Goal: Task Accomplishment & Management: Manage account settings

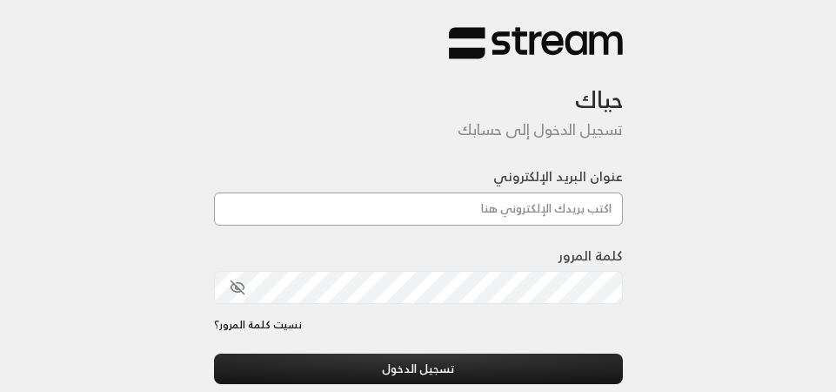
click at [458, 214] on input "عنوان البريد الإلكتروني" at bounding box center [418, 208] width 409 height 33
click at [503, 228] on div "عنوان البريد الإلكتروني" at bounding box center [418, 206] width 409 height 78
paste input "[EMAIL_ADDRESS][DOMAIN_NAME]"
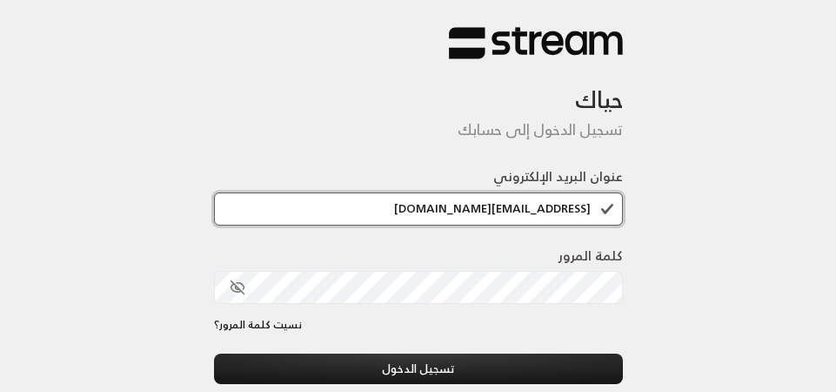
type input "[EMAIL_ADDRESS][DOMAIN_NAME]"
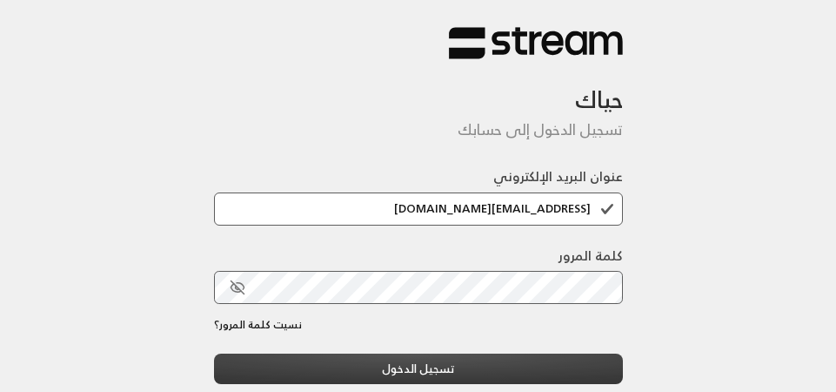
click at [476, 374] on button "تسجيل الدخول" at bounding box center [418, 368] width 409 height 30
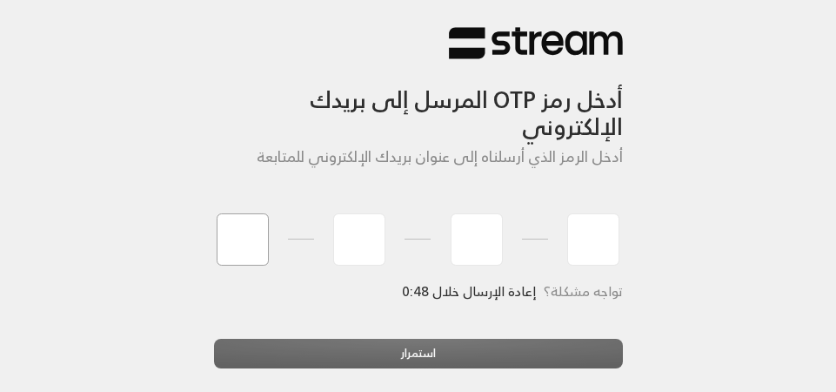
type input "5"
type input "2"
type input "4"
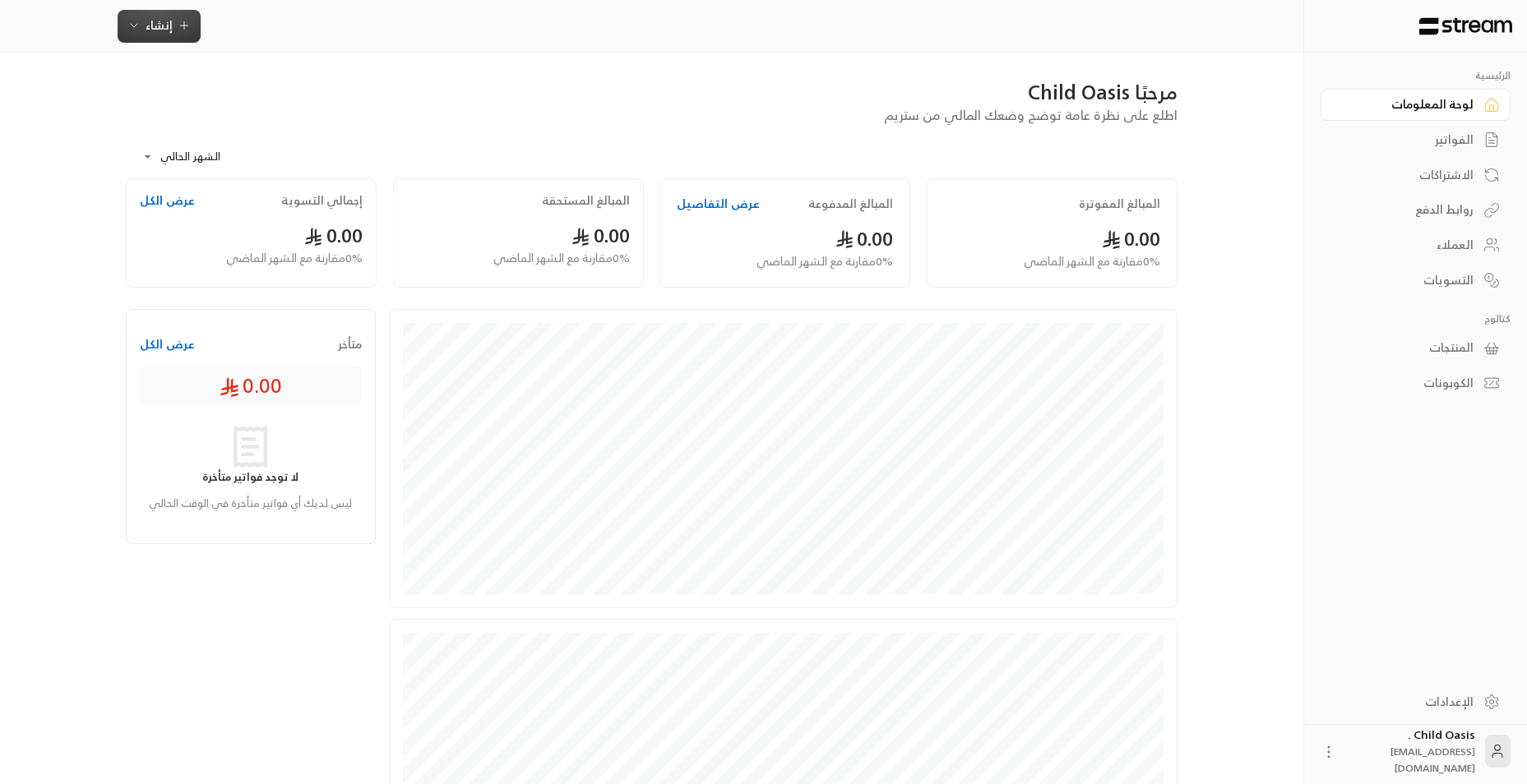
click at [190, 28] on button "إنشاء" at bounding box center [159, 26] width 83 height 33
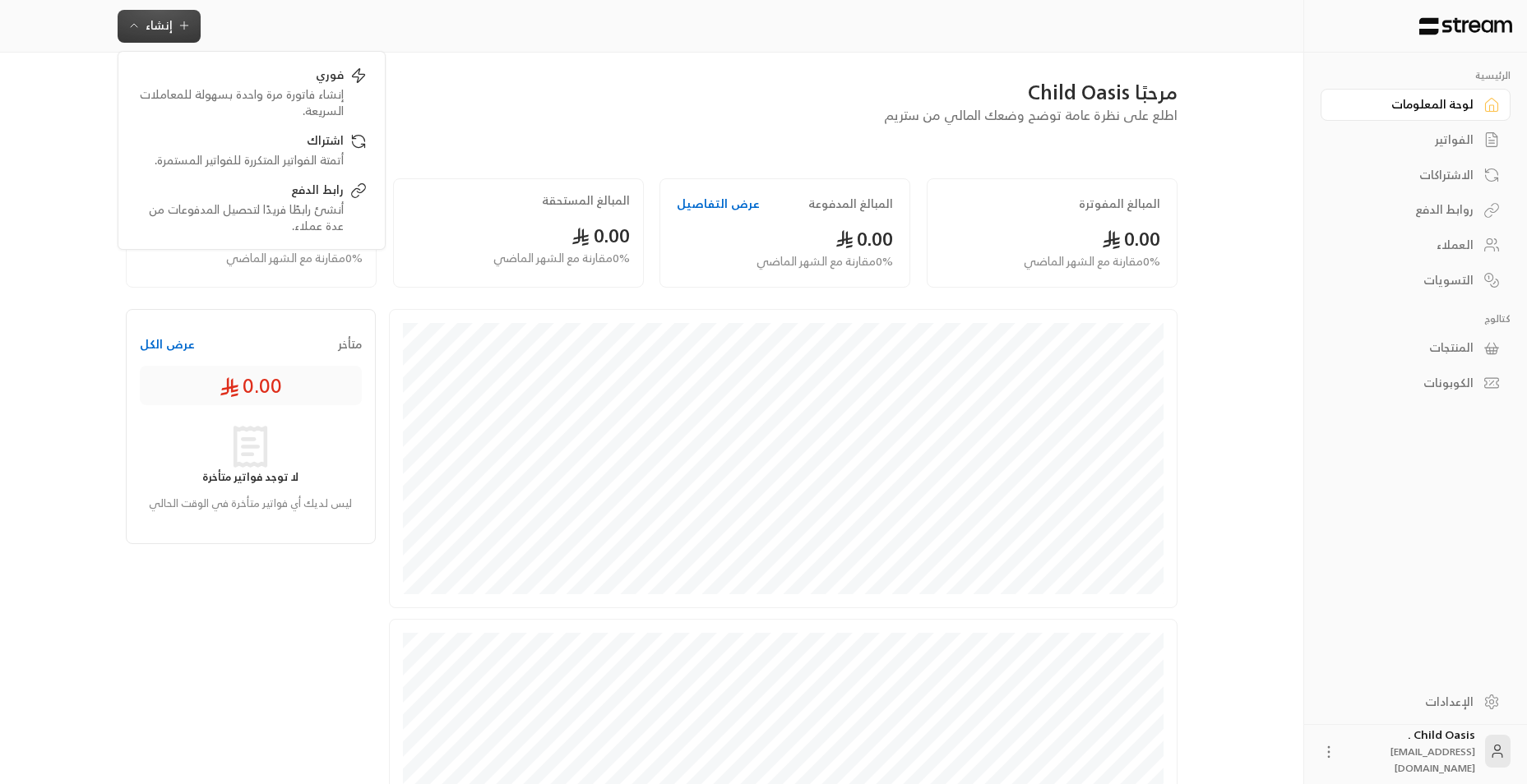
click at [553, 90] on div "مرحبًا Child Oasis" at bounding box center [651, 93] width 1052 height 26
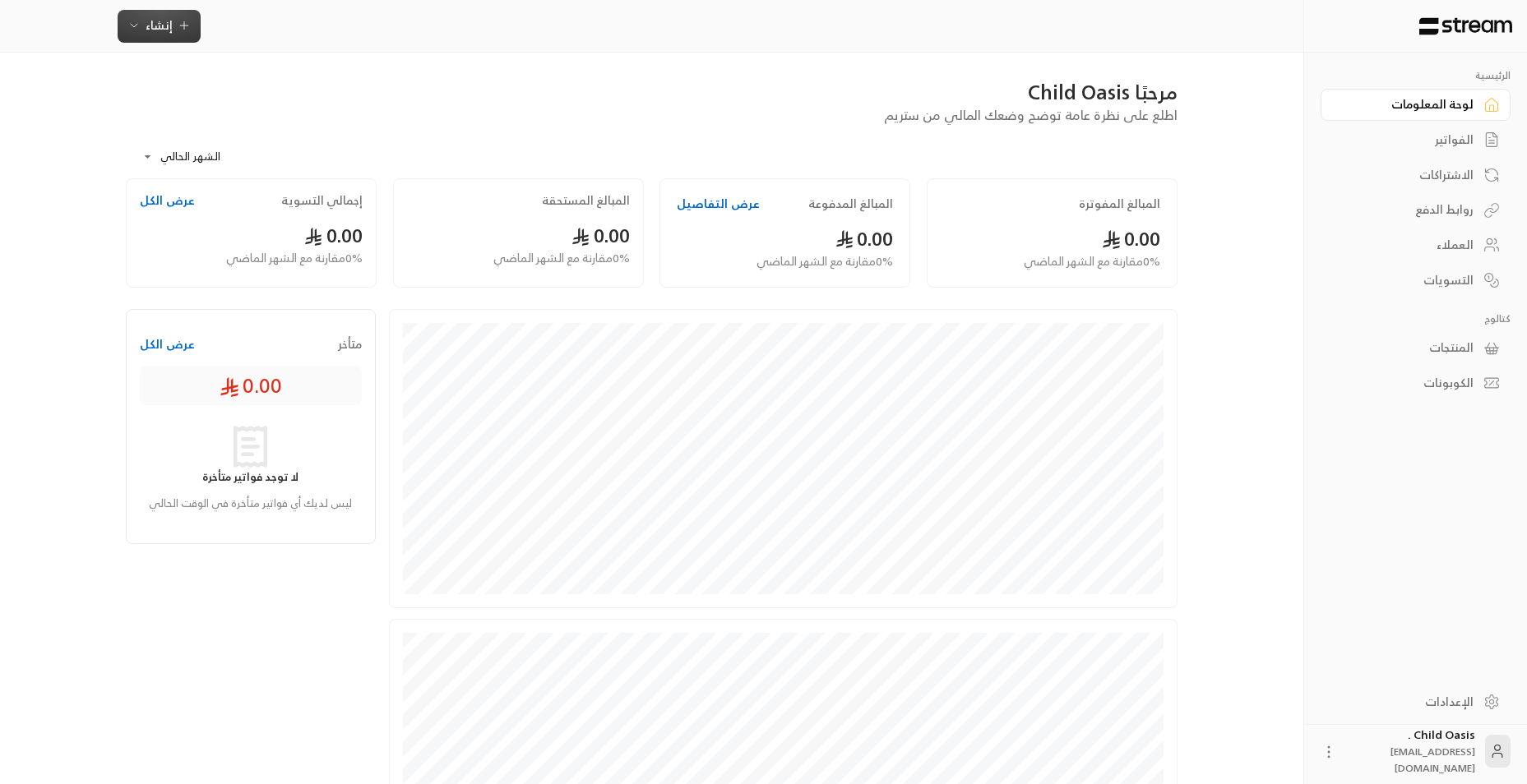
click at [169, 25] on span "إنشاء" at bounding box center [159, 26] width 27 height 21
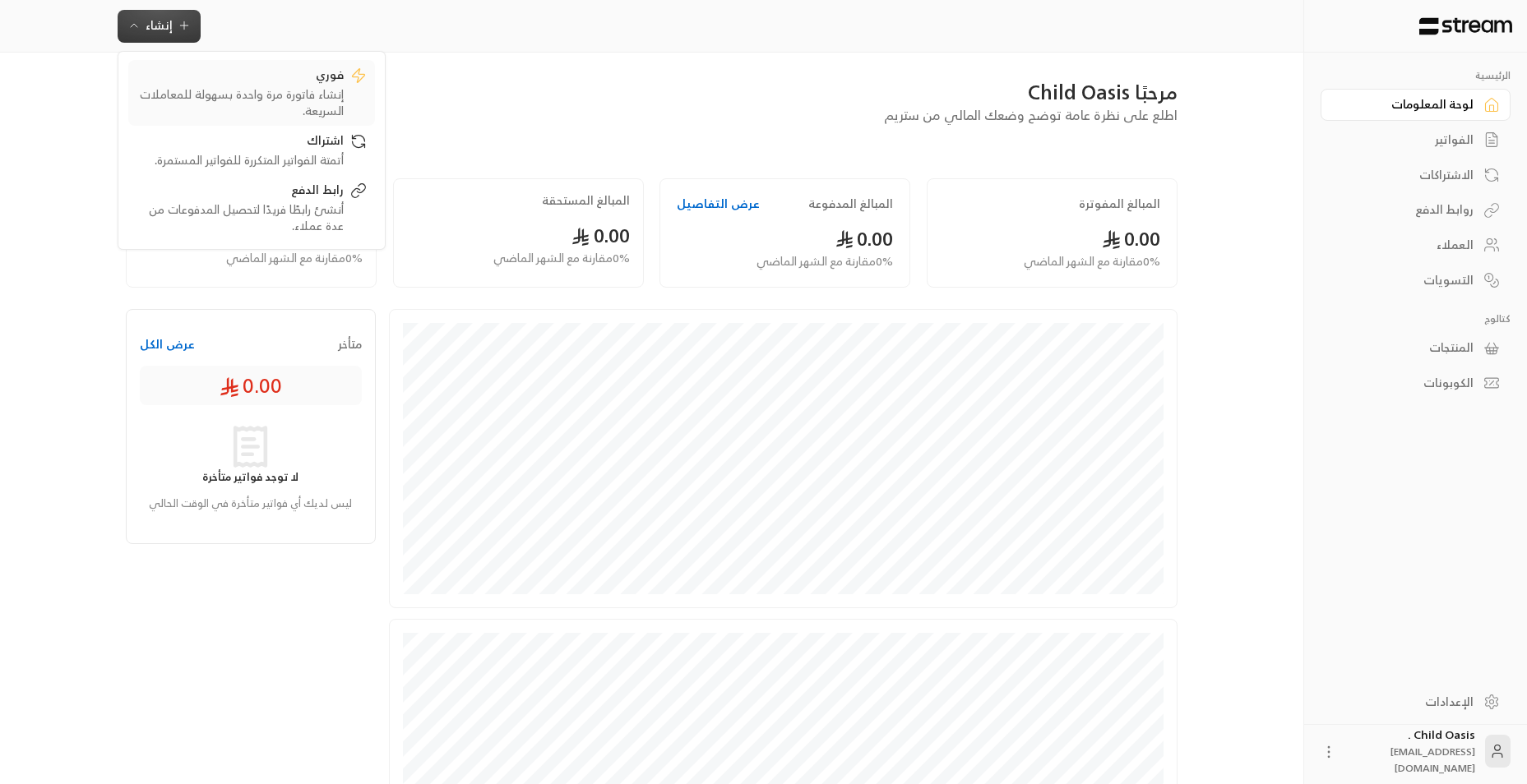
click at [219, 110] on div "إنشاء فاتورة مرة واحدة بسهولة للمعاملات السريعة." at bounding box center [239, 102] width 207 height 33
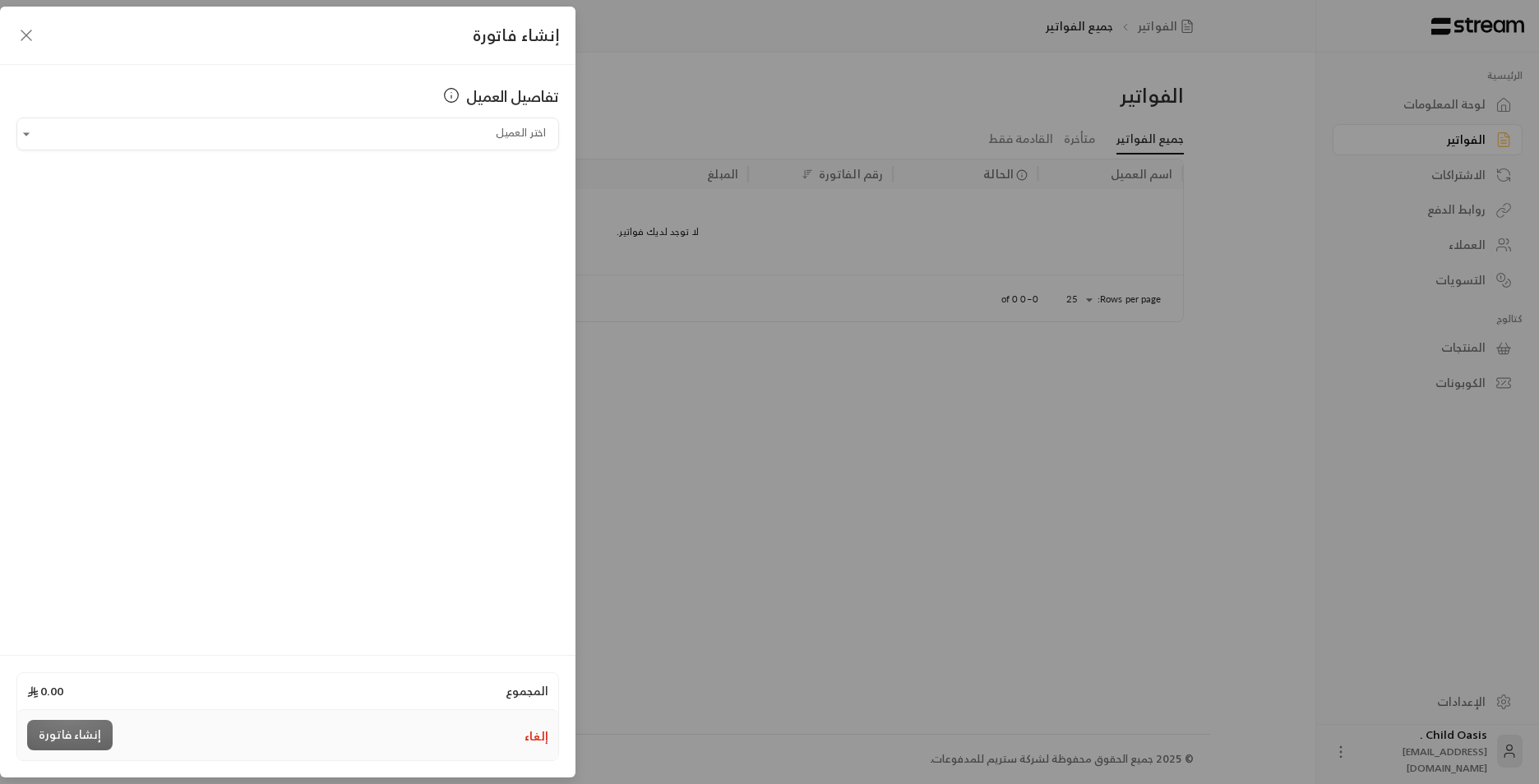
click at [27, 32] on icon "button" at bounding box center [26, 35] width 20 height 20
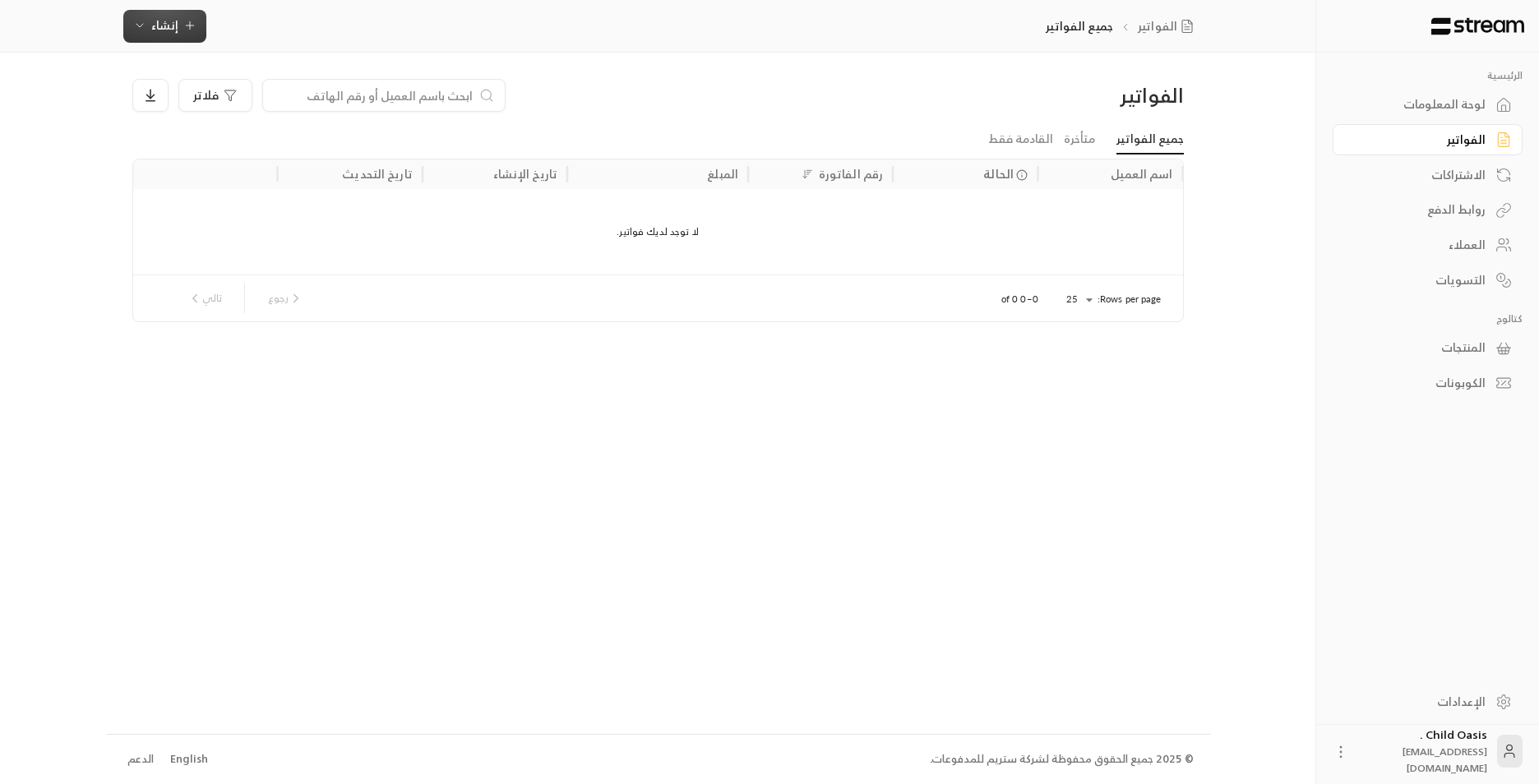
click at [191, 23] on icon "button" at bounding box center [190, 26] width 13 height 13
click at [308, 85] on div "فوري" at bounding box center [246, 77] width 207 height 20
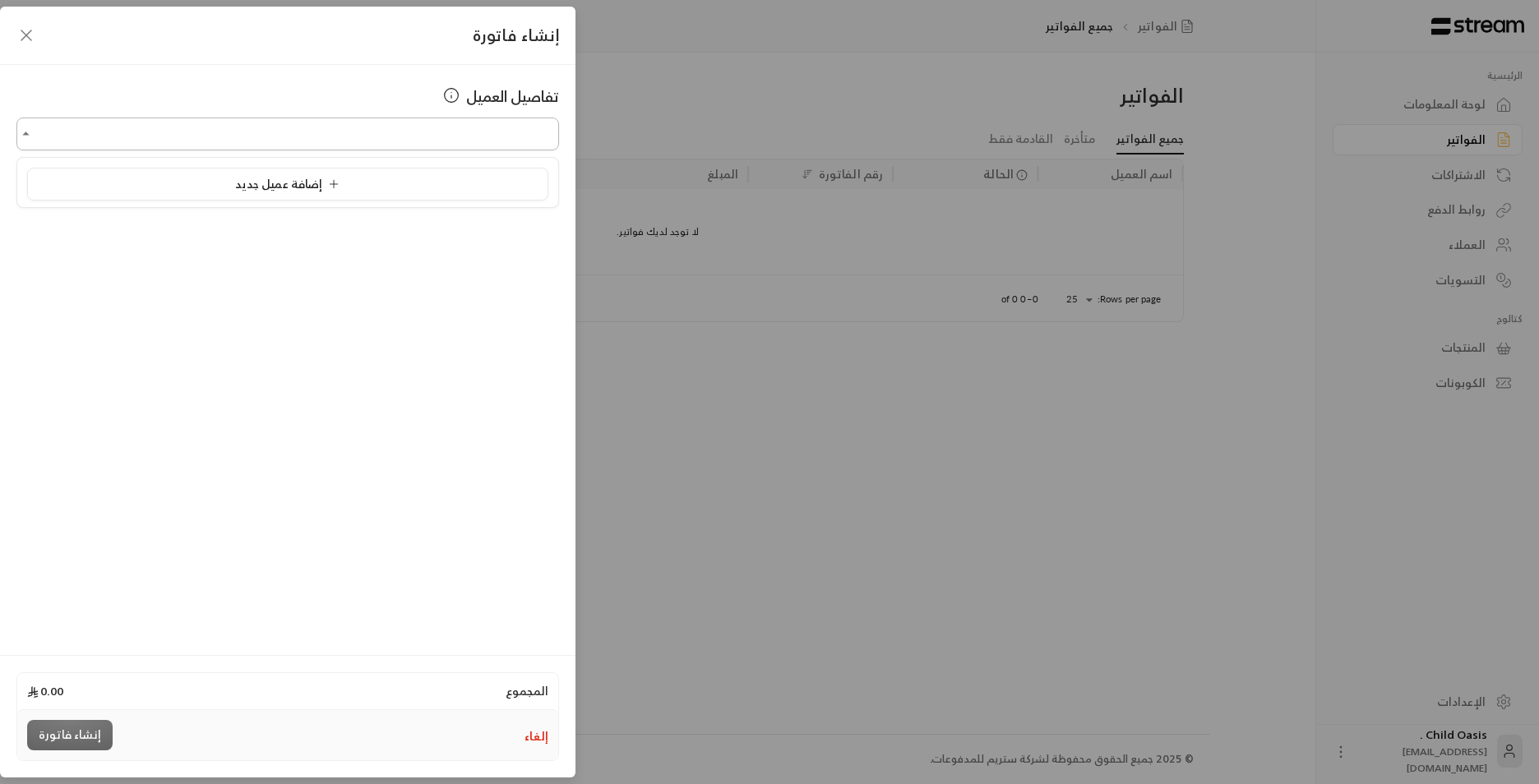
click at [481, 128] on input "اختر العميل" at bounding box center [287, 134] width 542 height 28
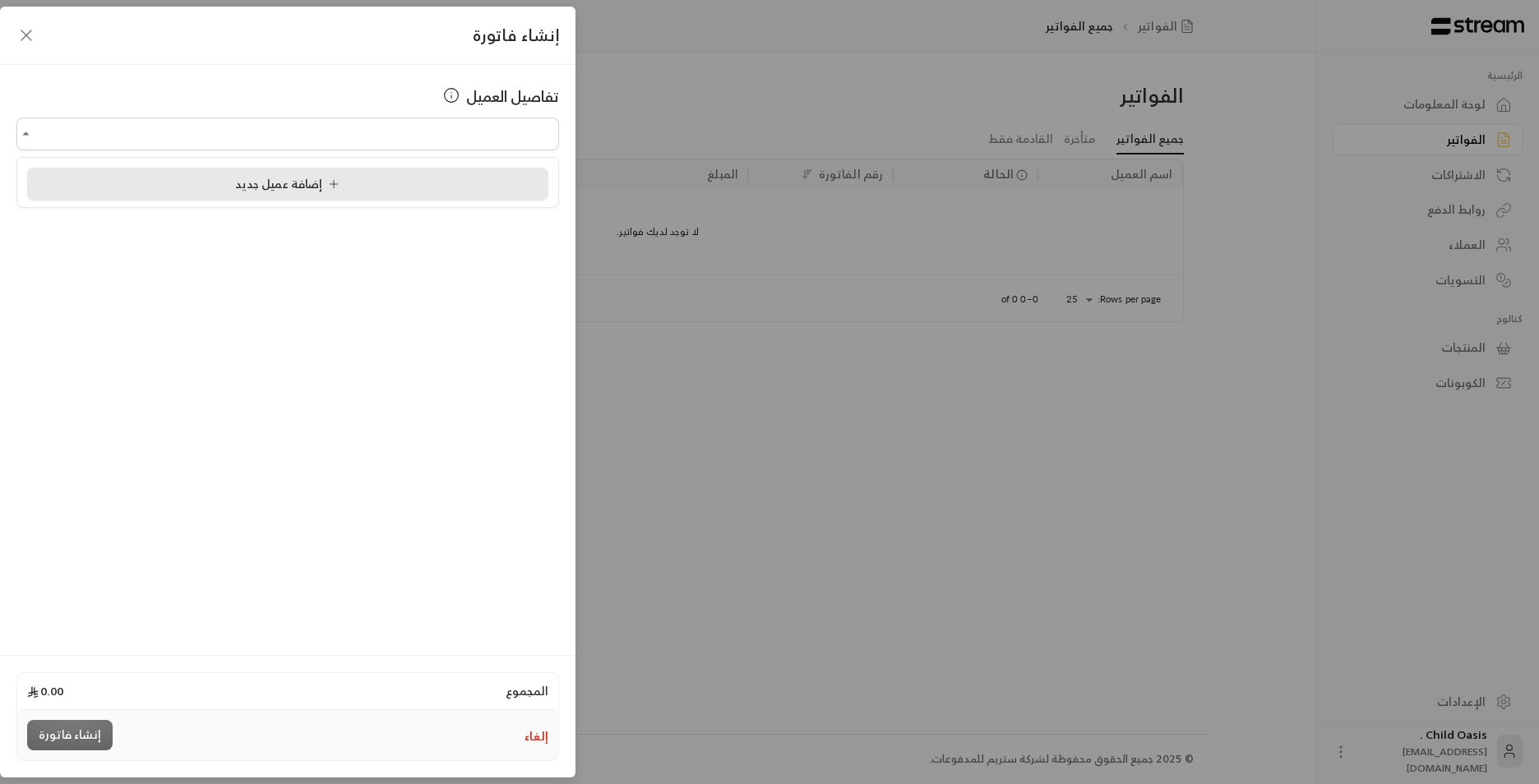
click at [346, 187] on div "إضافة عميل جديد" at bounding box center [287, 184] width 504 height 17
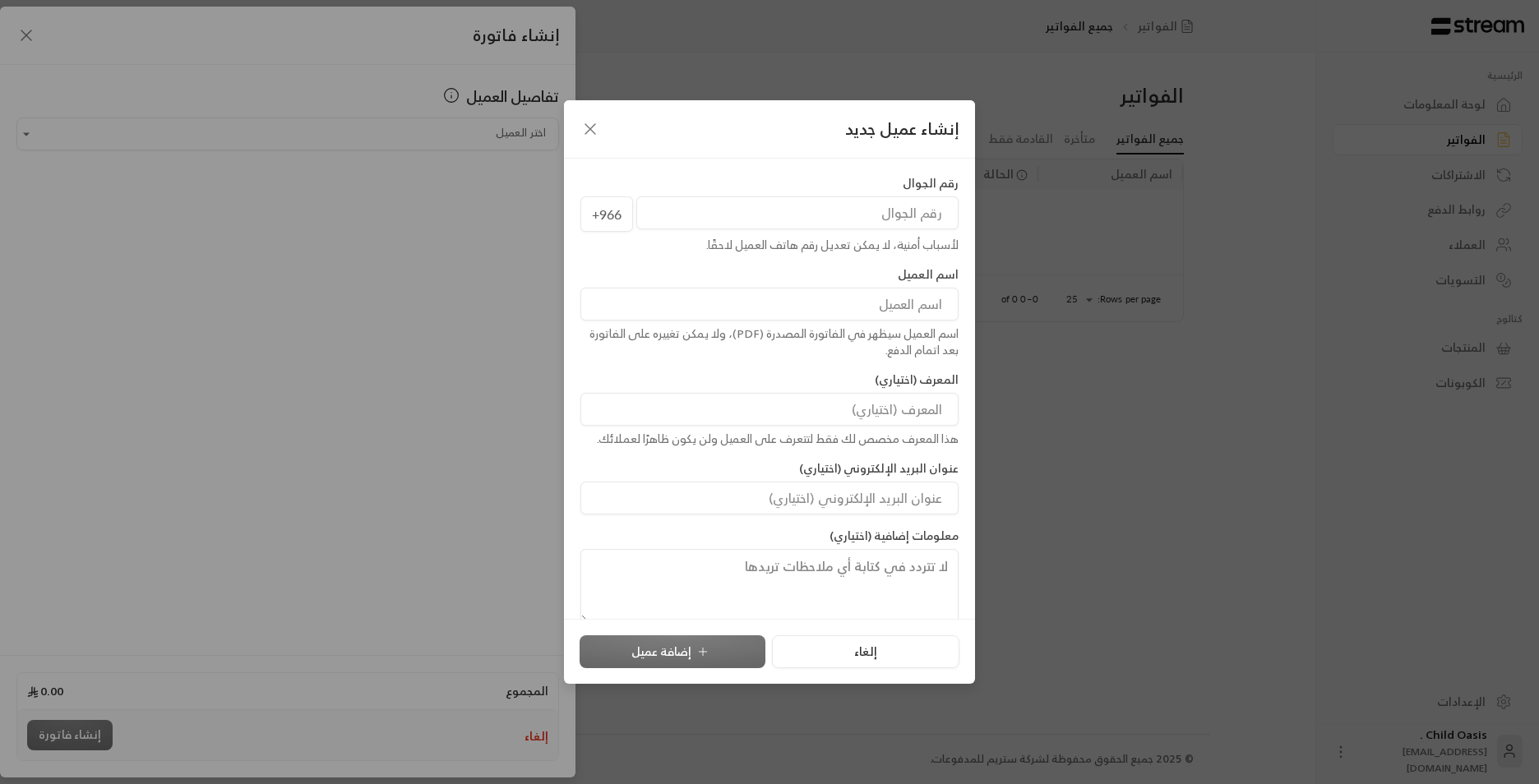
click at [790, 215] on input "tel" at bounding box center [797, 213] width 322 height 33
click at [581, 130] on icon "button" at bounding box center [590, 128] width 20 height 20
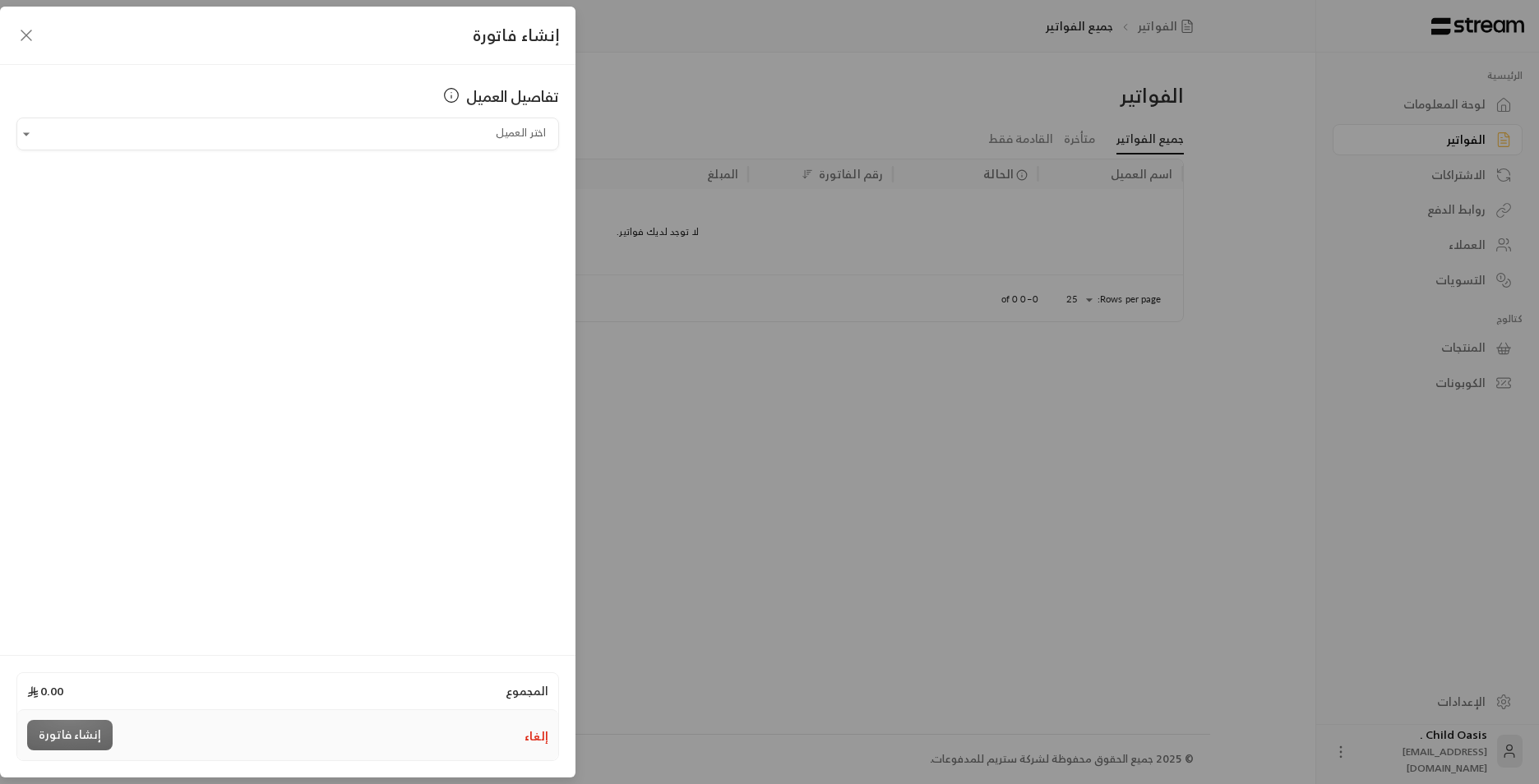
click at [17, 36] on icon "button" at bounding box center [26, 35] width 20 height 20
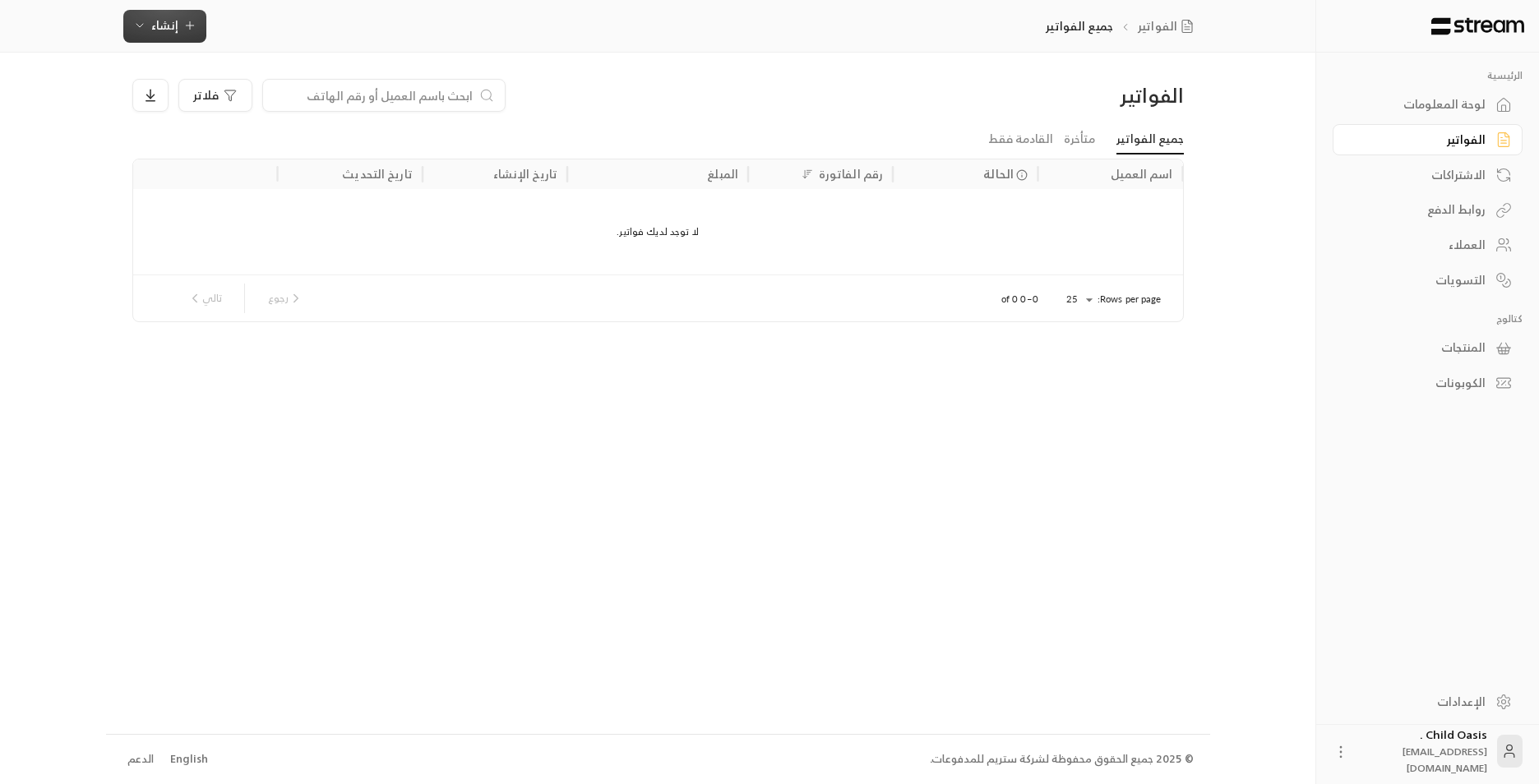
click at [170, 20] on span "إنشاء" at bounding box center [164, 26] width 27 height 21
click at [143, 35] on span "إنشاء" at bounding box center [164, 26] width 63 height 21
click at [171, 23] on span "إنشاء" at bounding box center [164, 26] width 27 height 21
click at [225, 98] on div "إنشاء فاتورة مرة واحدة بسهولة للمعاملات السريعة." at bounding box center [246, 102] width 207 height 33
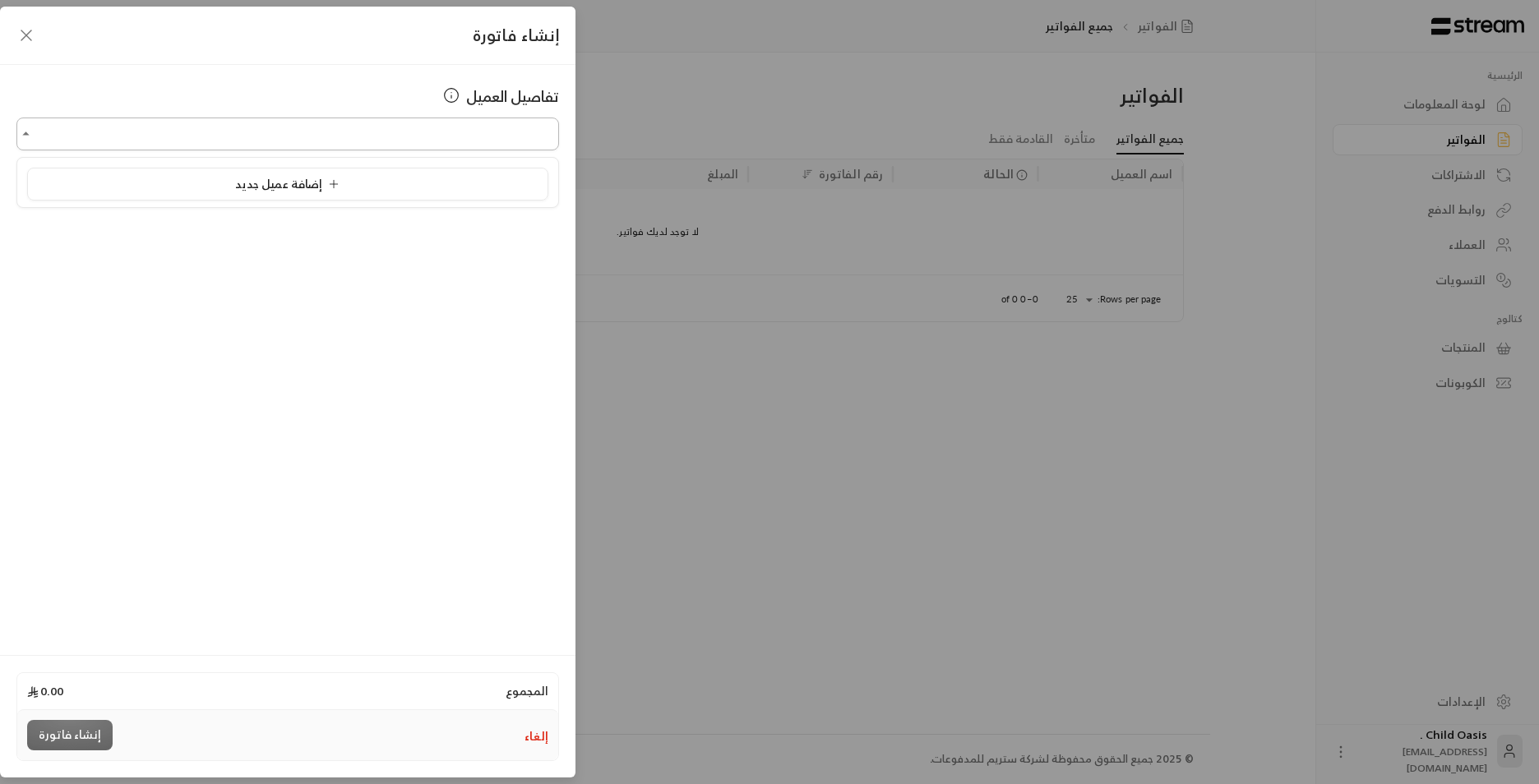
click at [487, 136] on input "اختر العميل" at bounding box center [287, 134] width 542 height 28
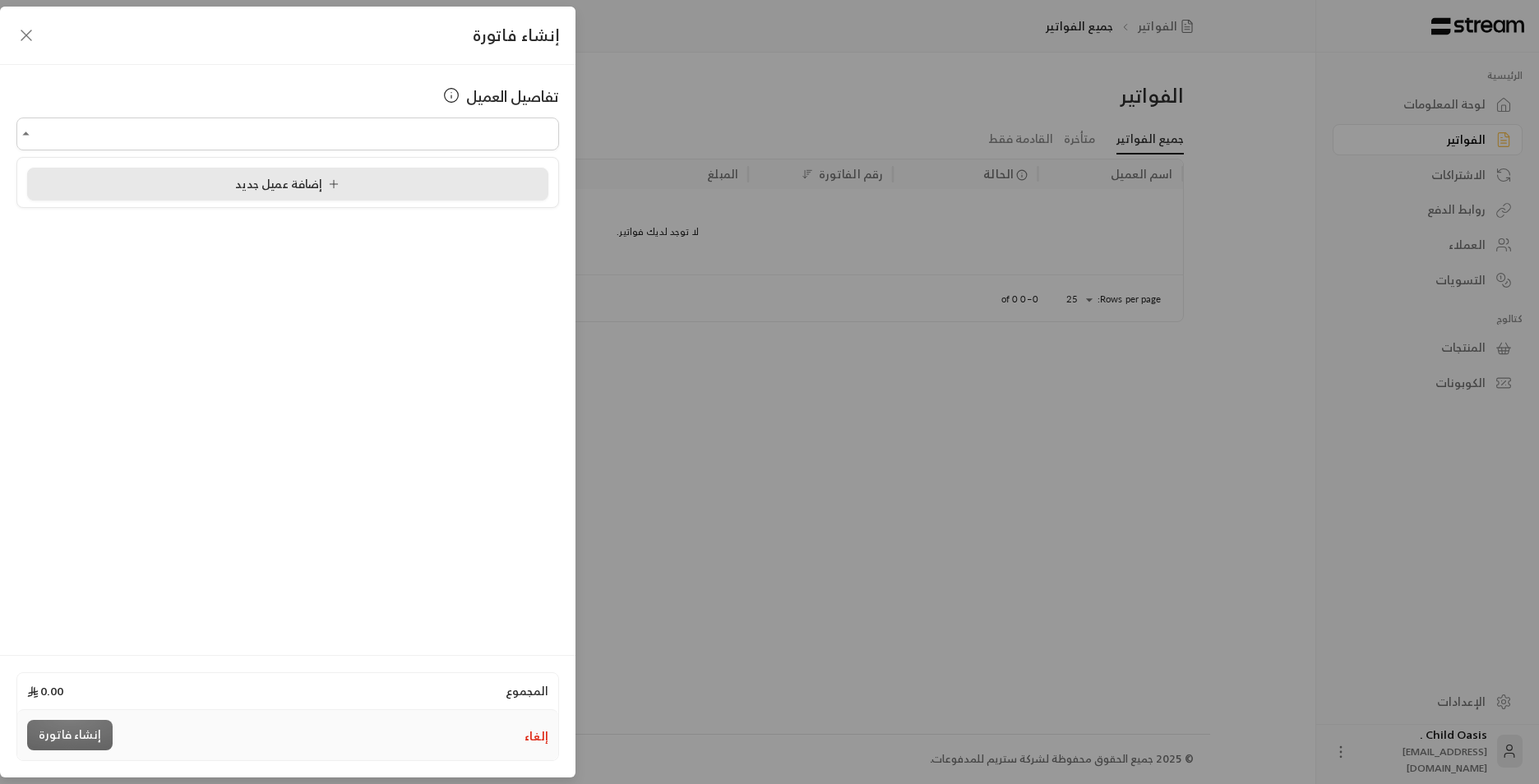
click at [416, 173] on li "إضافة عميل جديد" at bounding box center [288, 184] width 522 height 33
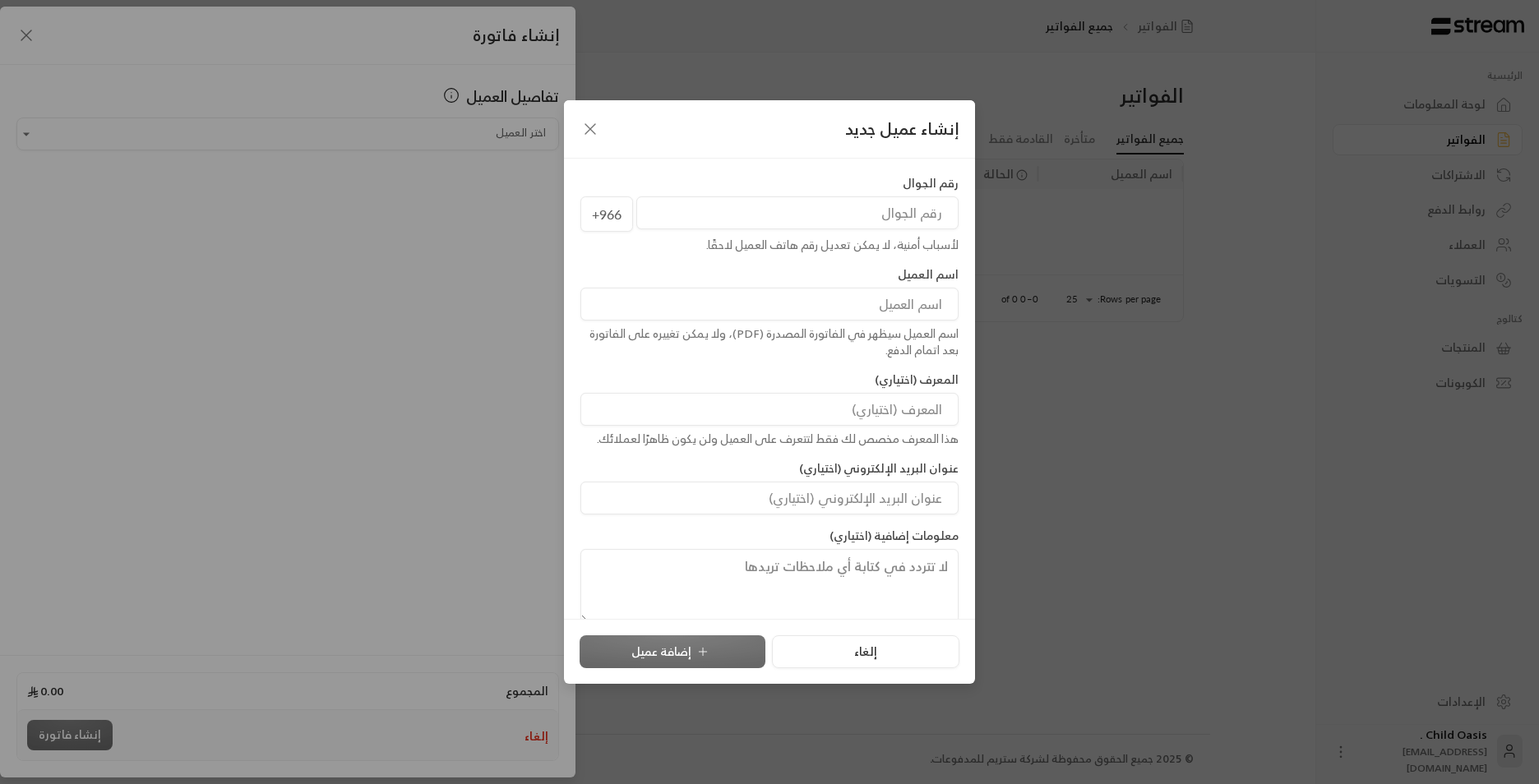
click at [790, 198] on input "tel" at bounding box center [797, 213] width 322 height 33
paste input "123"
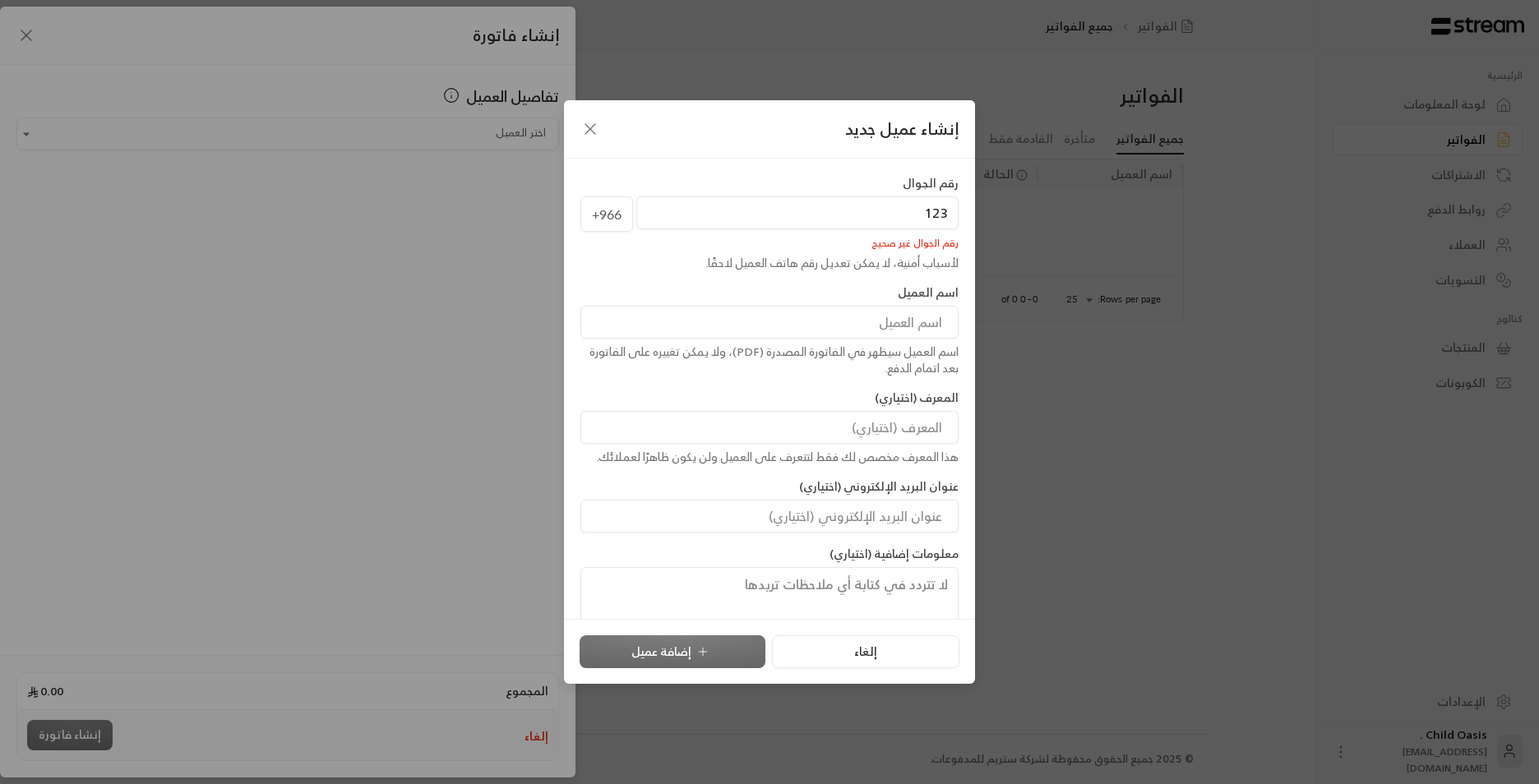
type input "123"
drag, startPoint x: 981, startPoint y: 207, endPoint x: 917, endPoint y: 211, distance: 64.1
click at [790, 213] on div "رقم الجوال +966 123 رقم الجوال غير صحيح لأسباب أمنية، لا يمكن تعديل رقم هاتف ال…" at bounding box center [769, 388] width 411 height 460
drag, startPoint x: 917, startPoint y: 211, endPoint x: 969, endPoint y: 220, distance: 52.8
click at [790, 220] on div "رقم الجوال +966 123 رقم الجوال غير صحيح لأسباب أمنية، لا يمكن تعديل رقم هاتف ال…" at bounding box center [769, 388] width 411 height 460
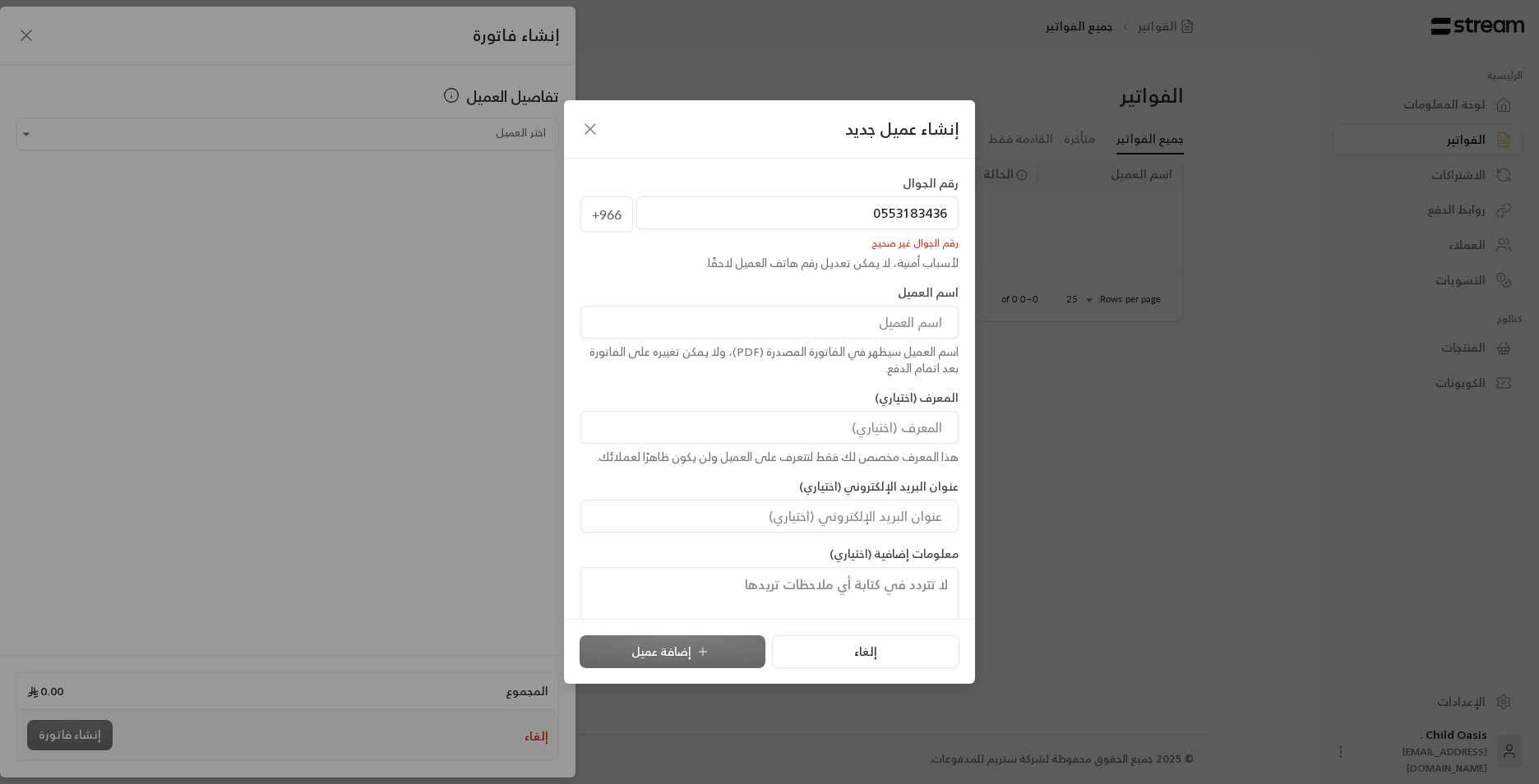
click at [790, 211] on input "0553183436" at bounding box center [797, 213] width 322 height 33
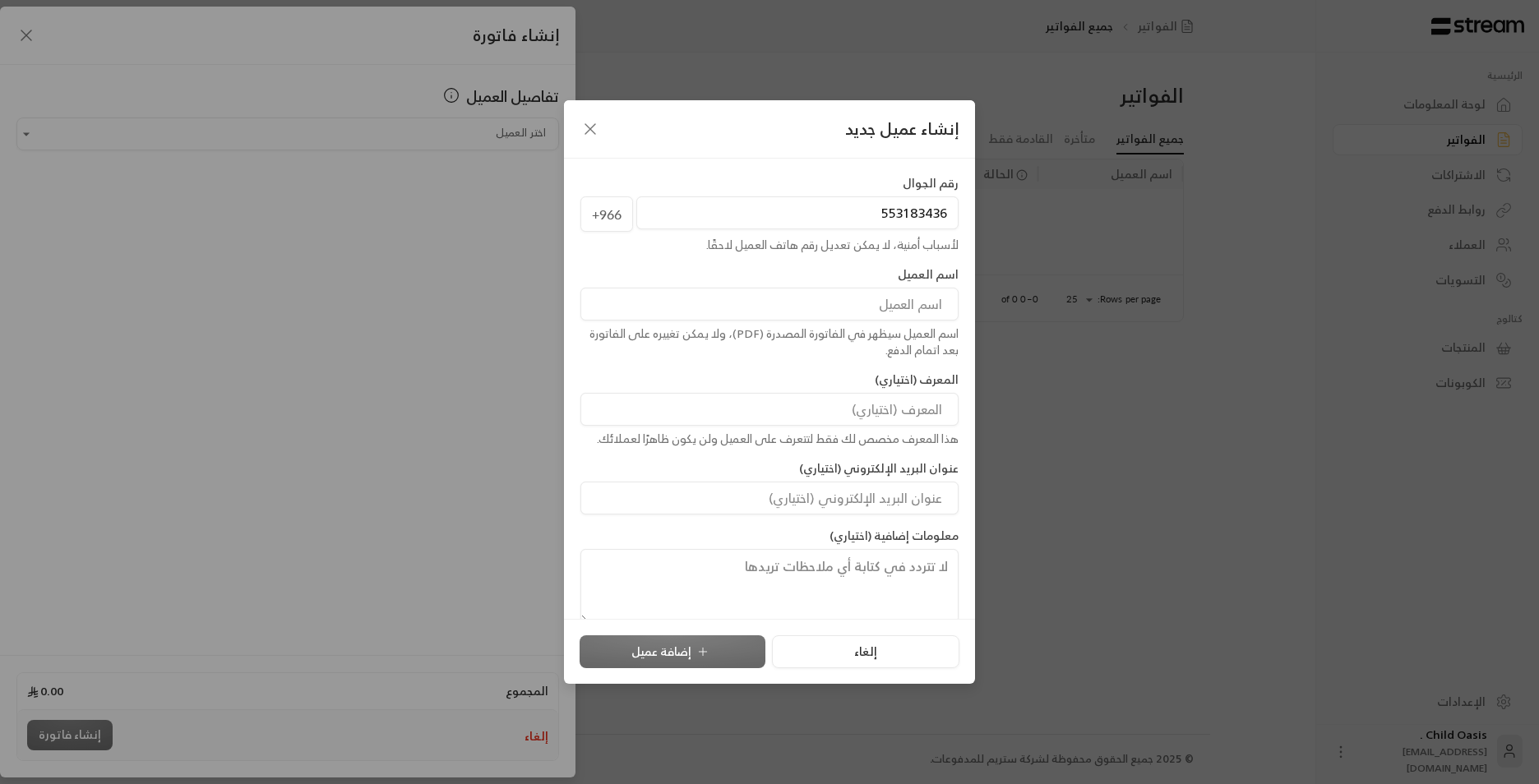
type input "553183436"
click at [790, 296] on input at bounding box center [770, 304] width 378 height 33
type input "غ"
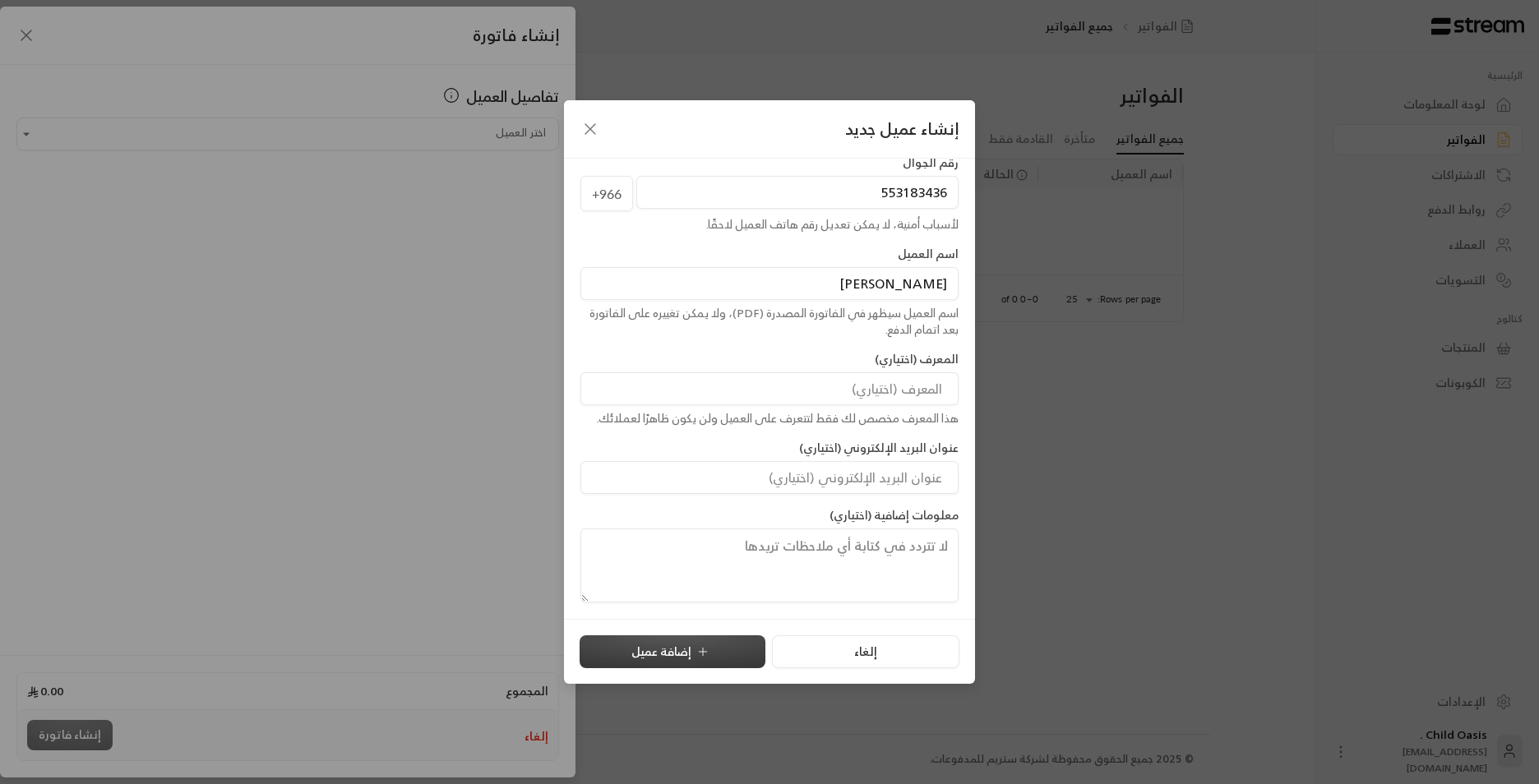
type input "[PERSON_NAME]"
click at [693, 369] on button "إضافة عميل" at bounding box center [673, 652] width 186 height 33
type input "**********"
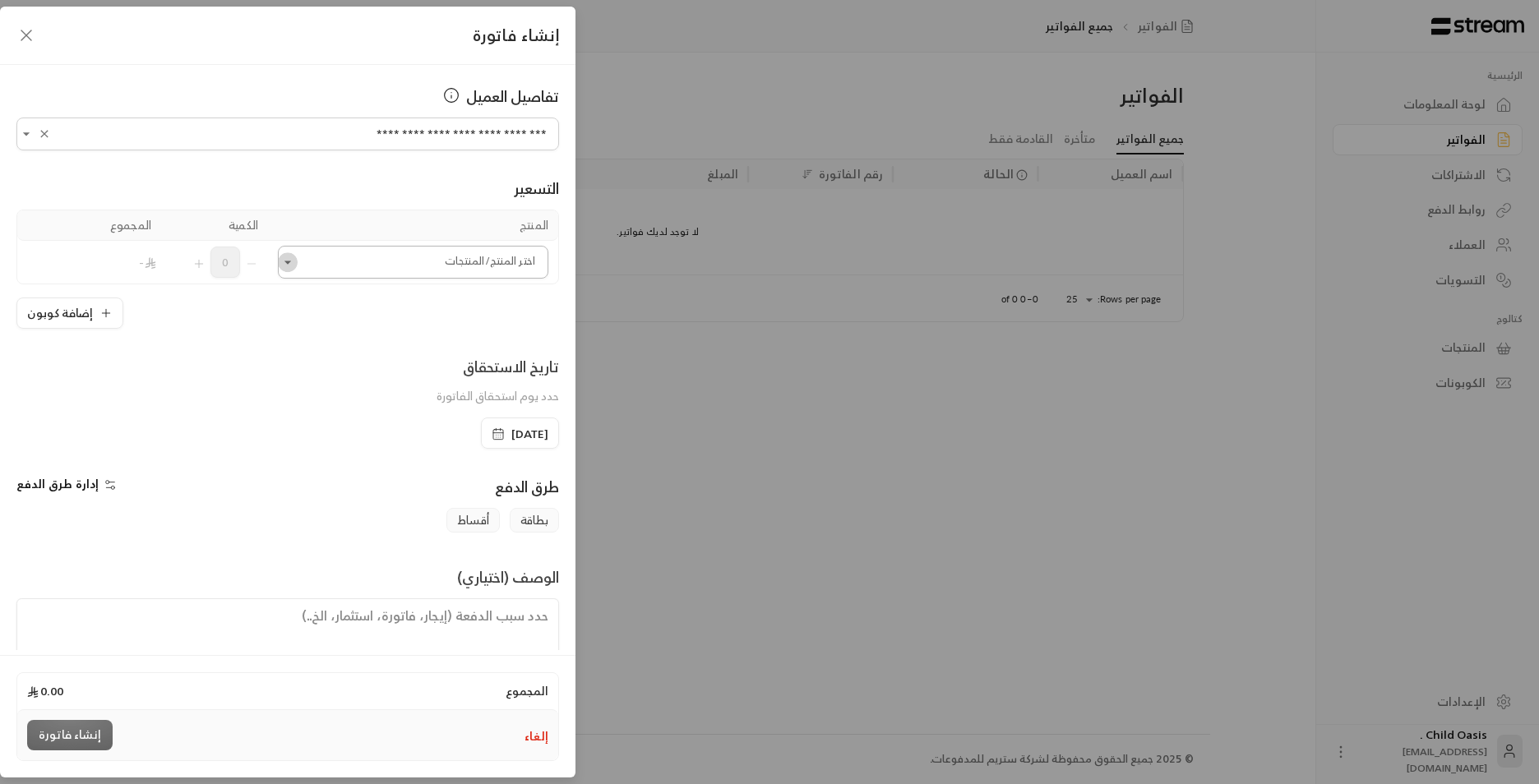
click at [296, 265] on icon "Open" at bounding box center [287, 262] width 16 height 16
click at [402, 321] on span "إضافة منتج جديد +" at bounding box center [419, 312] width 94 height 21
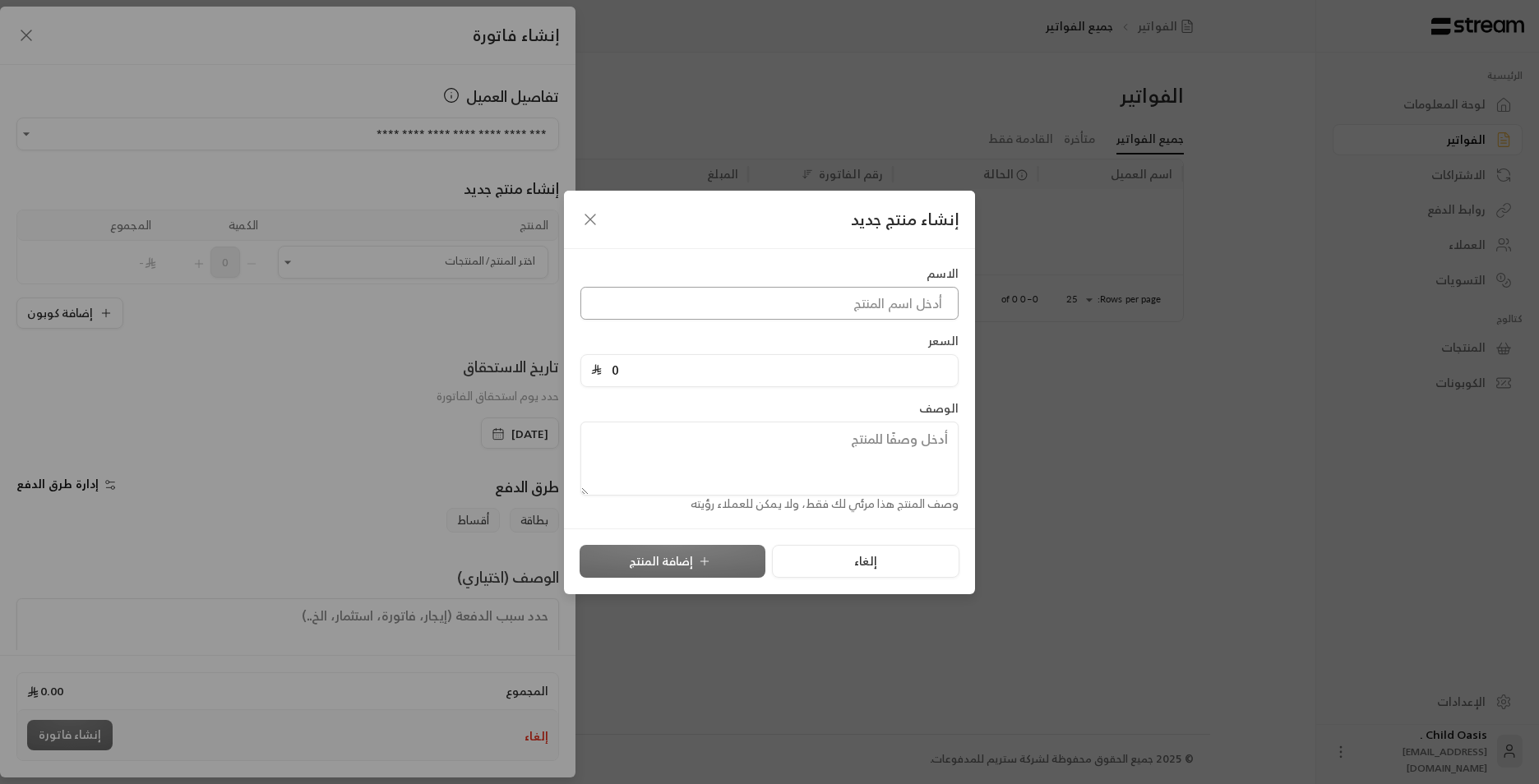
click at [790, 299] on input at bounding box center [770, 303] width 378 height 33
type input "[PERSON_NAME]"
click at [790, 369] on input "0" at bounding box center [775, 370] width 346 height 31
type input "1000"
click at [790, 369] on textarea at bounding box center [770, 459] width 378 height 74
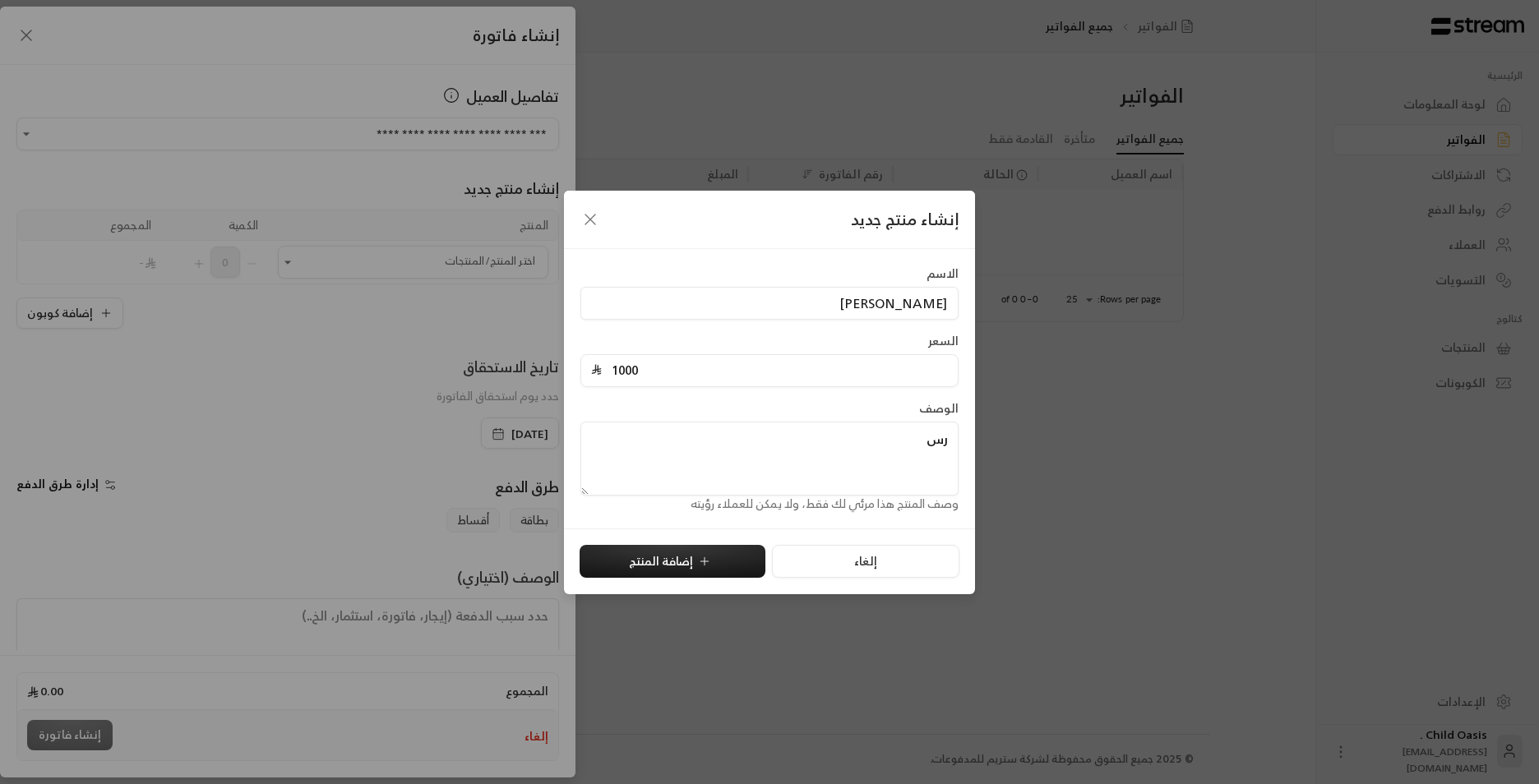
type textarea "ر"
type textarea "د"
click at [790, 369] on textarea "اقساط الرسوم الف ريال كل الشه" at bounding box center [770, 459] width 378 height 74
type textarea "اقساط الرسوم الف ريال كل الشهر"
click at [748, 369] on button "إضافة المنتج" at bounding box center [673, 561] width 186 height 33
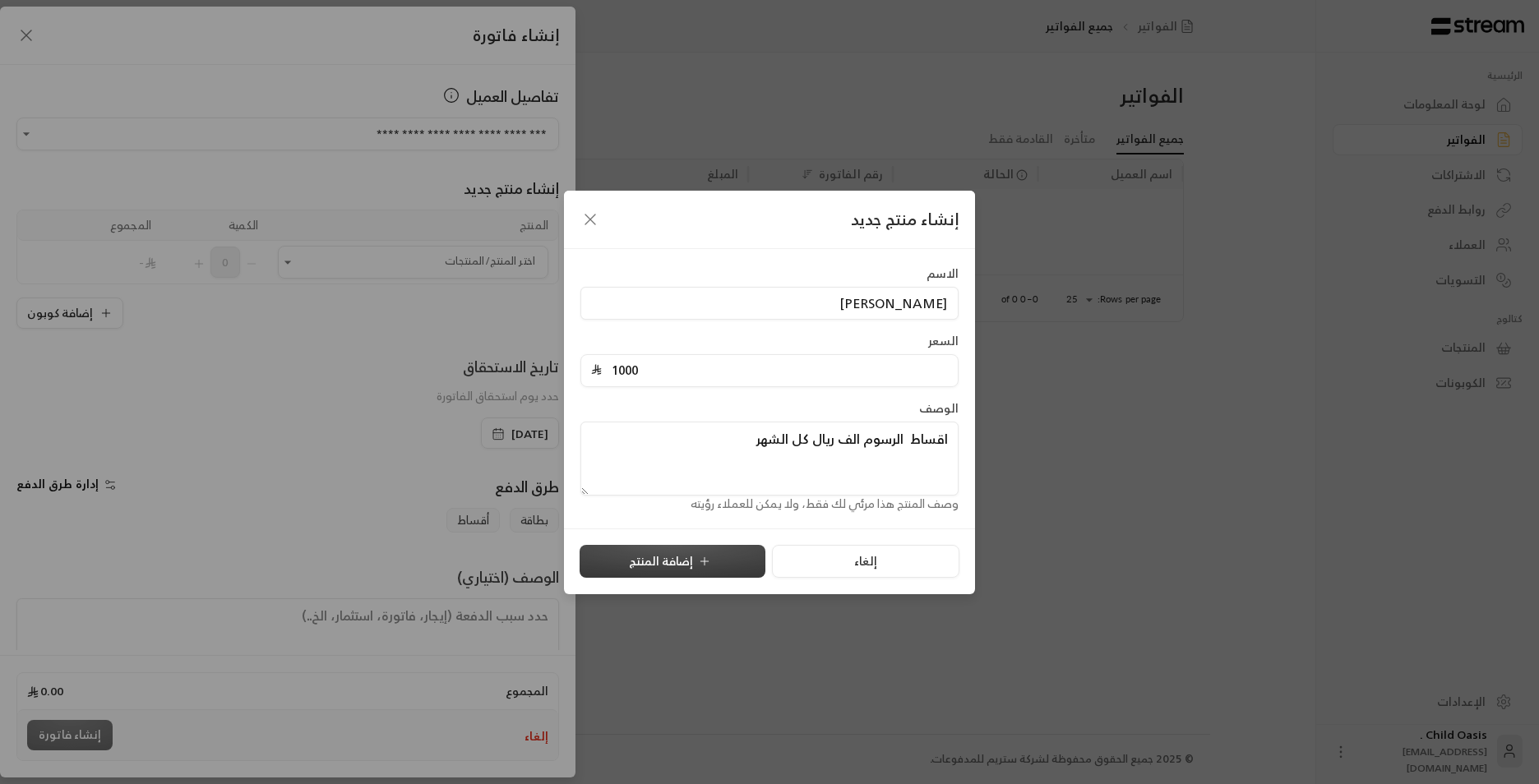
type input "0"
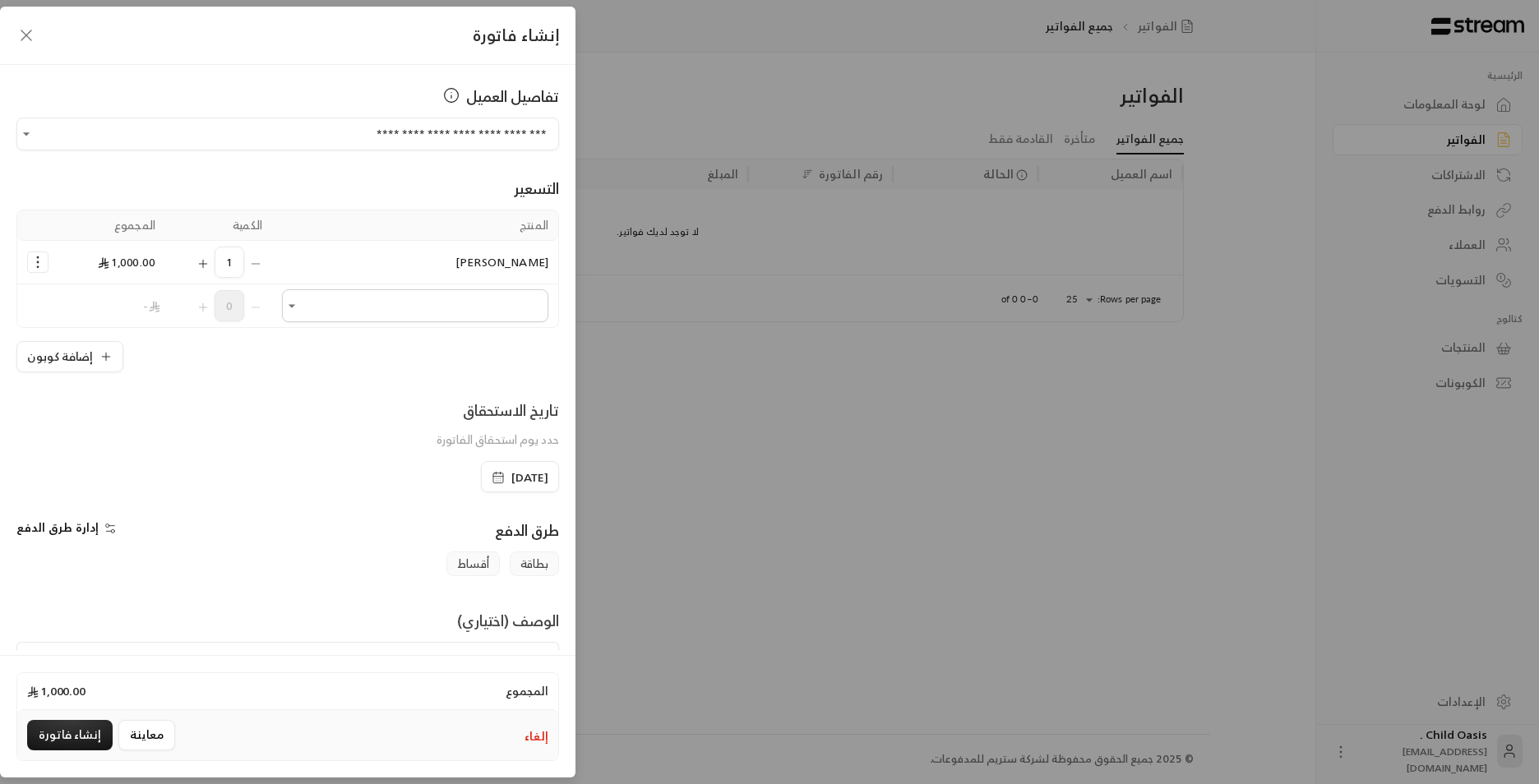
click at [481, 369] on div "[DATE]" at bounding box center [520, 476] width 78 height 31
click at [492, 369] on icon "button" at bounding box center [499, 478] width 13 height 13
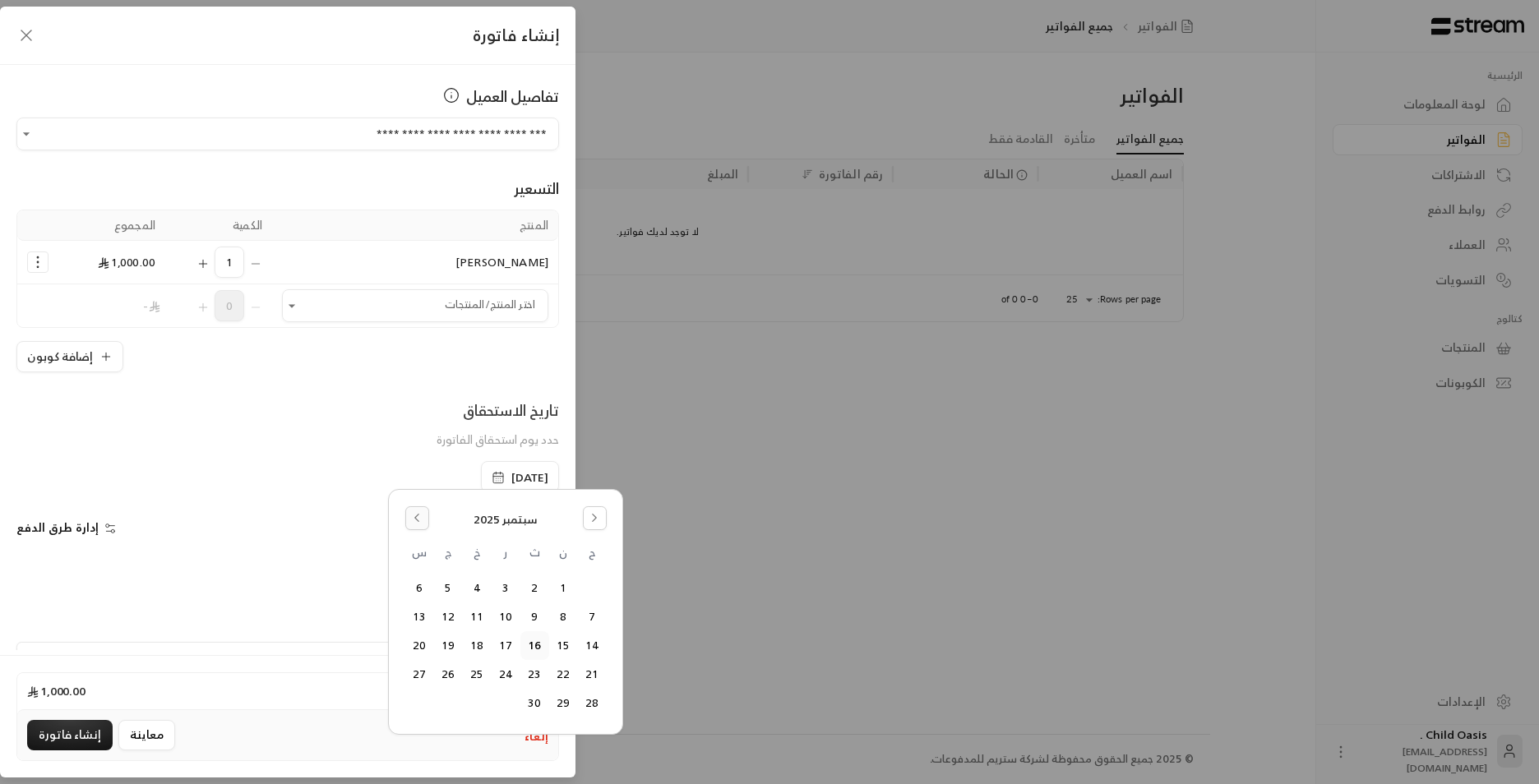
click at [416, 369] on icon "Go to the Previous Month" at bounding box center [417, 518] width 11 height 11
click at [565, 369] on button "18" at bounding box center [563, 674] width 27 height 27
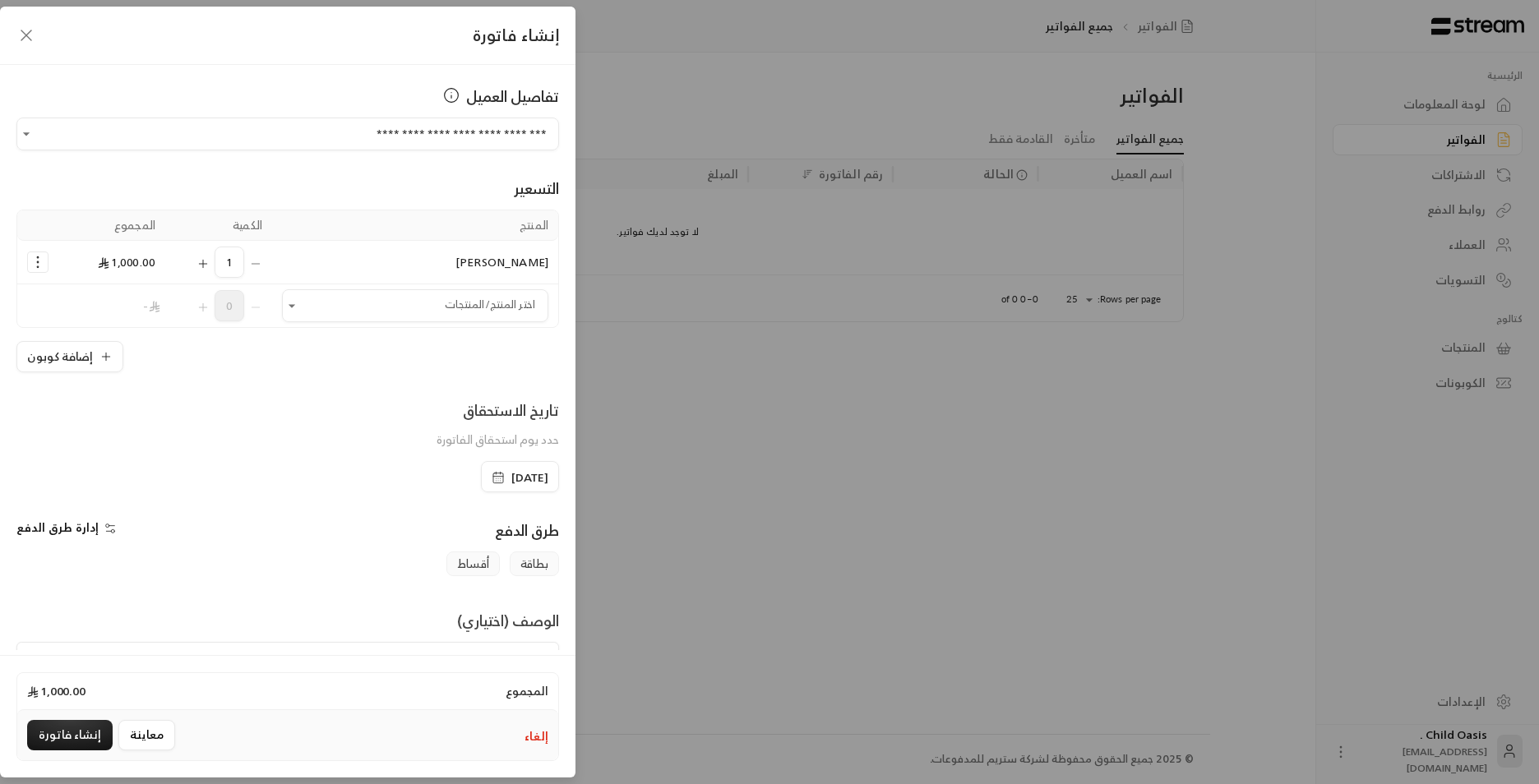
click at [473, 369] on span "أقساط" at bounding box center [473, 564] width 54 height 25
click at [479, 369] on span "أقساط" at bounding box center [473, 564] width 54 height 25
click at [232, 369] on div "بطاقة أقساط" at bounding box center [288, 564] width 559 height 25
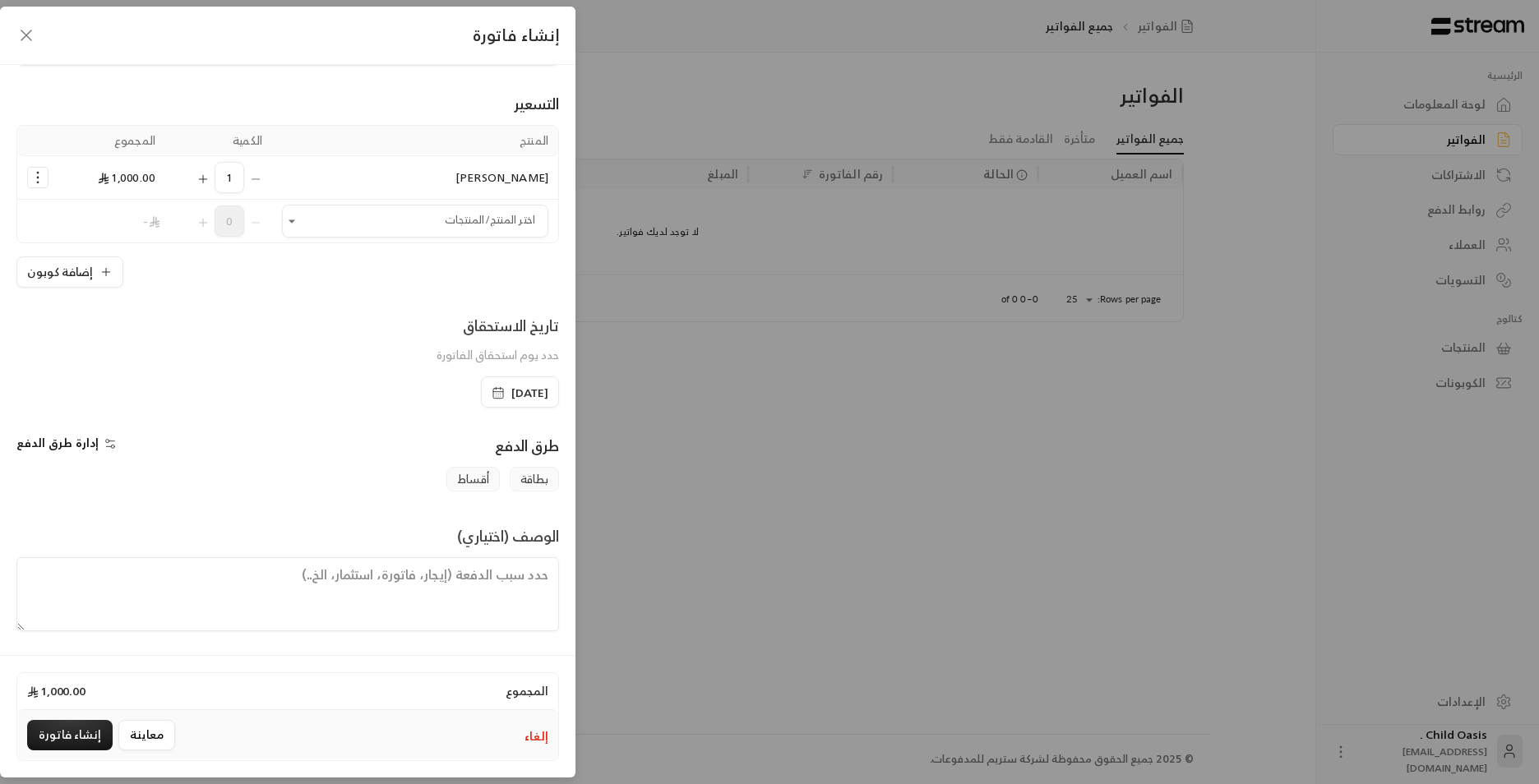
scroll to position [86, 0]
click at [474, 369] on span "أقساط" at bounding box center [473, 479] width 54 height 25
click at [477, 369] on span "أقساط" at bounding box center [473, 479] width 54 height 25
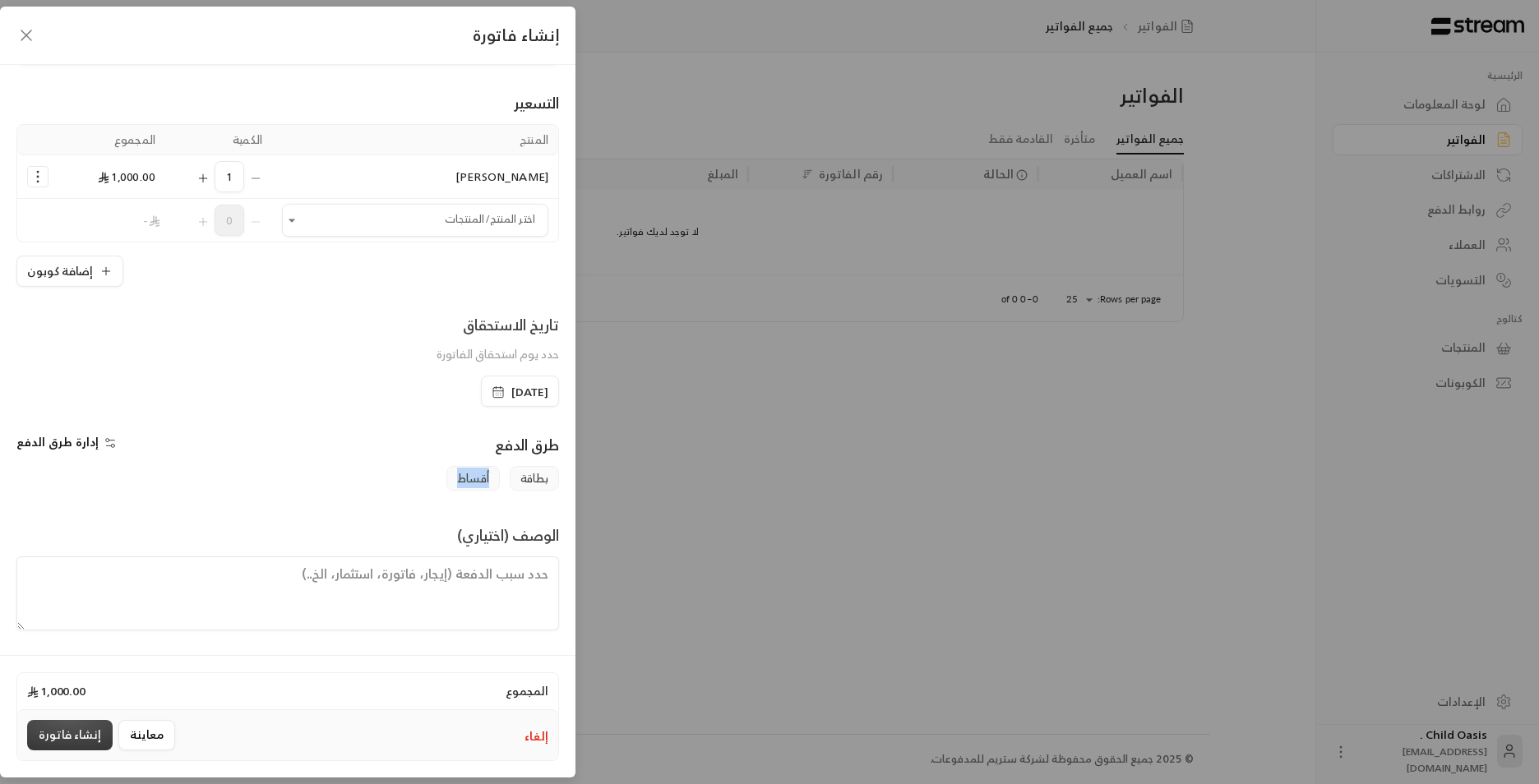
click at [73, 369] on button "إنشاء فاتورة" at bounding box center [70, 736] width 86 height 30
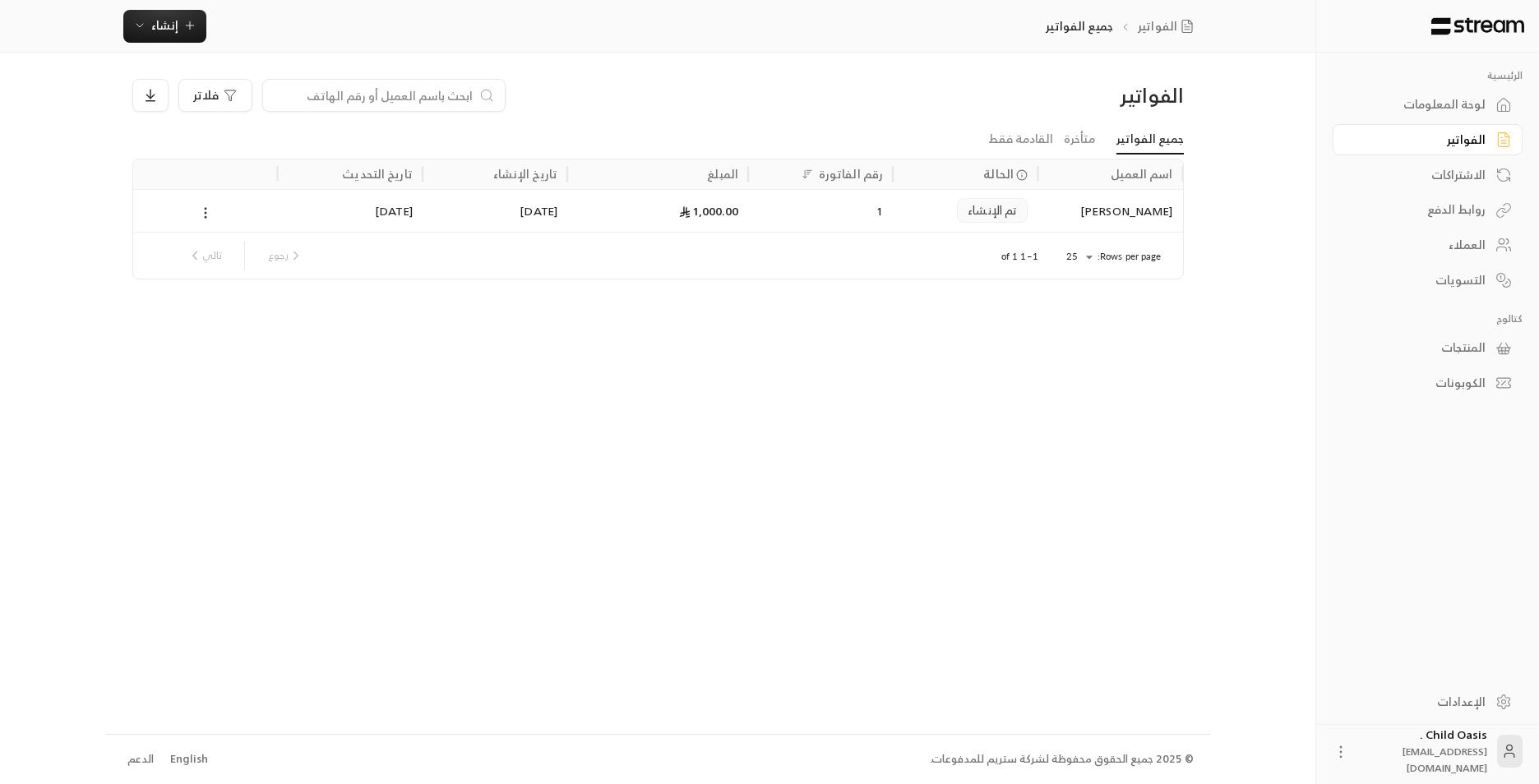
click at [203, 209] on icon at bounding box center [206, 213] width 15 height 15
click at [213, 251] on li "عرض" at bounding box center [224, 255] width 42 height 29
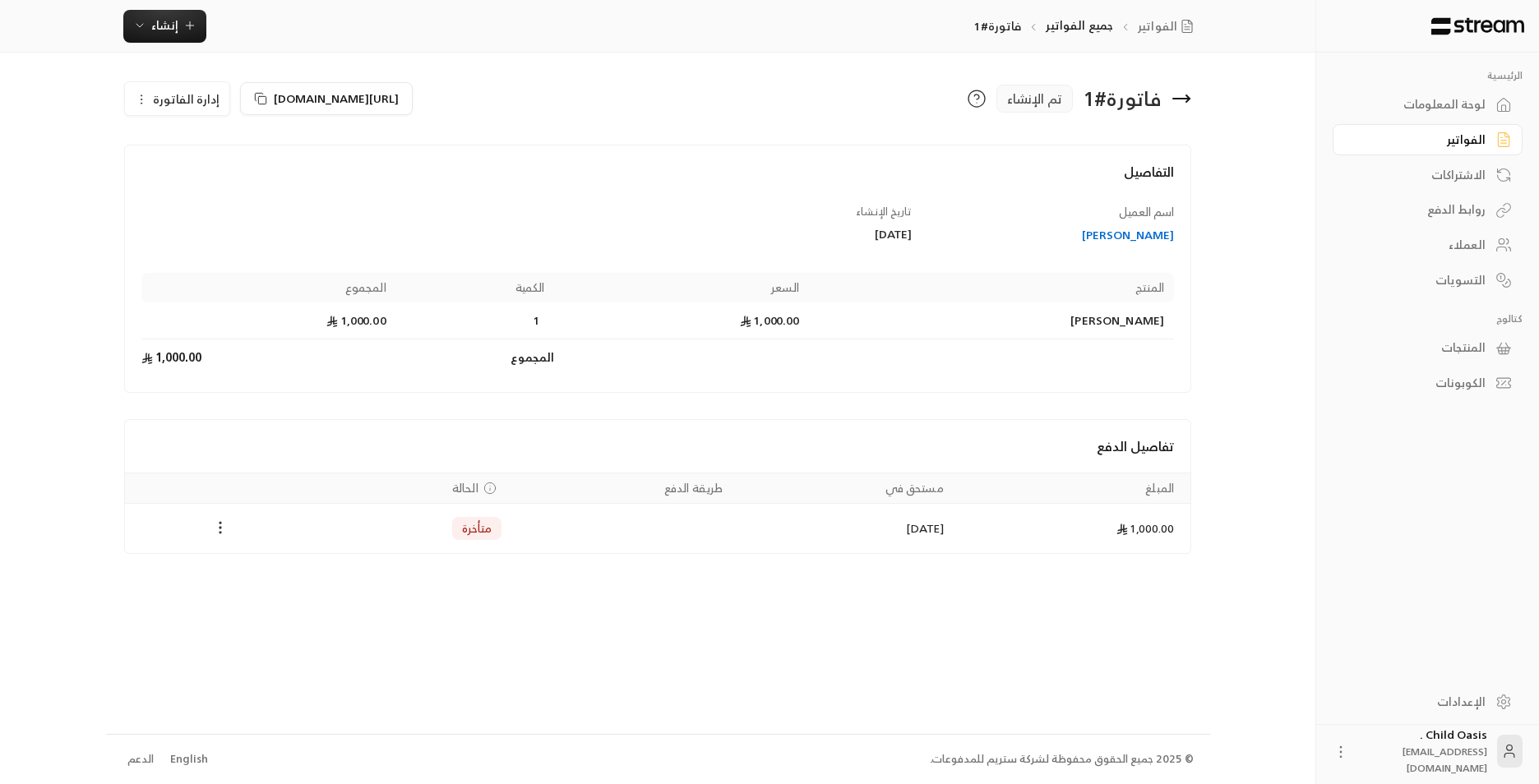
click at [221, 369] on icon "Payments" at bounding box center [220, 527] width 16 height 16
click at [272, 369] on li "تغيير الحالة الى مدفوعة" at bounding box center [282, 570] width 127 height 29
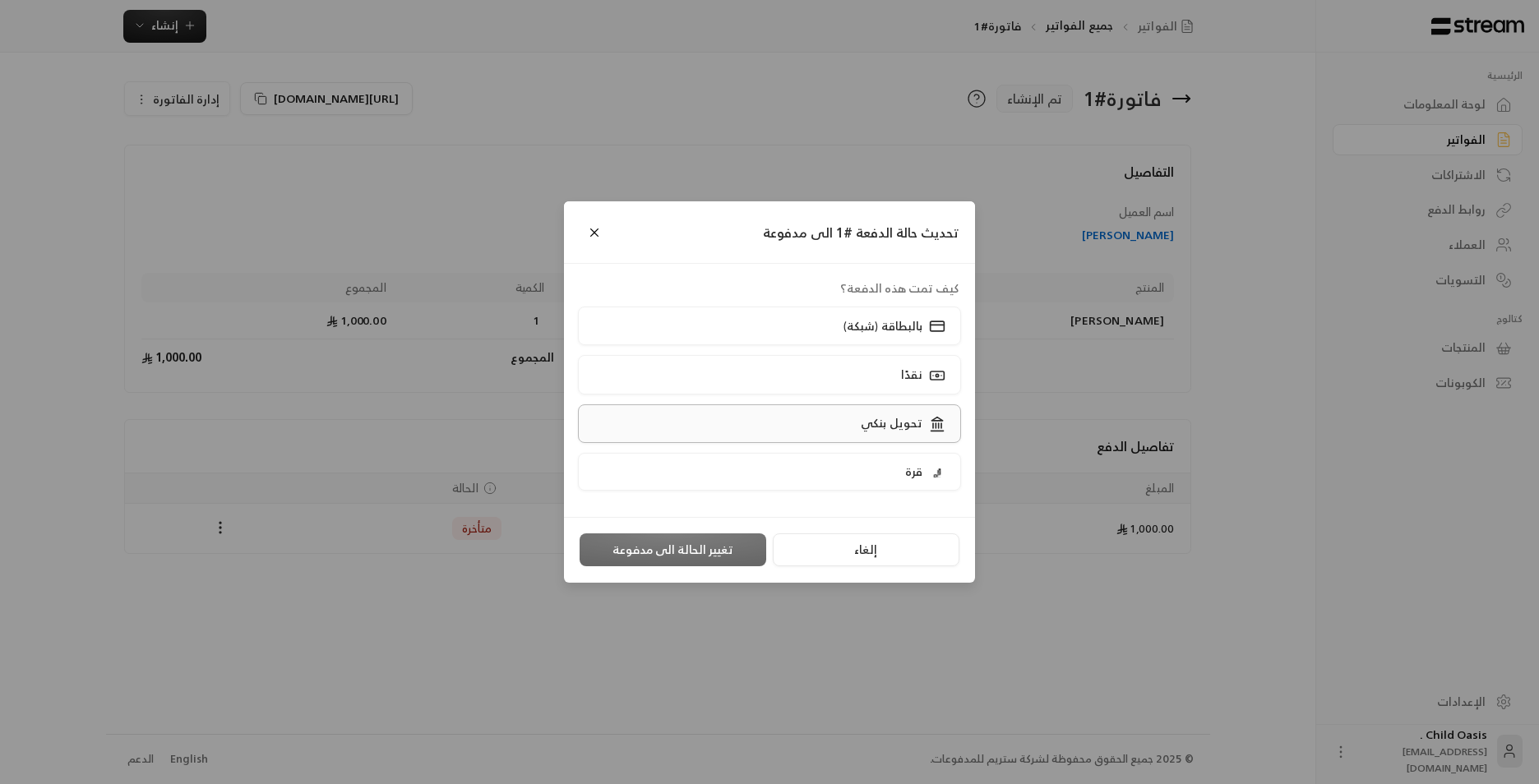
click at [790, 369] on p "تحويل بنكي" at bounding box center [891, 423] width 61 height 16
click at [727, 369] on button "تغيير الحالة الى مدفوعة" at bounding box center [674, 550] width 187 height 33
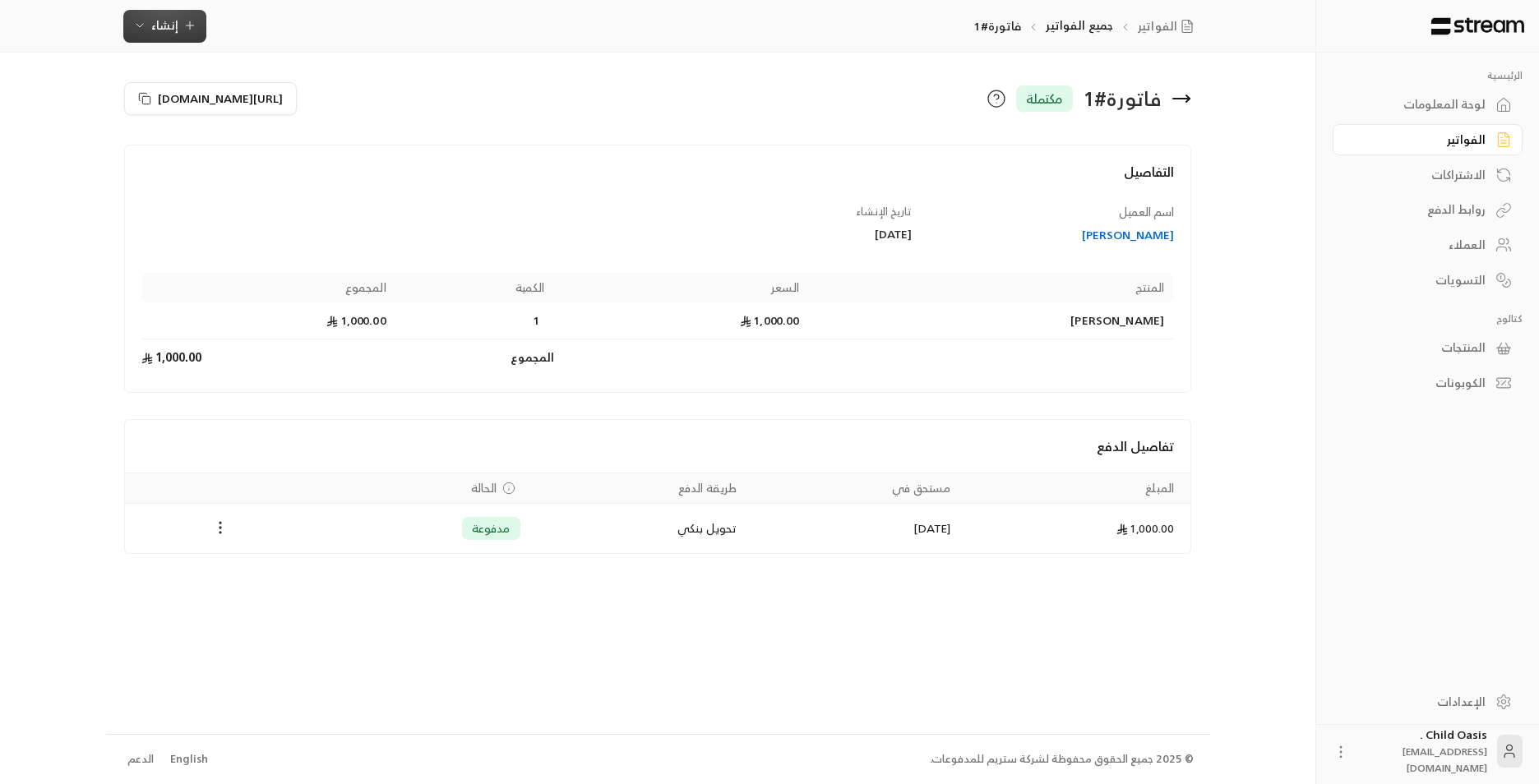
click at [151, 23] on span "إنشاء" at bounding box center [164, 26] width 27 height 21
click at [309, 109] on div "إنشاء فاتورة مرة واحدة بسهولة للمعاملات السريعة." at bounding box center [246, 102] width 207 height 33
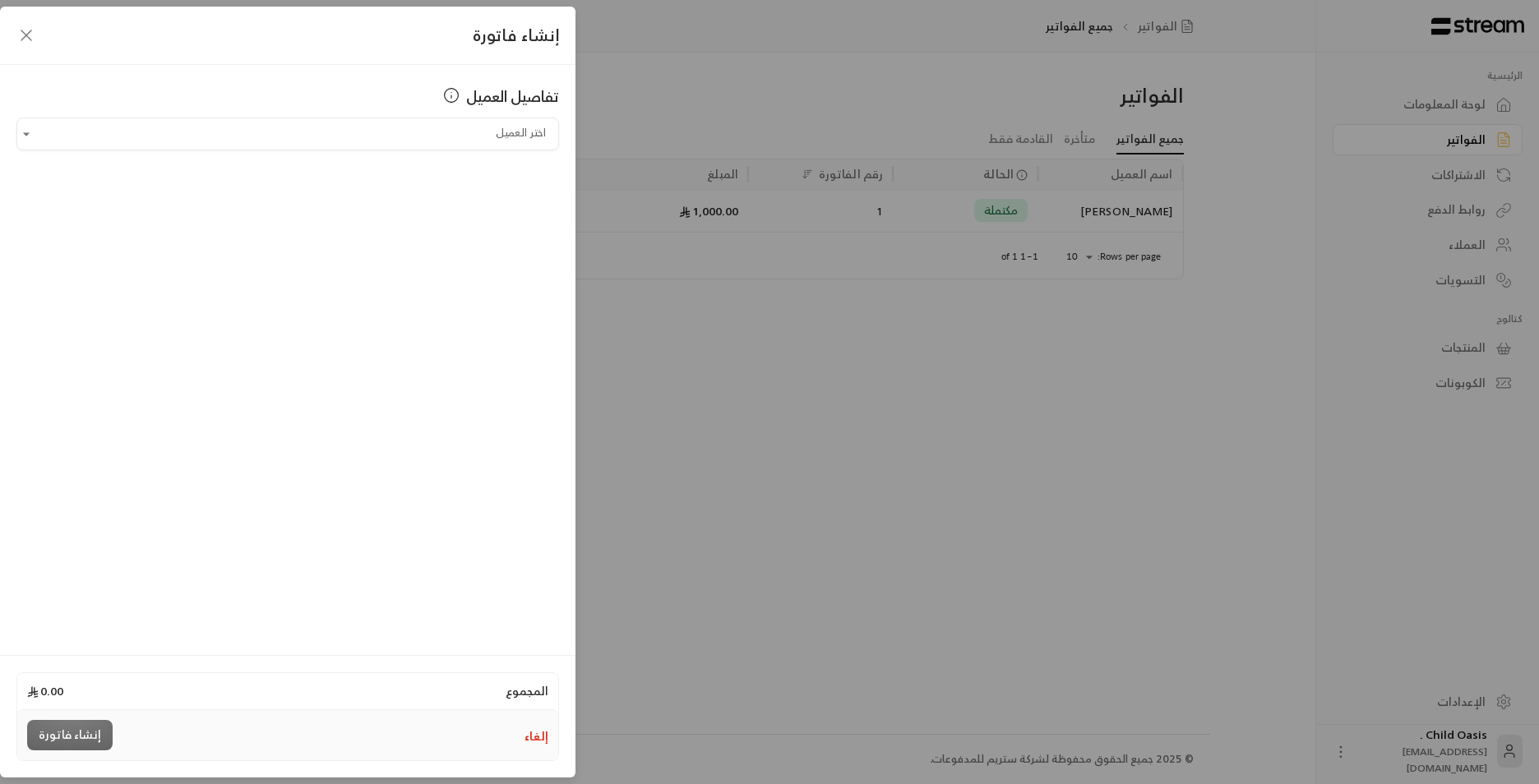
drag, startPoint x: 764, startPoint y: 399, endPoint x: 747, endPoint y: 378, distance: 27.0
click at [749, 369] on div "إنشاء فاتورة تفاصيل العميل اختر العميل اختر العميل المجموع 0.00 إلغاء إنشاء فات…" at bounding box center [769, 392] width 1539 height 784
click at [321, 129] on input "اختر العميل" at bounding box center [287, 134] width 542 height 28
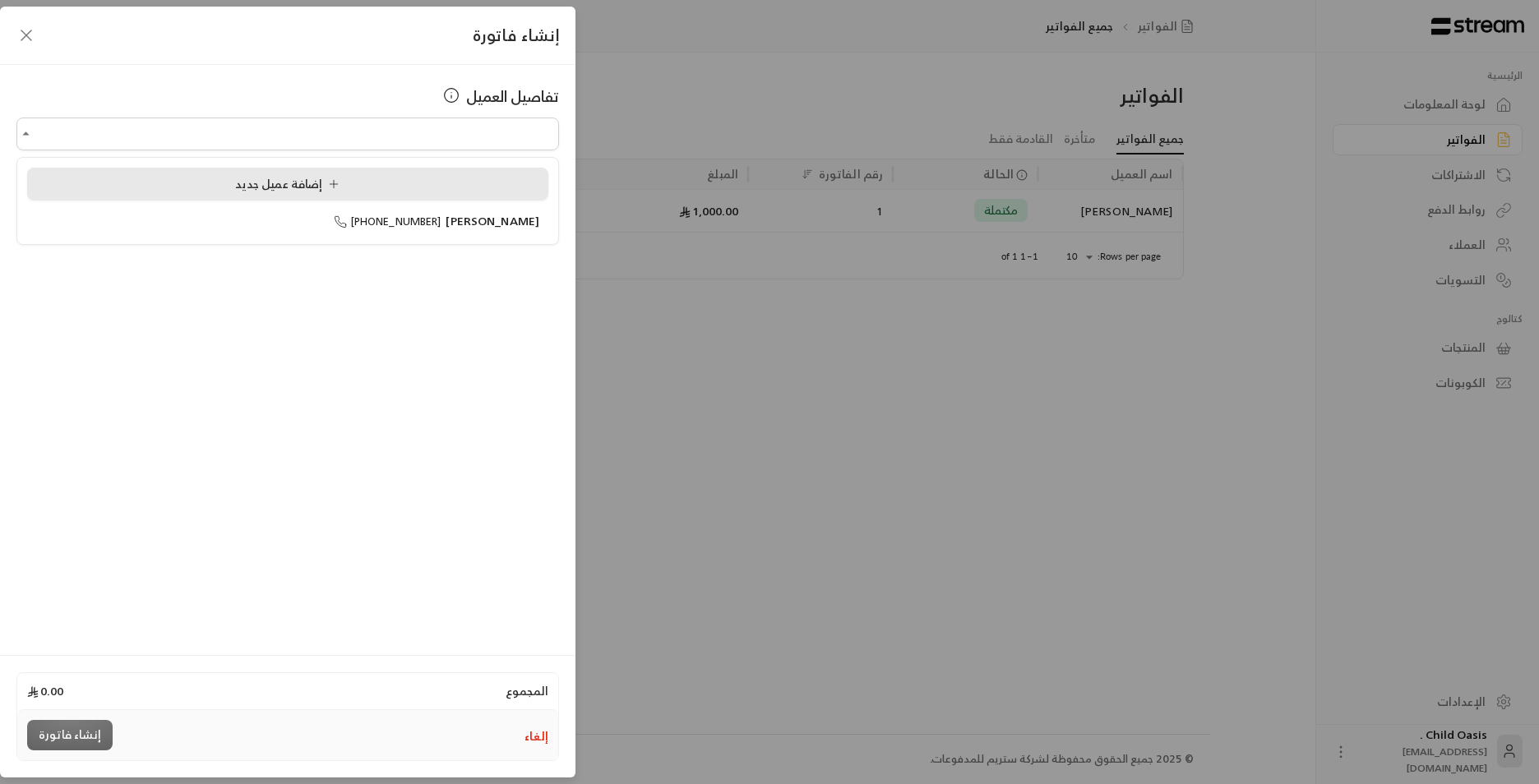
click at [299, 183] on span "إضافة عميل جديد" at bounding box center [291, 184] width 111 height 21
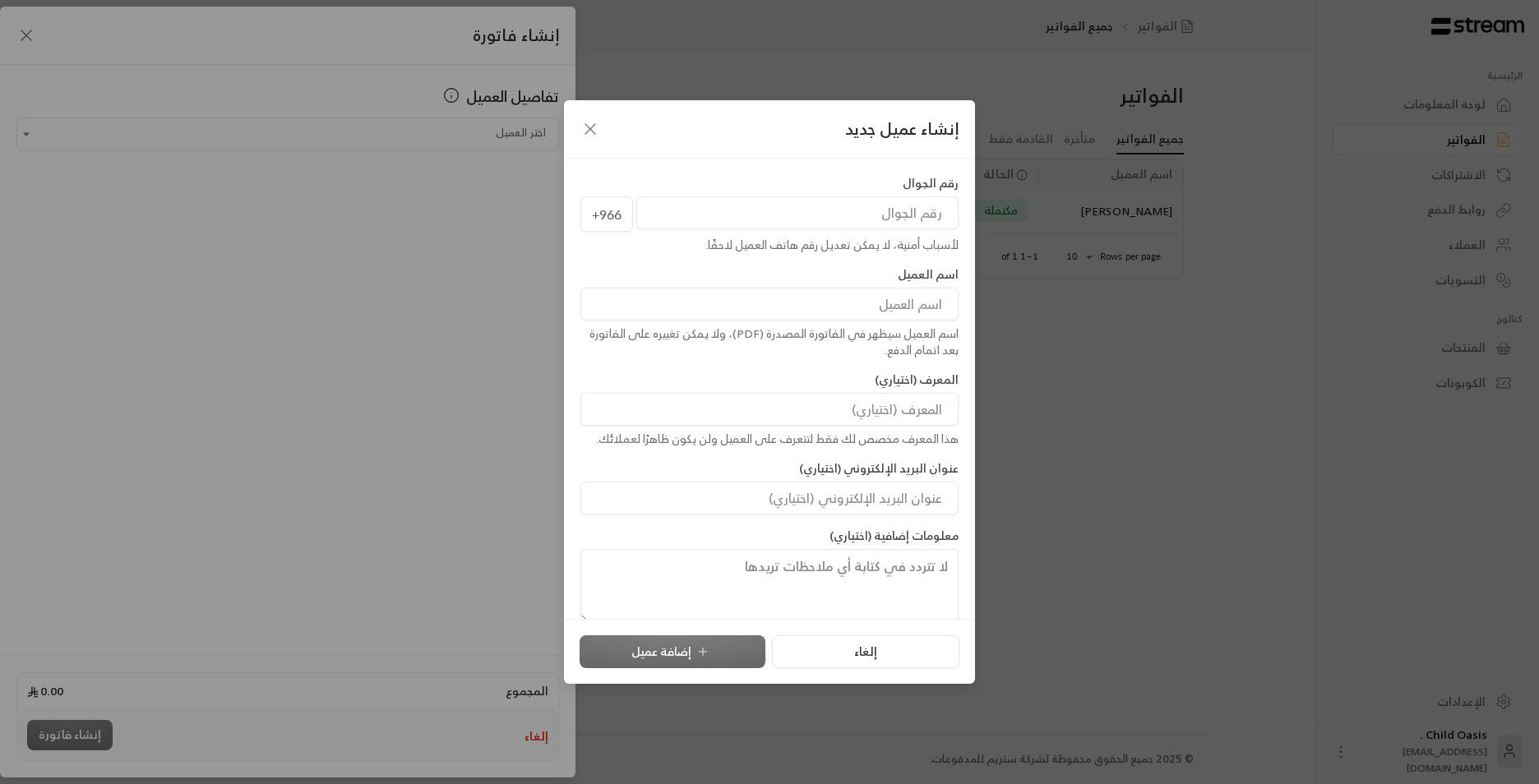
click at [790, 214] on input "tel" at bounding box center [797, 213] width 322 height 33
type input "555329075"
click at [790, 309] on input at bounding box center [770, 304] width 378 height 33
type input "[PERSON_NAME]"
click at [725, 369] on button "إضافة عميل" at bounding box center [673, 652] width 186 height 33
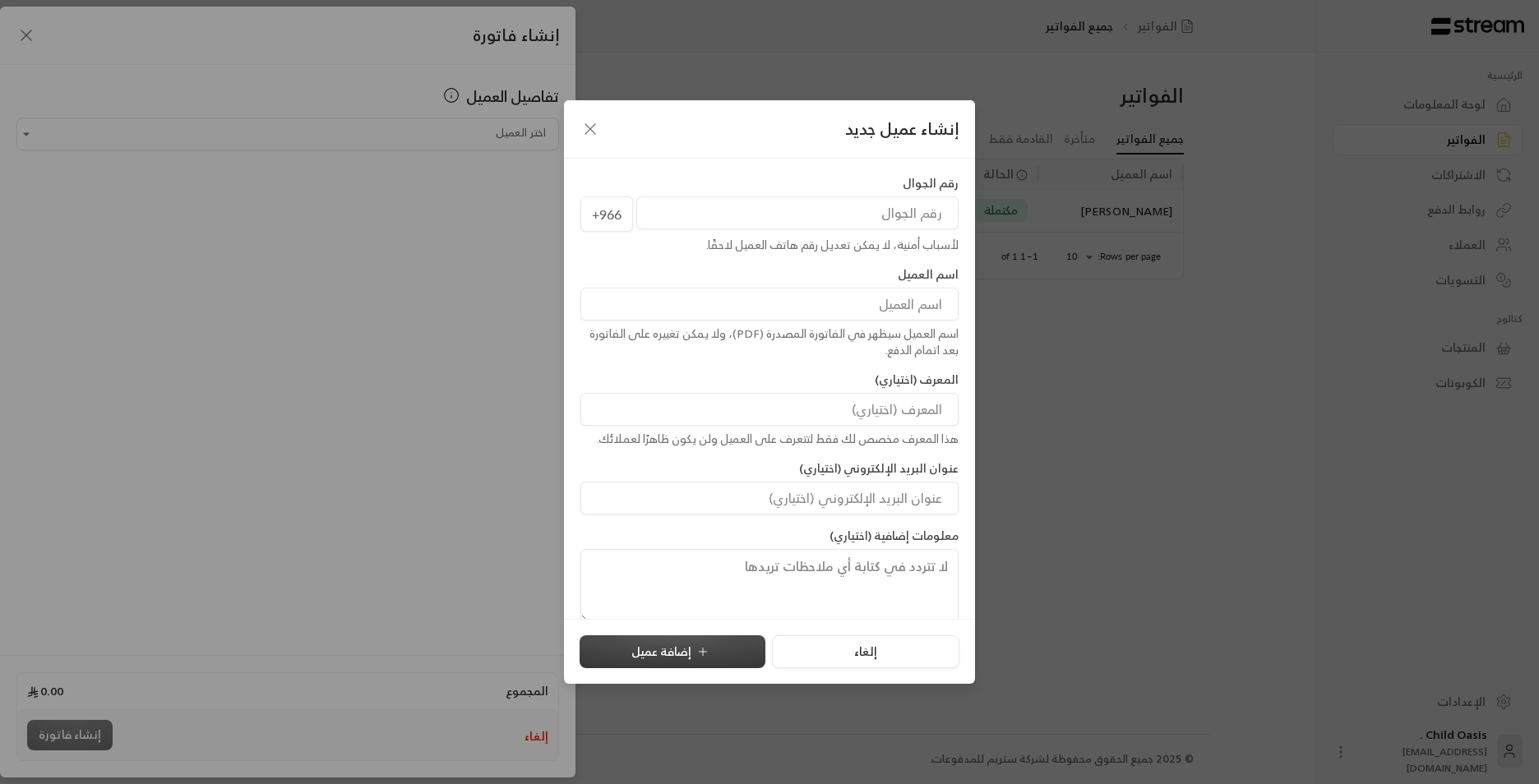
type input "**********"
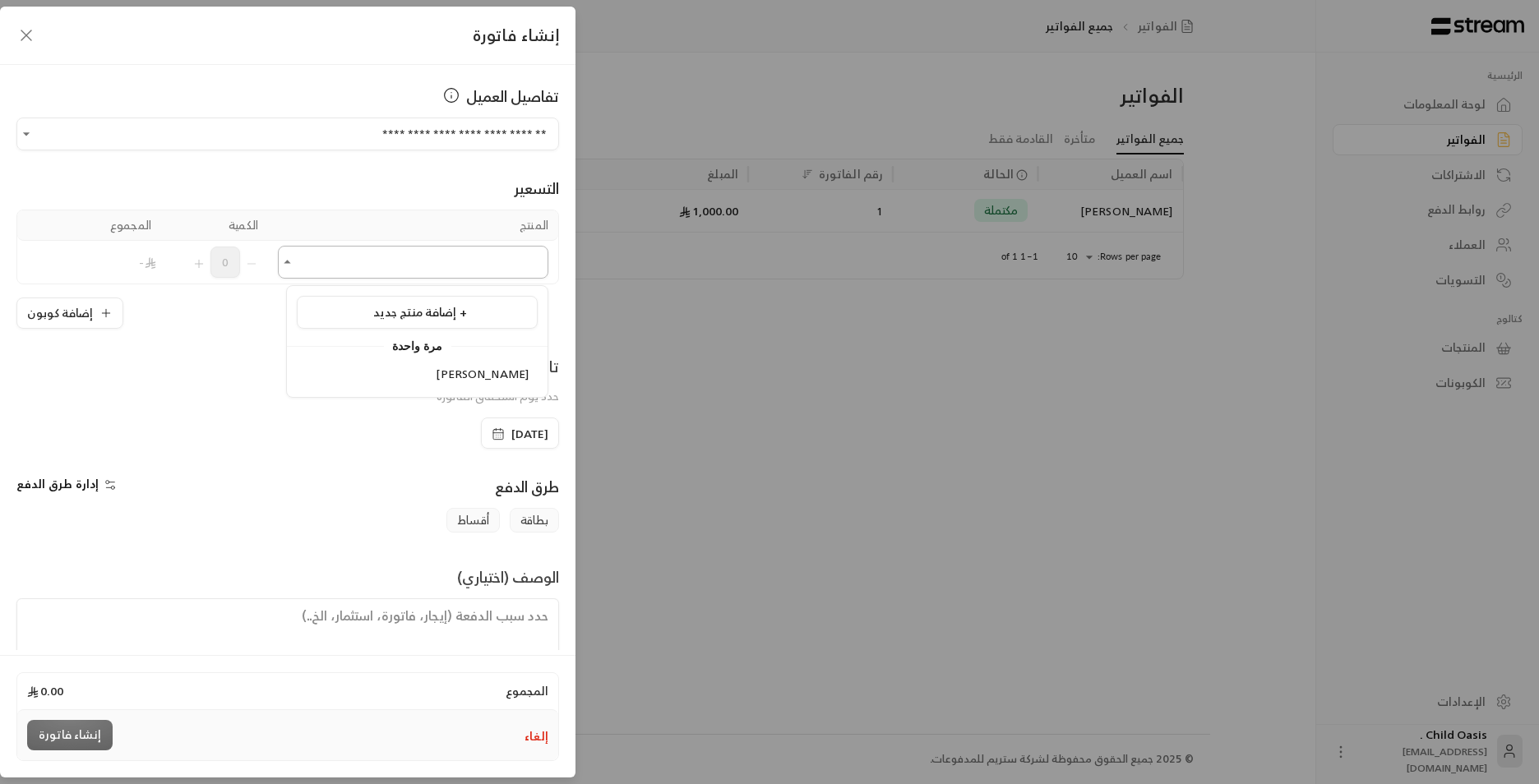
click at [351, 271] on input "اختر العميل" at bounding box center [413, 263] width 270 height 28
click at [389, 369] on div "[PERSON_NAME]" at bounding box center [418, 374] width 223 height 17
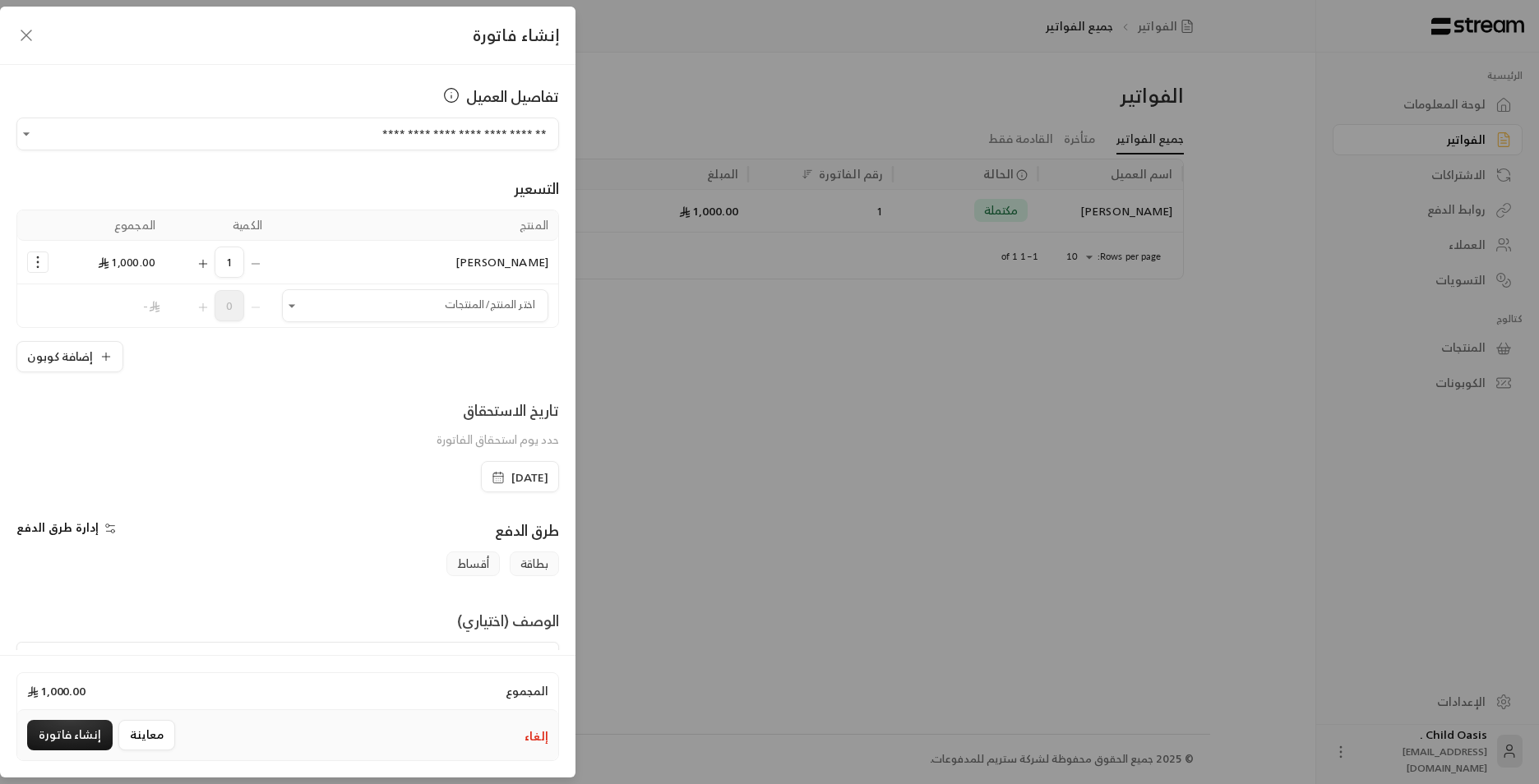
click at [492, 369] on span "[DATE]" at bounding box center [521, 477] width 57 height 16
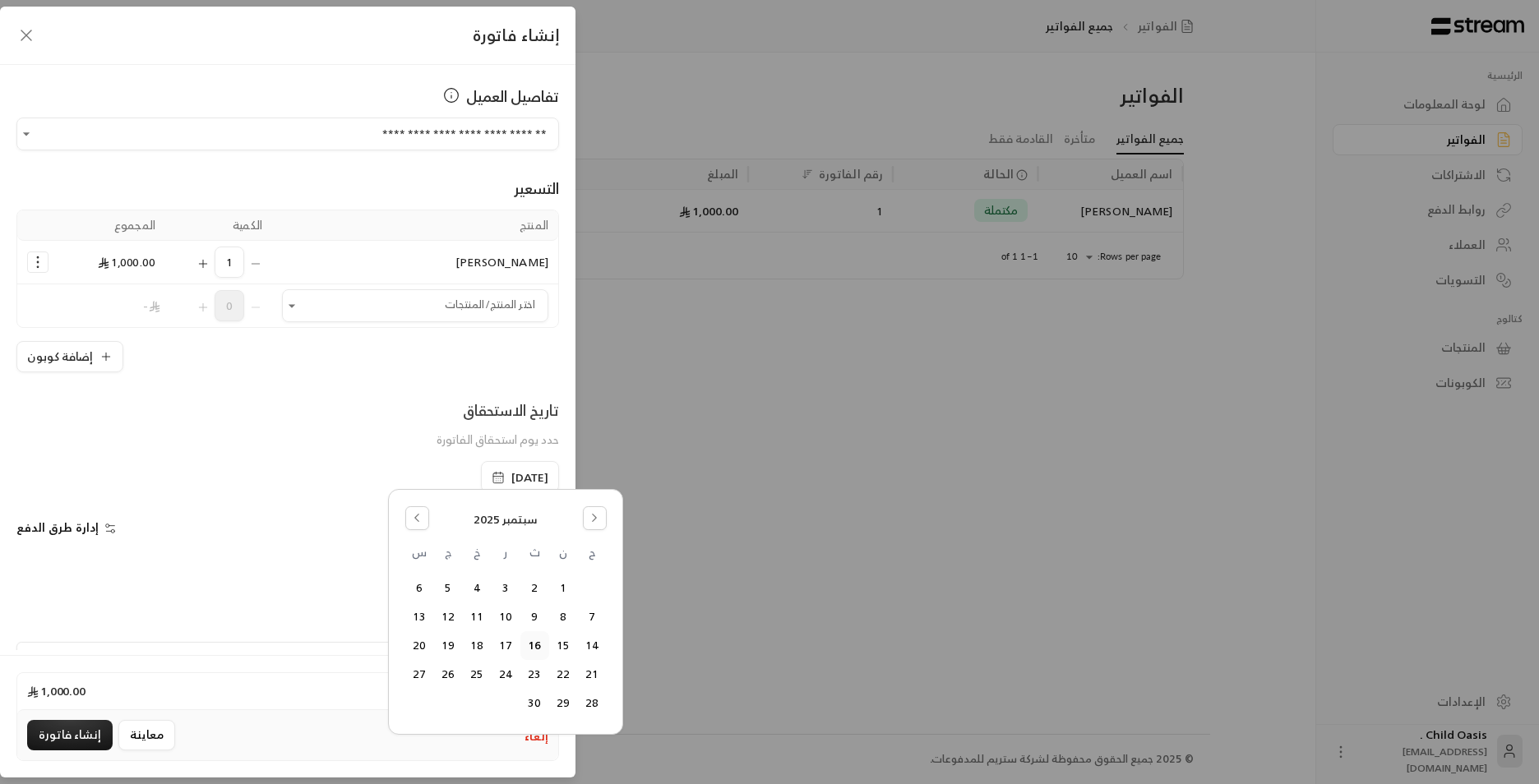
click at [487, 369] on span "سبتمبر 2025" at bounding box center [505, 520] width 64 height 17
click at [421, 369] on icon "Go to the Previous Month" at bounding box center [417, 518] width 11 height 11
click at [562, 369] on button "18" at bounding box center [563, 674] width 27 height 27
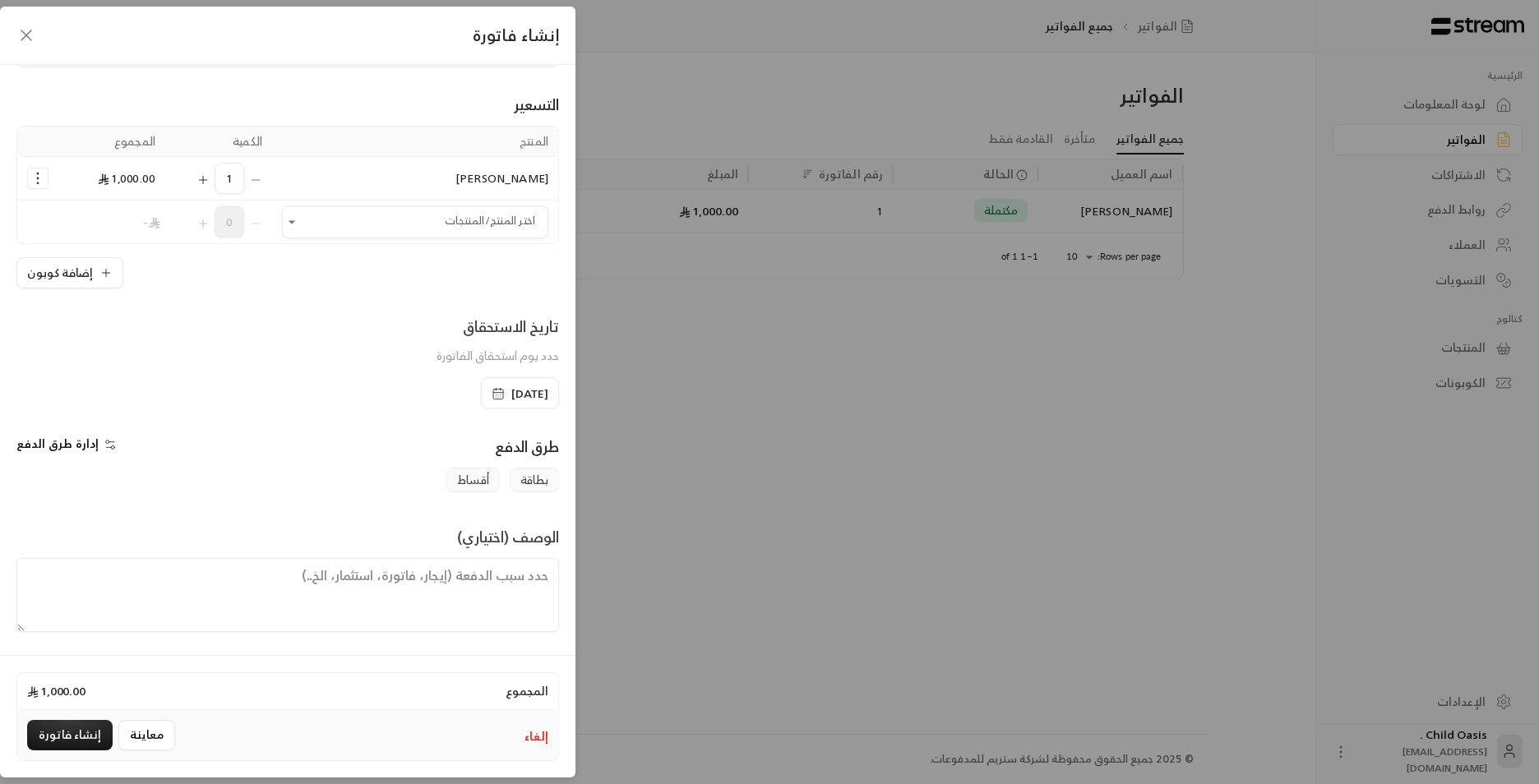
scroll to position [86, 0]
click at [523, 369] on span "بطاقة" at bounding box center [535, 479] width 49 height 25
click at [545, 369] on span "بطاقة" at bounding box center [535, 479] width 49 height 25
click at [542, 369] on span "بطاقة" at bounding box center [535, 479] width 49 height 25
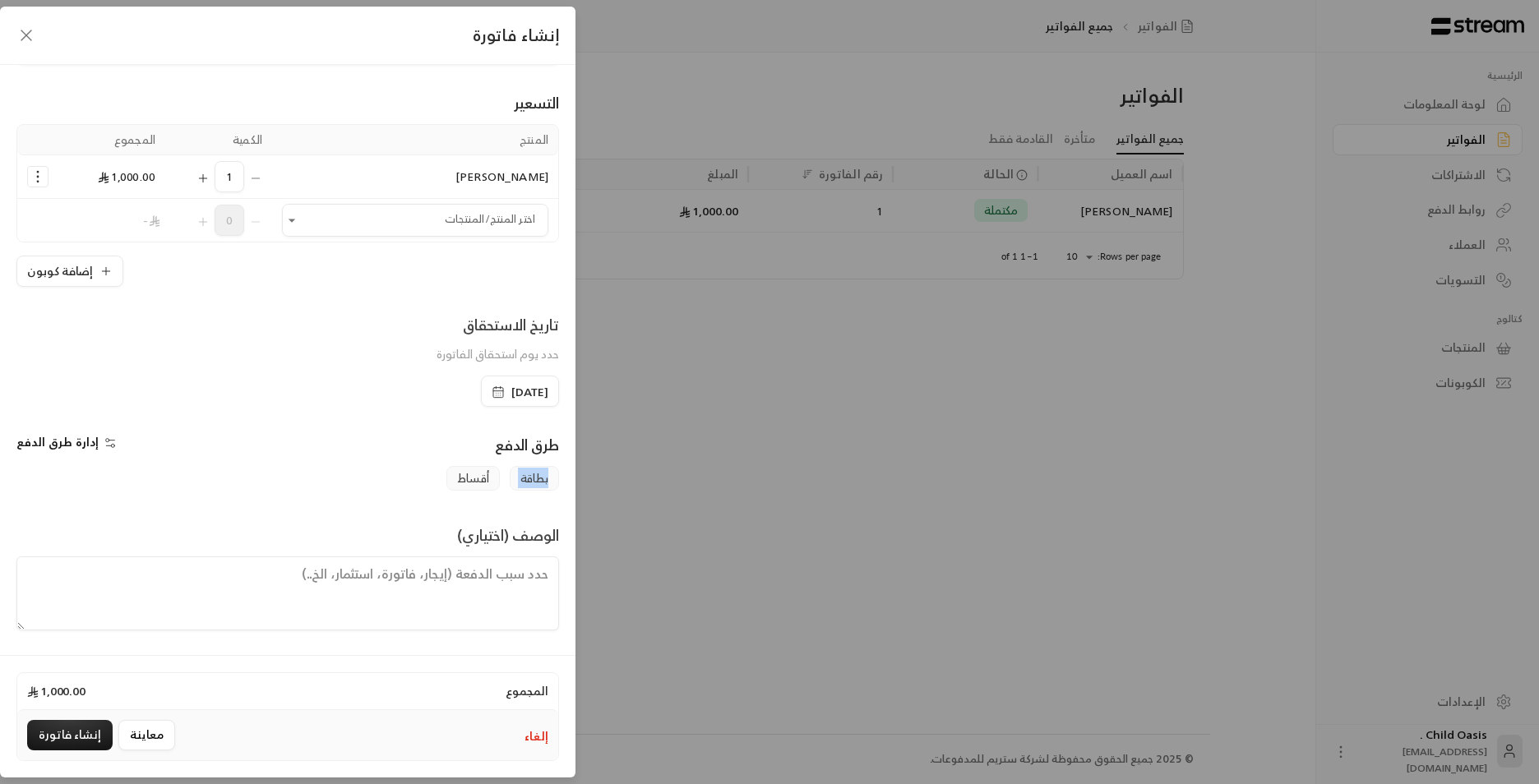
click at [542, 369] on span "بطاقة" at bounding box center [535, 479] width 49 height 25
drag, startPoint x: 542, startPoint y: 479, endPoint x: 296, endPoint y: 408, distance: 256.0
click at [296, 369] on div "**********" at bounding box center [287, 358] width 575 height 586
click at [67, 369] on button "إنشاء فاتورة" at bounding box center [70, 736] width 86 height 30
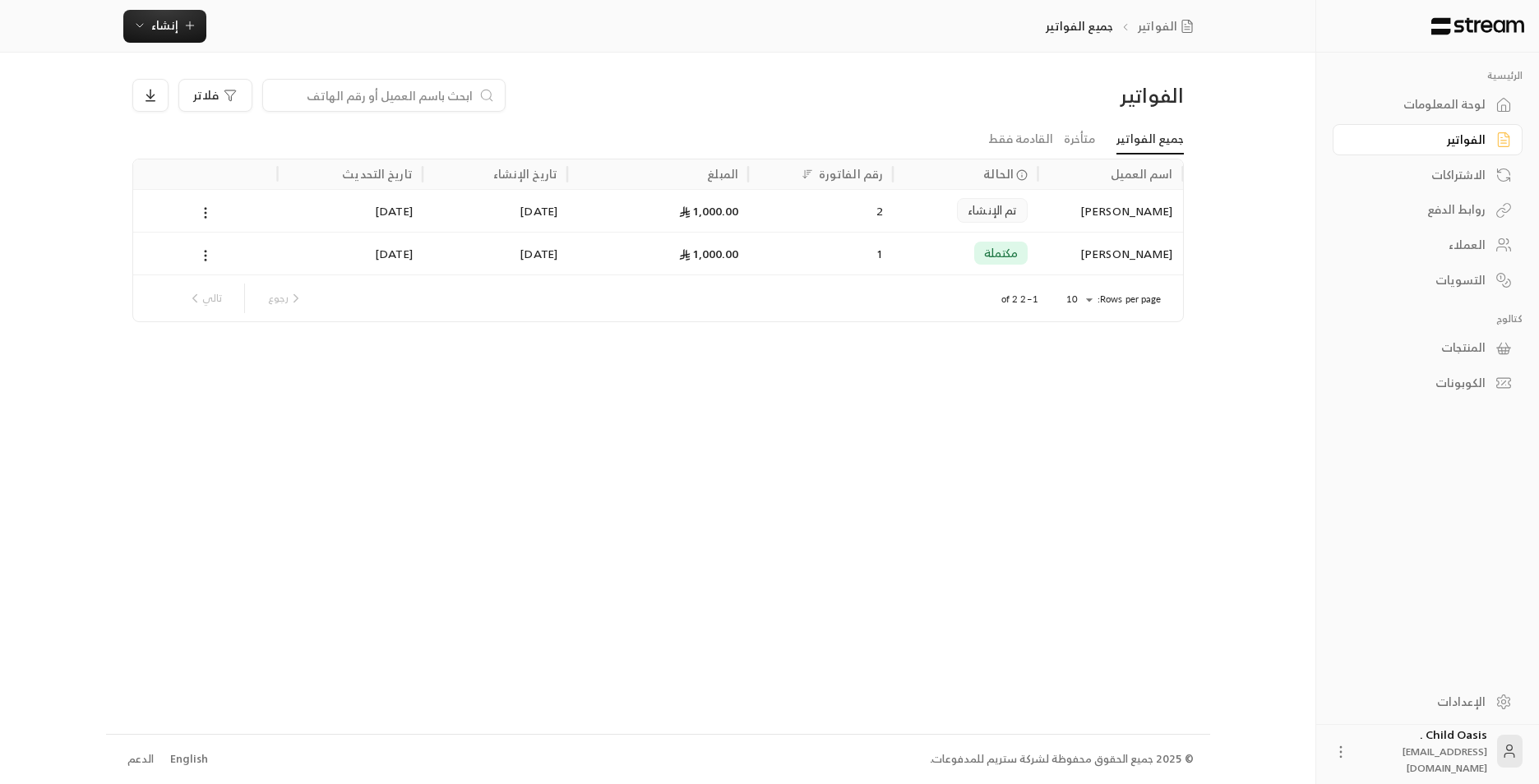
click at [748, 217] on div "1,000.00" at bounding box center [658, 210] width 180 height 43
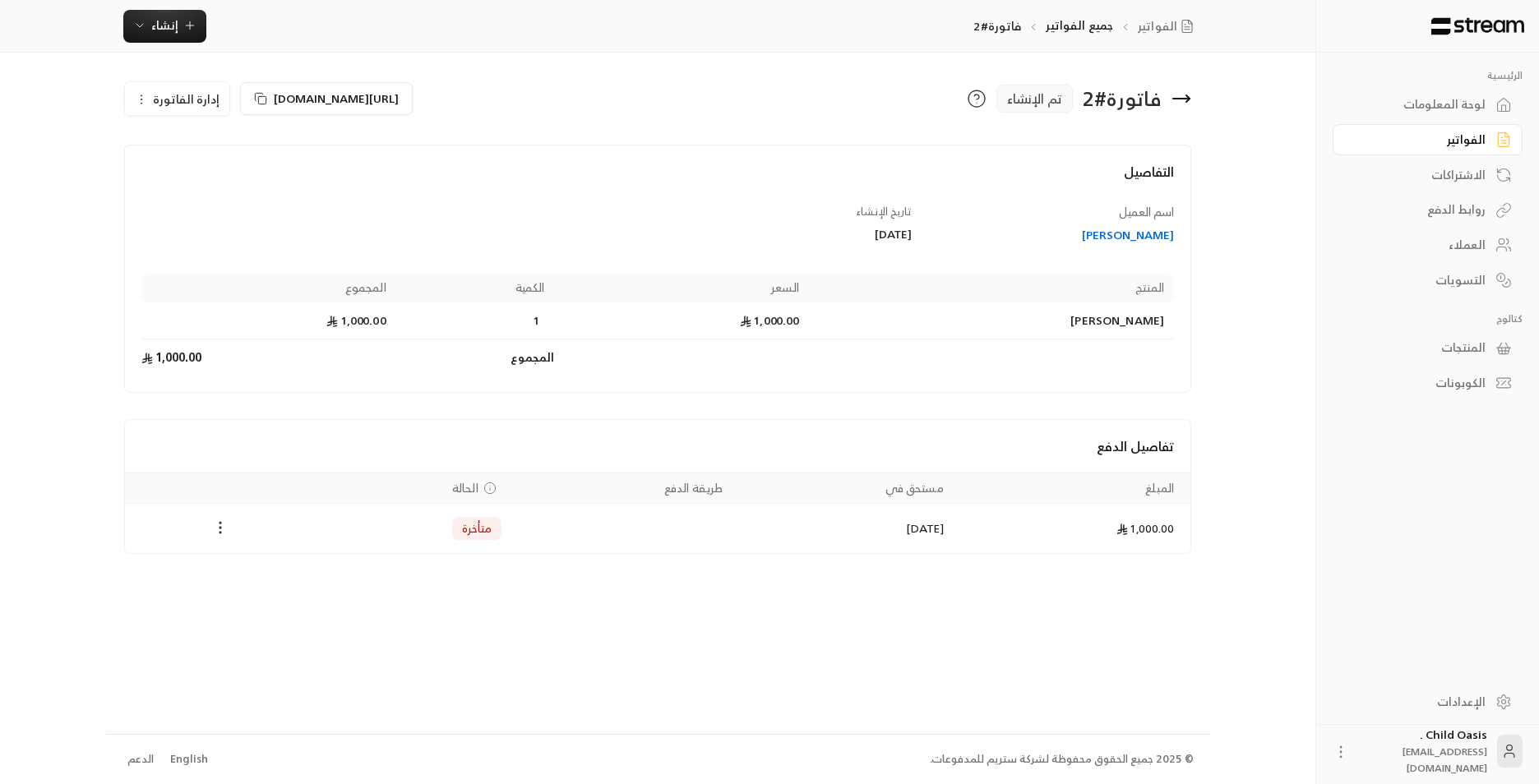
click at [220, 369] on circle "Payments" at bounding box center [221, 528] width 2 height 2
click at [254, 369] on li "تغيير الحالة الى مدفوعة" at bounding box center [282, 570] width 127 height 29
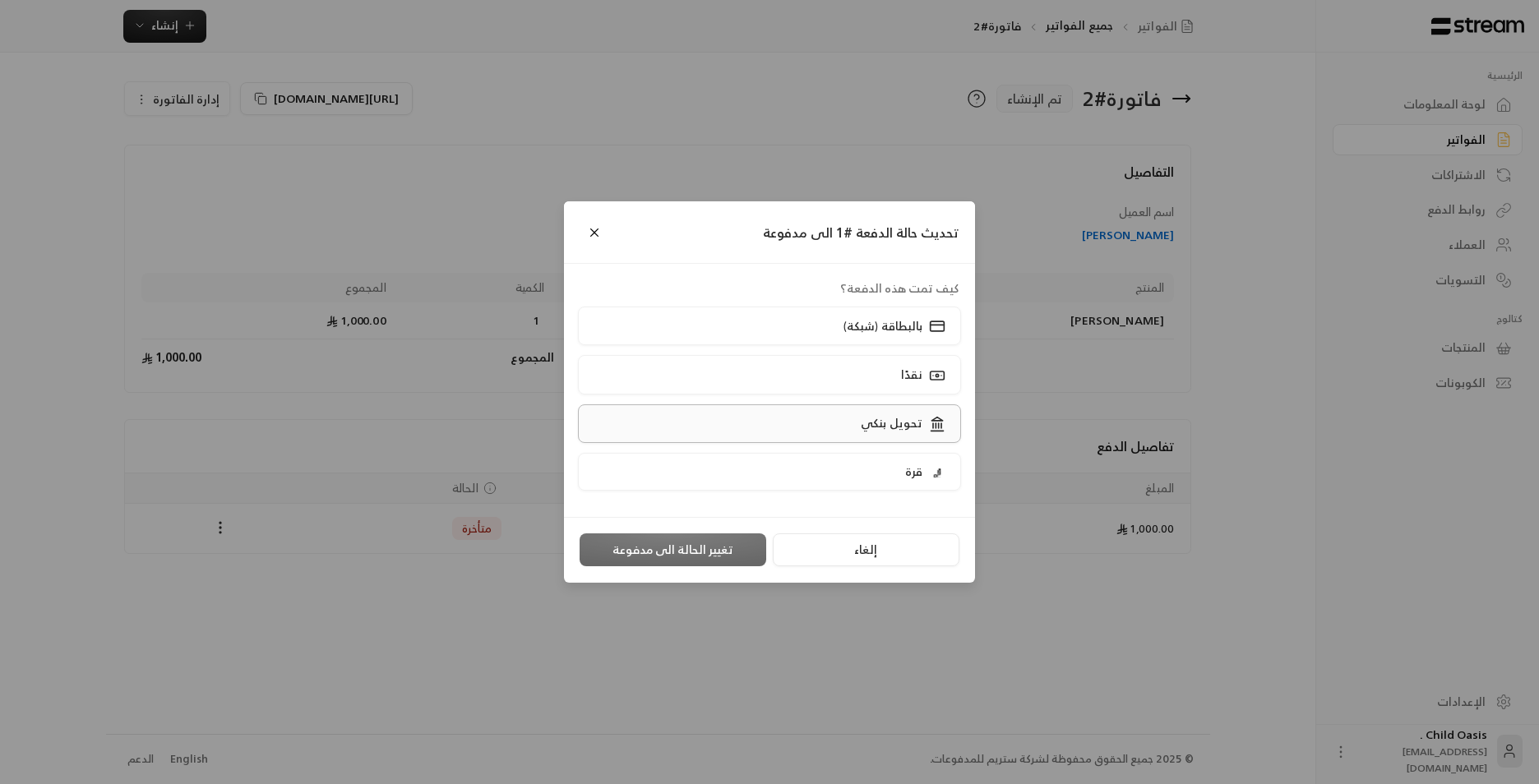
click at [747, 369] on label "تحويل بنكي" at bounding box center [770, 423] width 384 height 39
click at [717, 369] on button "تغيير الحالة الى مدفوعة" at bounding box center [674, 550] width 187 height 33
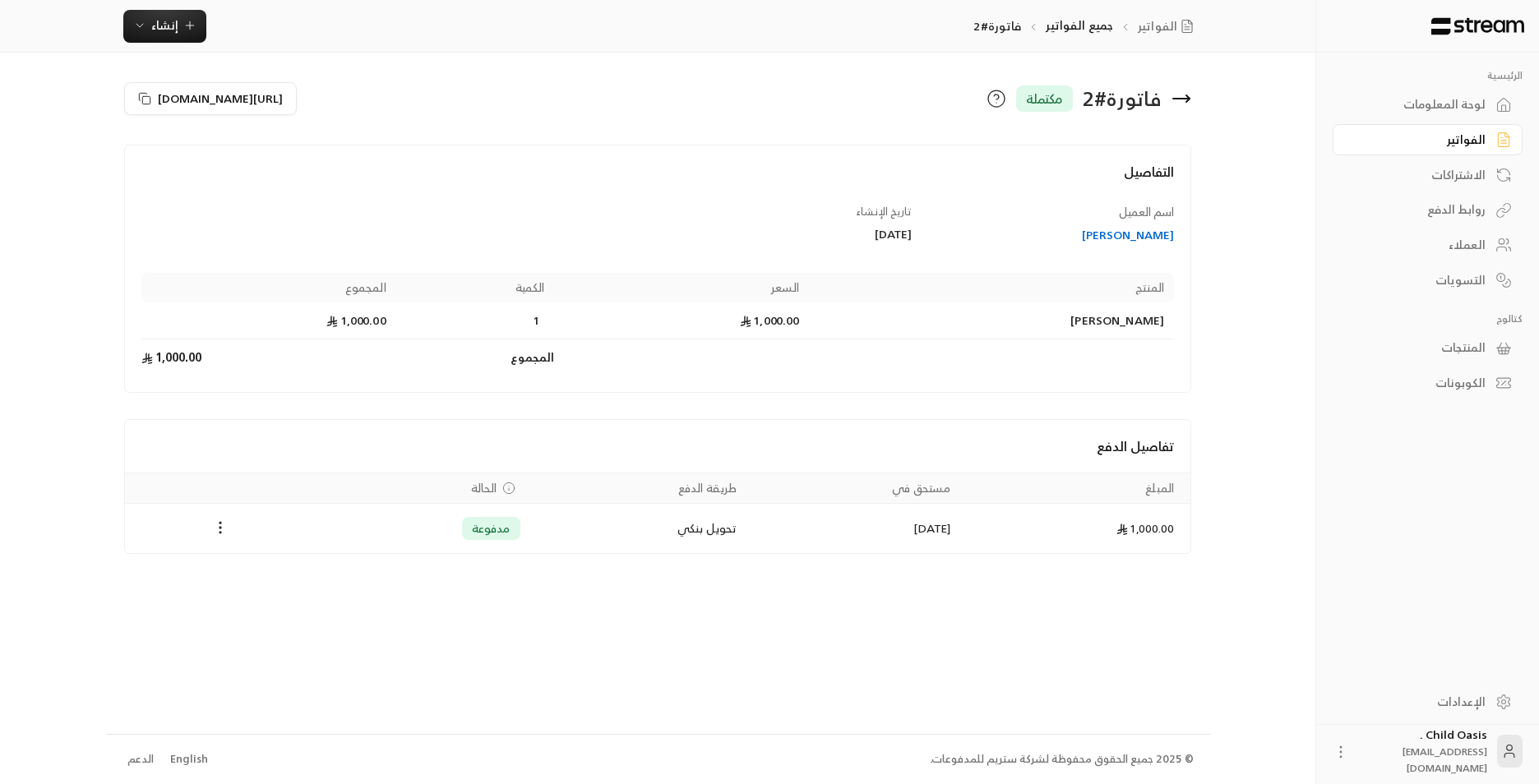
click at [790, 103] on icon at bounding box center [1181, 98] width 20 height 20
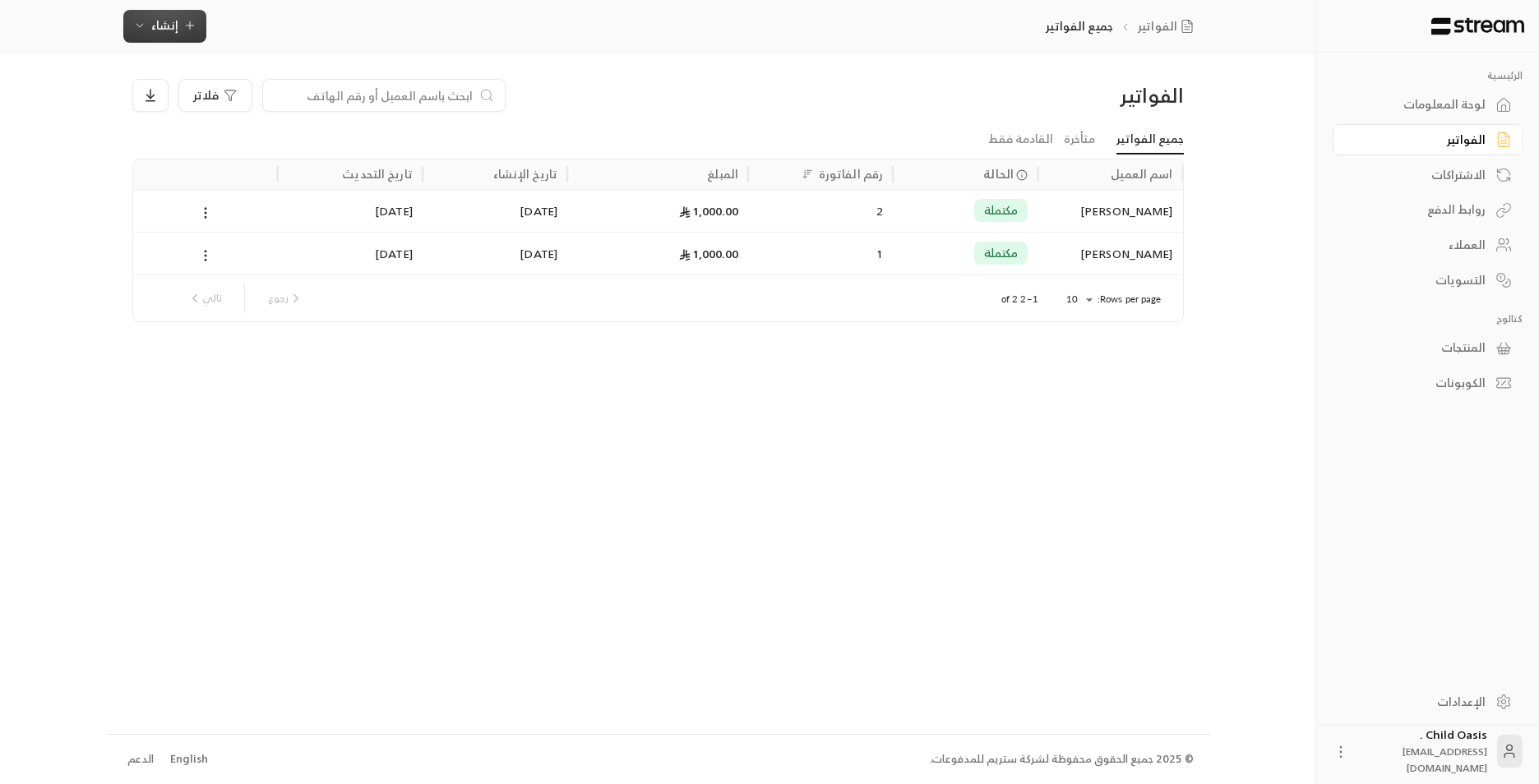
click at [142, 22] on icon "button" at bounding box center [140, 26] width 13 height 13
click at [334, 68] on div "فوري" at bounding box center [246, 77] width 207 height 20
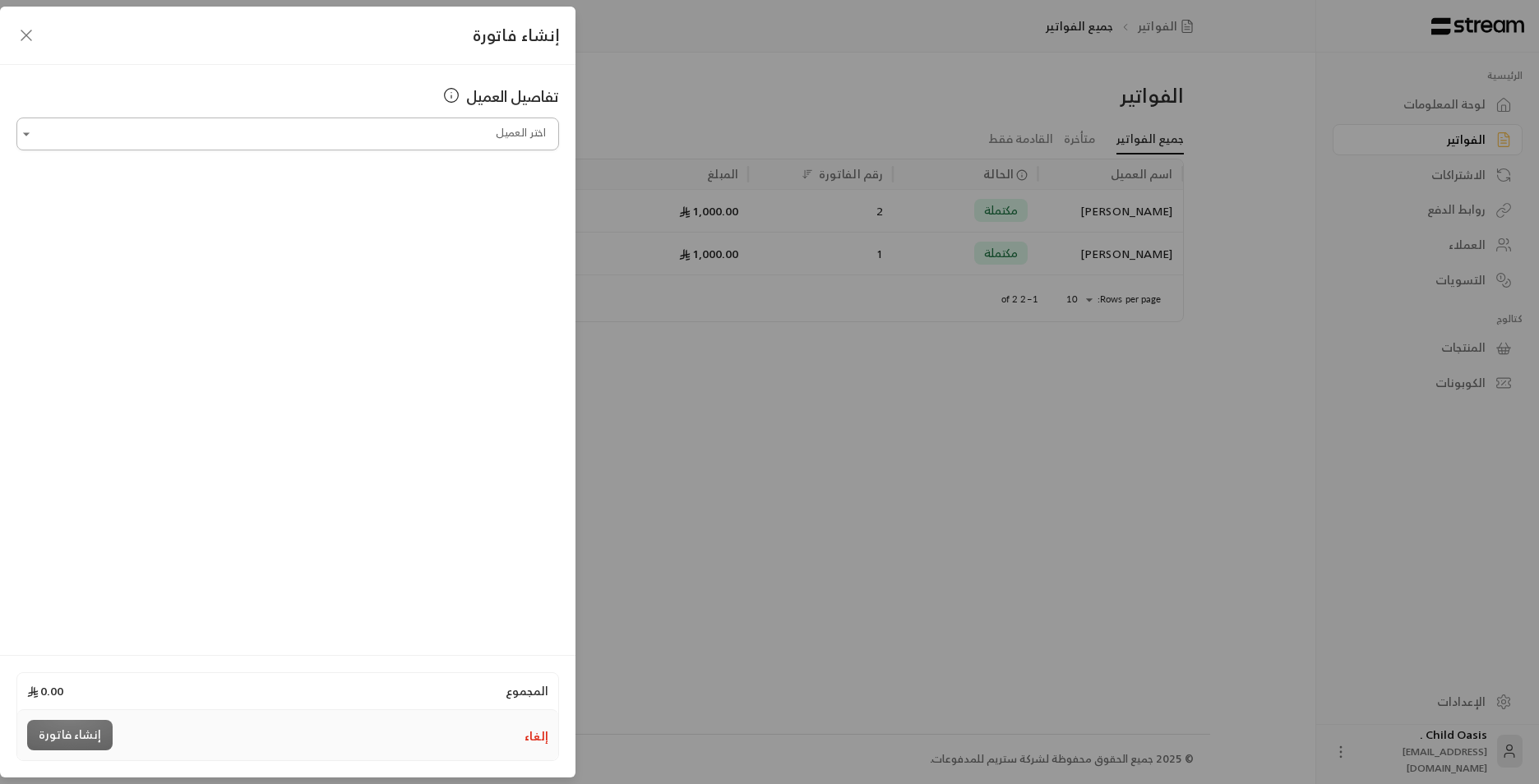
click at [386, 142] on input "اختر العميل" at bounding box center [287, 134] width 542 height 28
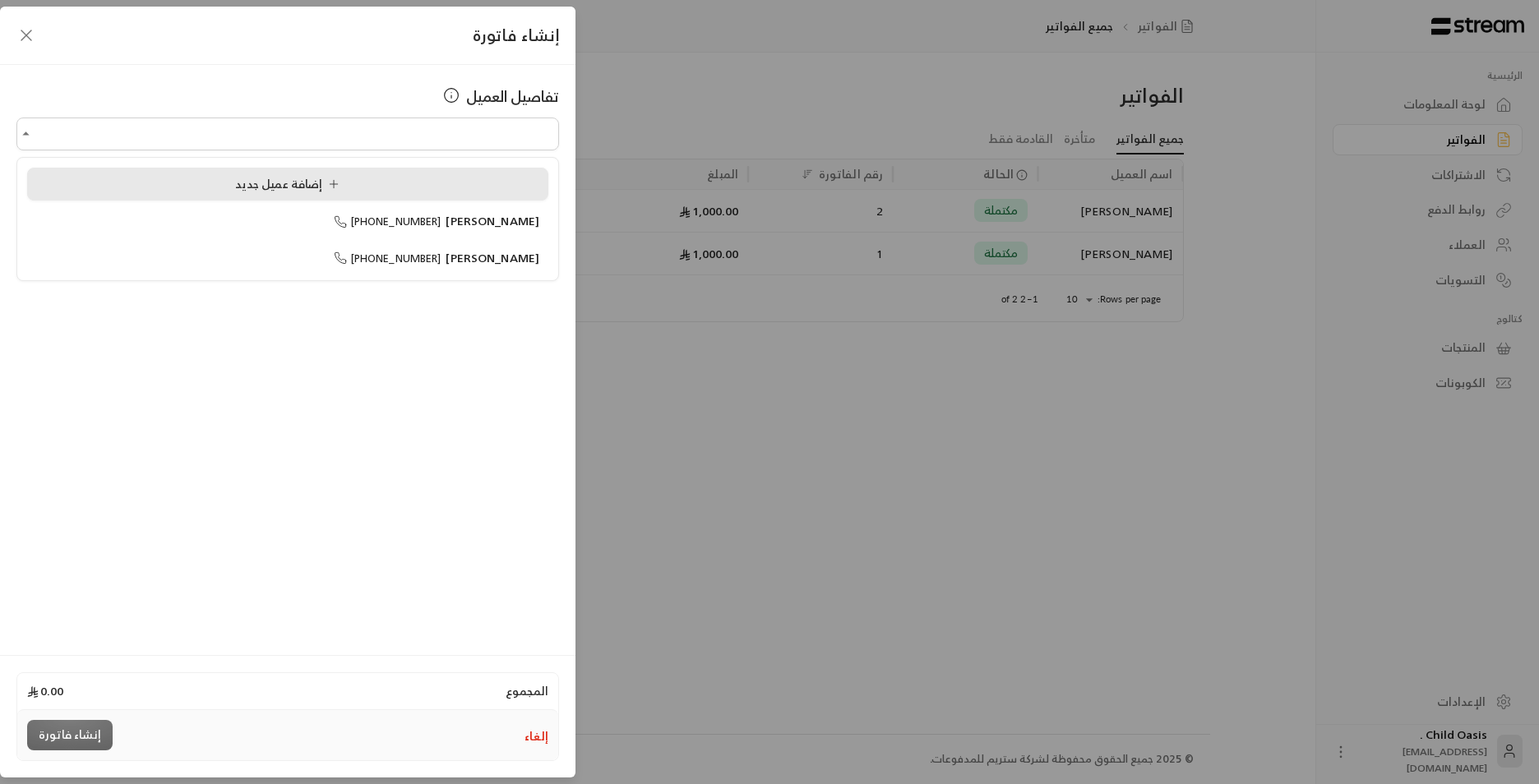
click at [413, 196] on li "إضافة عميل جديد" at bounding box center [288, 184] width 522 height 33
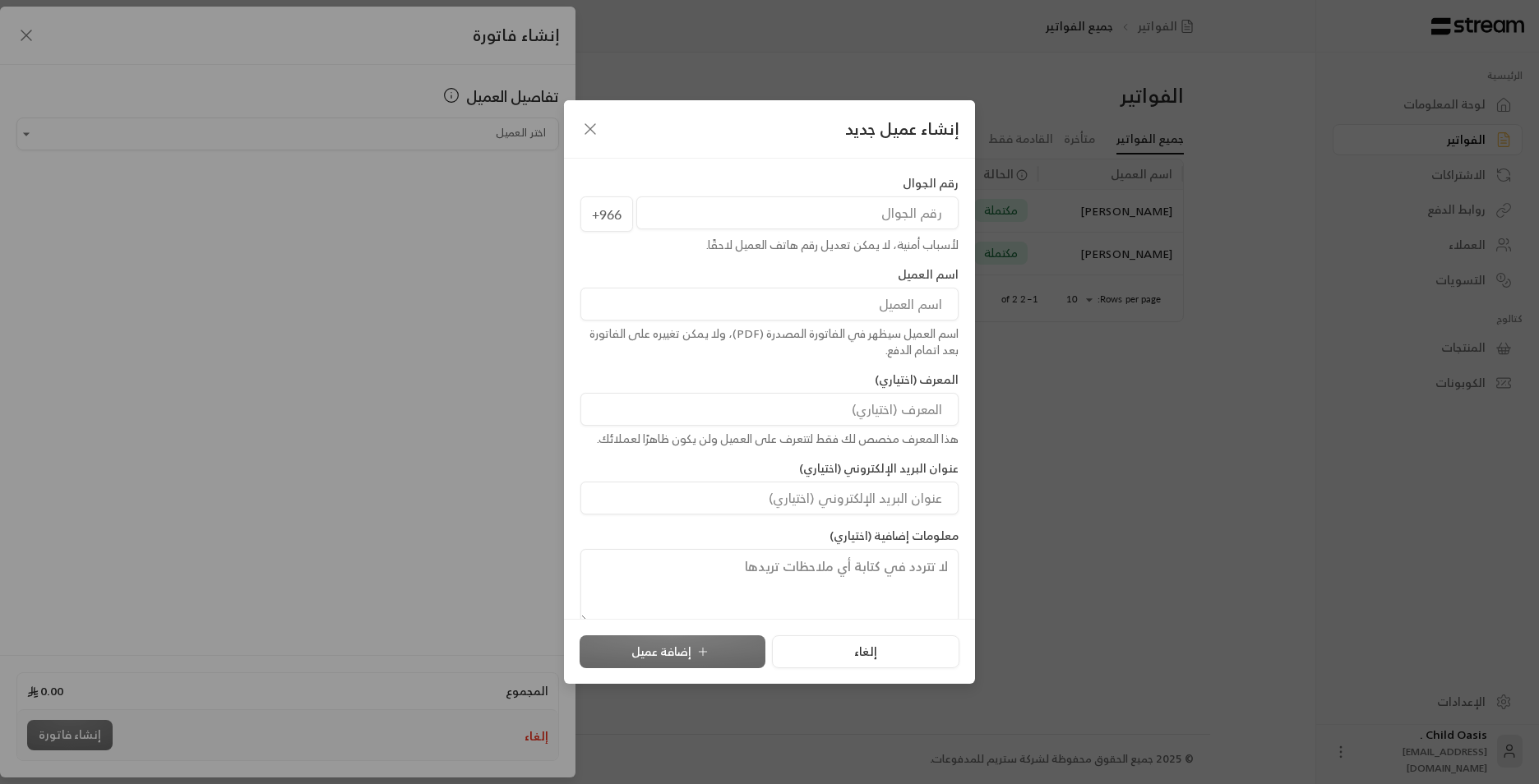
click at [790, 299] on input at bounding box center [770, 304] width 378 height 33
type input "[PERSON_NAME]"
click at [790, 212] on input "tel" at bounding box center [797, 213] width 322 height 33
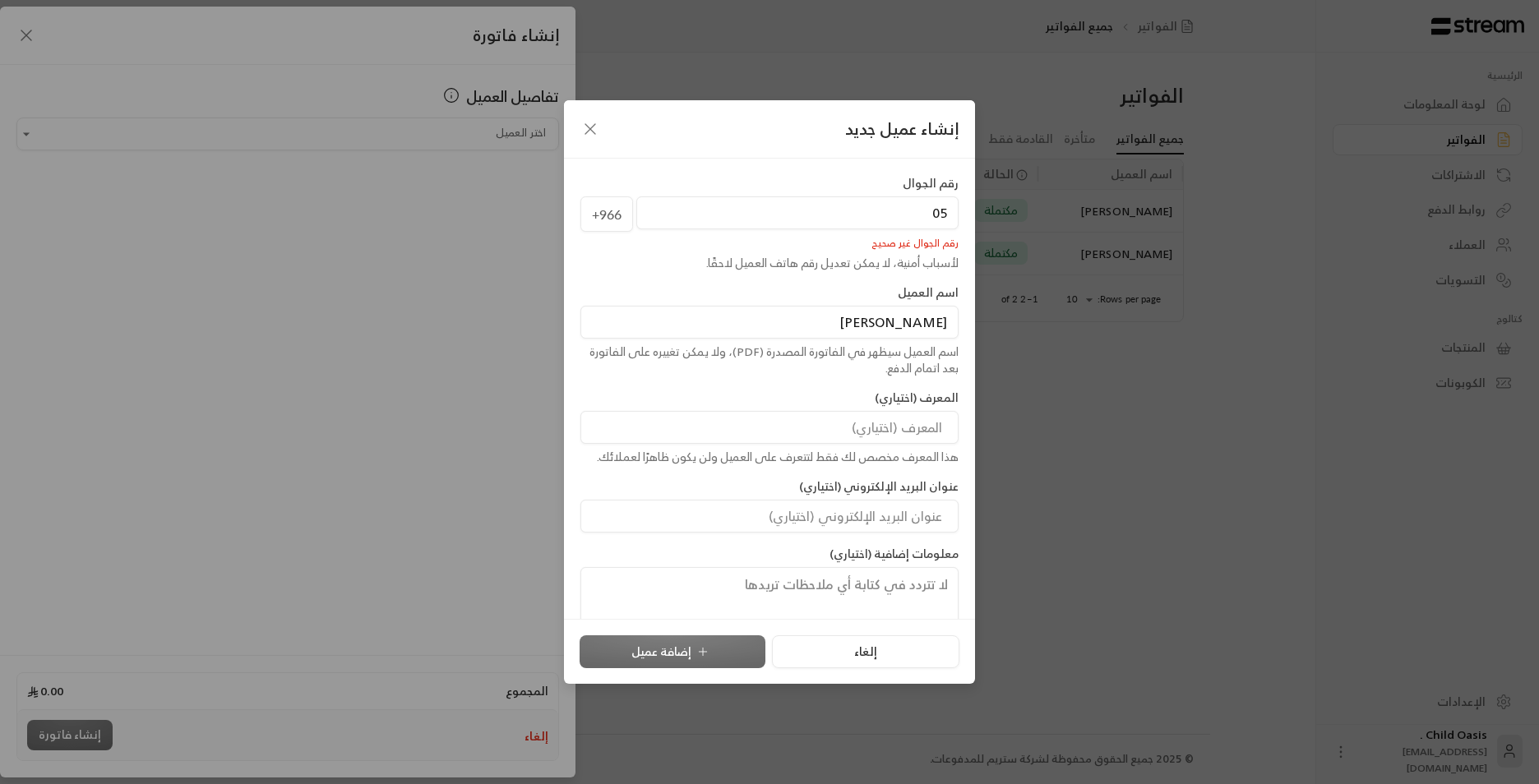
type input "0"
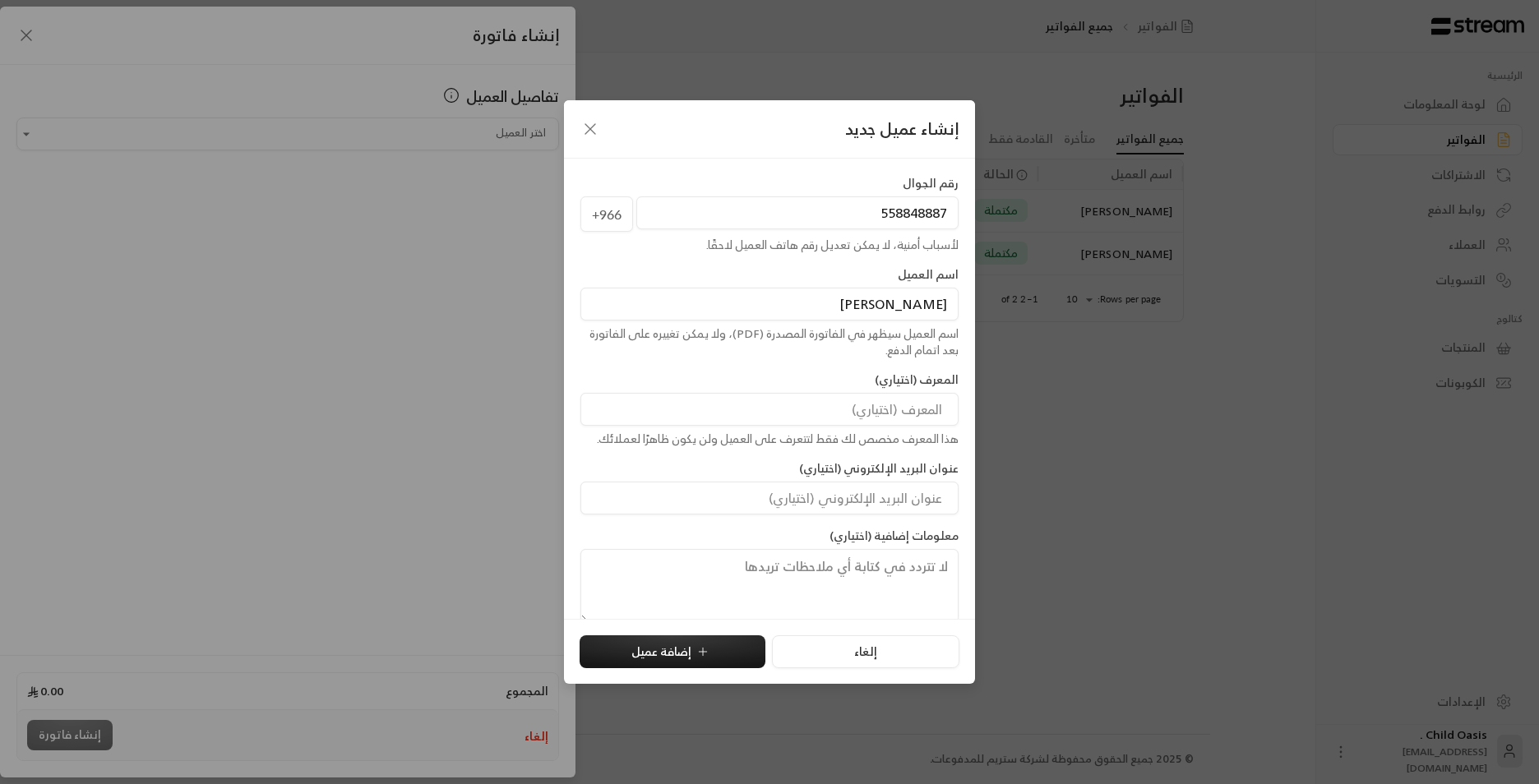
type input "558848887"
click at [790, 369] on input at bounding box center [770, 409] width 378 height 33
click at [596, 124] on icon "button" at bounding box center [590, 128] width 20 height 20
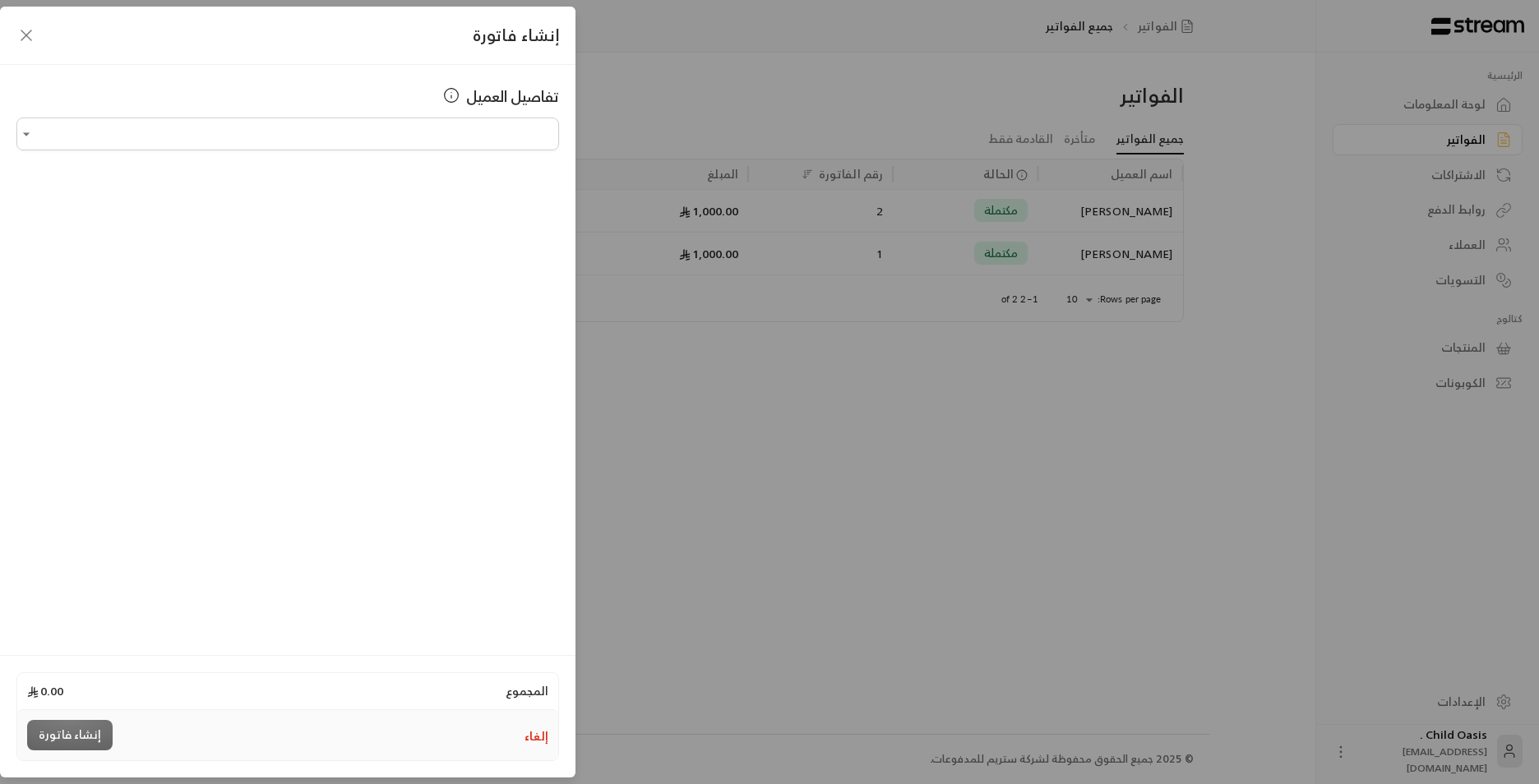
click at [25, 45] on div "إنشاء فاتورة" at bounding box center [287, 36] width 575 height 59
click at [26, 35] on icon "button" at bounding box center [26, 35] width 20 height 20
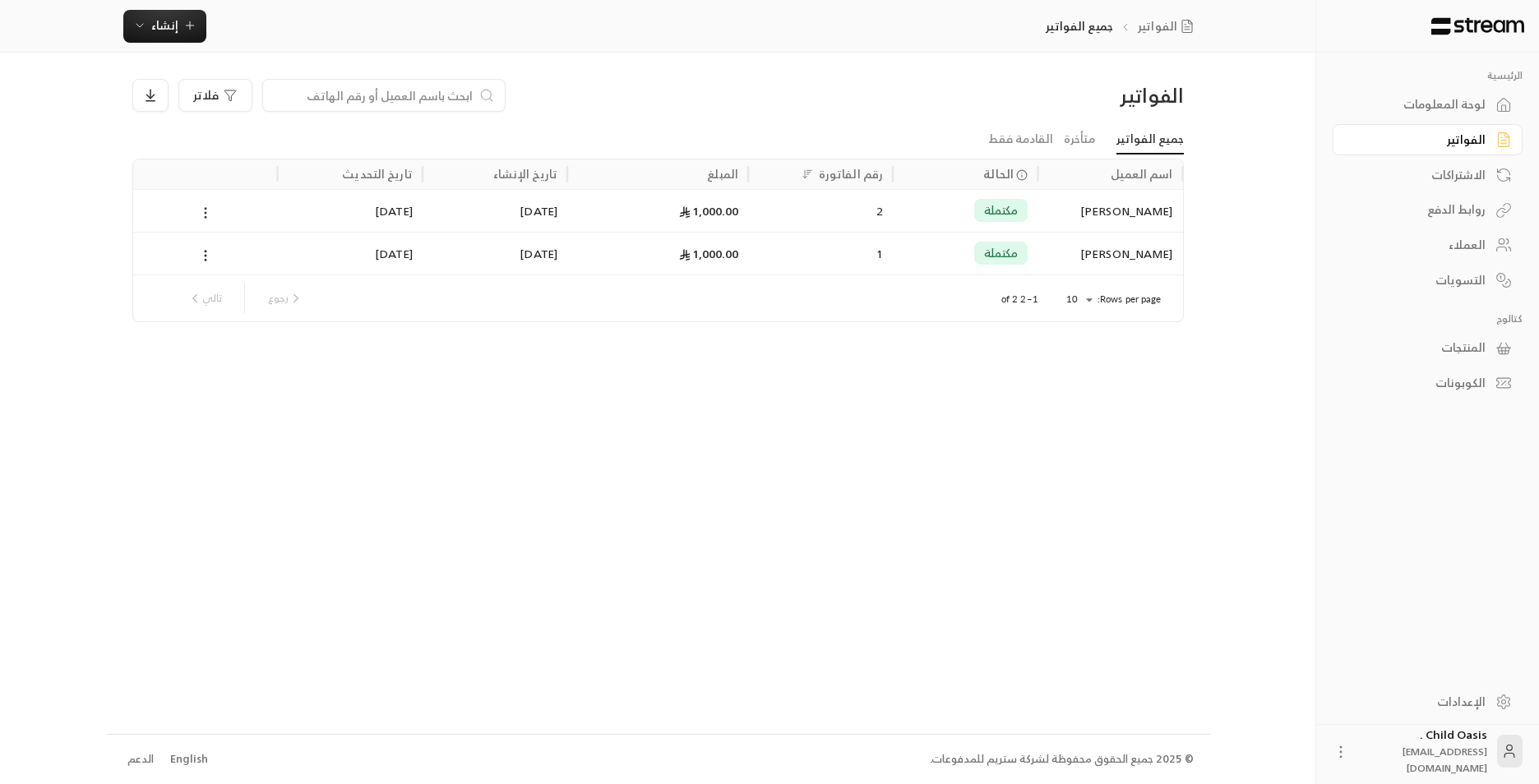
click at [198, 206] on icon at bounding box center [206, 213] width 15 height 15
click at [215, 263] on li "عرض" at bounding box center [224, 255] width 42 height 29
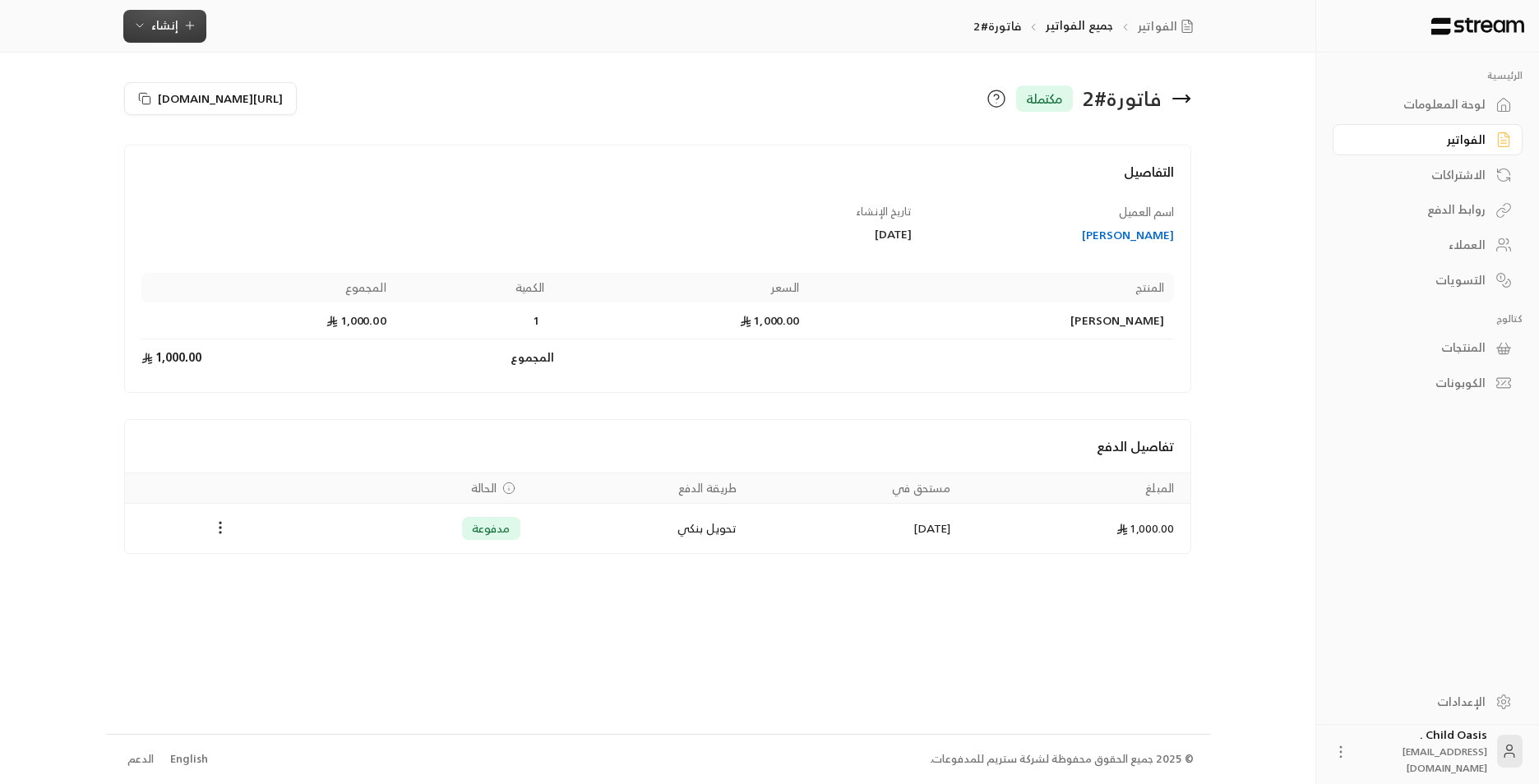
click at [135, 29] on icon "button" at bounding box center [140, 26] width 13 height 13
click at [790, 111] on div "لوحة المعلومات" at bounding box center [1420, 104] width 132 height 16
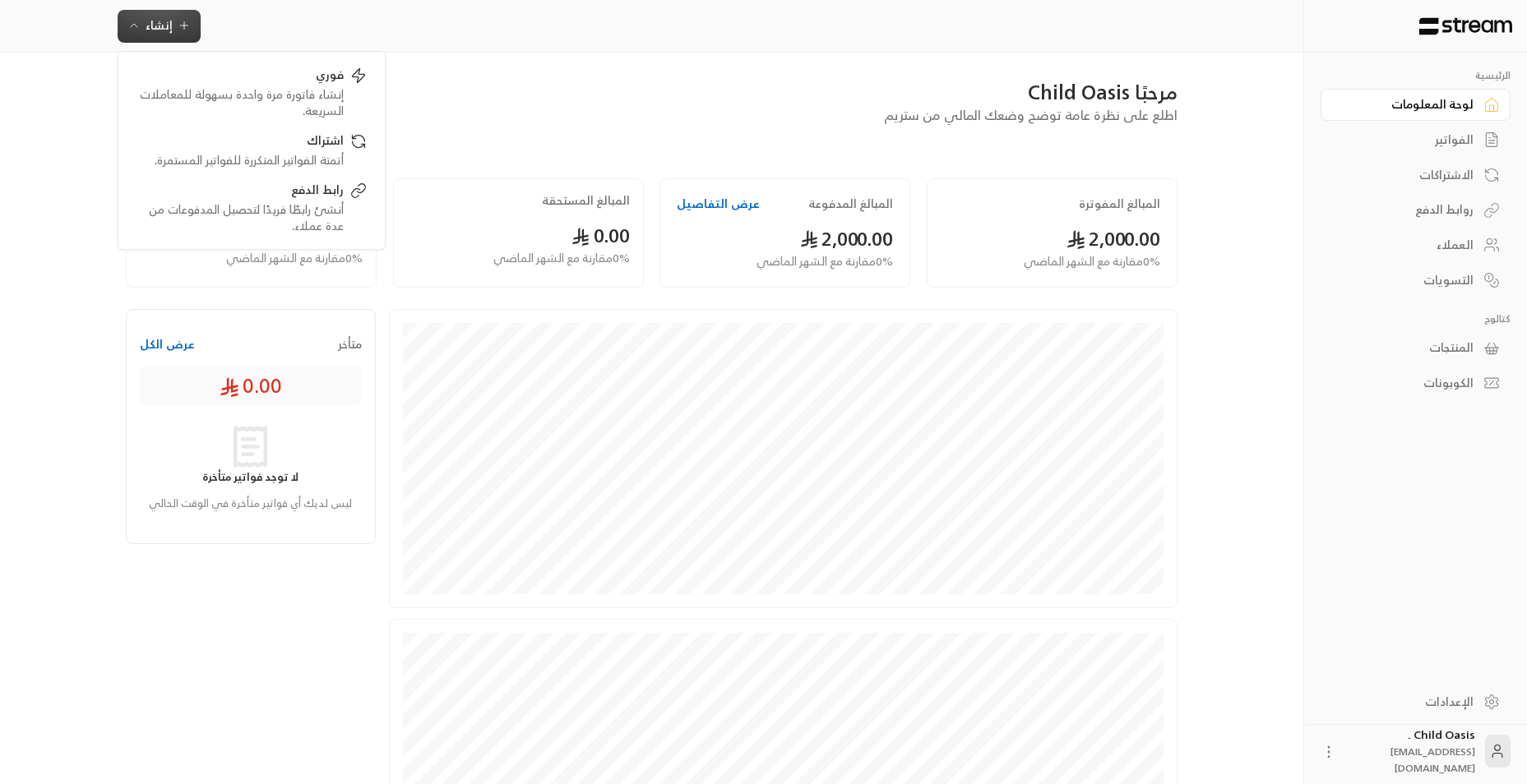
click at [790, 149] on link "الفواتير" at bounding box center [1415, 140] width 190 height 32
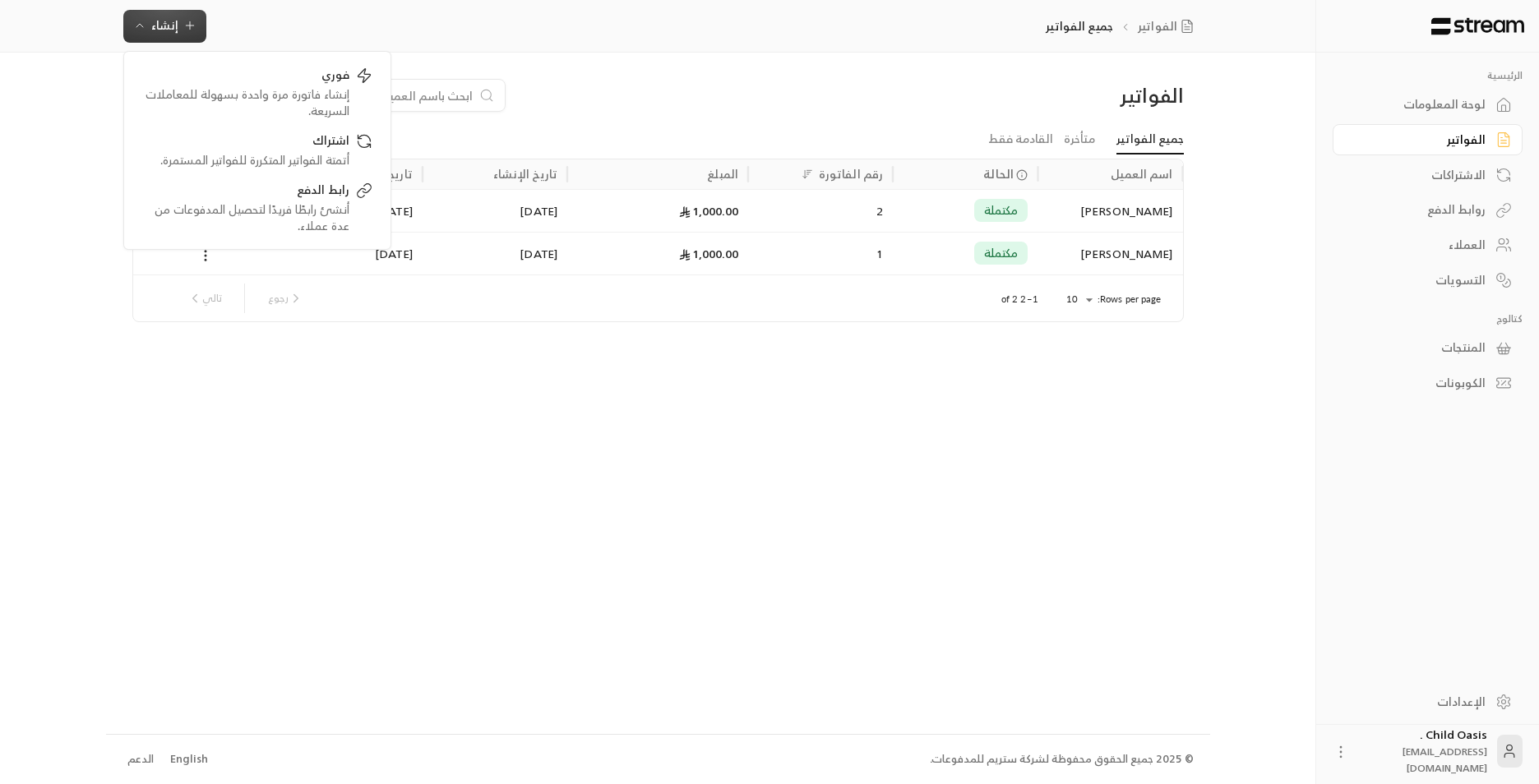
click at [790, 175] on div "الاشتراكات" at bounding box center [1420, 175] width 132 height 16
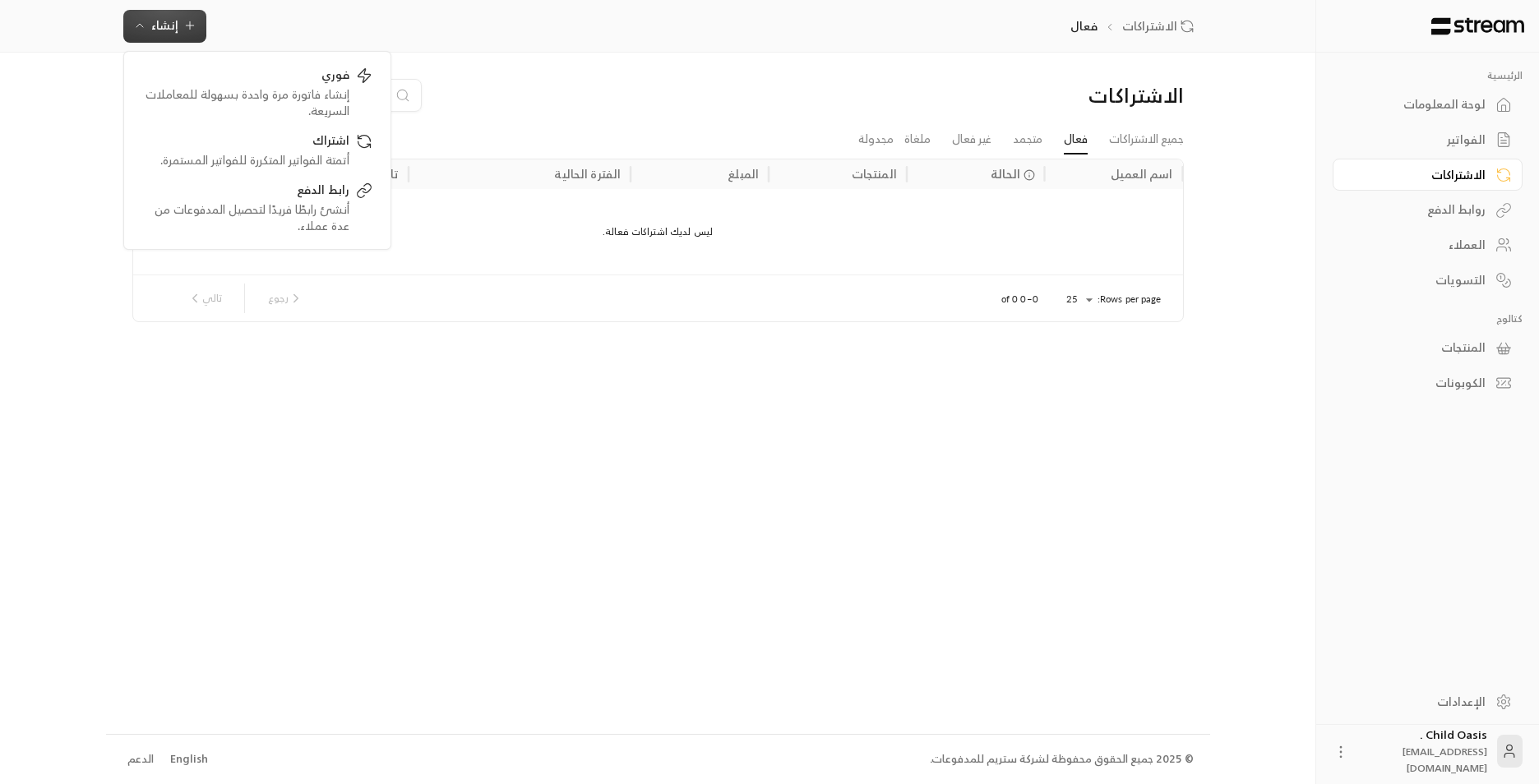
click at [790, 251] on link "العملاء" at bounding box center [1428, 246] width 190 height 32
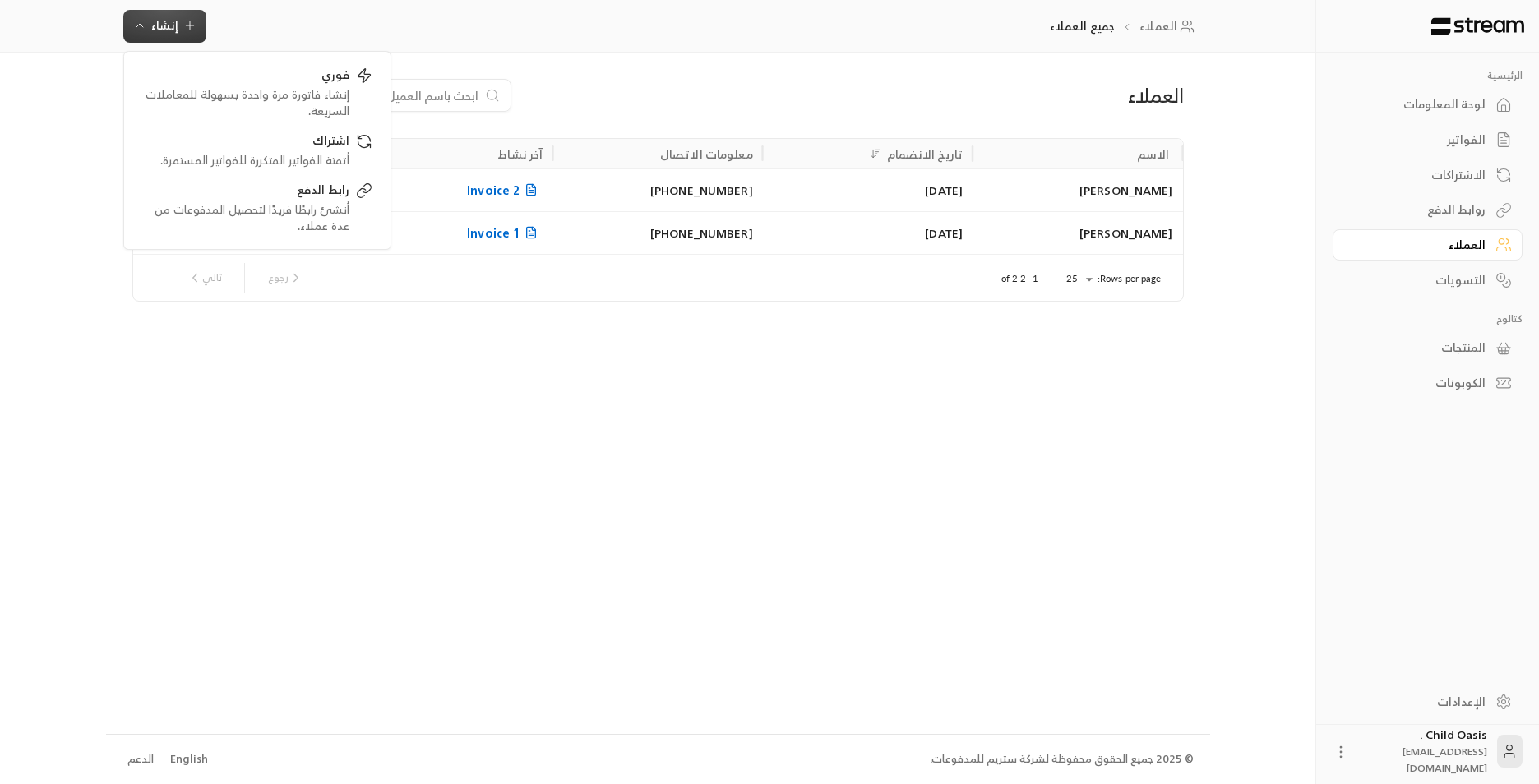
click at [790, 287] on div "التسويات" at bounding box center [1420, 280] width 132 height 16
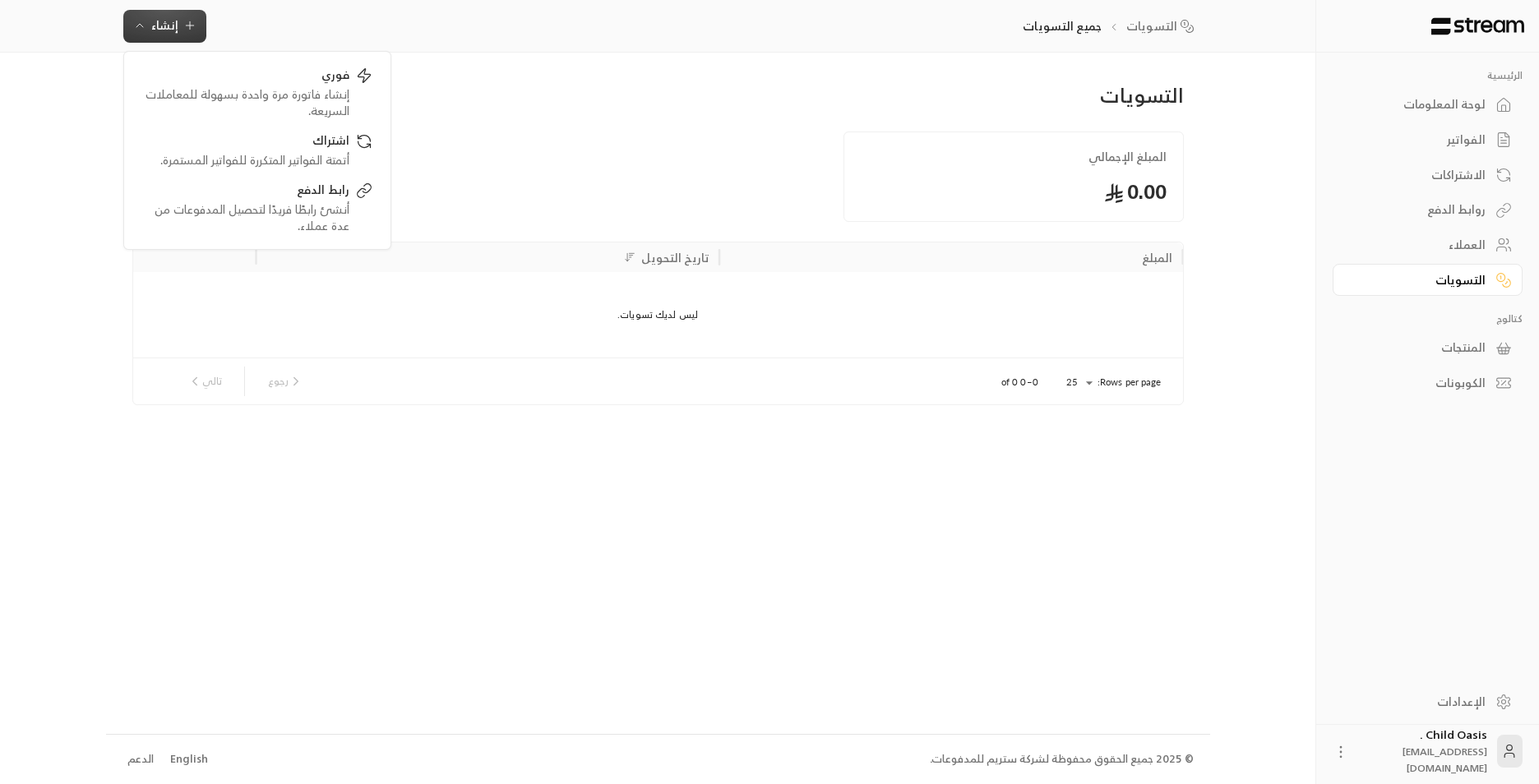
click at [790, 348] on div "المنتجات" at bounding box center [1420, 347] width 132 height 16
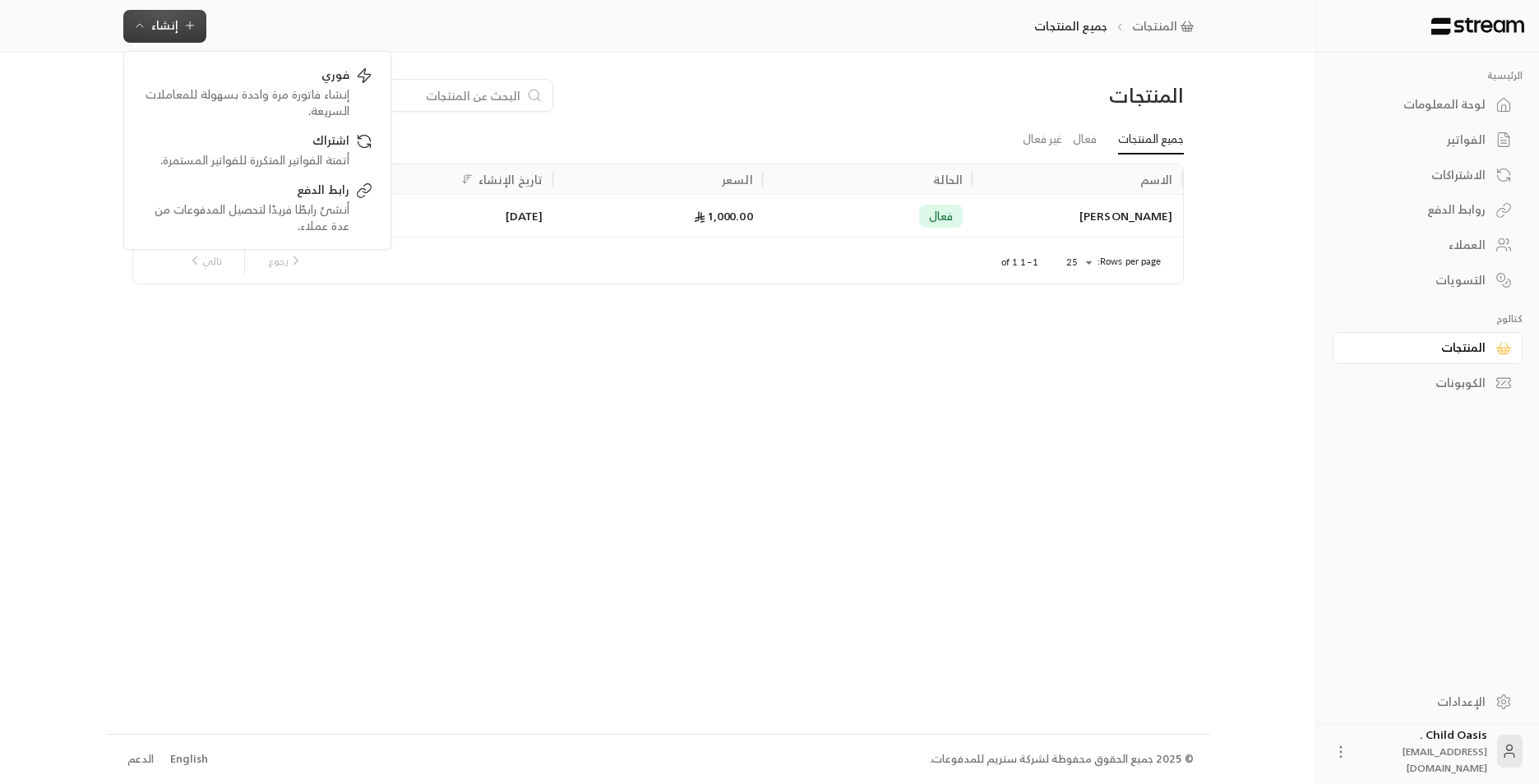
click at [790, 369] on div "الكوبونات" at bounding box center [1420, 383] width 132 height 16
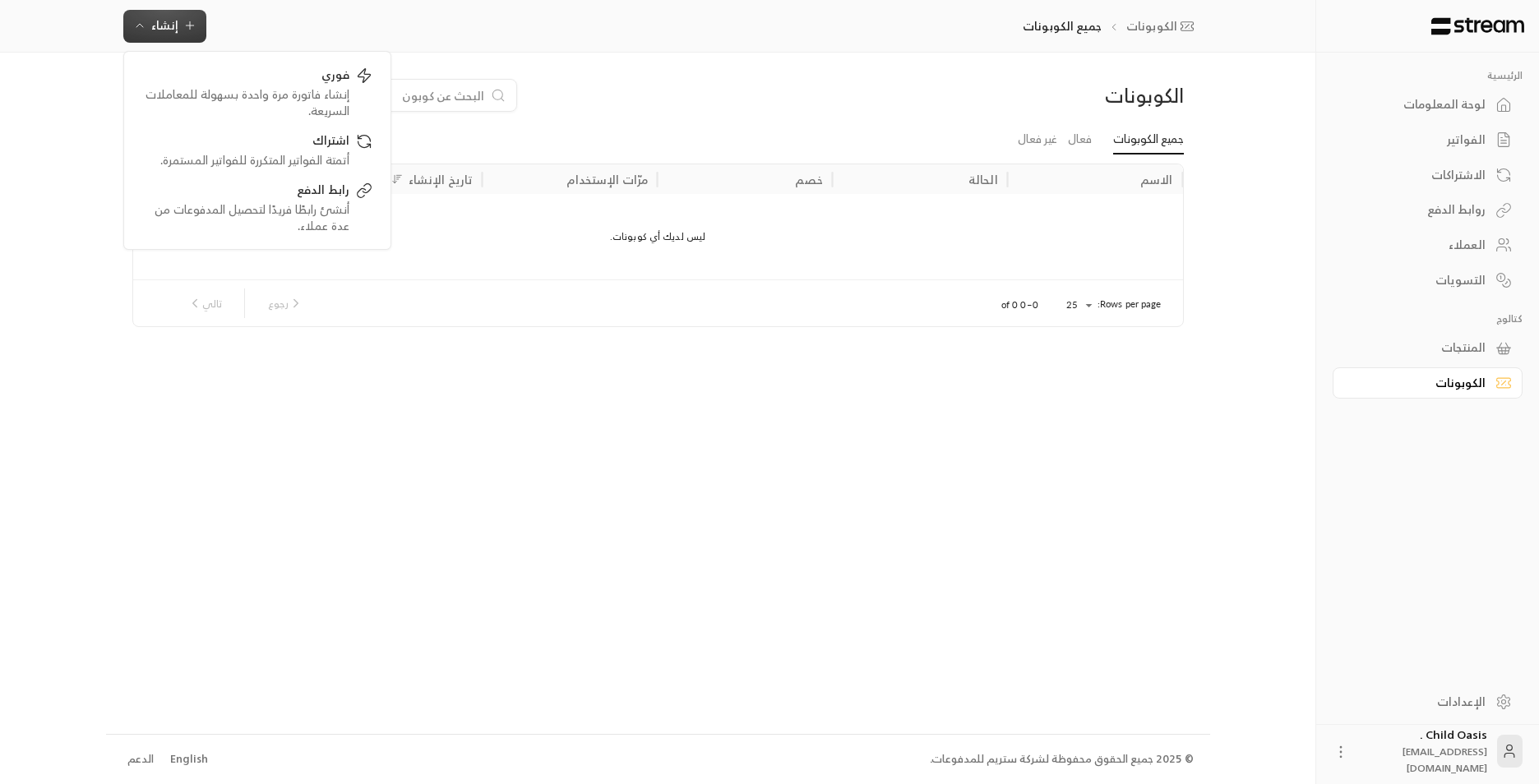
click at [790, 96] on div "لوحة المعلومات" at bounding box center [1420, 104] width 132 height 16
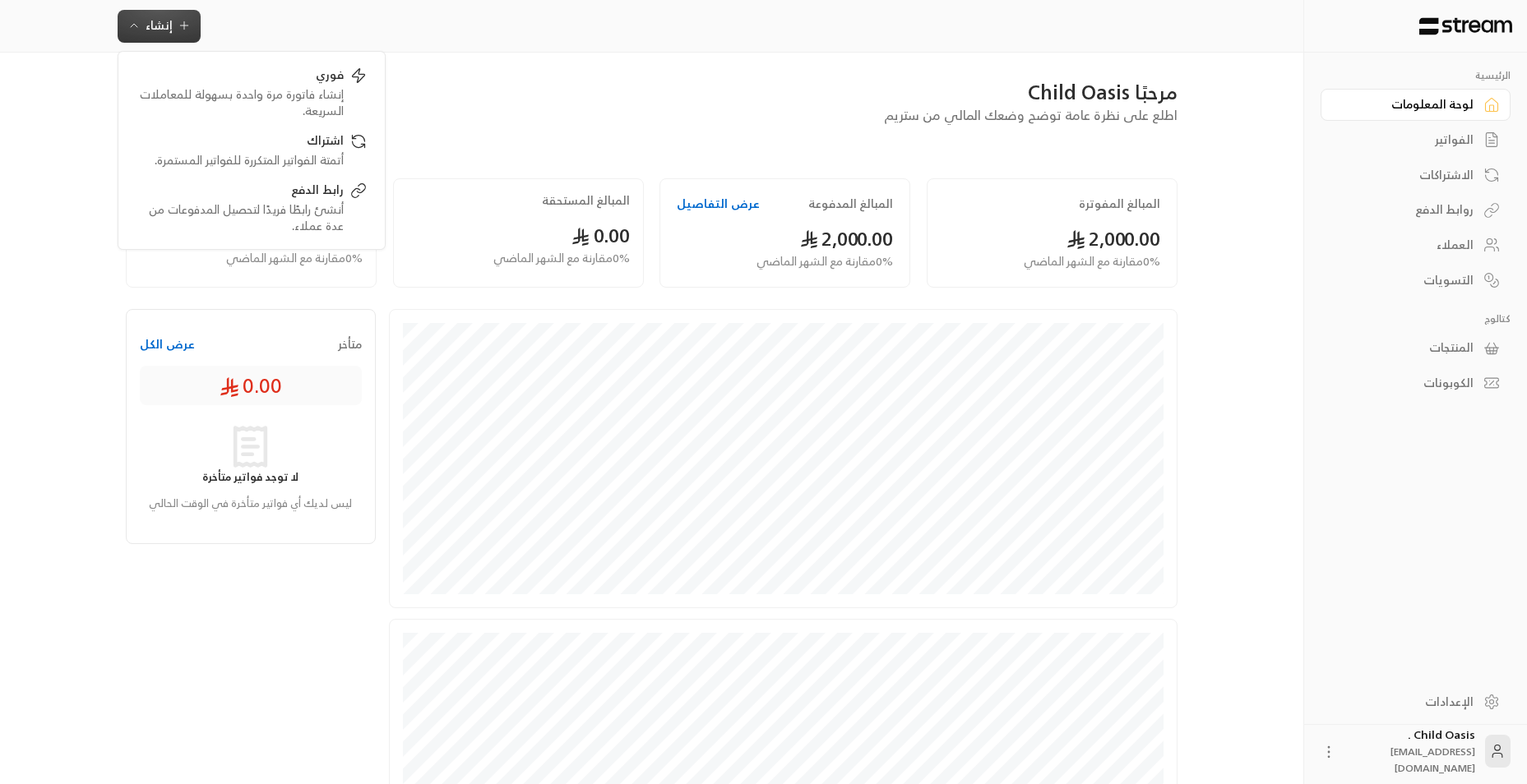
click at [790, 143] on div "الفواتير" at bounding box center [1408, 139] width 132 height 16
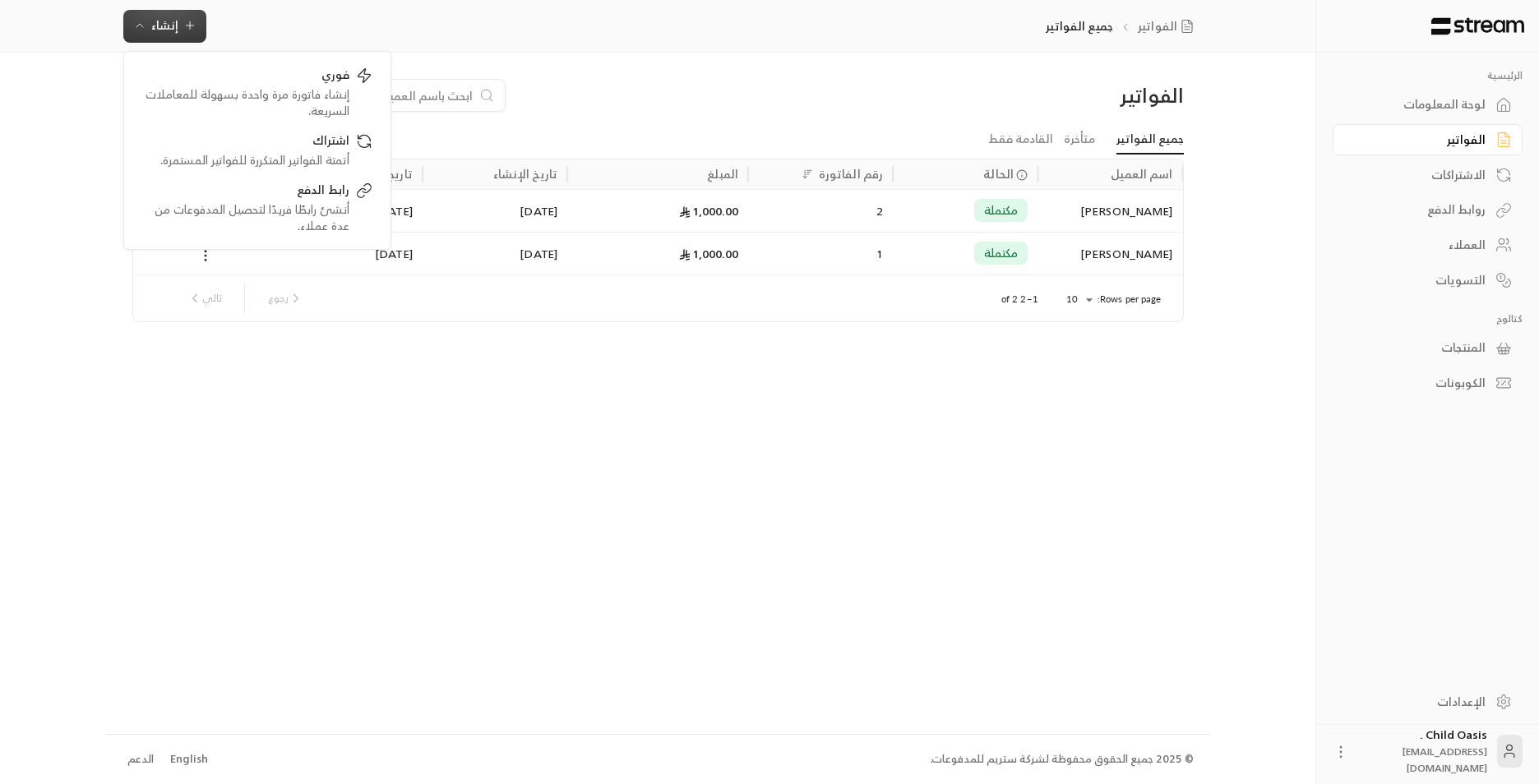
click at [790, 105] on div "لوحة المعلومات" at bounding box center [1420, 104] width 132 height 16
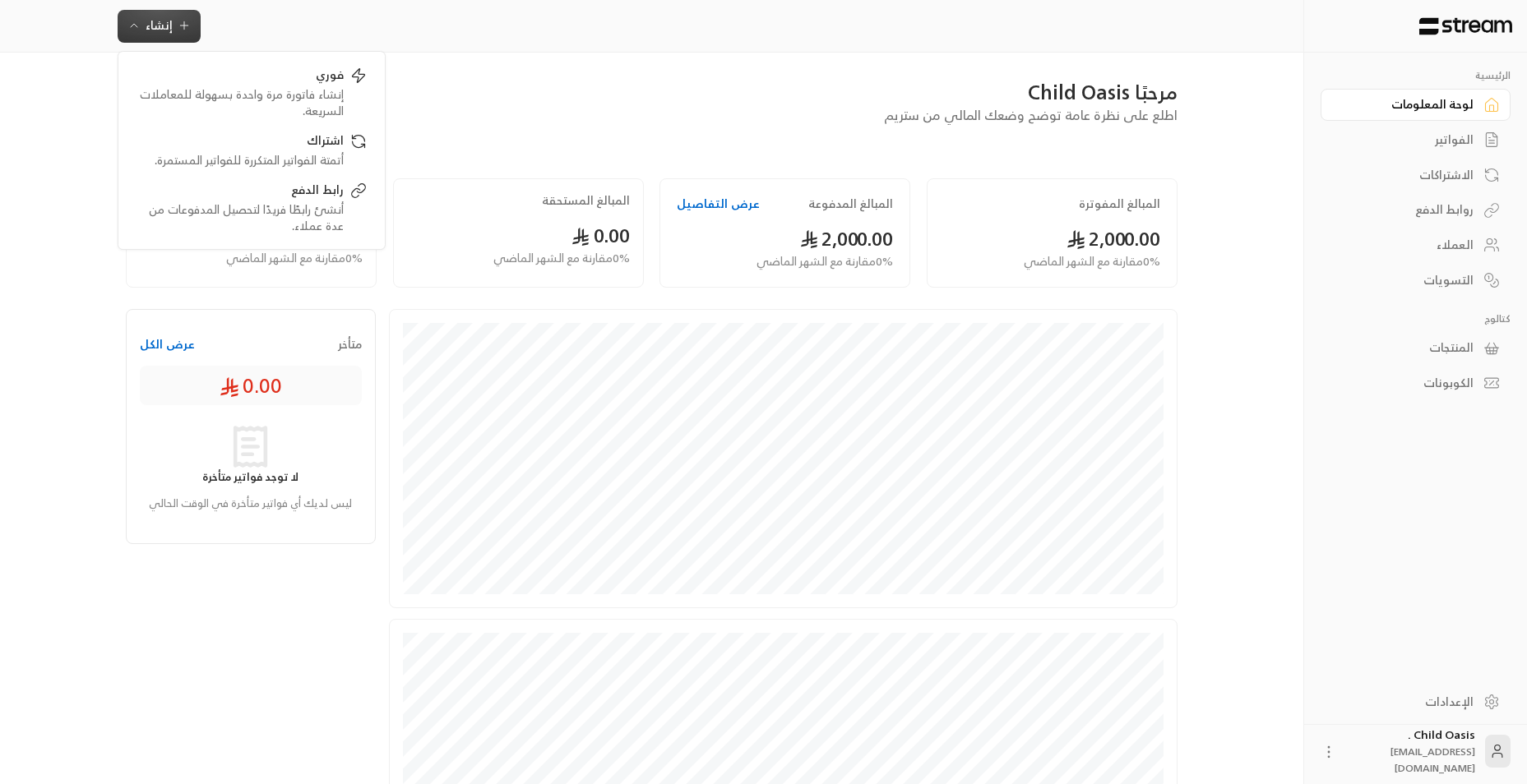
click at [790, 143] on div "الفواتير" at bounding box center [1408, 139] width 132 height 16
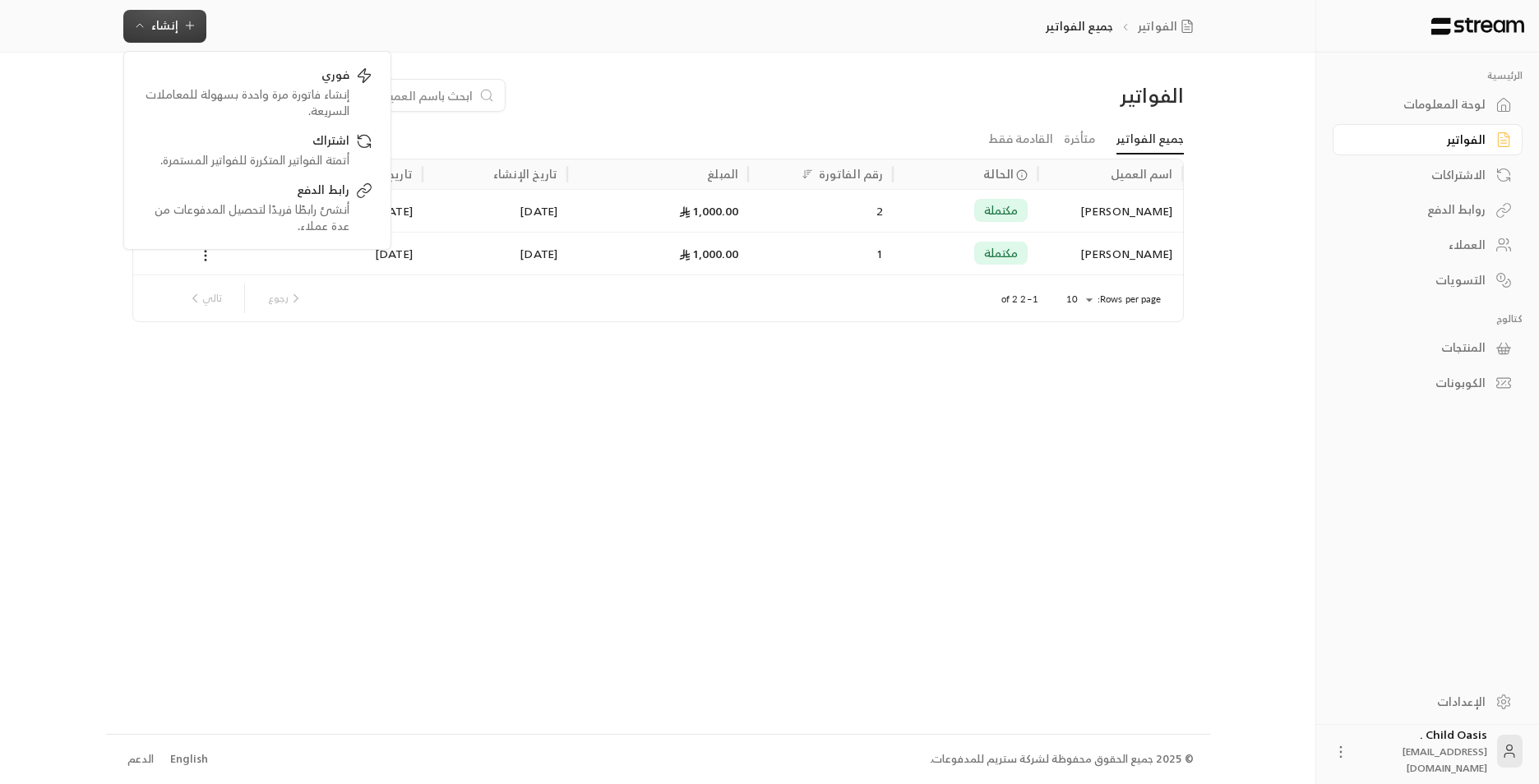
click at [790, 369] on icon at bounding box center [1503, 383] width 16 height 16
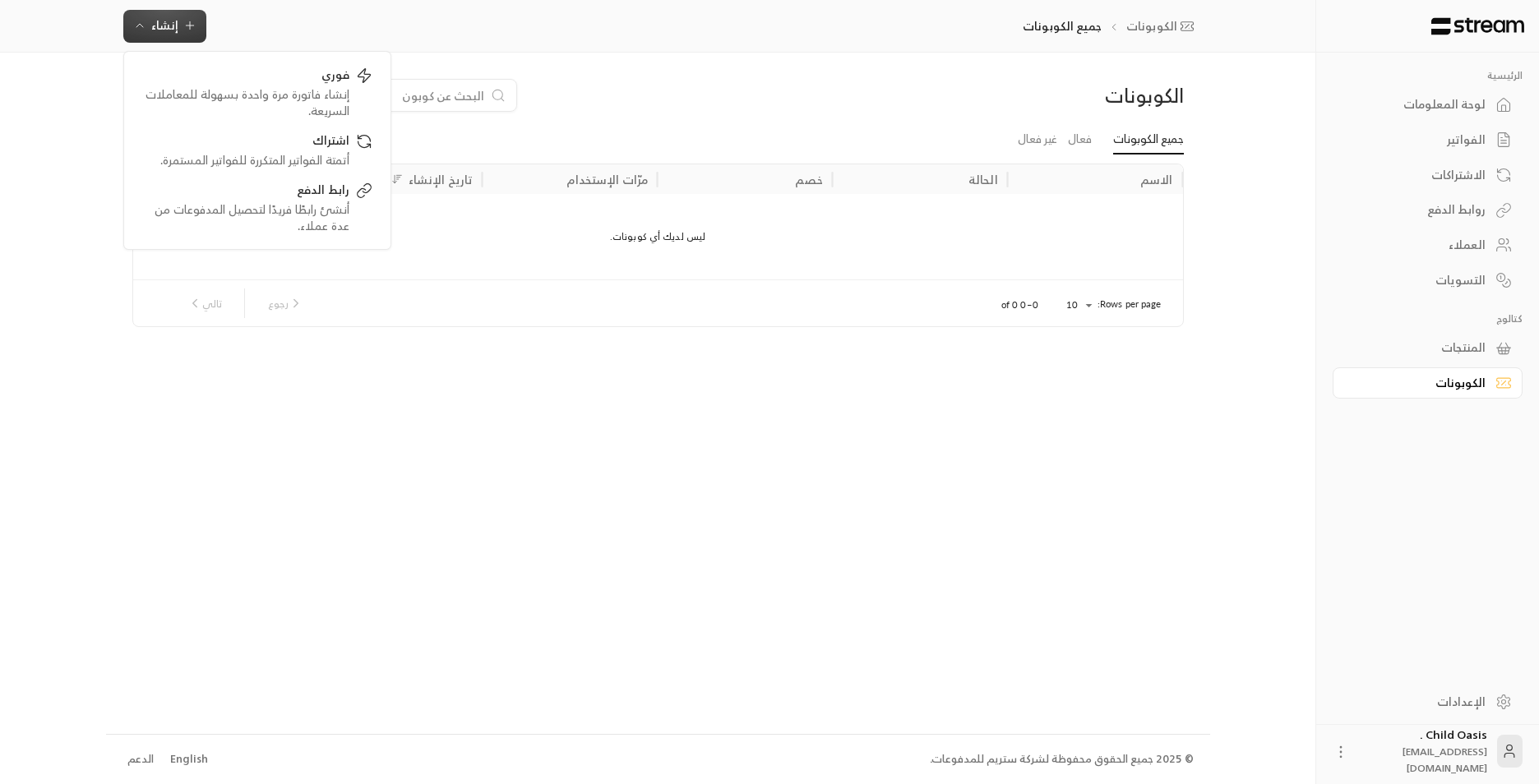
click at [790, 338] on link "المنتجات" at bounding box center [1428, 349] width 190 height 32
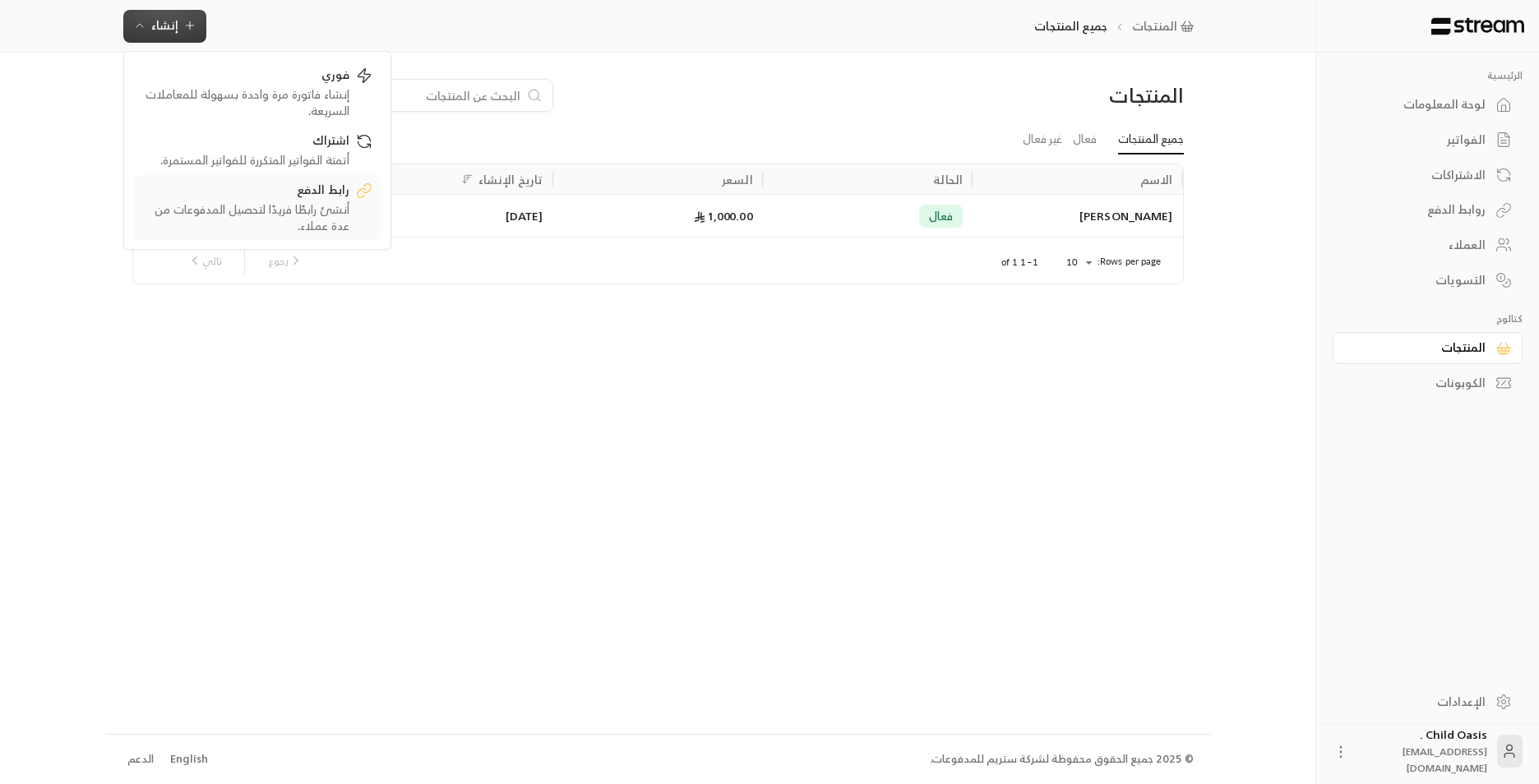
click at [265, 206] on div "أنشئ رابطًا فريدًا لتحصيل المدفوعات من عدة عملاء." at bounding box center [246, 217] width 207 height 33
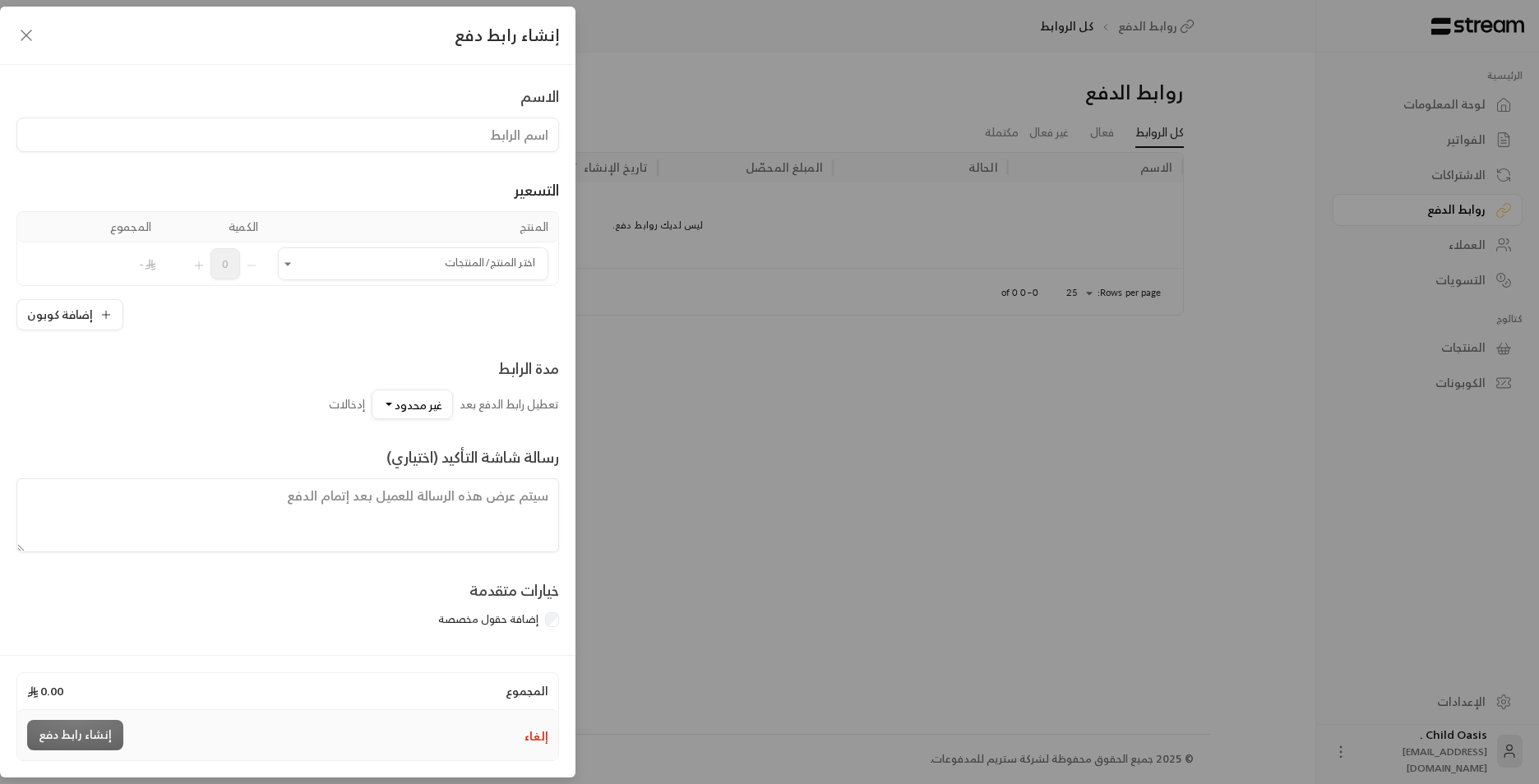
click at [15, 35] on div "إنشاء رابط دفع" at bounding box center [287, 36] width 575 height 59
click at [26, 43] on icon "button" at bounding box center [26, 35] width 20 height 20
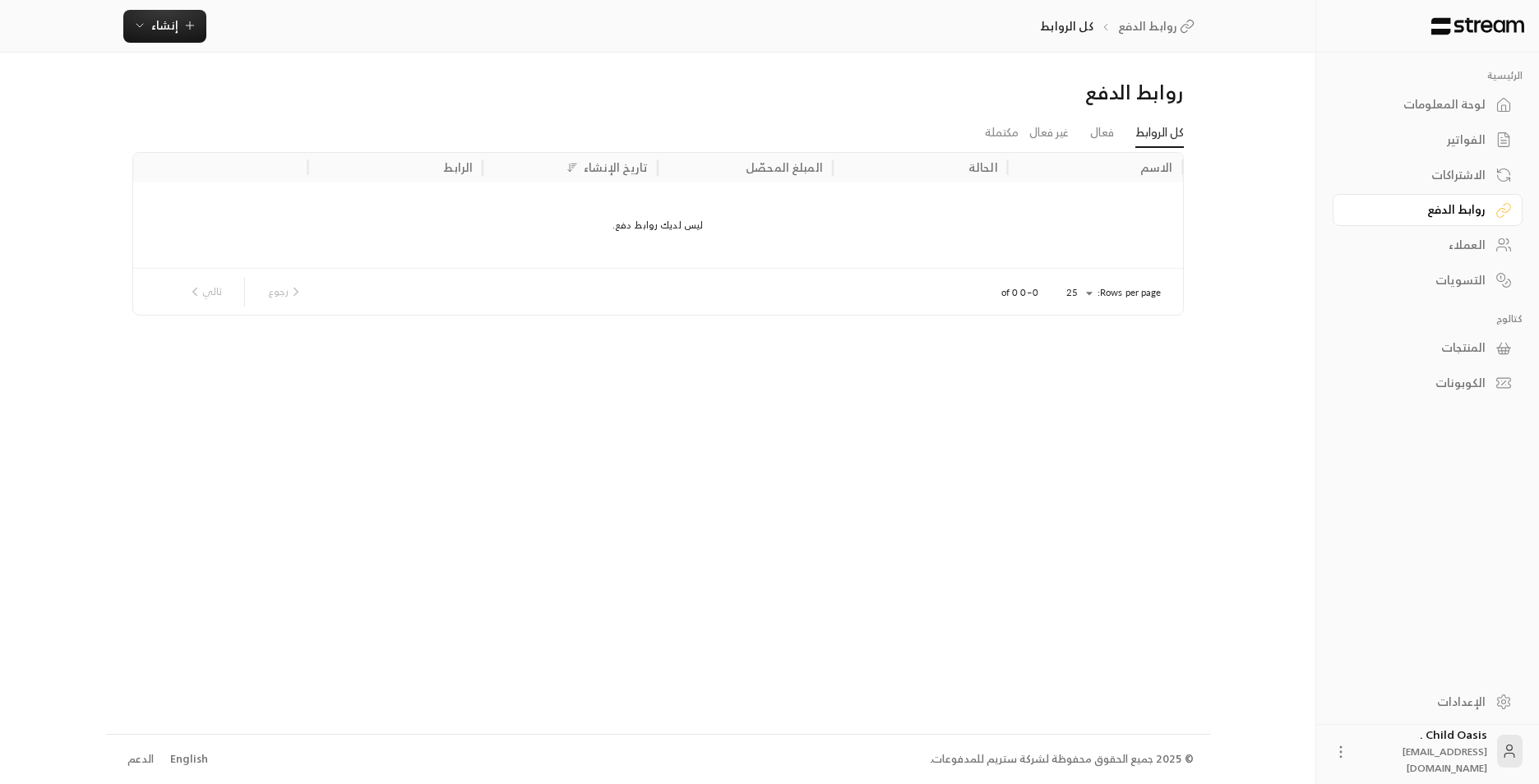
click at [790, 98] on div "لوحة المعلومات" at bounding box center [1420, 104] width 132 height 16
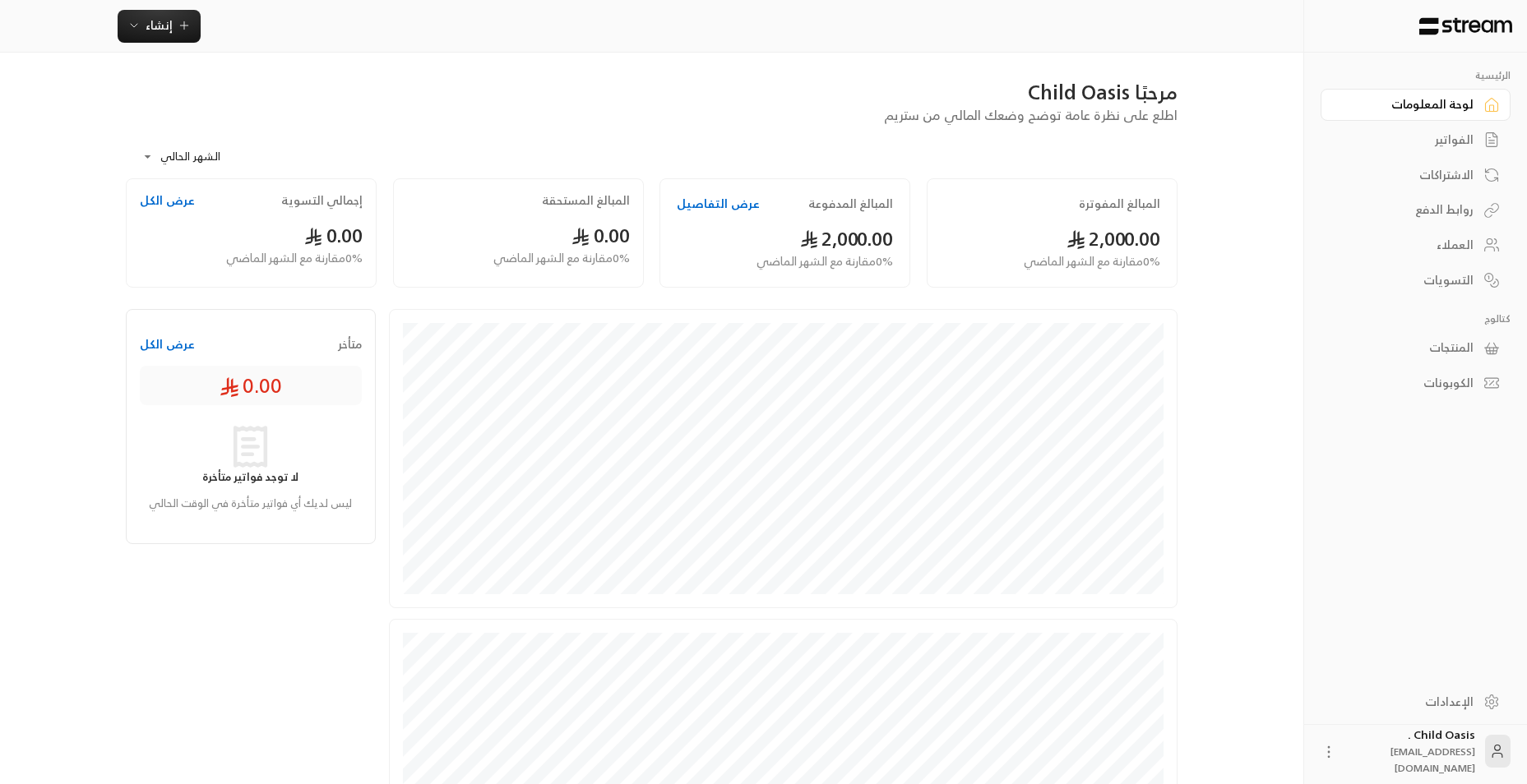
click at [790, 183] on div "الاشتراكات" at bounding box center [1408, 175] width 132 height 16
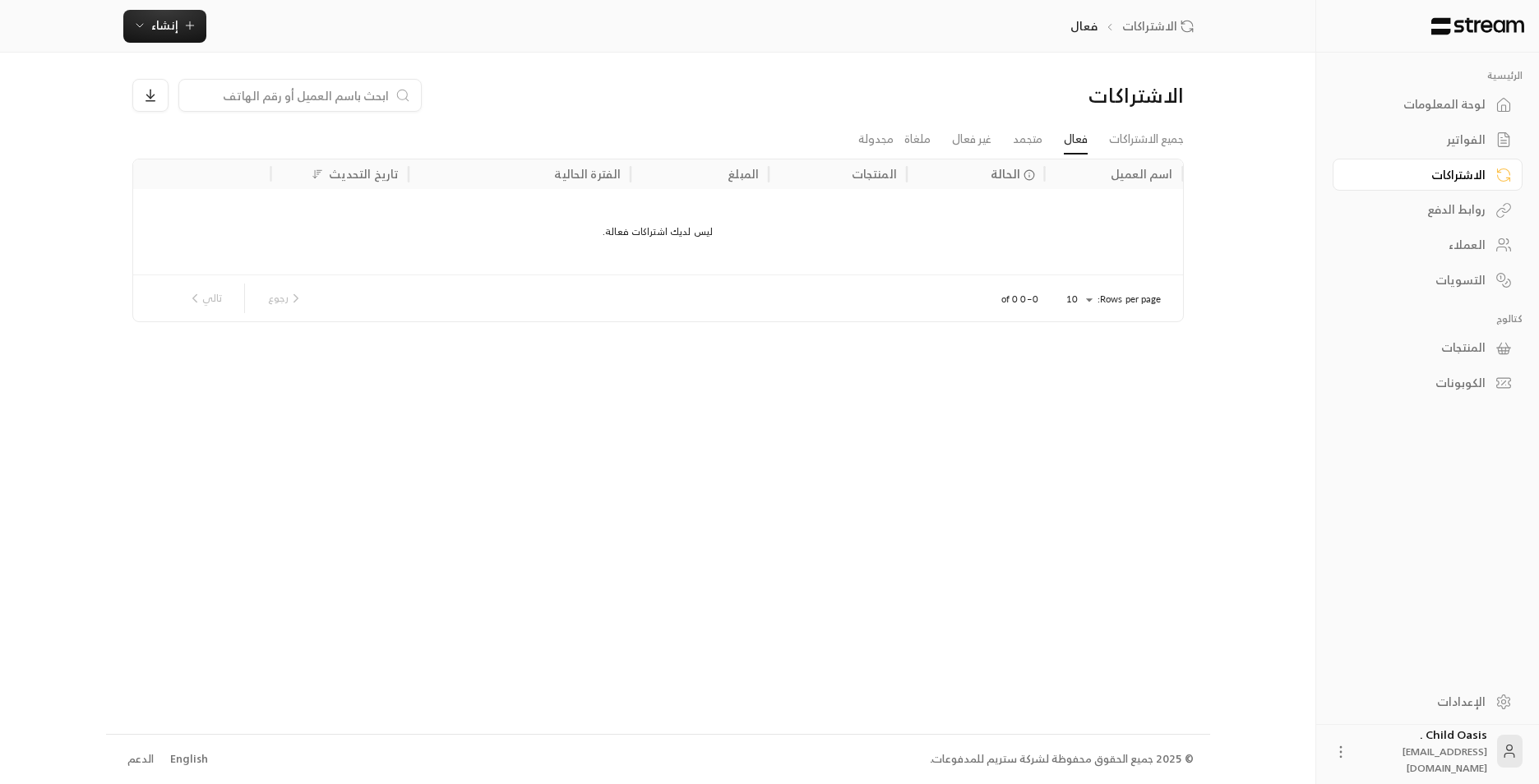
click at [790, 143] on div "الفواتير" at bounding box center [1420, 139] width 132 height 16
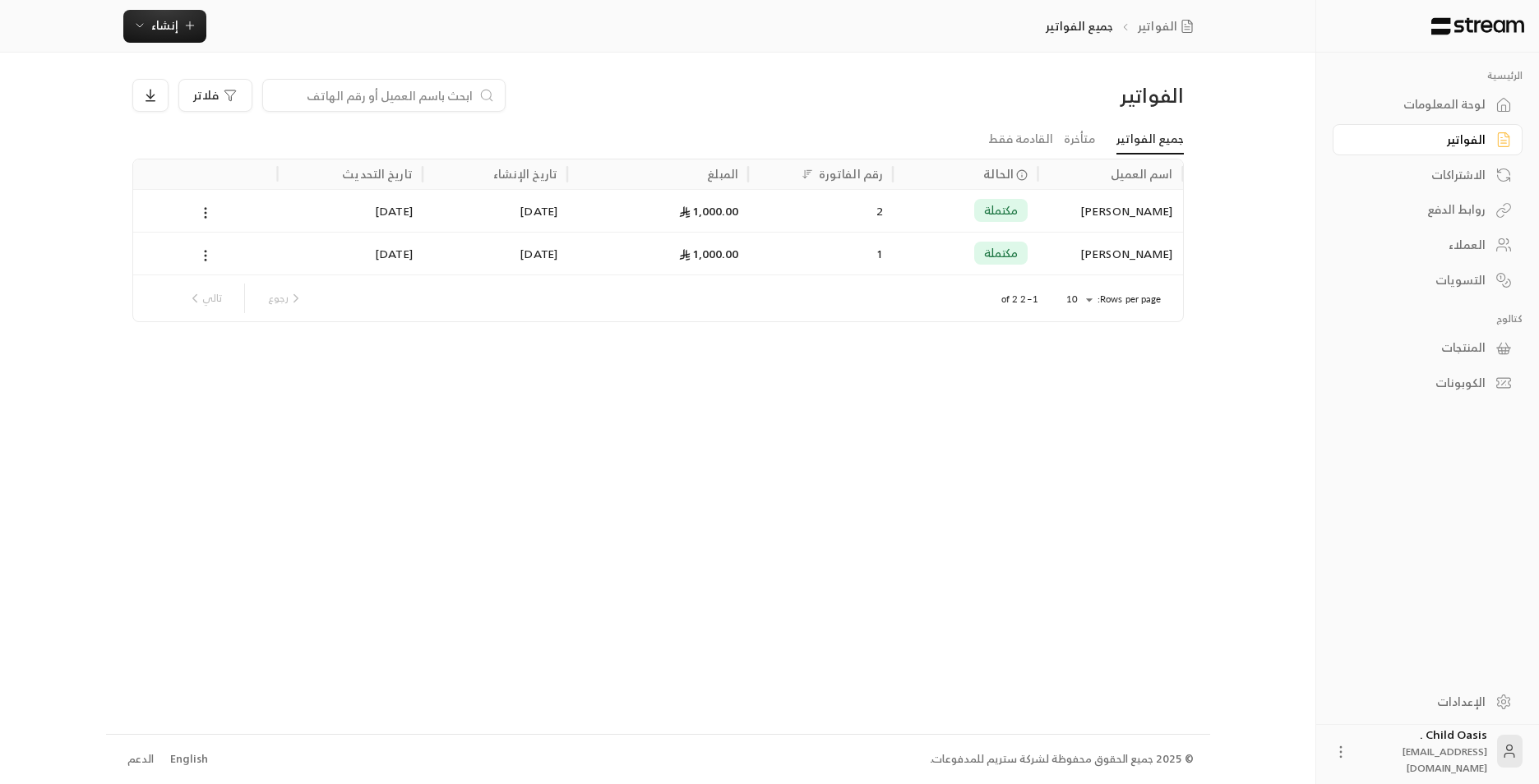
click at [790, 369] on link "الإعدادات" at bounding box center [1428, 702] width 190 height 32
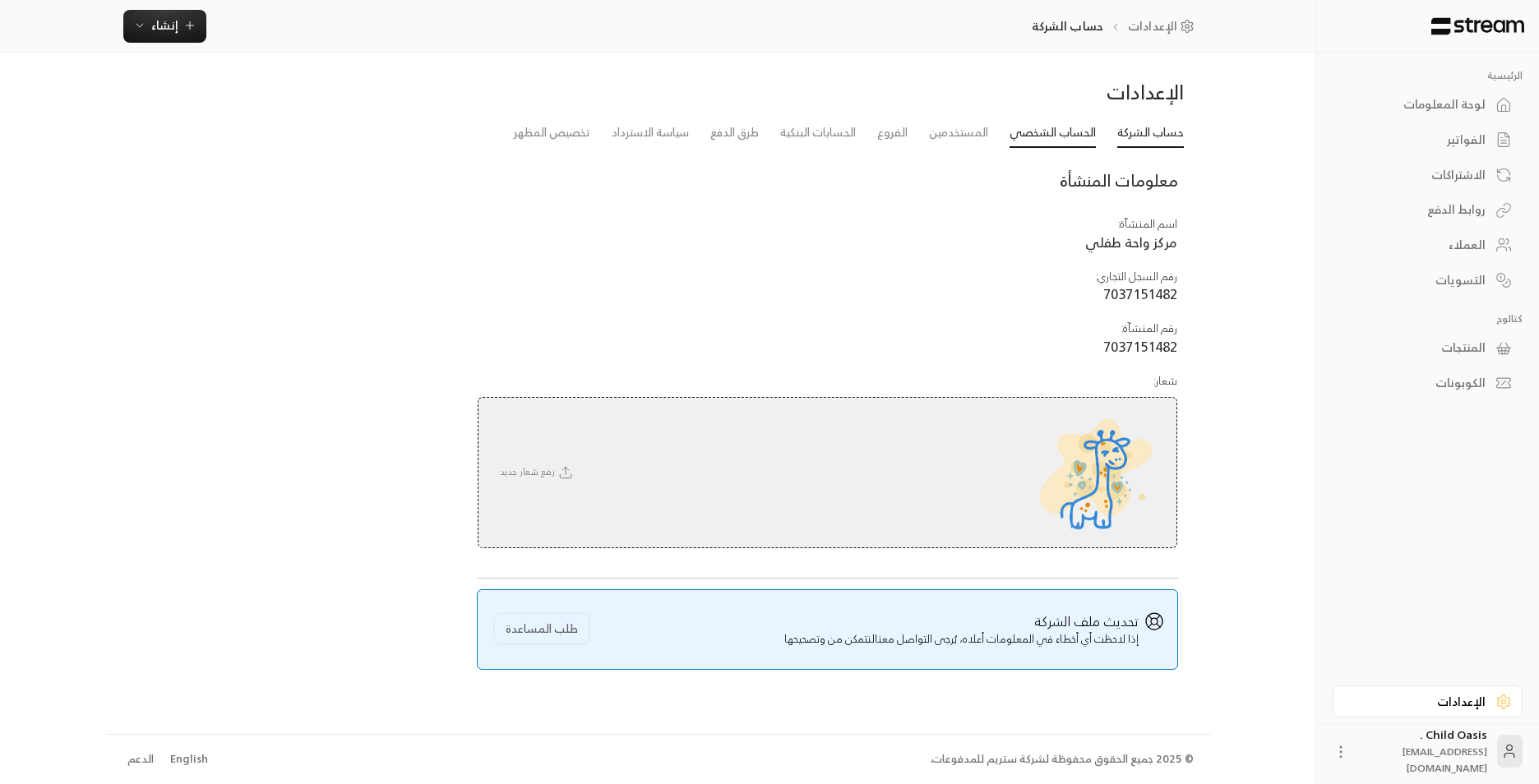
click at [790, 135] on link "الحساب الشخصي" at bounding box center [1052, 132] width 86 height 29
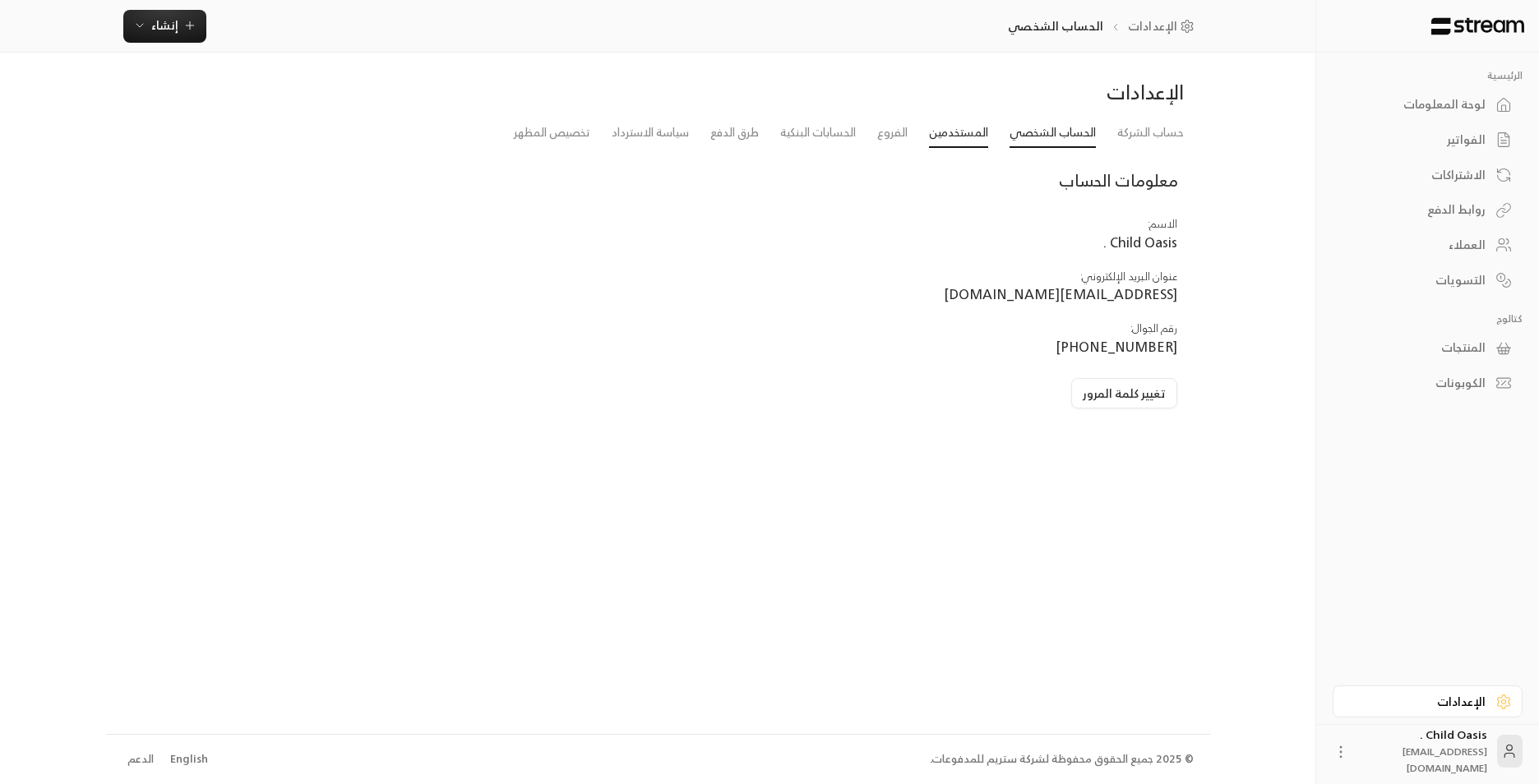
click at [790, 131] on link "المستخدمين" at bounding box center [959, 132] width 60 height 29
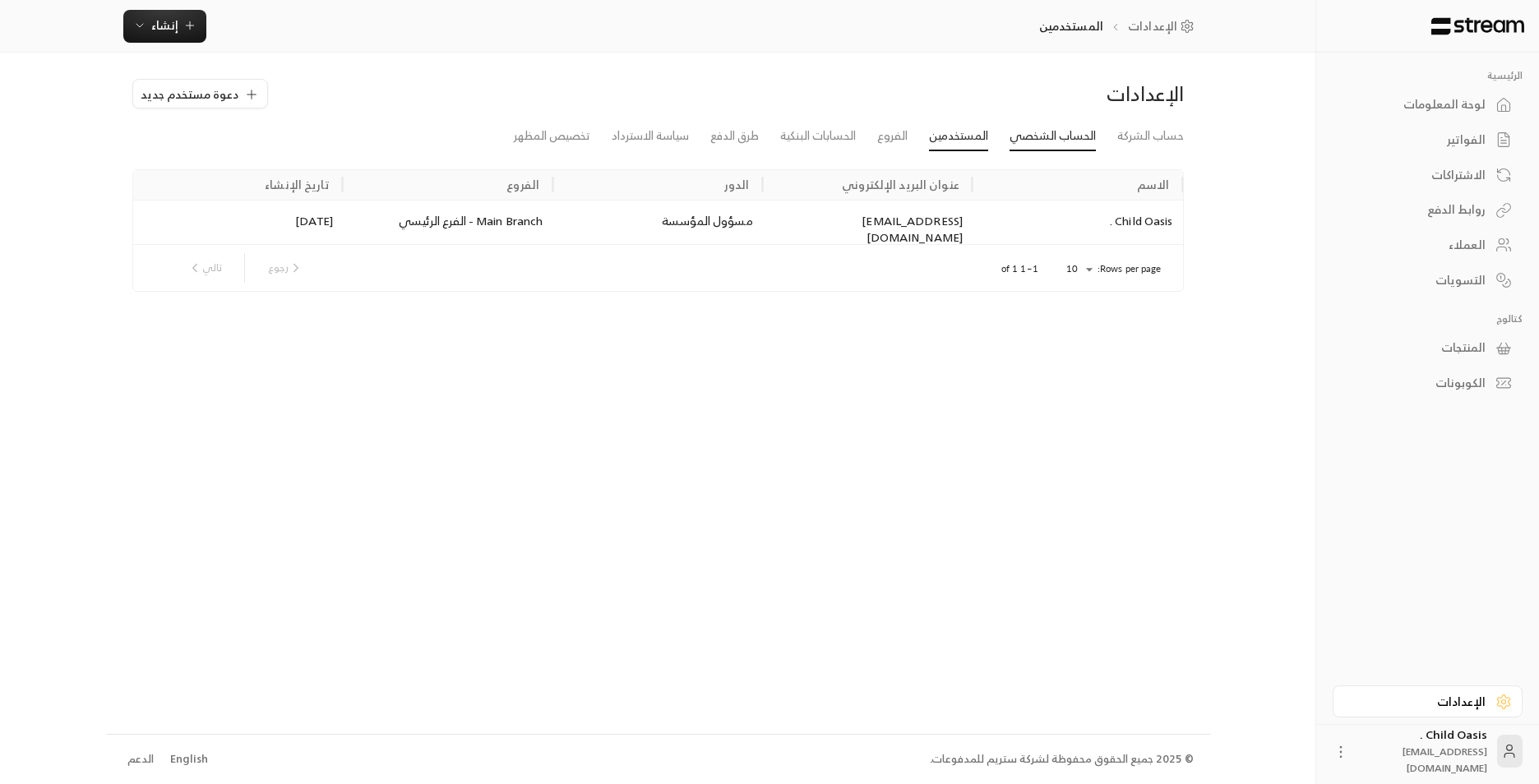
click at [790, 136] on link "الحساب الشخصي" at bounding box center [1052, 136] width 86 height 29
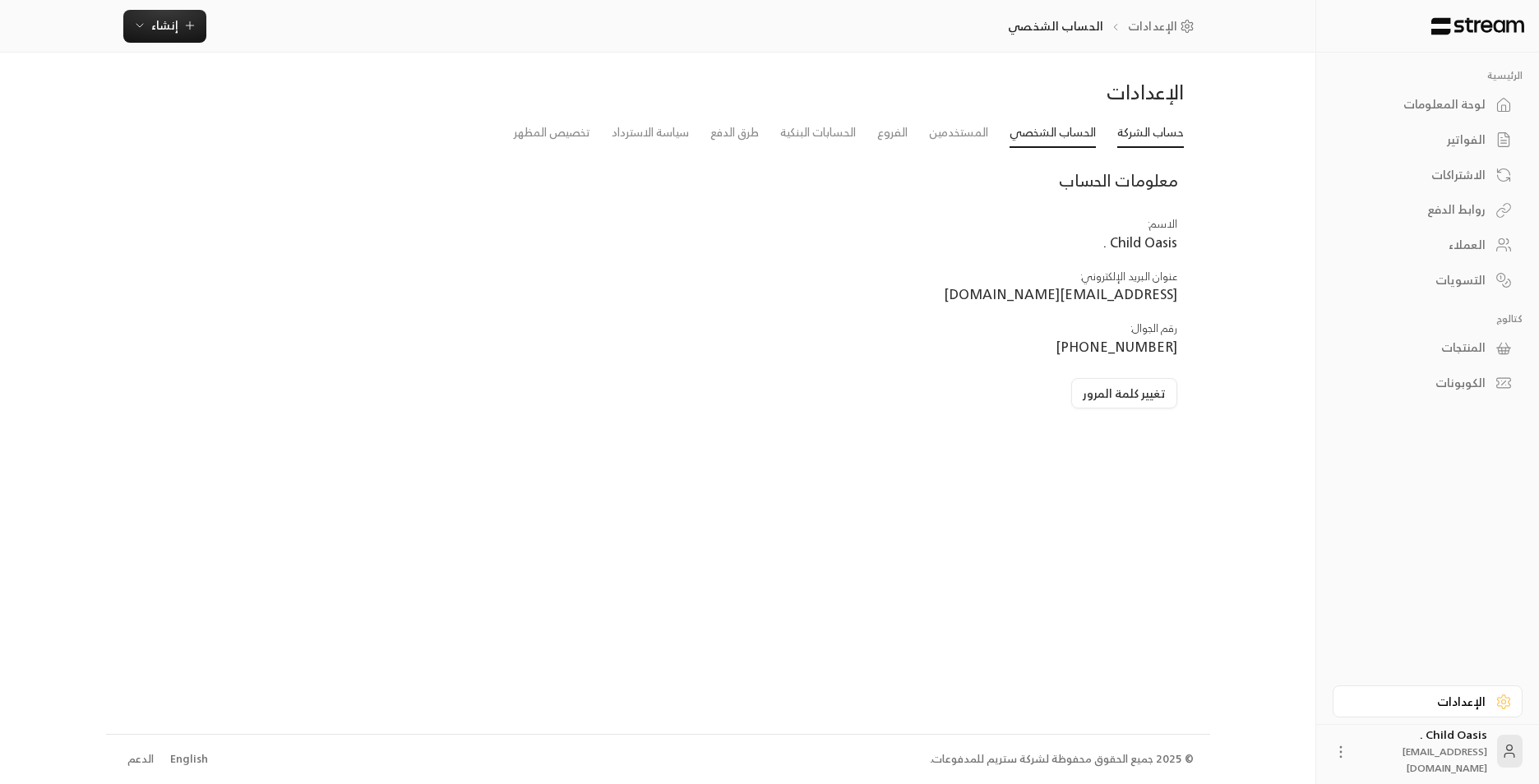
click at [790, 128] on link "حساب الشركة" at bounding box center [1151, 132] width 67 height 29
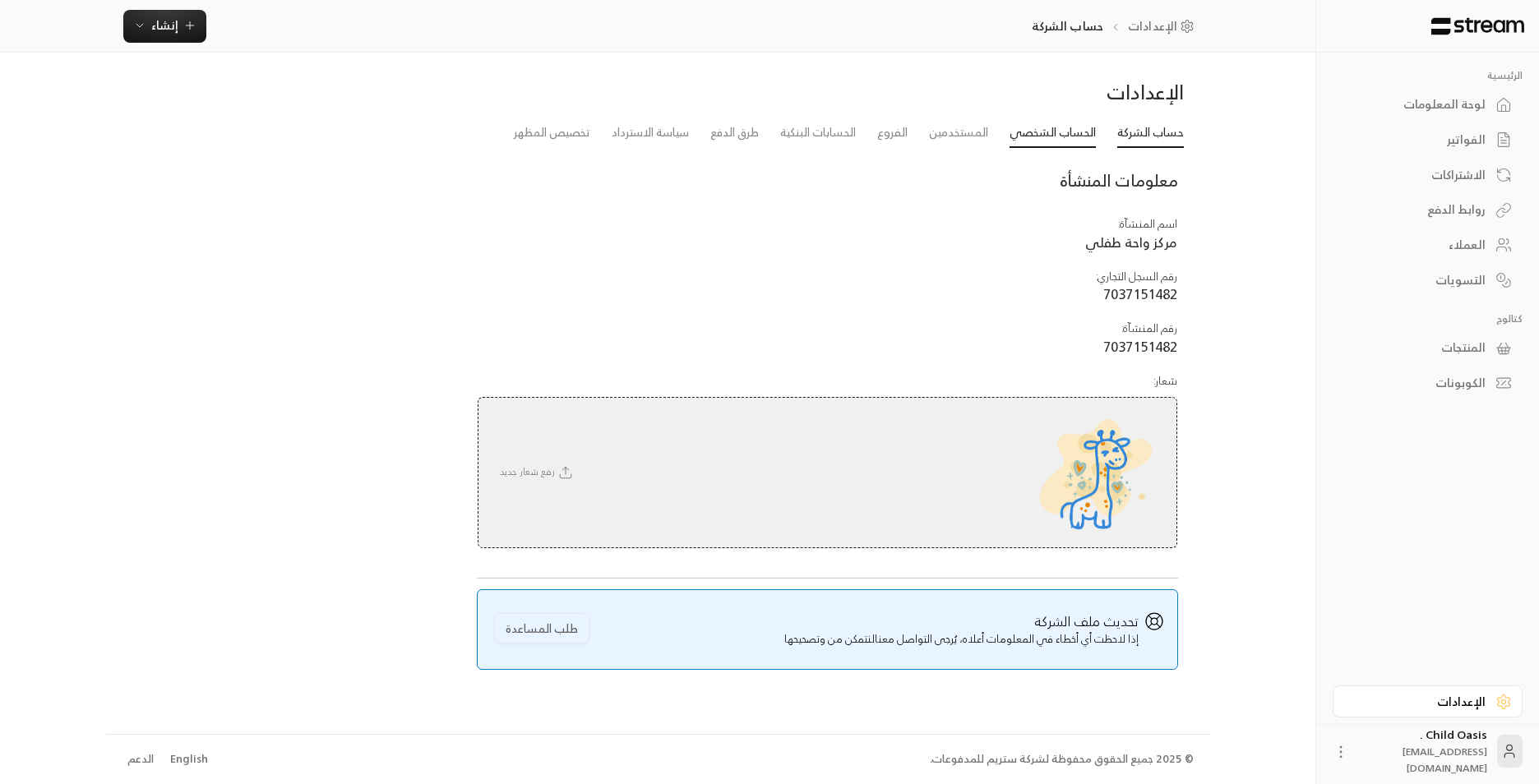
drag, startPoint x: 1067, startPoint y: 132, endPoint x: 1044, endPoint y: 132, distance: 23.0
click at [790, 132] on link "الحساب الشخصي" at bounding box center [1052, 132] width 86 height 29
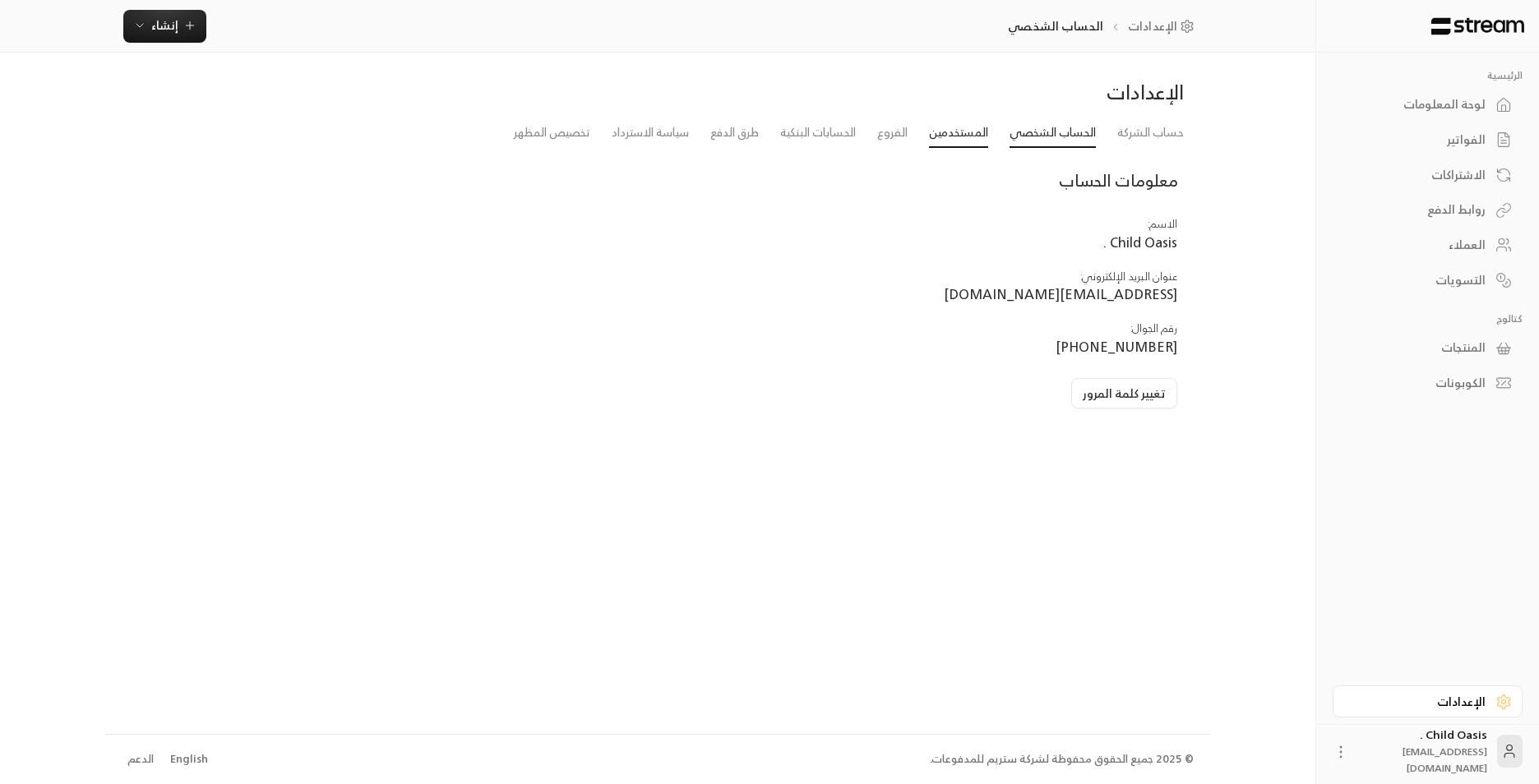
click at [790, 130] on link "المستخدمين" at bounding box center [959, 132] width 60 height 29
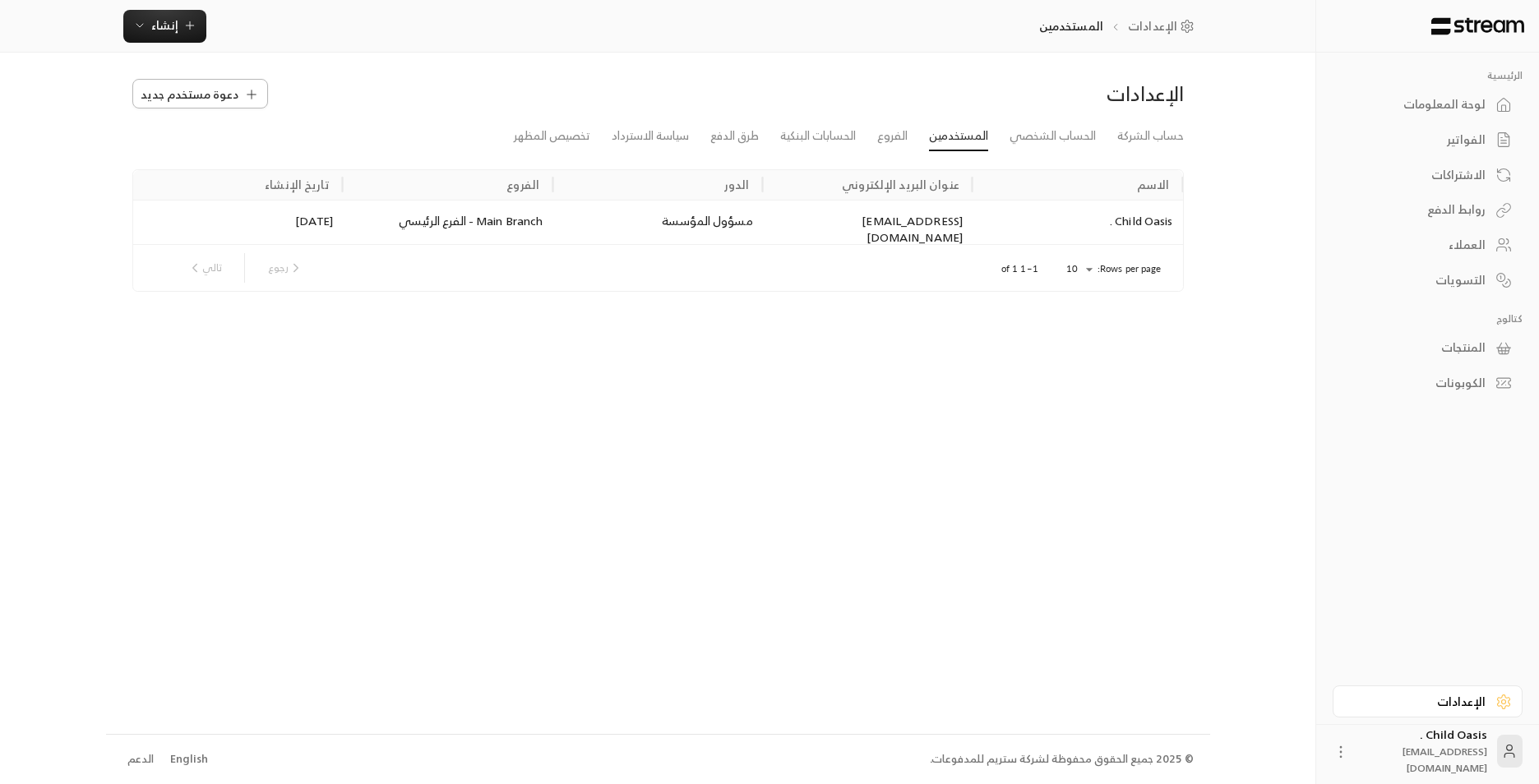
click at [217, 94] on span "دعوة مستخدم جديد" at bounding box center [190, 94] width 98 height 17
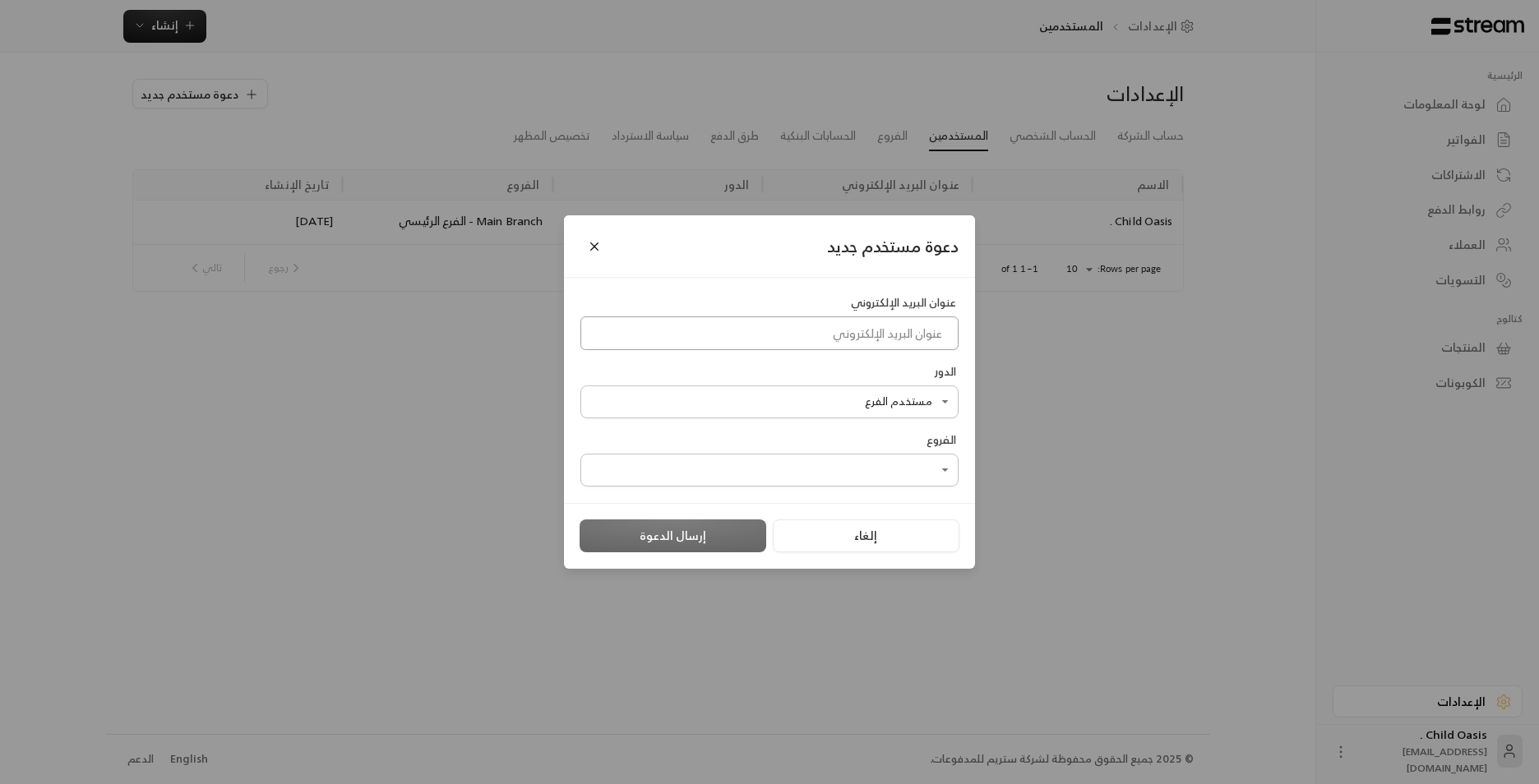
click at [777, 325] on input at bounding box center [770, 333] width 378 height 34
click at [287, 369] on div "**********" at bounding box center [769, 392] width 1539 height 784
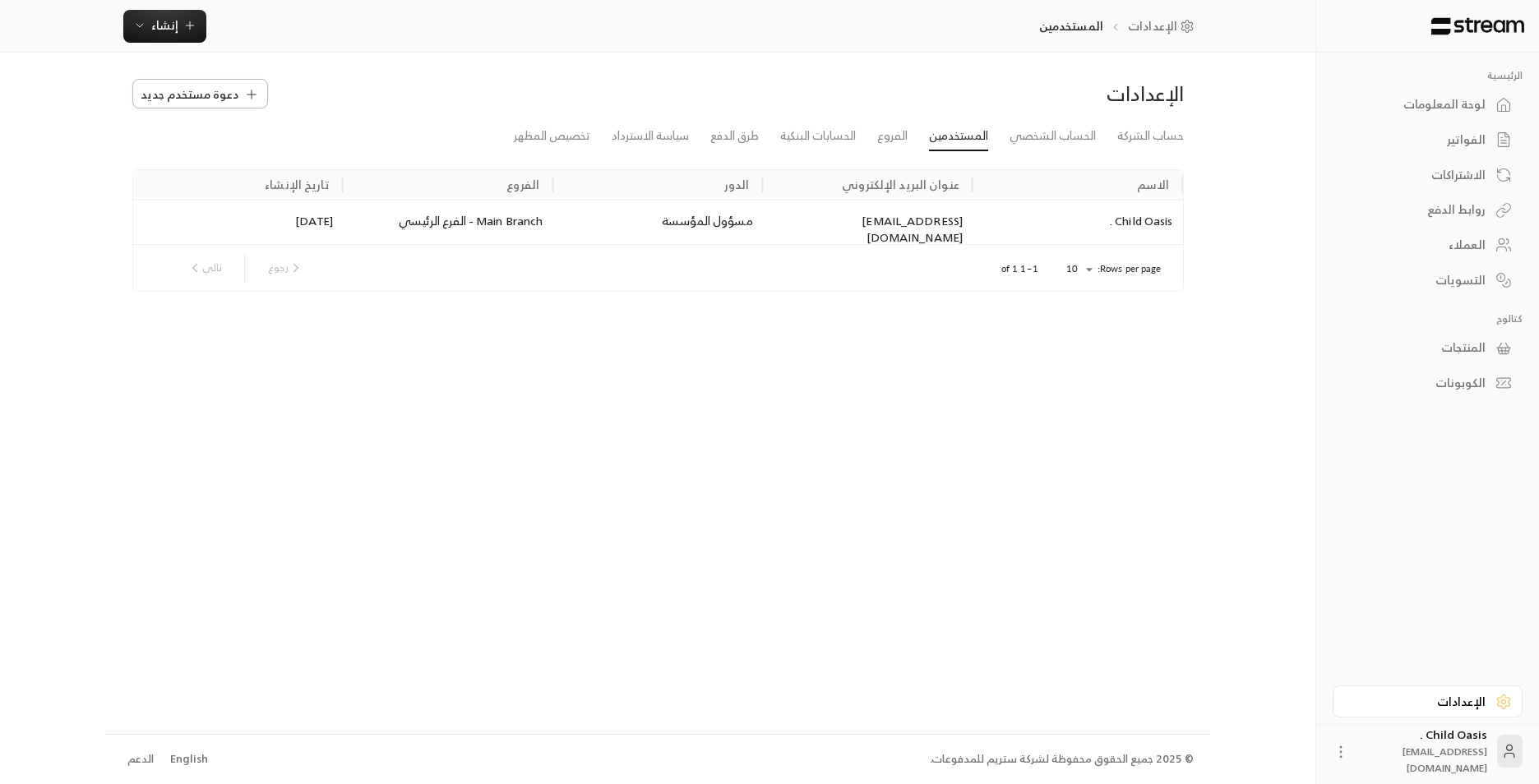
click at [250, 98] on icon at bounding box center [252, 94] width 15 height 15
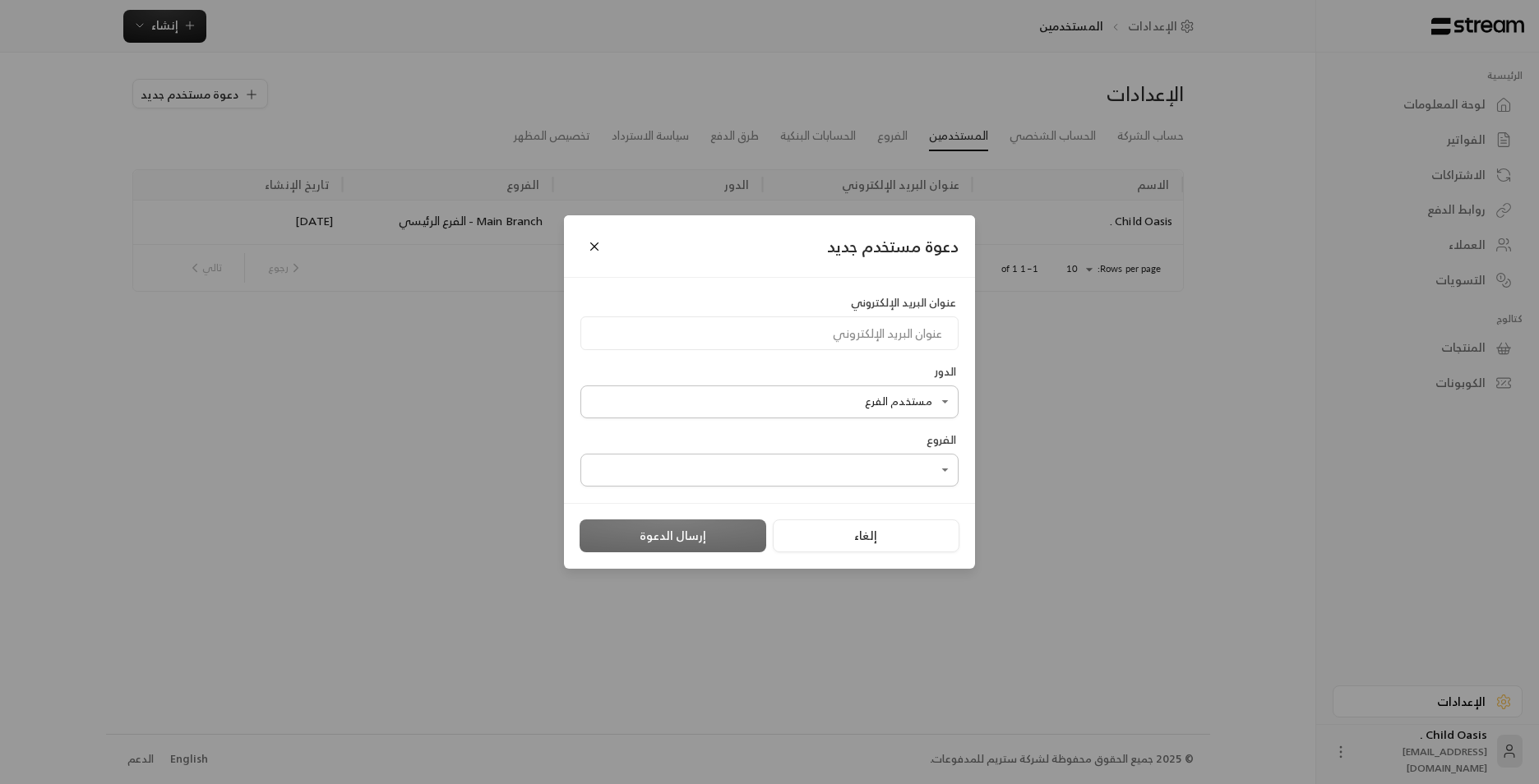
click at [790, 369] on body "الرئيسية لوحة المعلومات الفواتير الاشتراكات روابط الدفع العملاء التسويات كتالوج…" at bounding box center [769, 392] width 1539 height 784
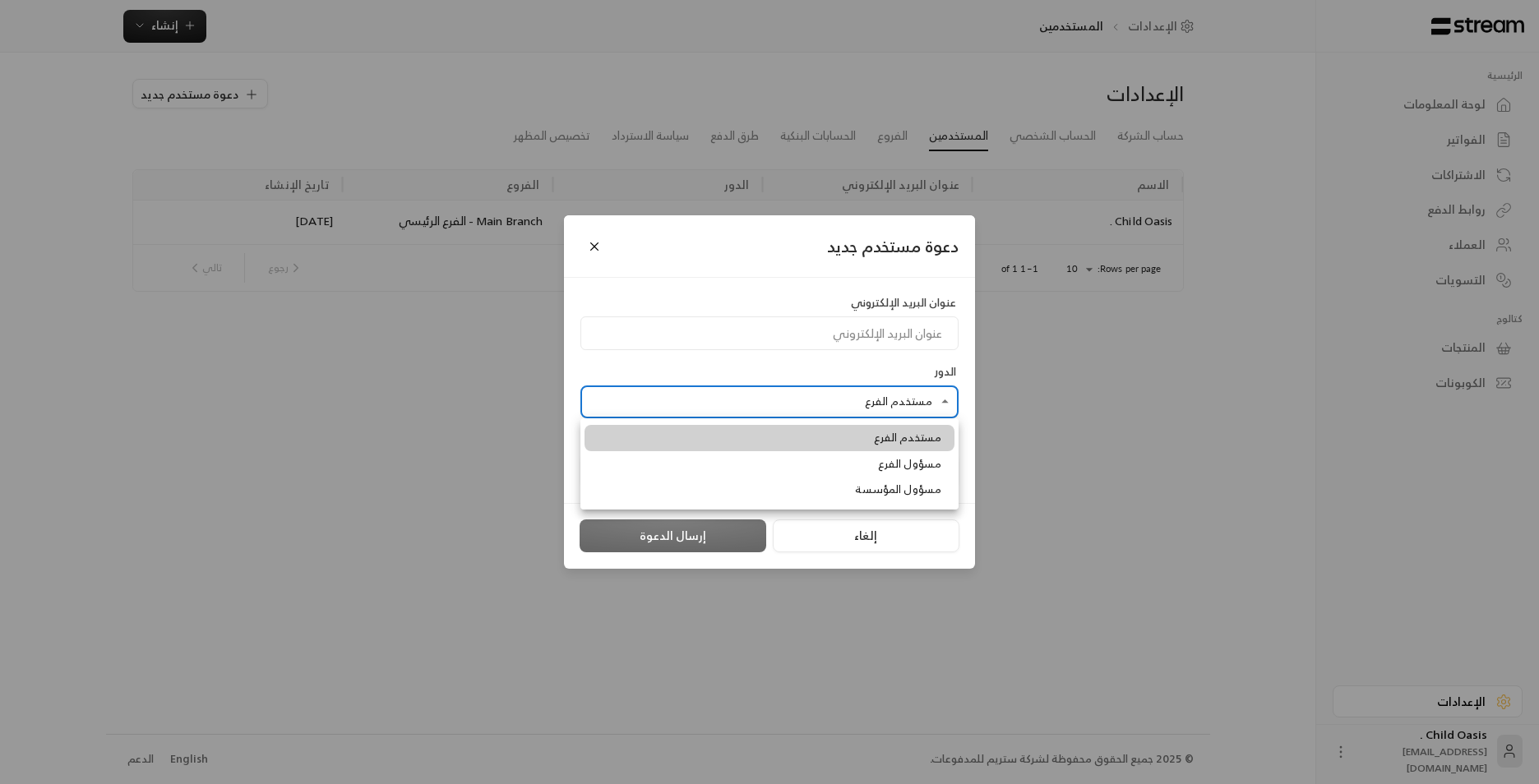
click at [790, 369] on span "مسؤول المؤسسة" at bounding box center [898, 489] width 86 height 16
type input "**********"
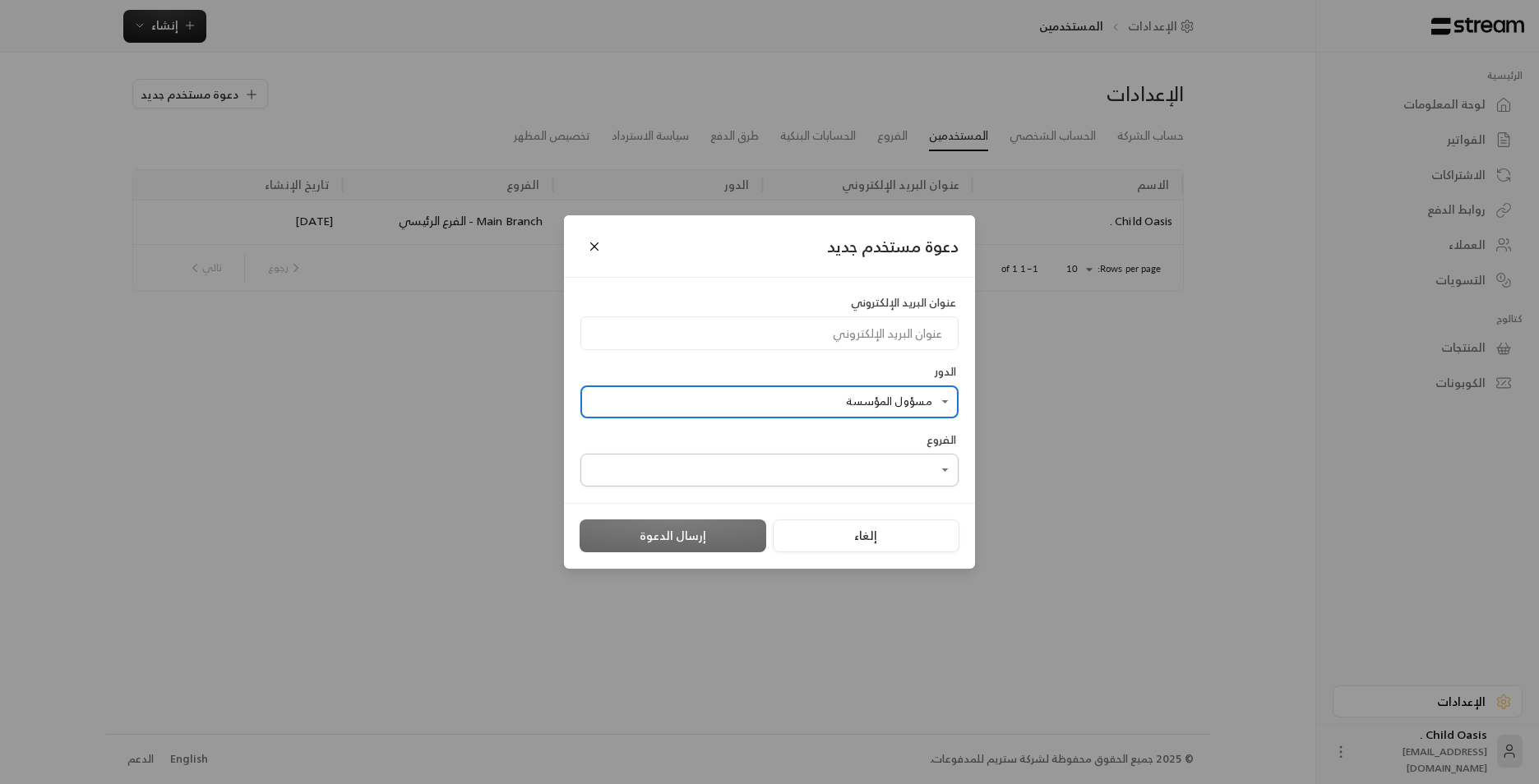
click at [790, 369] on body "الرئيسية لوحة المعلومات الفواتير الاشتراكات روابط الدفع العملاء التسويات كتالوج…" at bounding box center [769, 392] width 1539 height 784
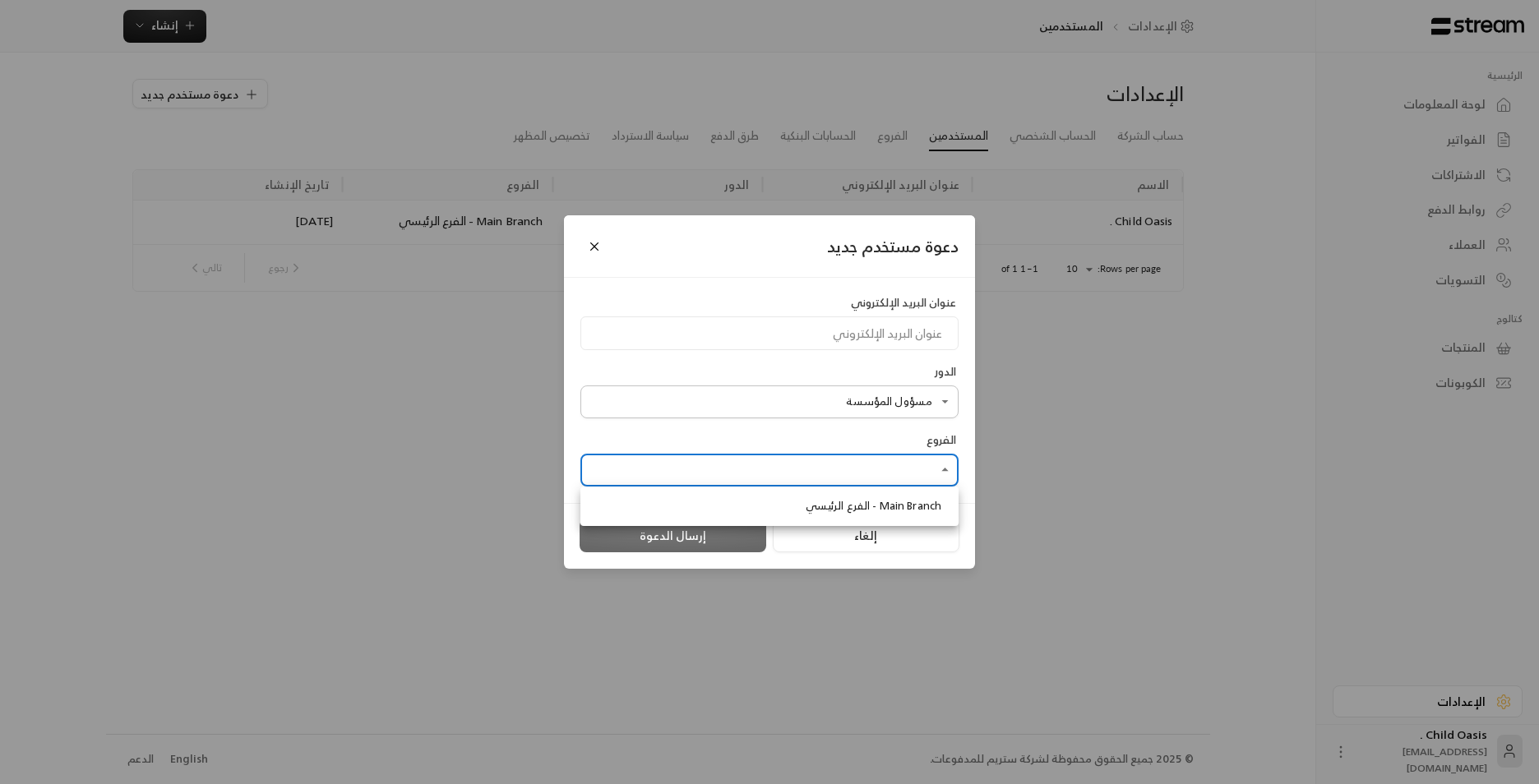
click at [790, 369] on span "Main Branch - الفرع الرئيسي" at bounding box center [874, 505] width 136 height 16
type input "**********"
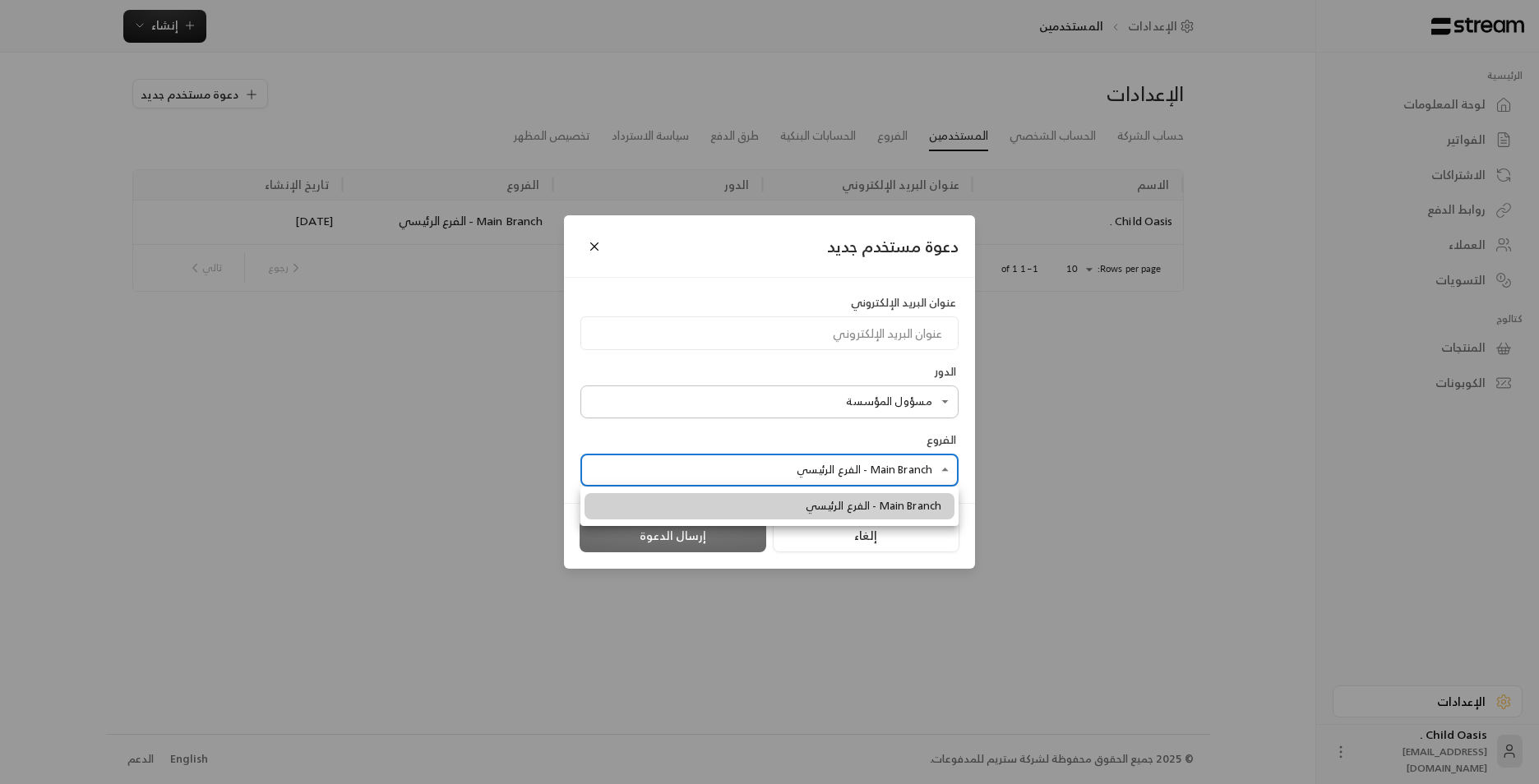
click at [790, 369] on span "Main Branch - الفرع الرئيسي" at bounding box center [874, 505] width 136 height 16
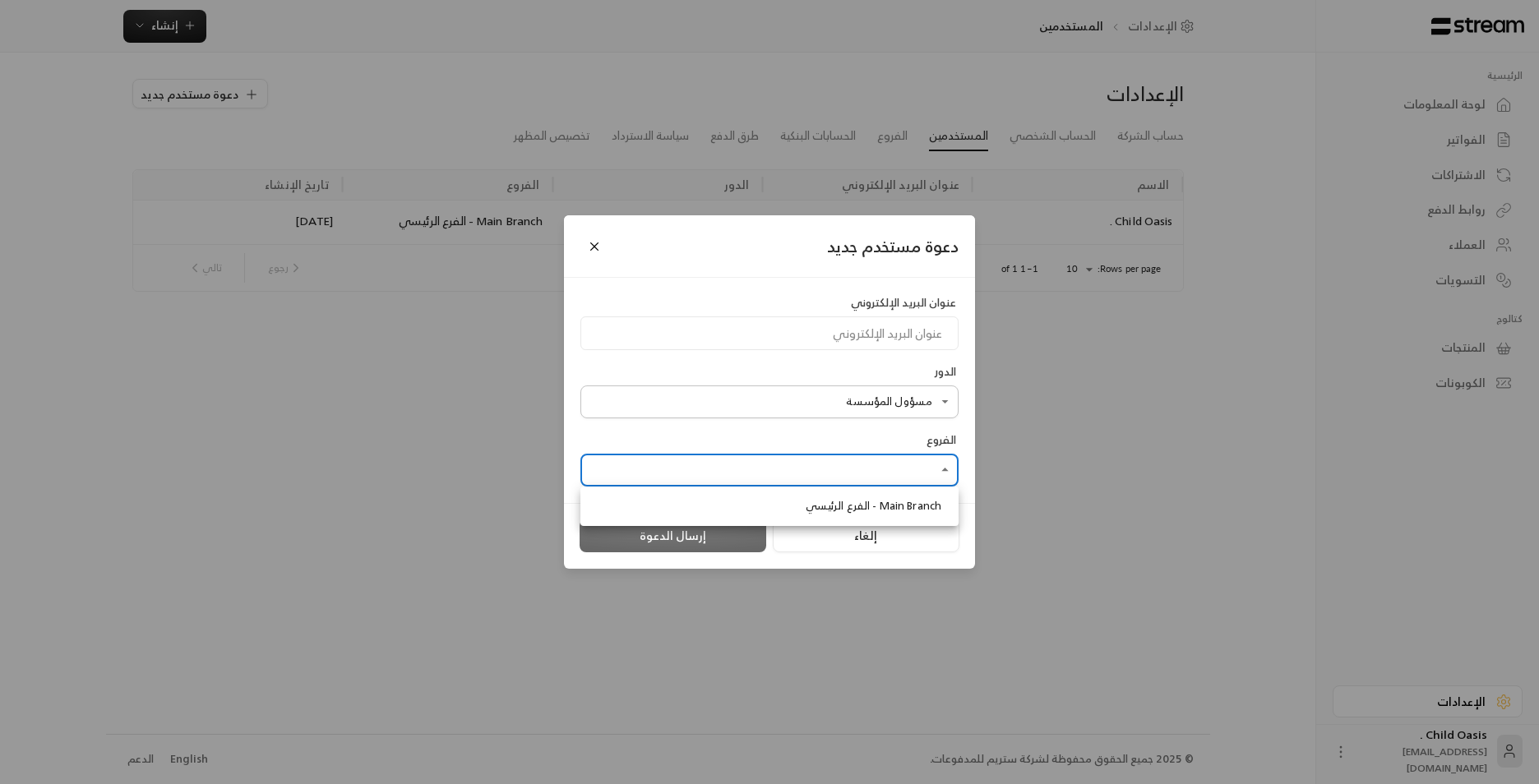
click at [790, 369] on span "Main Branch - الفرع الرئيسي" at bounding box center [874, 505] width 136 height 16
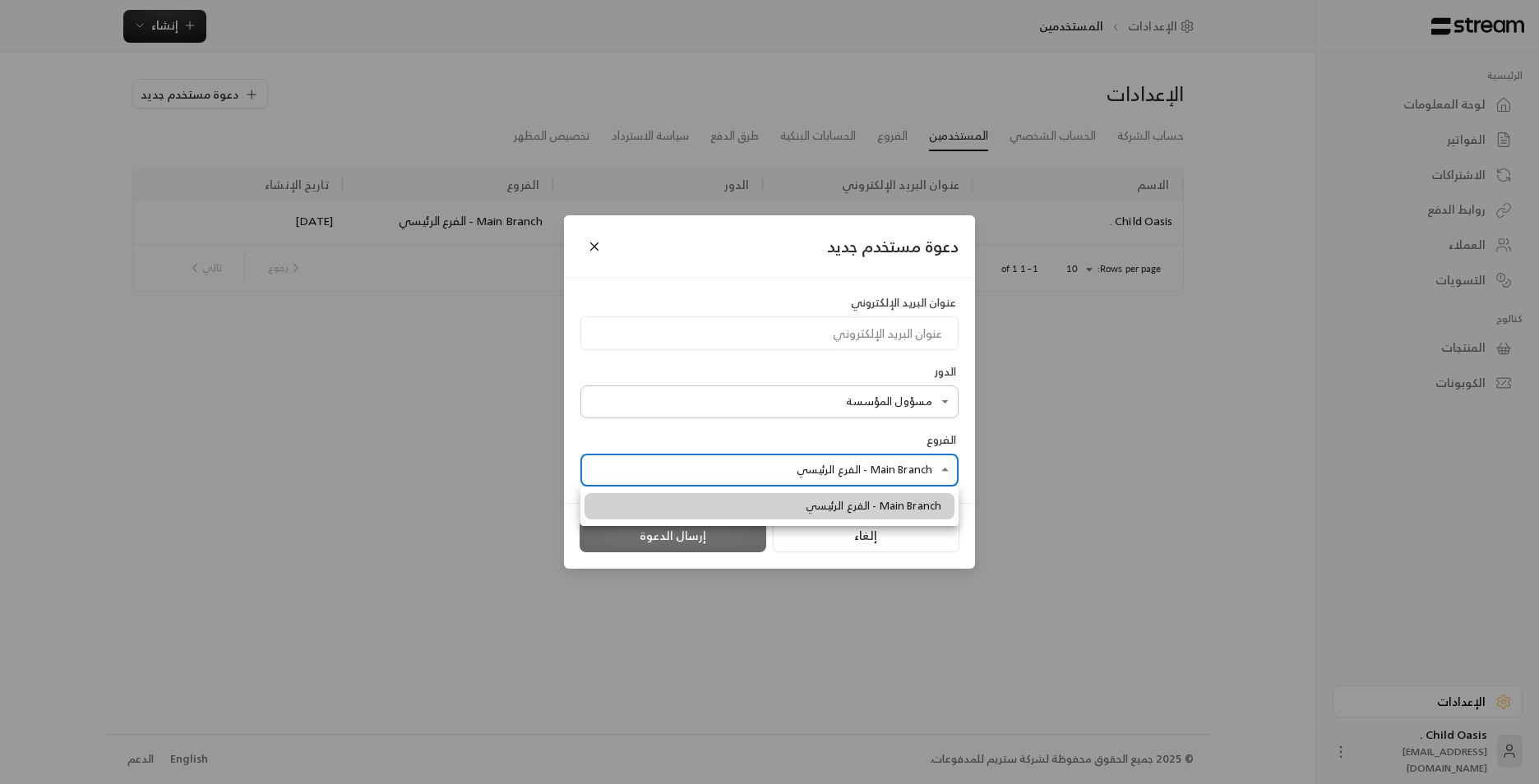
type input "**********"
click at [790, 369] on div at bounding box center [769, 392] width 1539 height 784
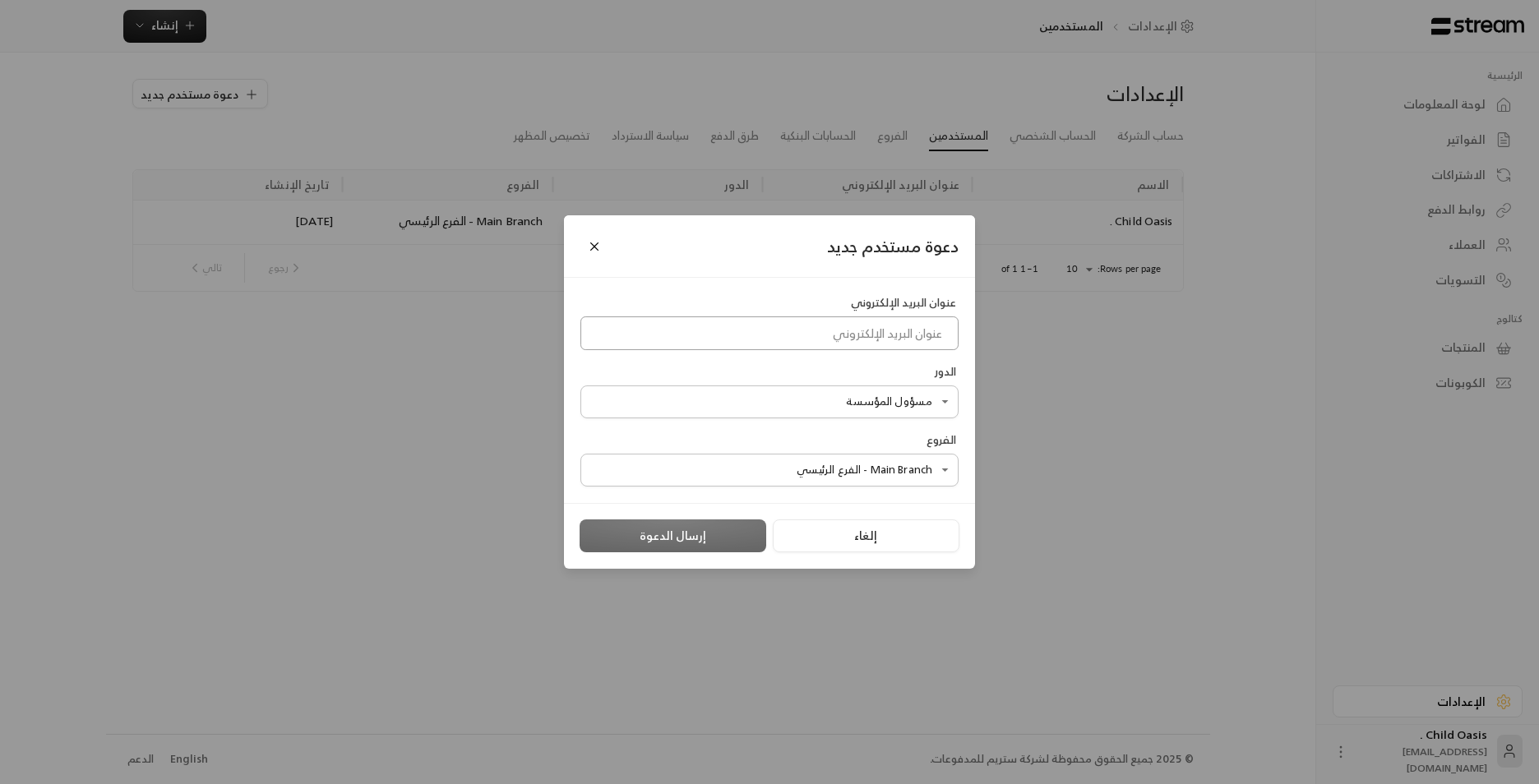
click at [790, 339] on input at bounding box center [770, 333] width 378 height 34
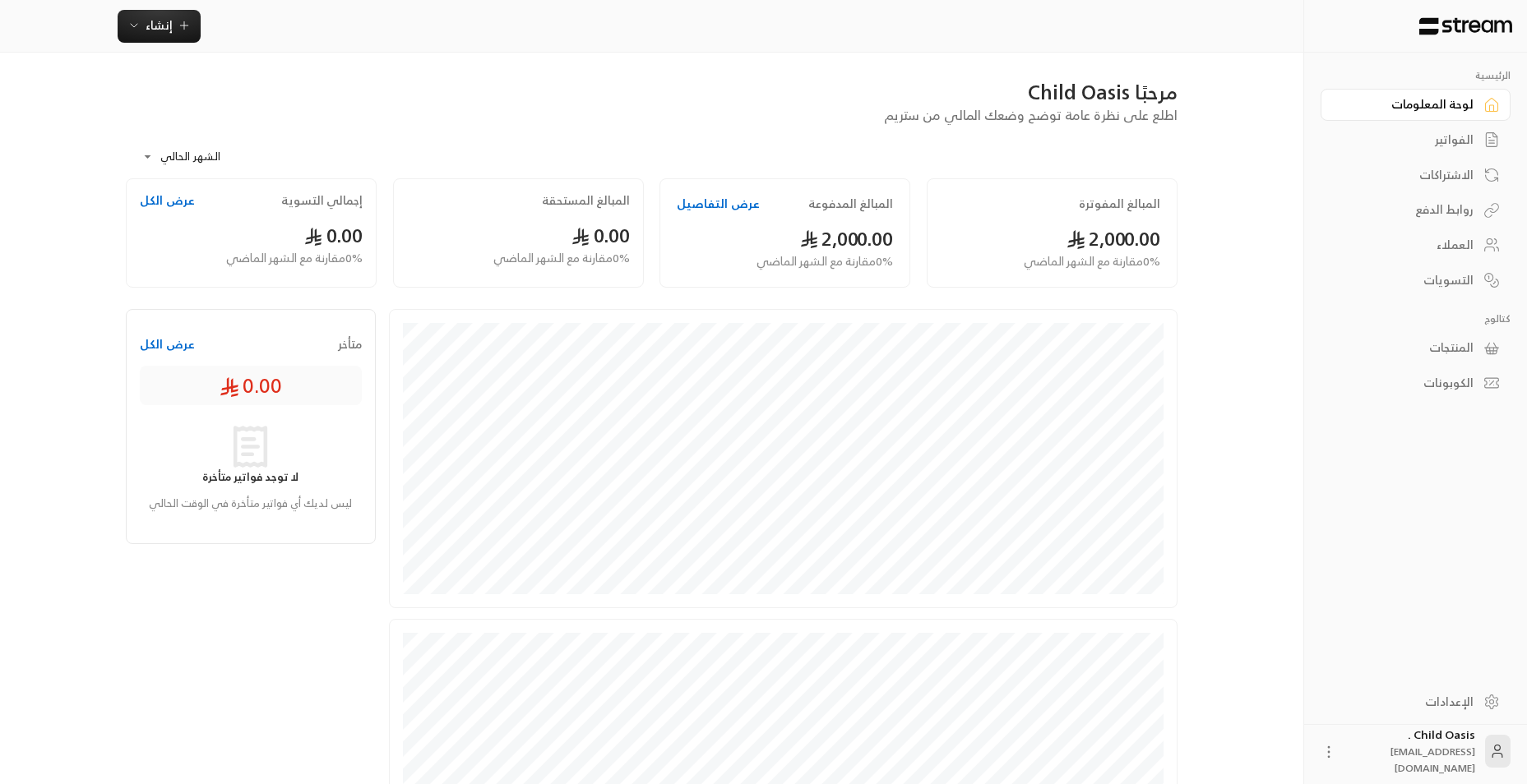
click at [1428, 699] on div "الإعدادات" at bounding box center [1408, 702] width 132 height 16
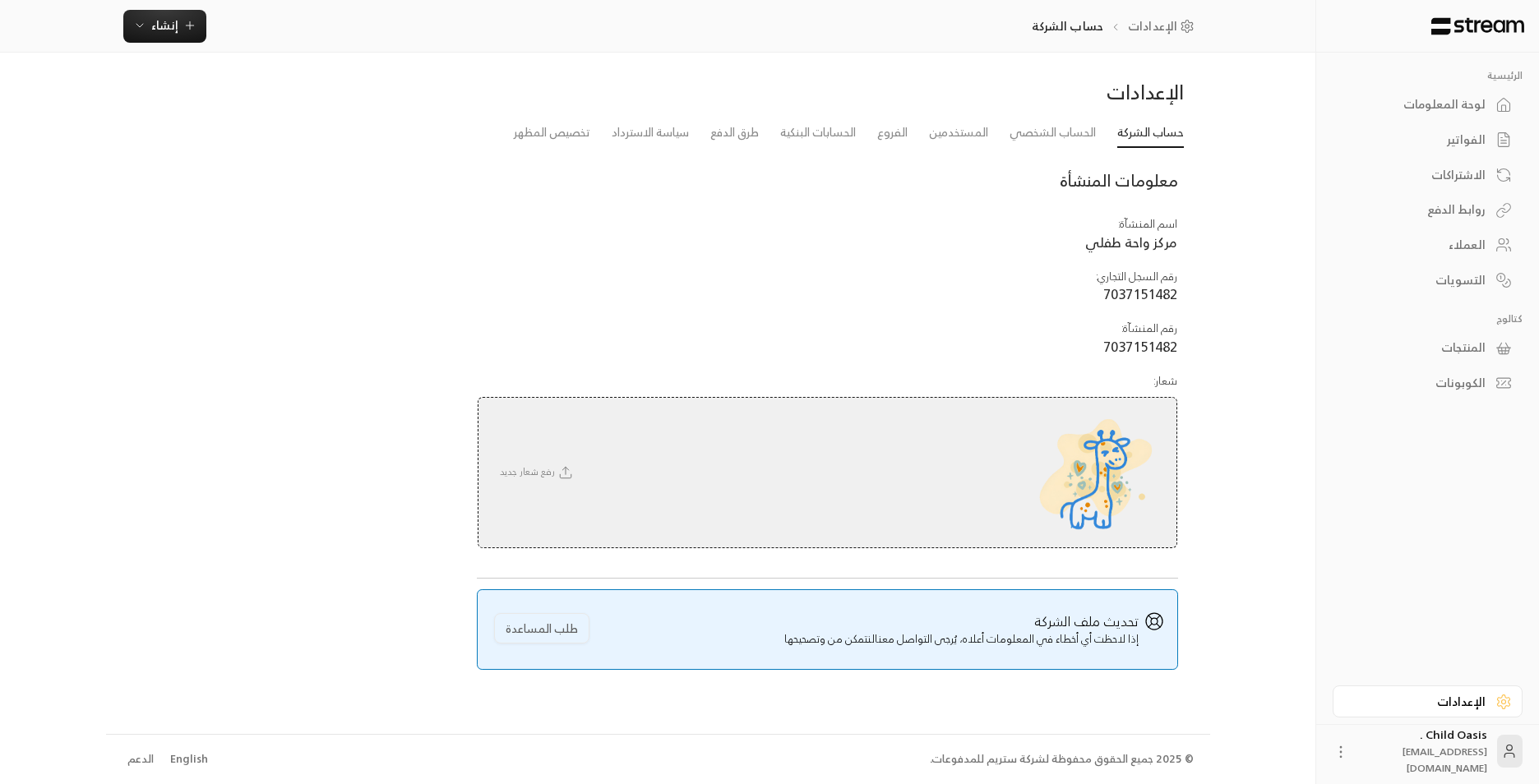
click at [1428, 699] on div "الإعدادات" at bounding box center [1420, 702] width 132 height 16
click at [1019, 137] on link "الحساب الشخصي" at bounding box center [1052, 132] width 86 height 29
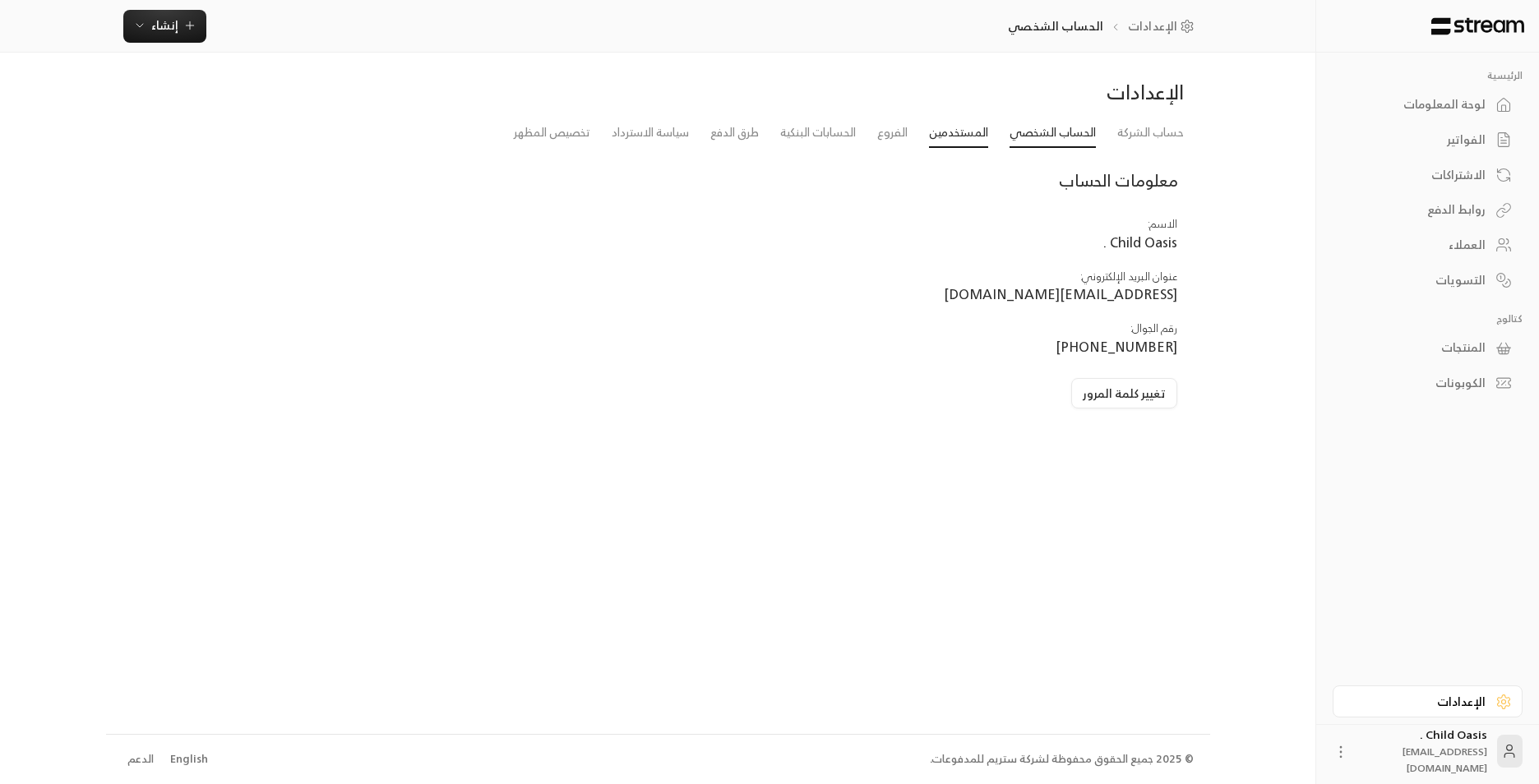
click at [949, 128] on link "المستخدمين" at bounding box center [959, 132] width 60 height 29
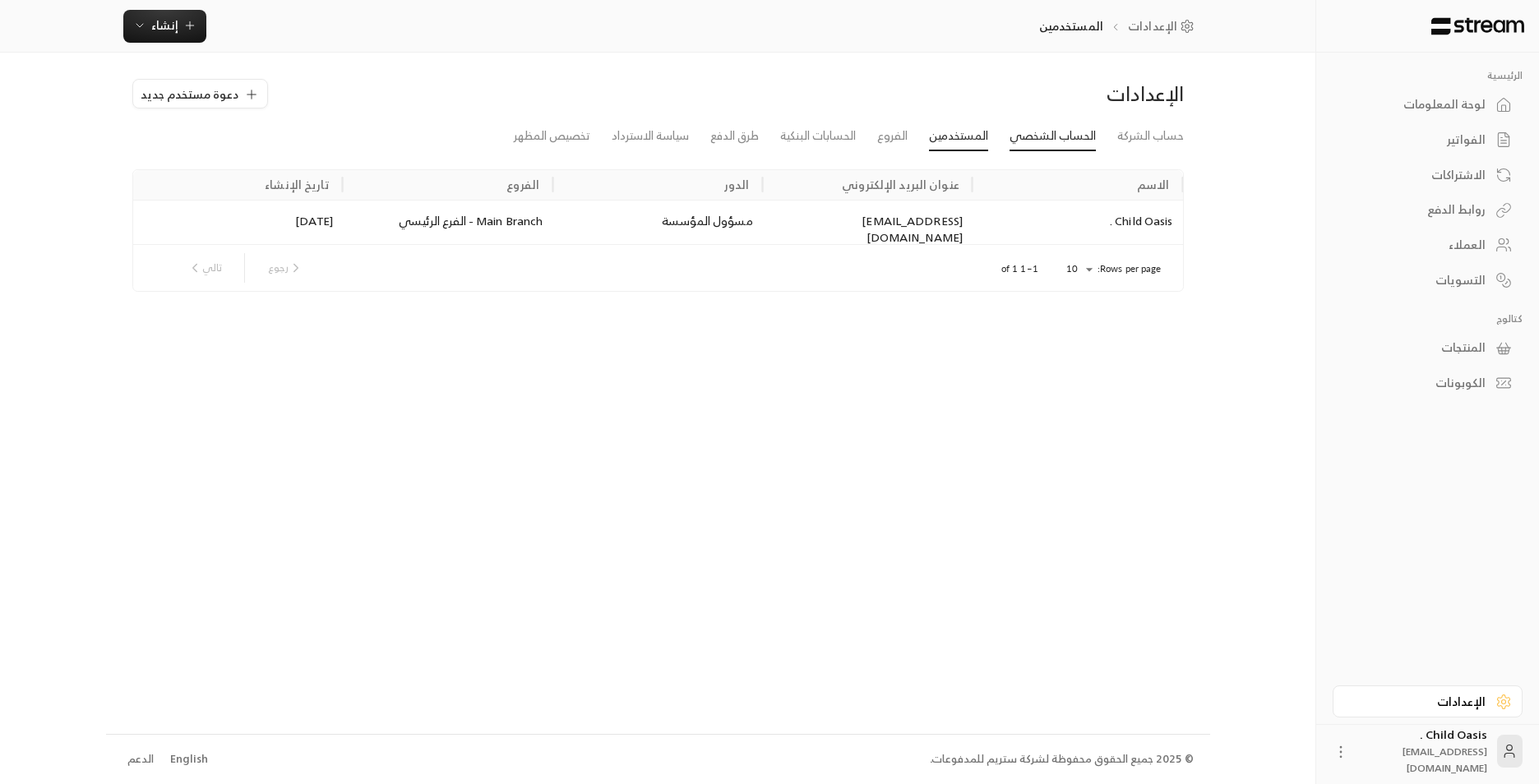
click at [1080, 128] on link "الحساب الشخصي" at bounding box center [1052, 136] width 86 height 29
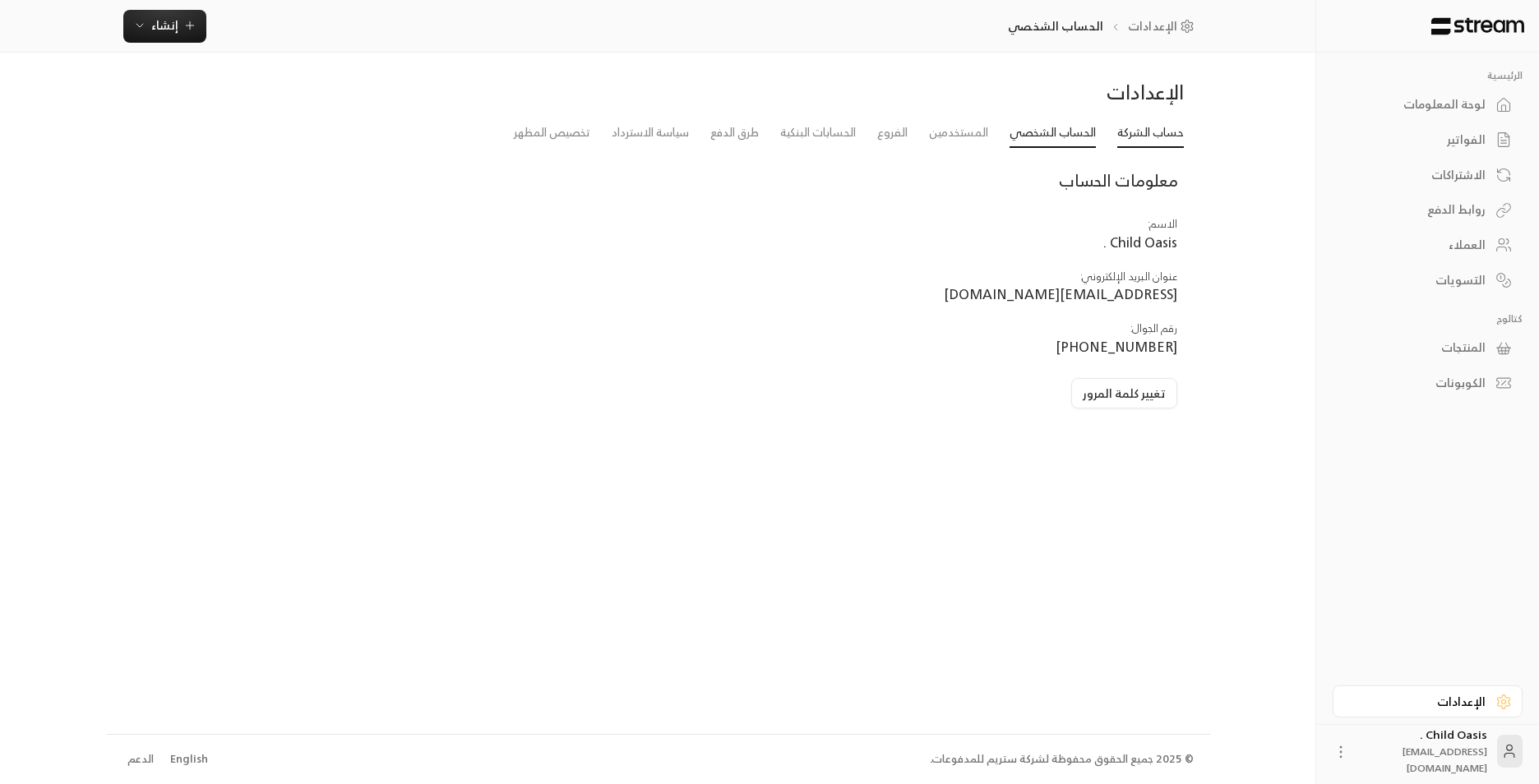
click at [1136, 139] on link "حساب الشركة" at bounding box center [1151, 132] width 67 height 29
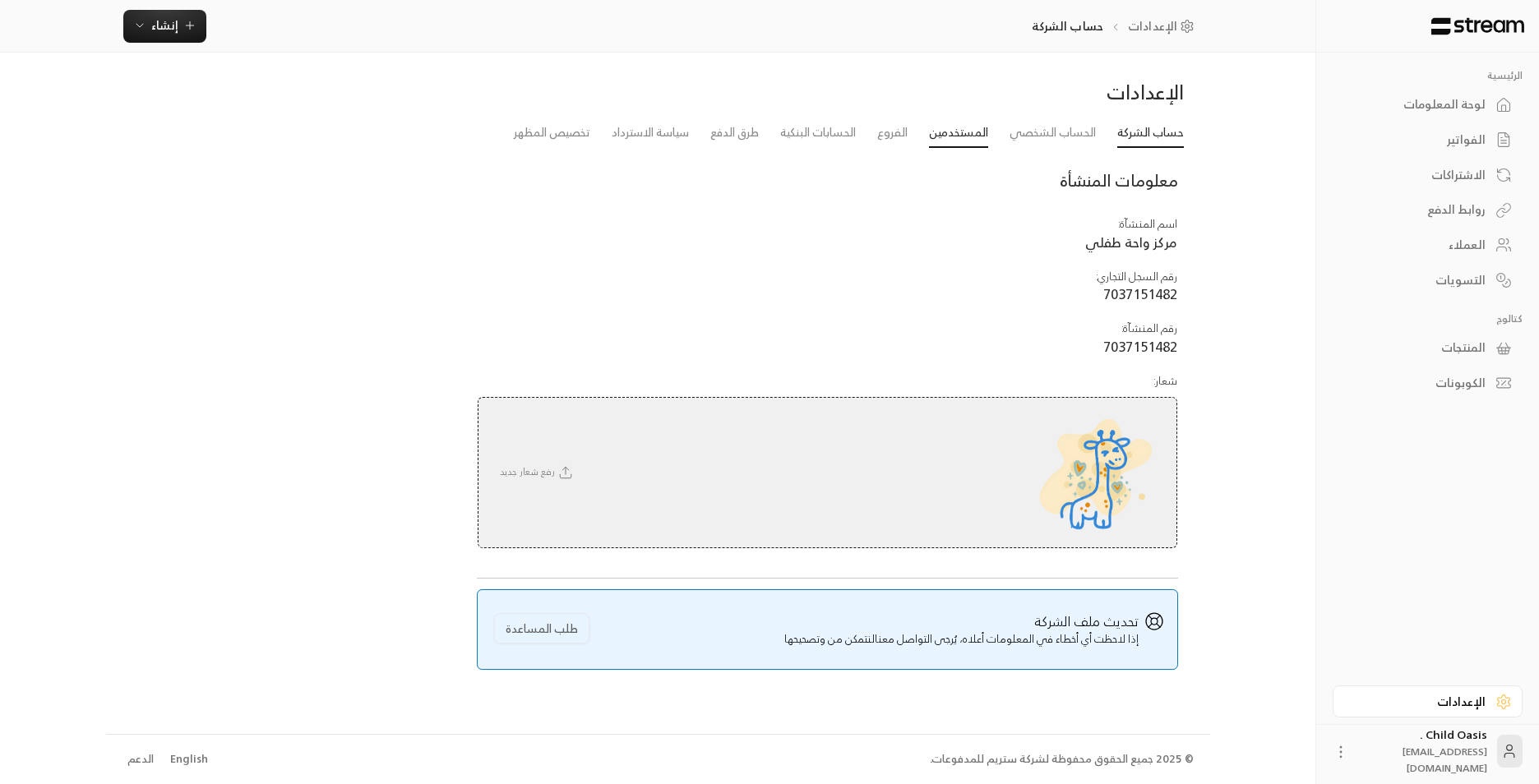
click at [951, 136] on link "المستخدمين" at bounding box center [959, 132] width 60 height 29
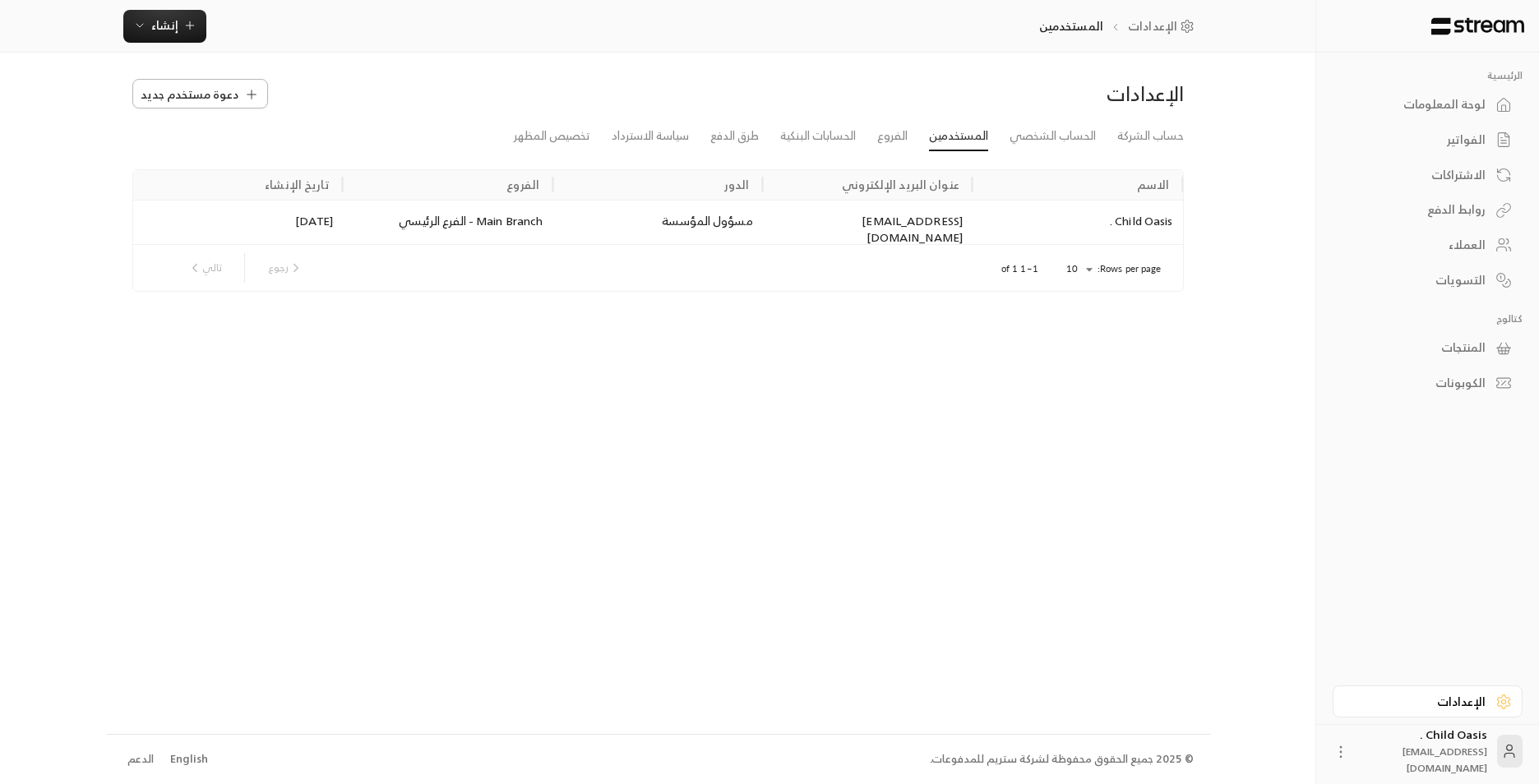
click at [232, 94] on span "دعوة مستخدم جديد" at bounding box center [190, 94] width 98 height 17
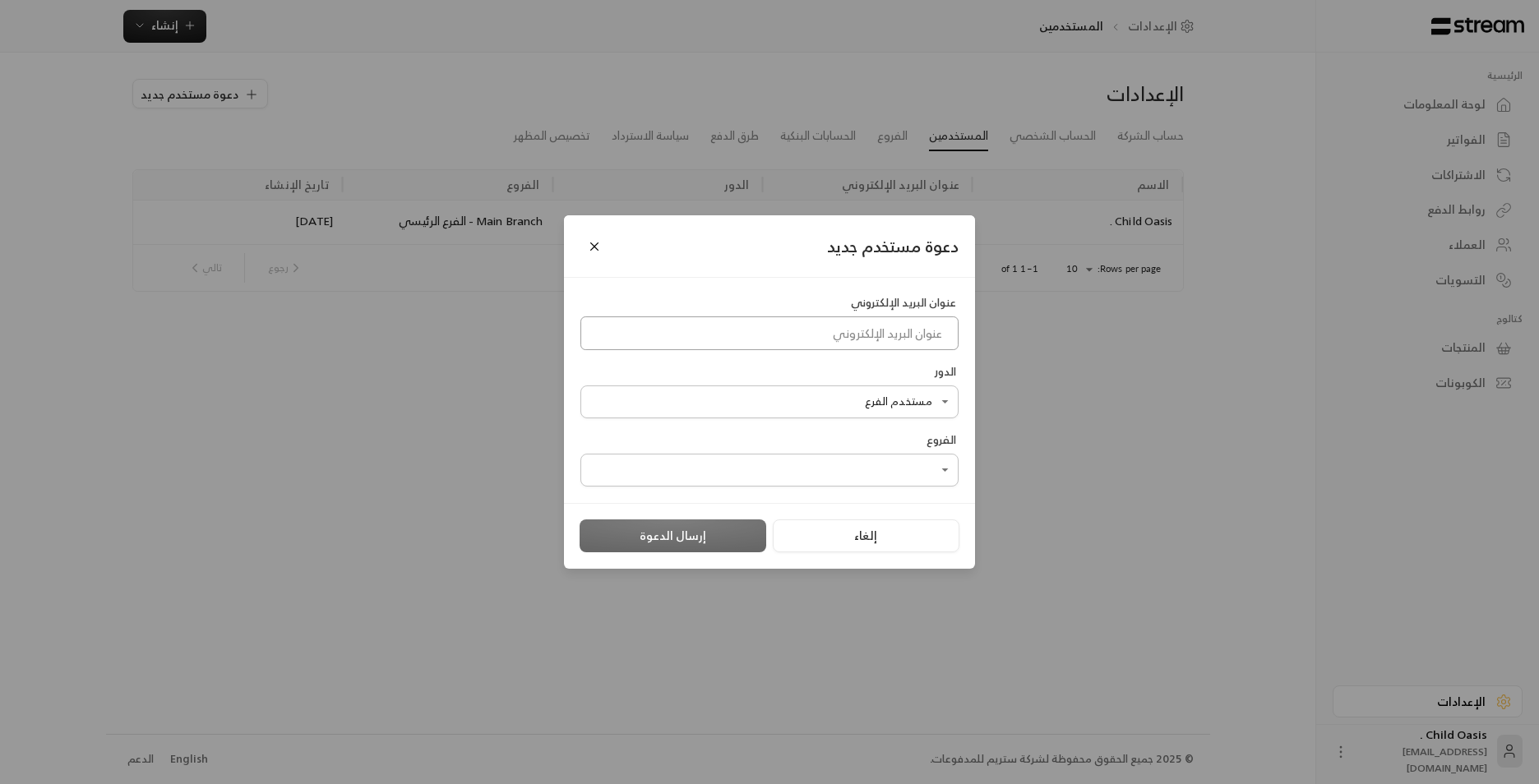
click at [925, 333] on input at bounding box center [770, 333] width 378 height 34
click at [597, 248] on button "Close" at bounding box center [595, 246] width 28 height 28
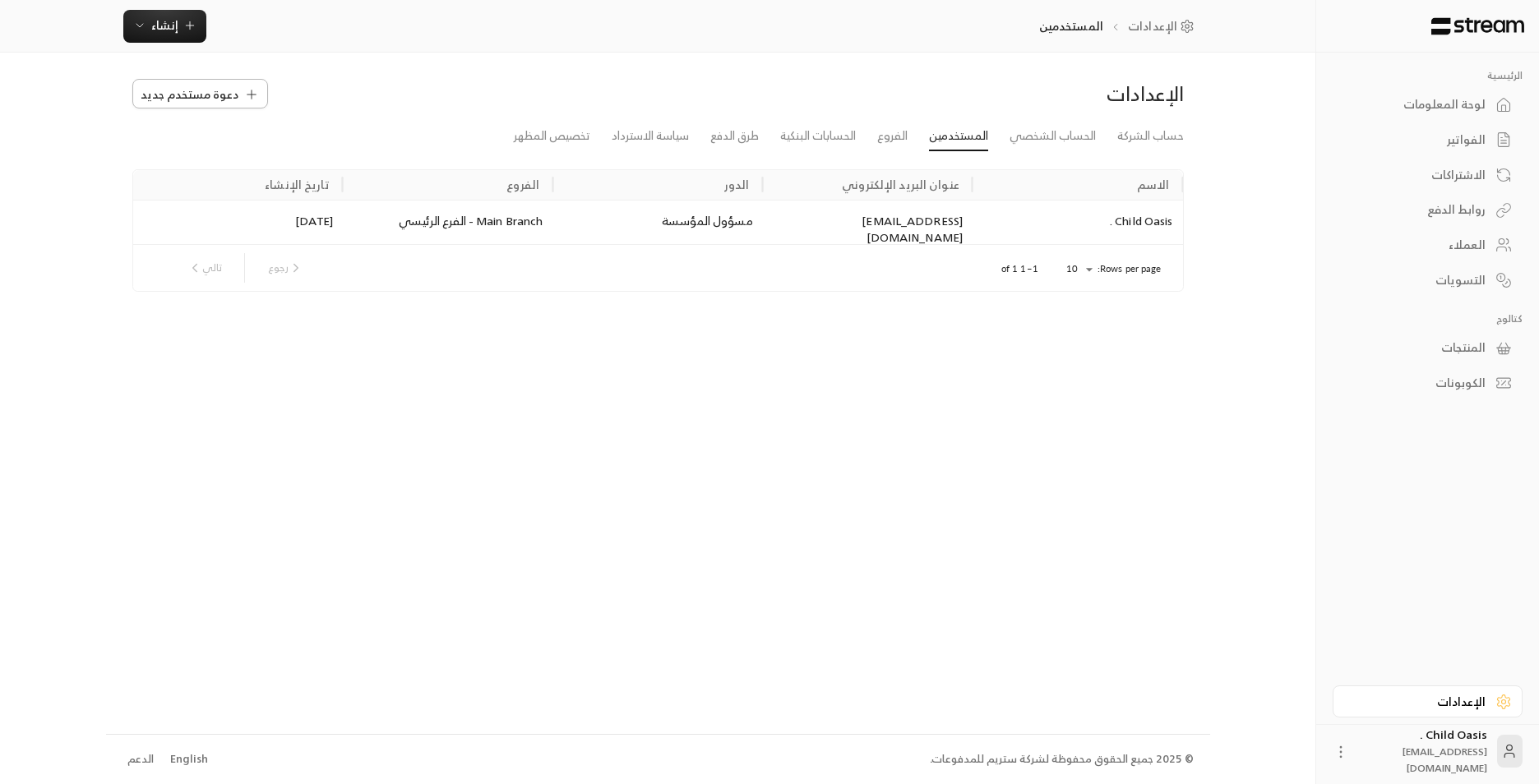
click at [259, 96] on button "دعوة مستخدم جديد" at bounding box center [200, 94] width 136 height 29
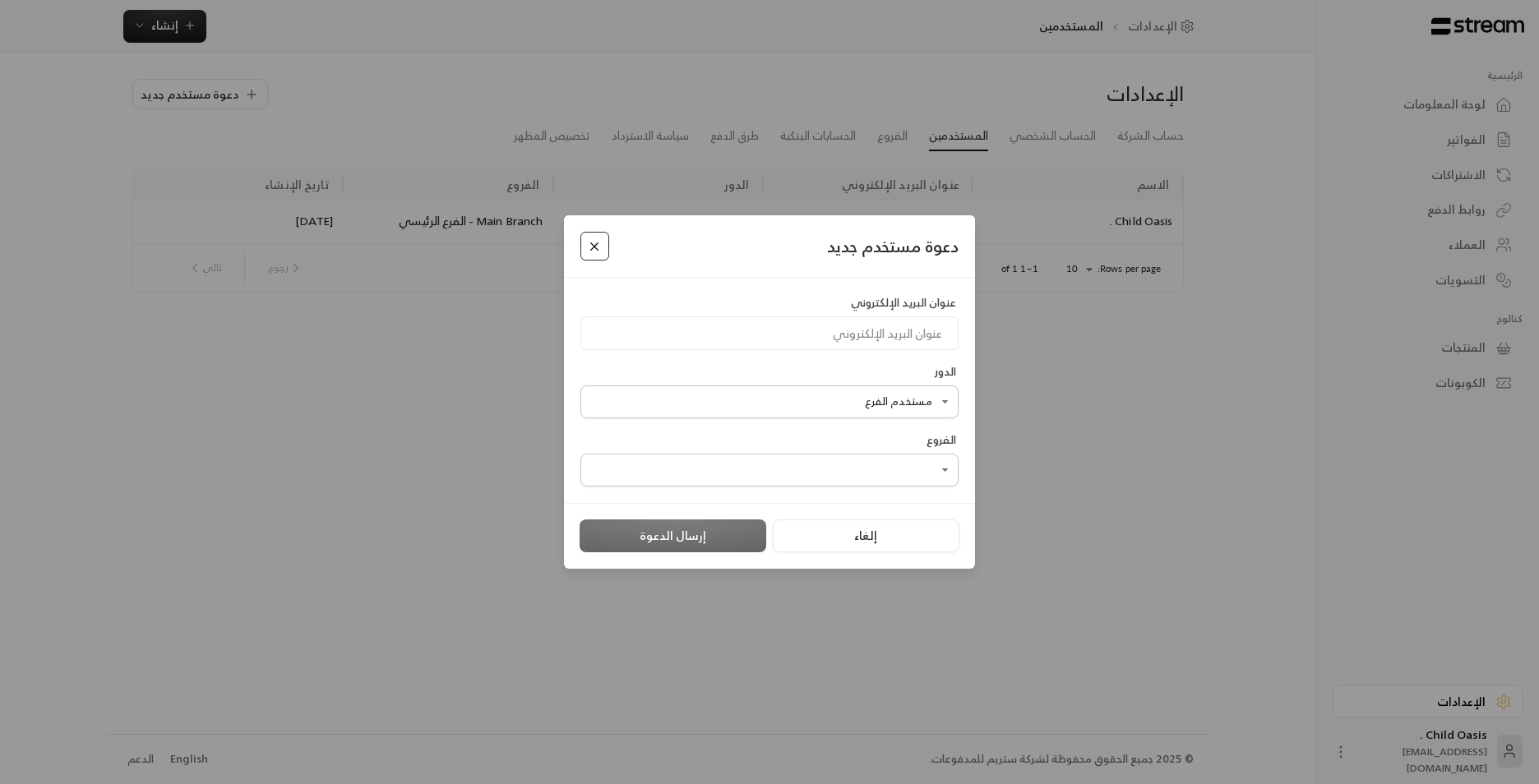
click at [591, 236] on button "Close" at bounding box center [595, 246] width 28 height 28
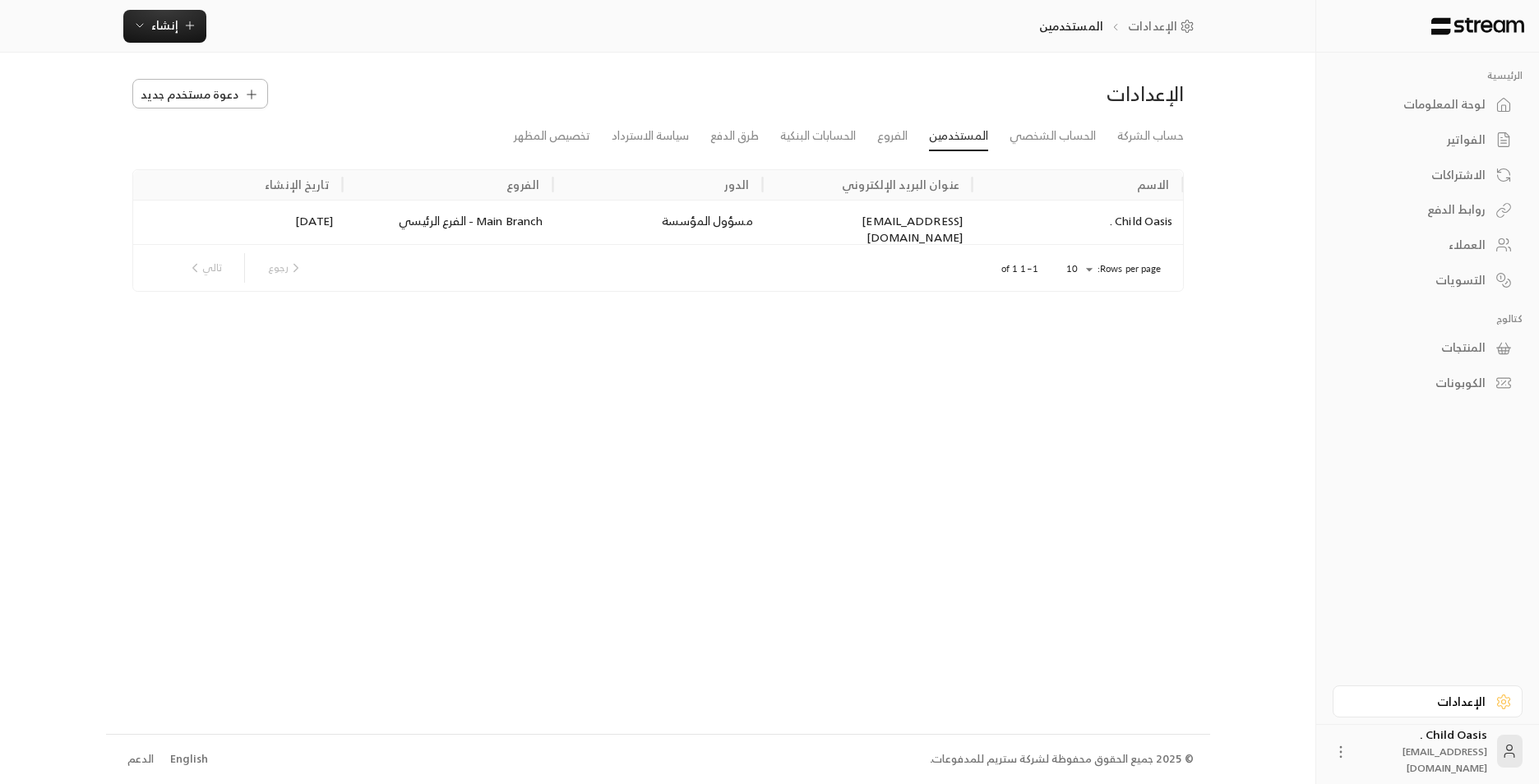
click at [188, 103] on span "دعوة مستخدم جديد" at bounding box center [190, 94] width 98 height 17
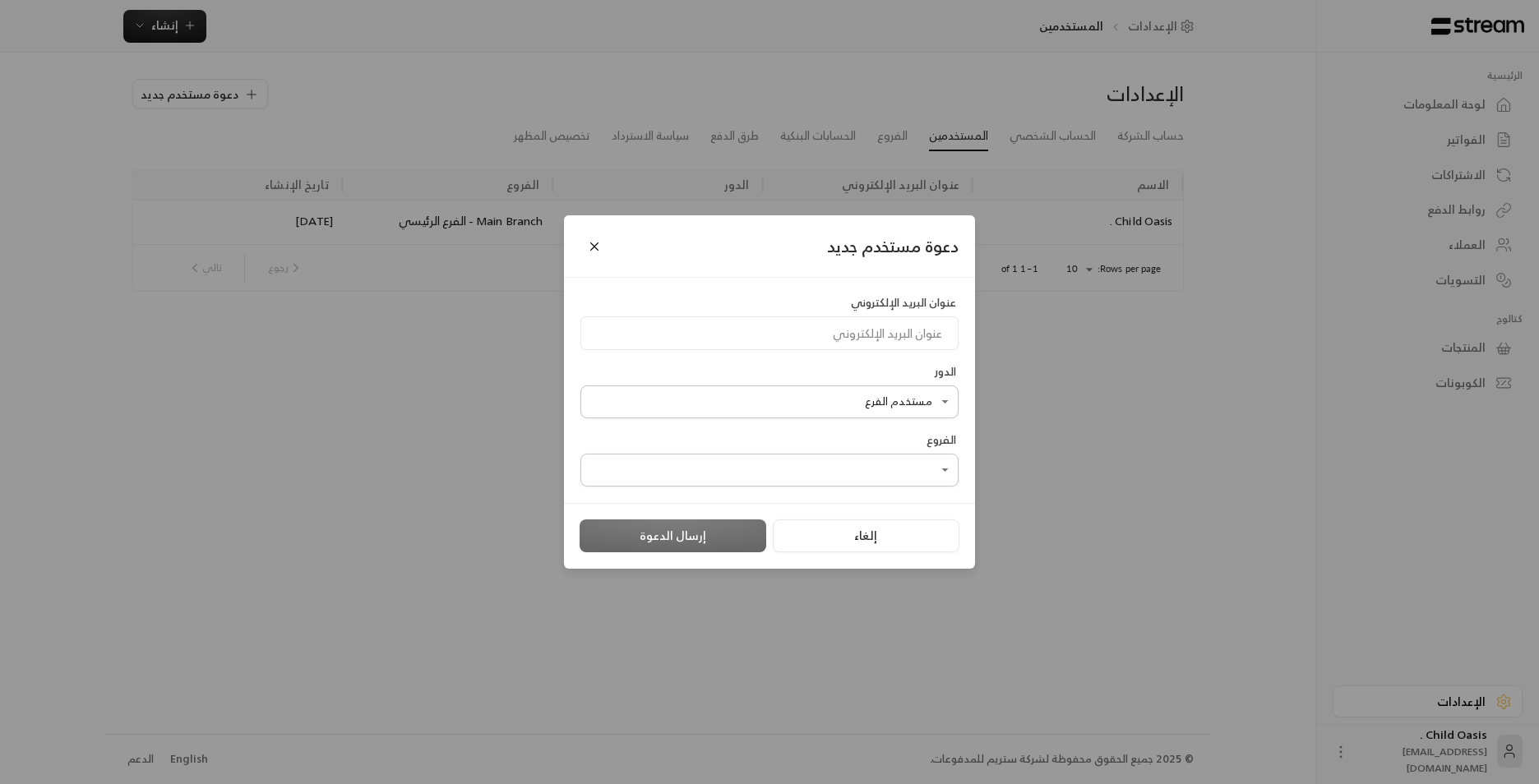
click at [342, 461] on div "**********" at bounding box center [769, 392] width 1539 height 784
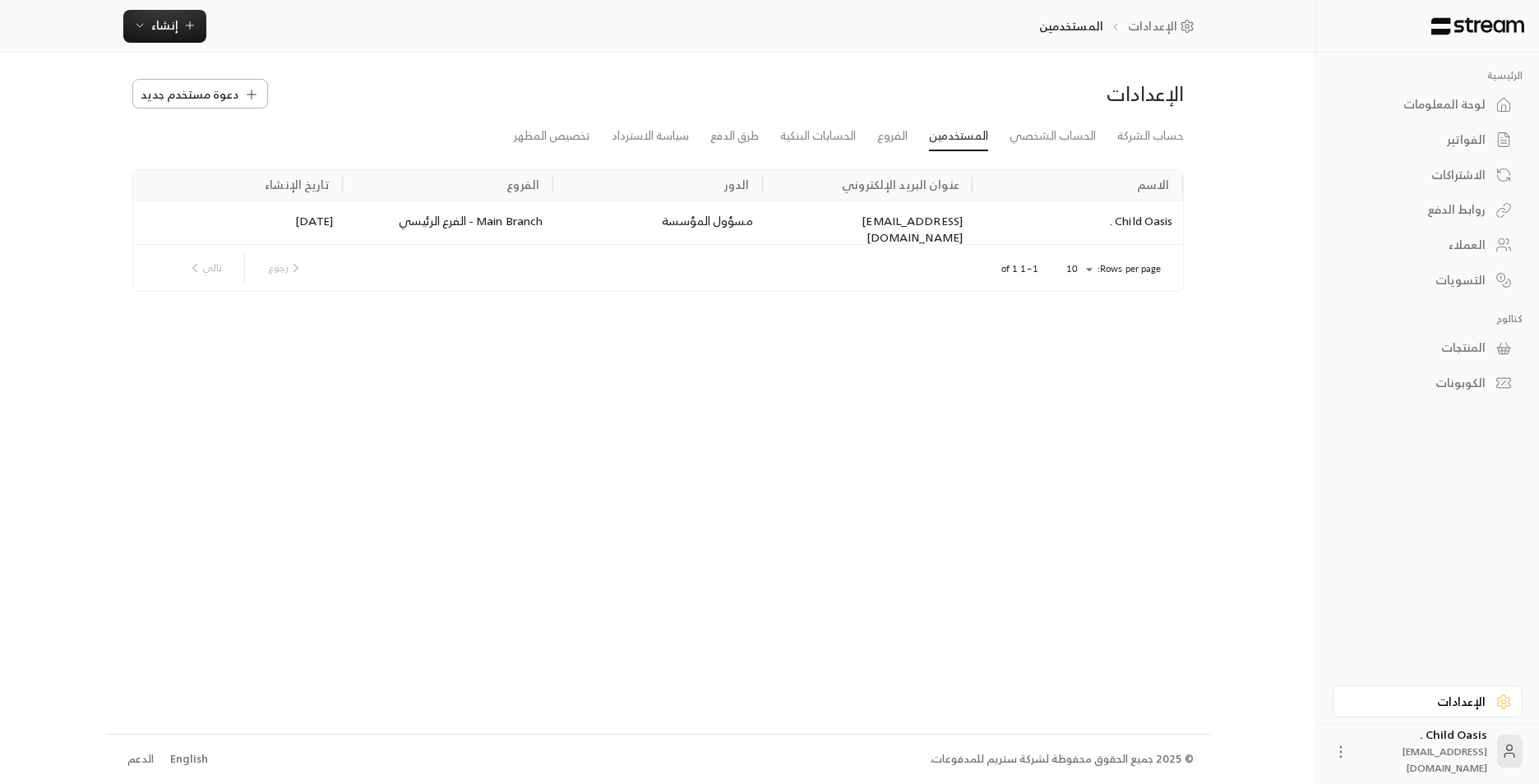
click at [195, 93] on span "دعوة مستخدم جديد" at bounding box center [190, 94] width 98 height 17
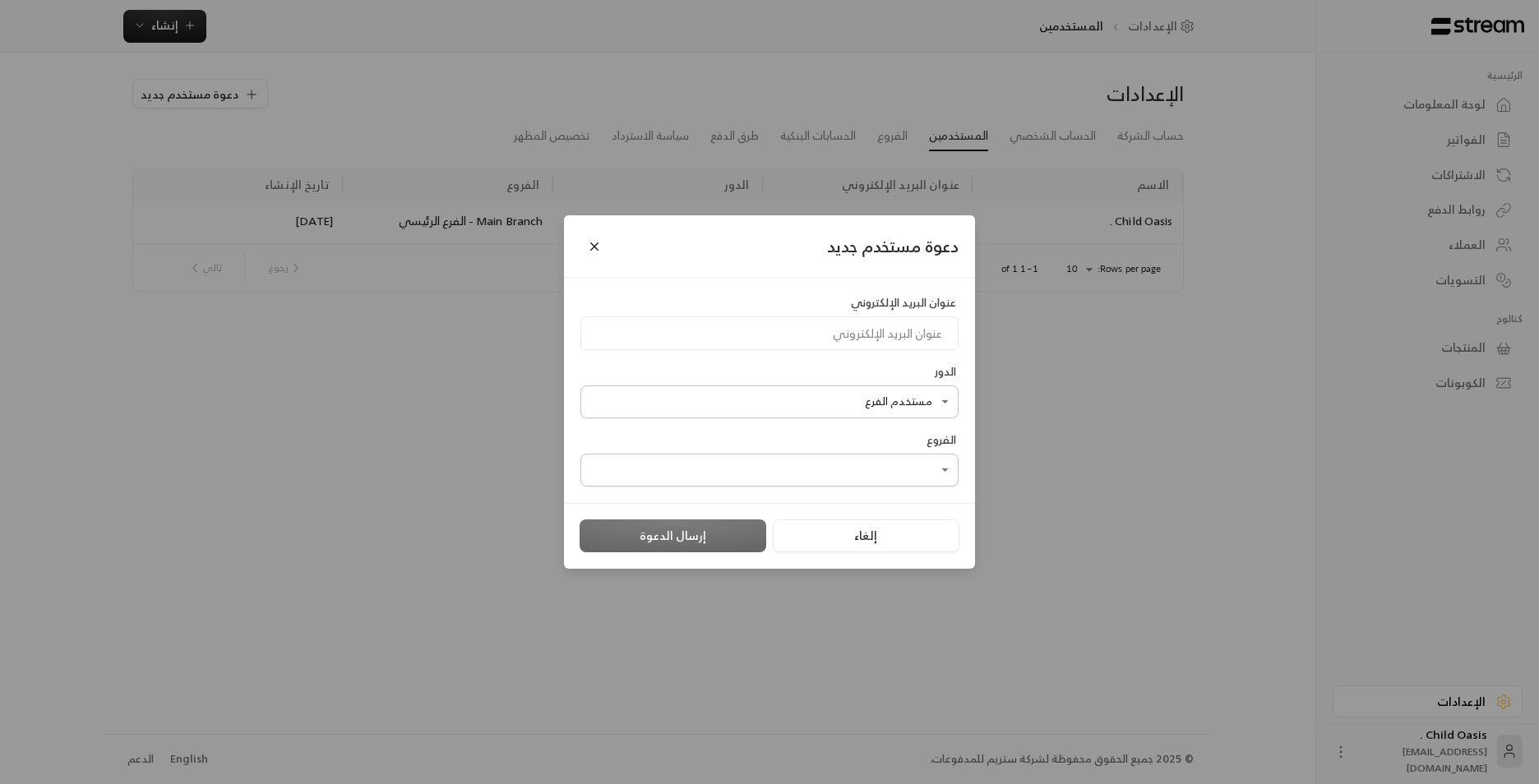
click at [433, 357] on div "**********" at bounding box center [769, 392] width 1539 height 784
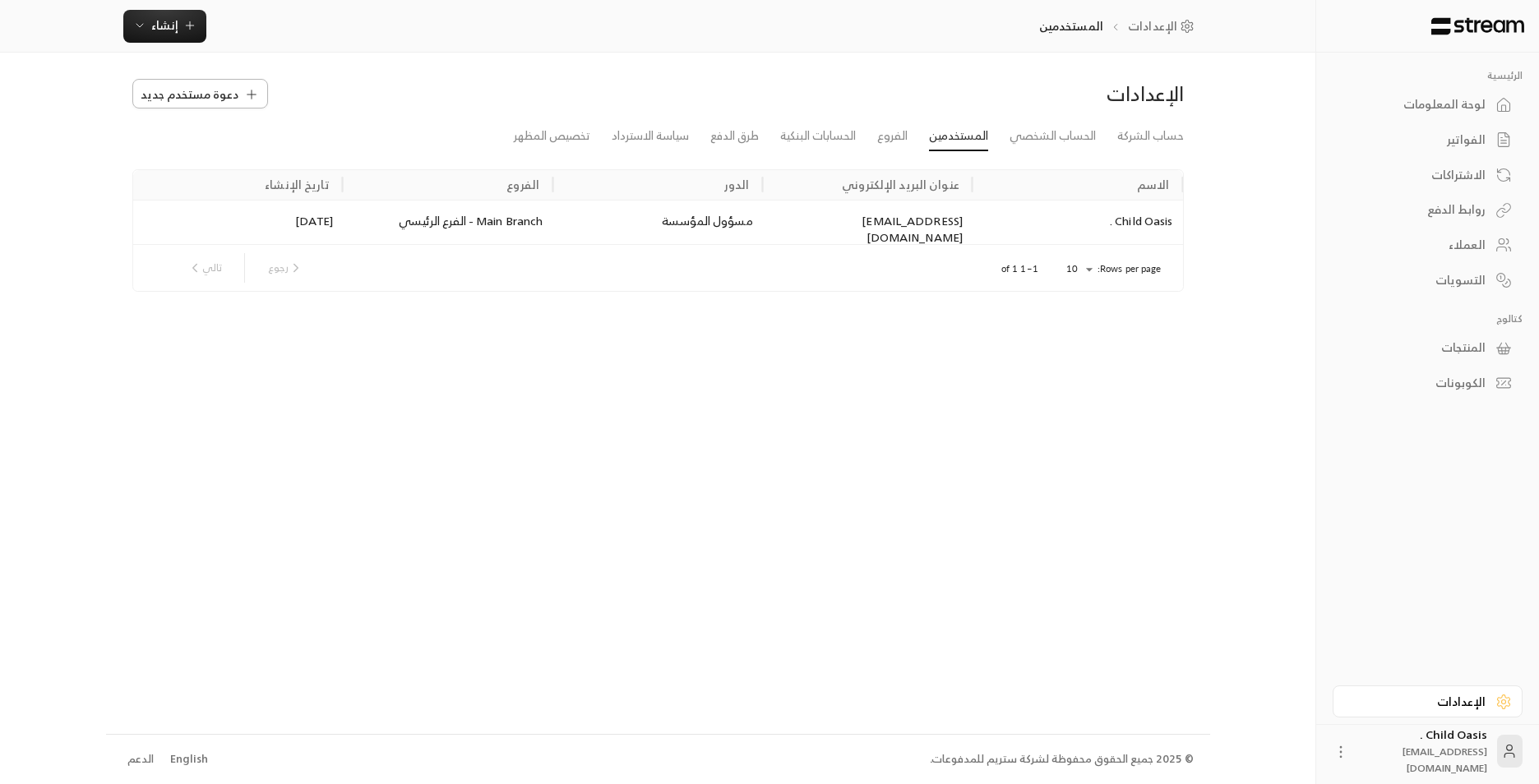
click at [199, 98] on span "دعوة مستخدم جديد" at bounding box center [190, 94] width 98 height 17
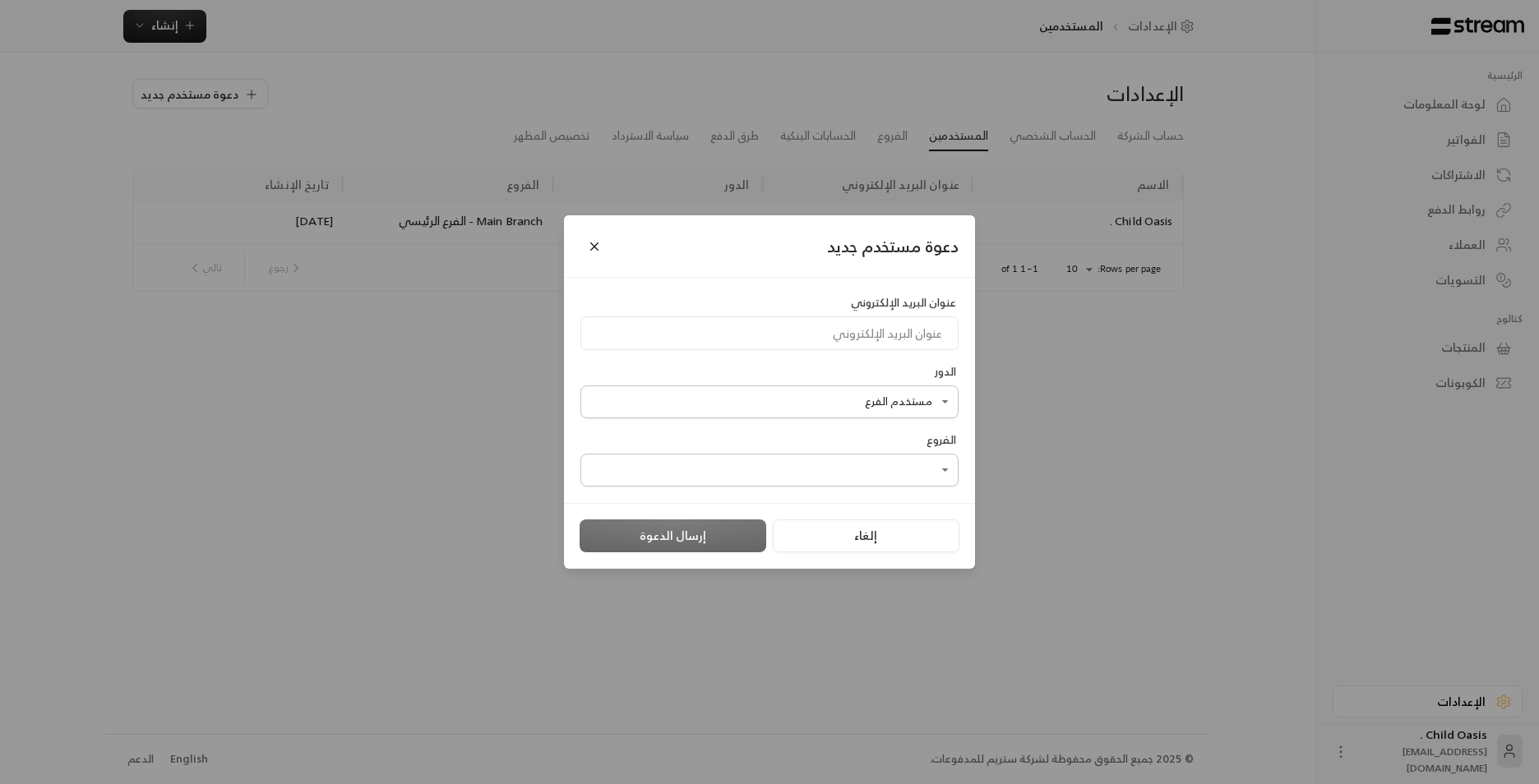
click at [371, 359] on div "**********" at bounding box center [769, 392] width 1539 height 784
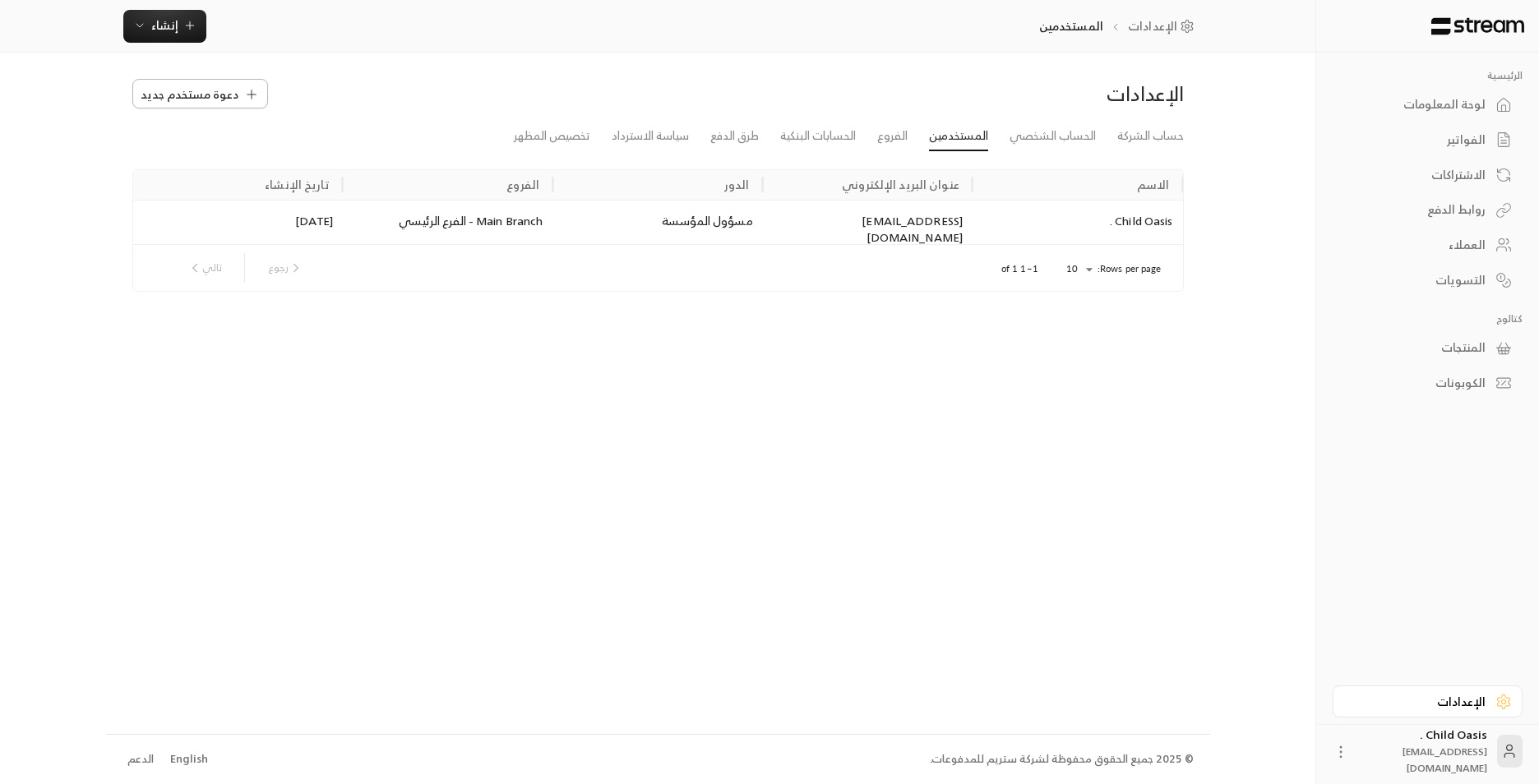
click at [188, 101] on span "دعوة مستخدم جديد" at bounding box center [190, 94] width 98 height 17
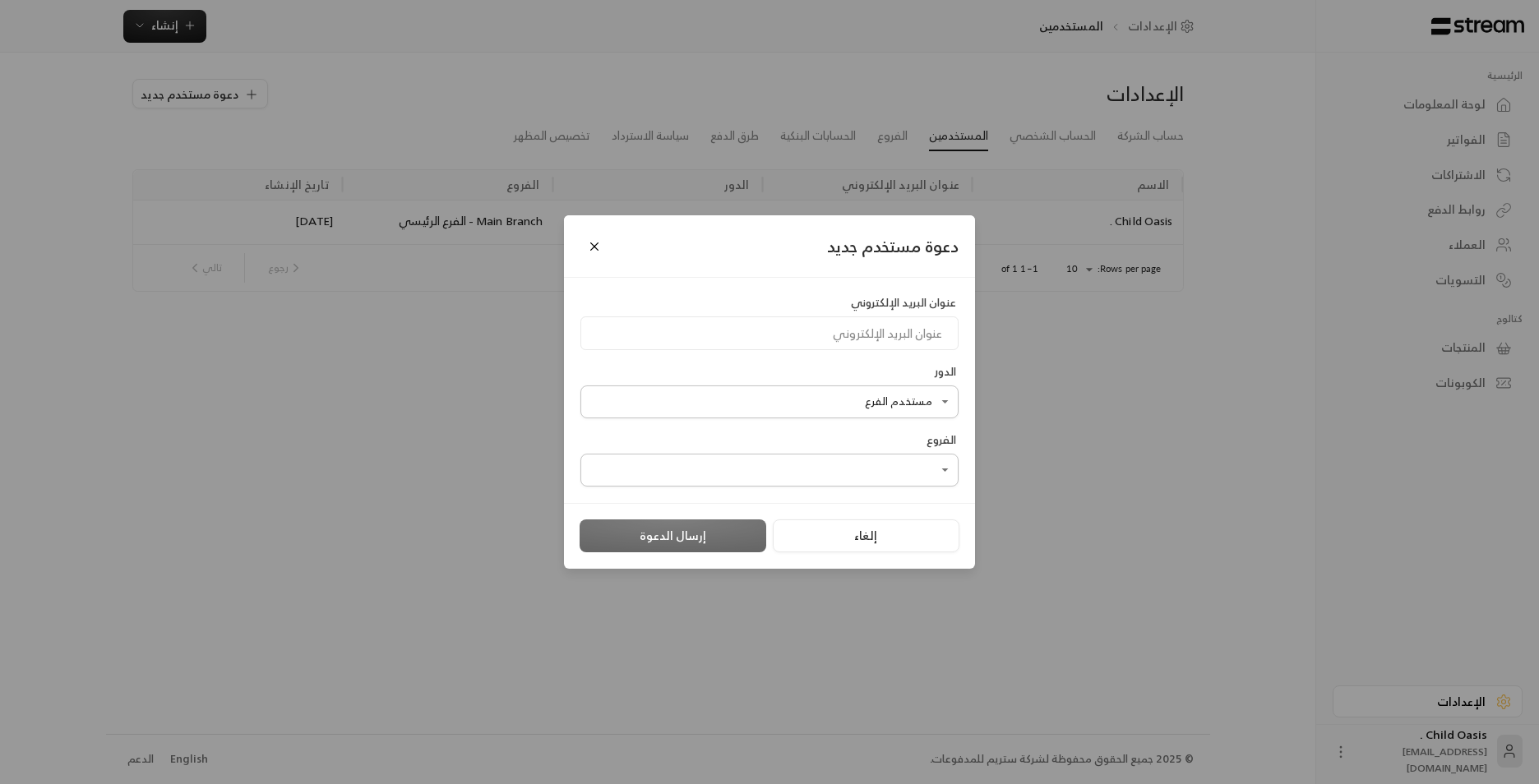
click at [913, 402] on body "الرئيسية لوحة المعلومات الفواتير الاشتراكات روابط الدفع العملاء التسويات كتالوج…" at bounding box center [769, 392] width 1539 height 784
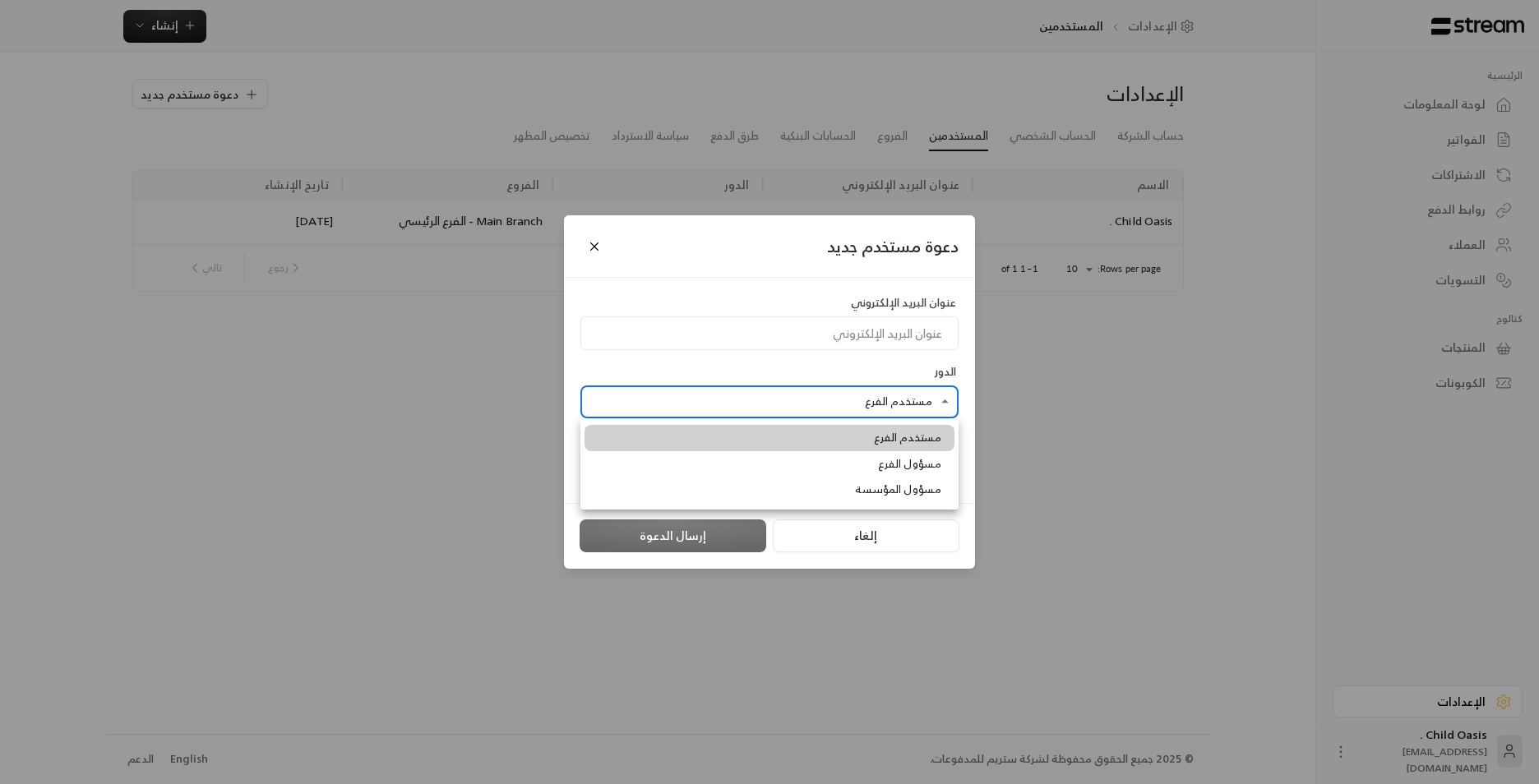
click at [913, 490] on span "مسؤول المؤسسة" at bounding box center [898, 489] width 86 height 16
type input "**********"
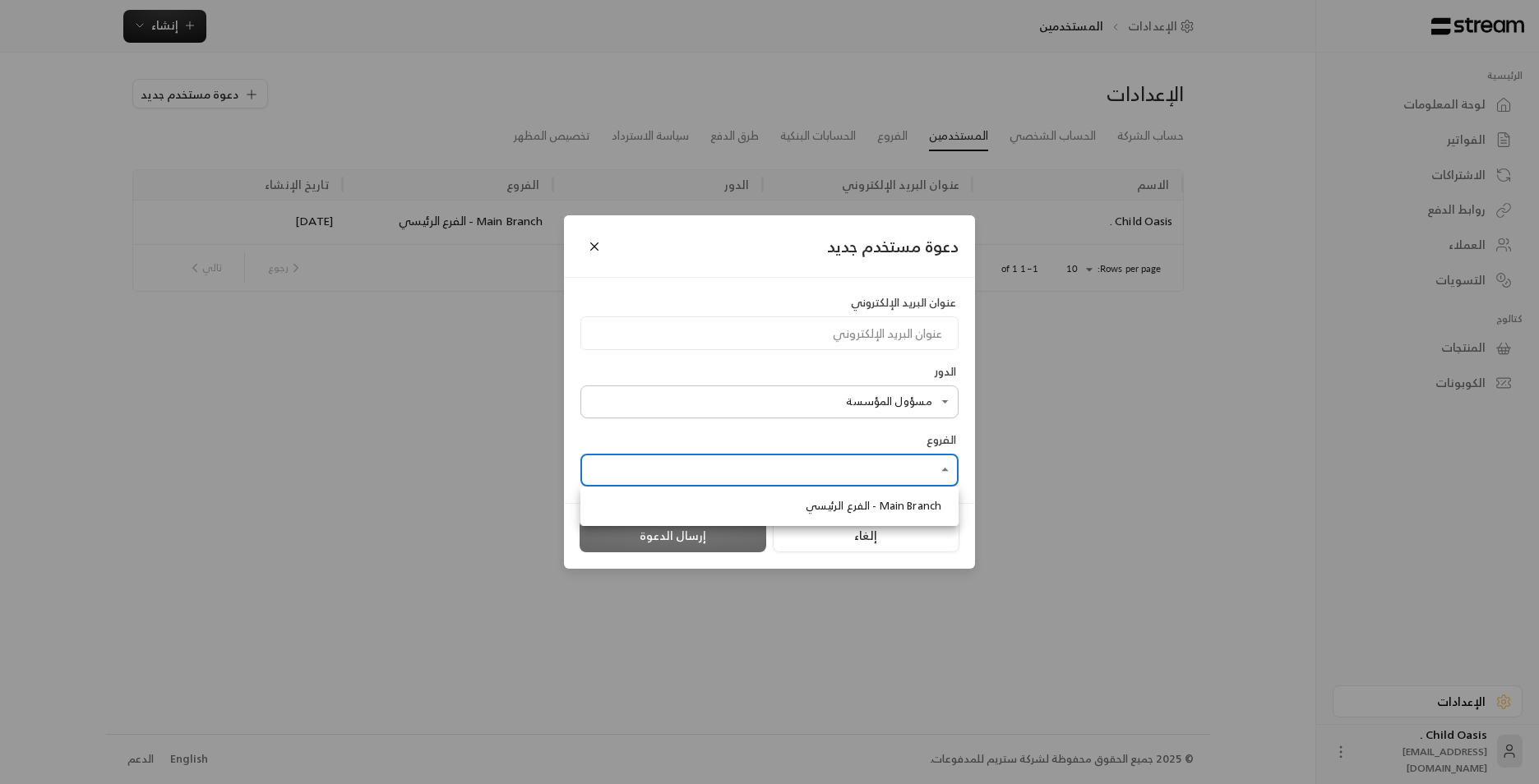
click at [869, 473] on body "الرئيسية لوحة المعلومات الفواتير الاشتراكات روابط الدفع العملاء التسويات كتالوج…" at bounding box center [769, 392] width 1539 height 784
click at [901, 503] on span "Main Branch - الفرع الرئيسي" at bounding box center [874, 505] width 136 height 16
type input "**********"
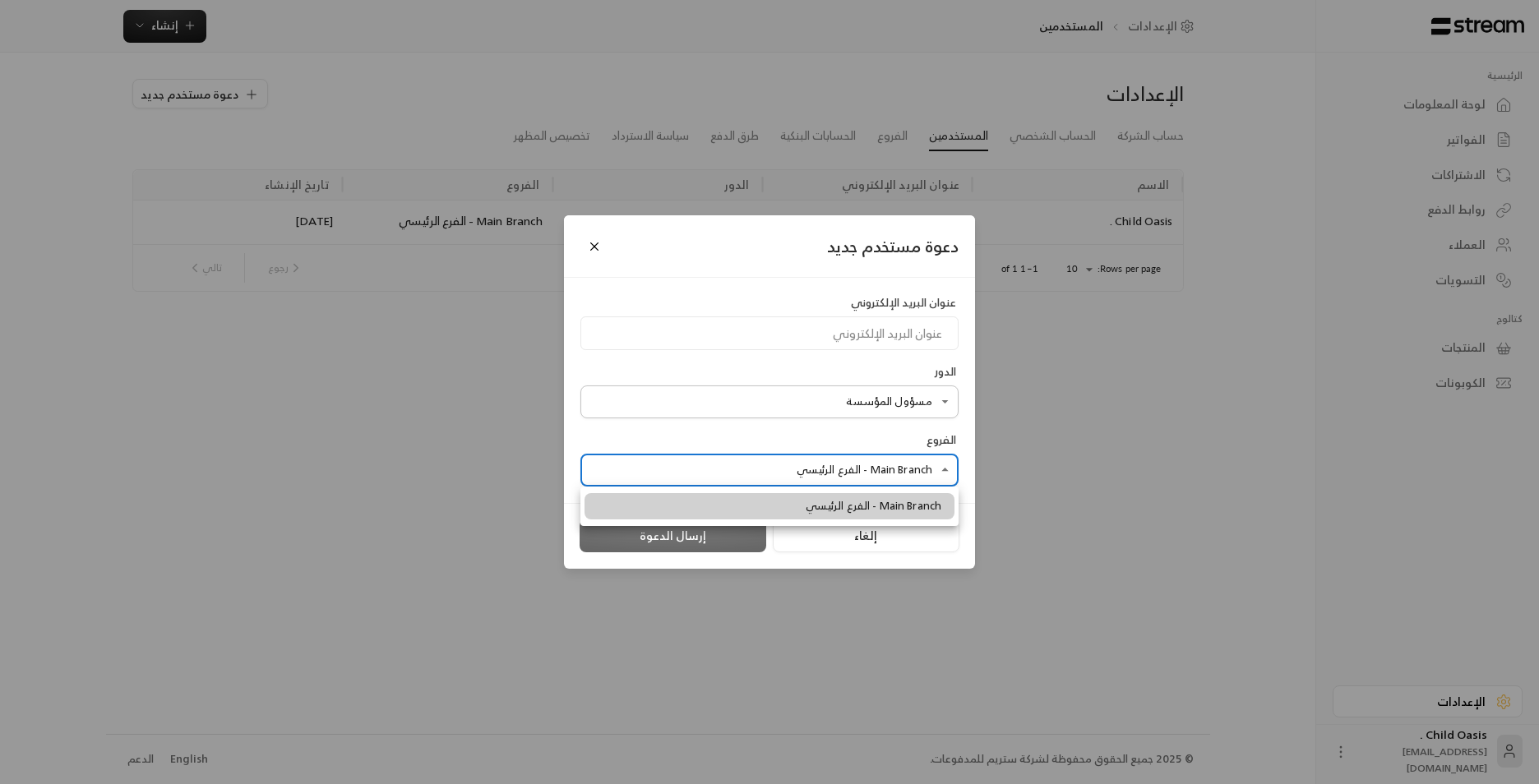
click at [924, 505] on span "Main Branch - الفرع الرئيسي" at bounding box center [874, 505] width 136 height 16
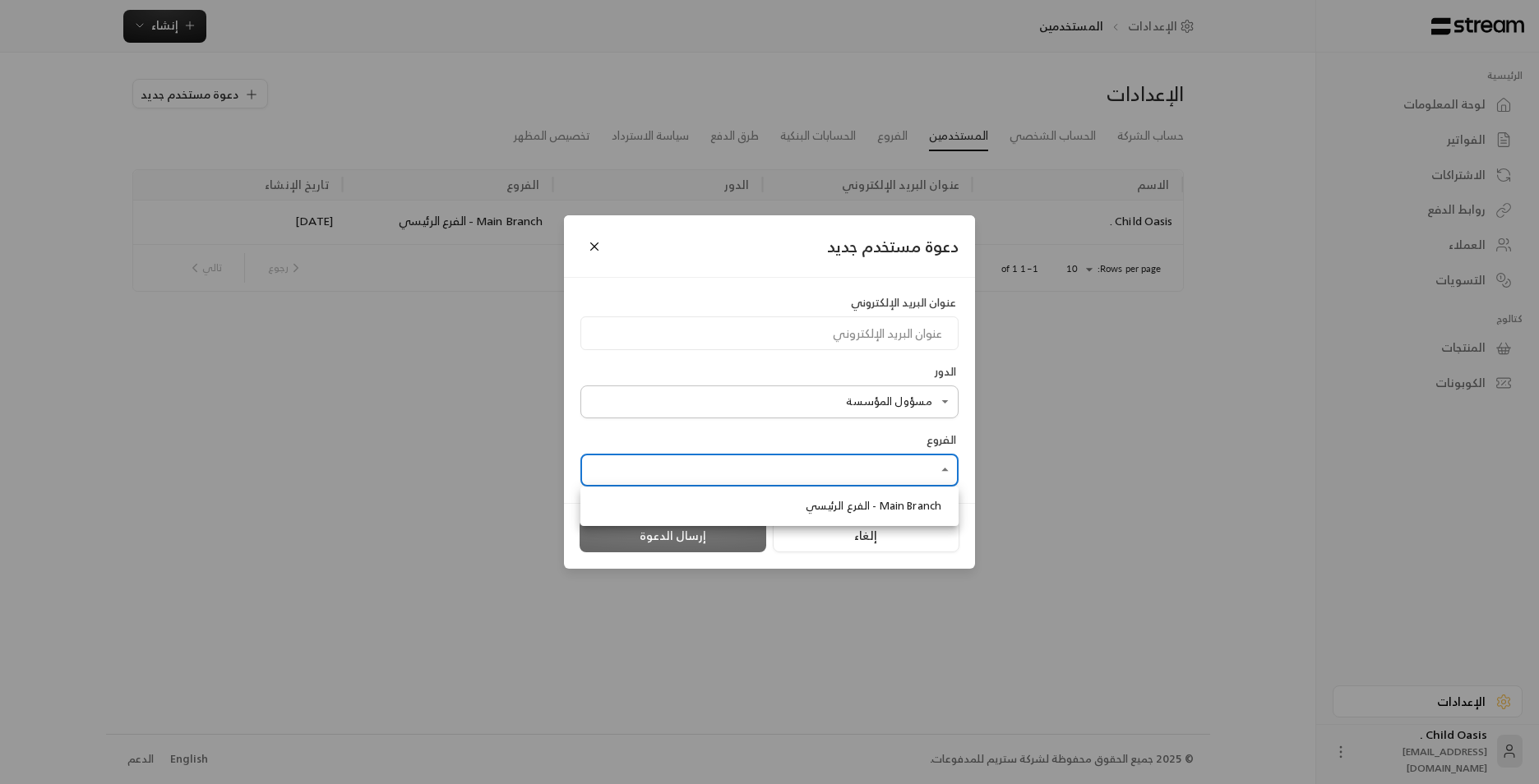
click at [924, 504] on span "Main Branch - الفرع الرئيسي" at bounding box center [874, 505] width 136 height 16
type input "**********"
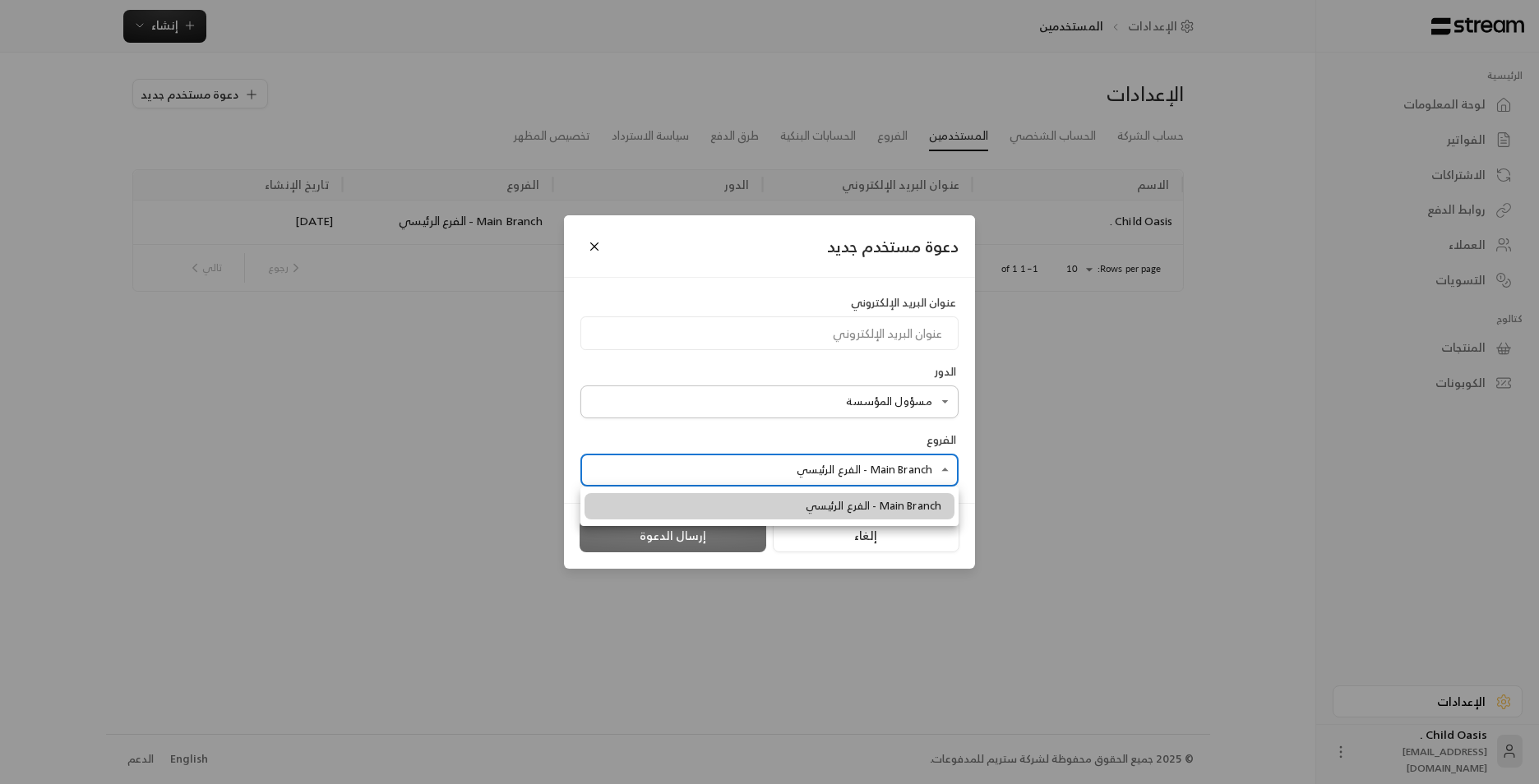
click at [1091, 516] on div at bounding box center [769, 392] width 1539 height 784
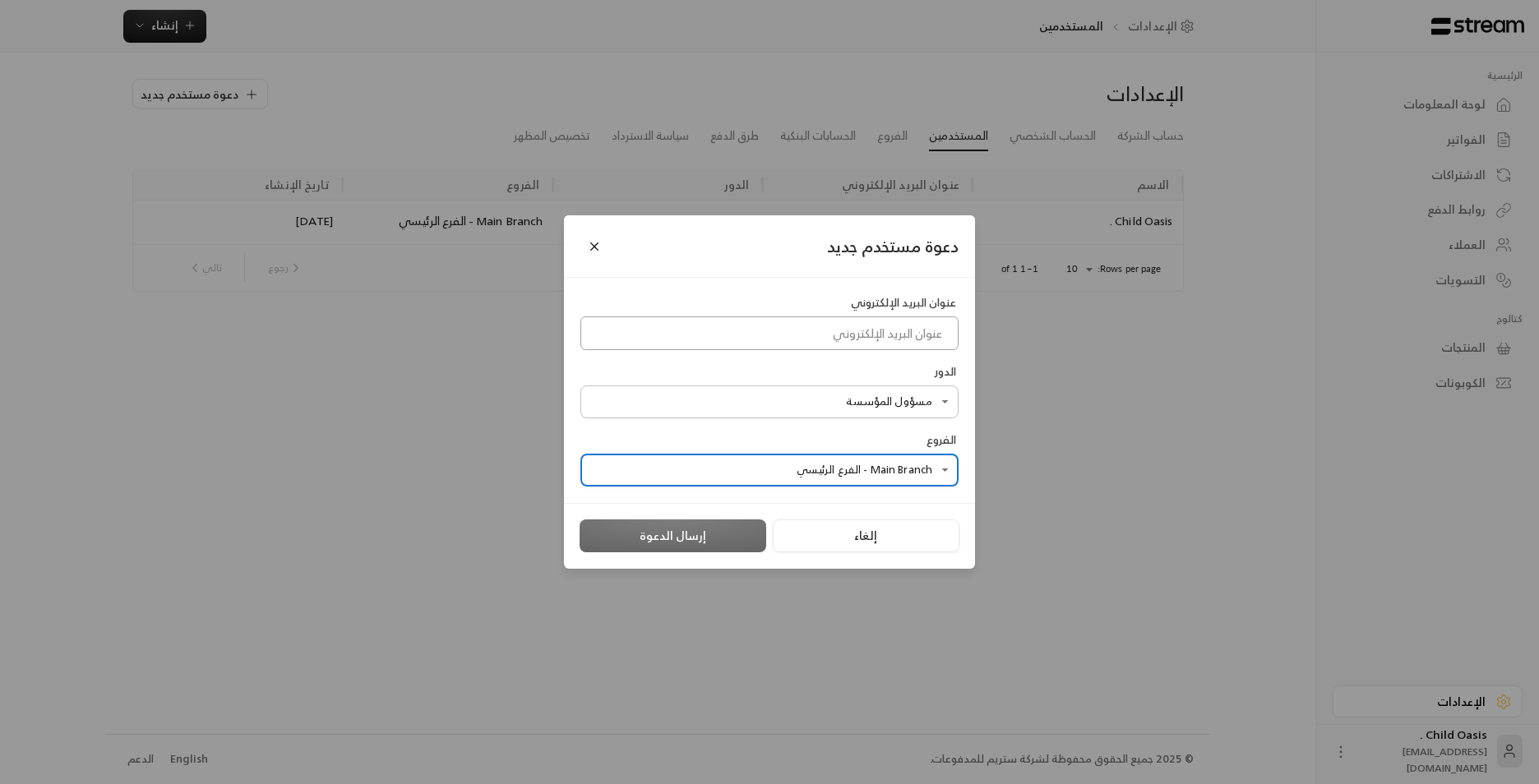
click at [813, 335] on input at bounding box center [770, 333] width 378 height 34
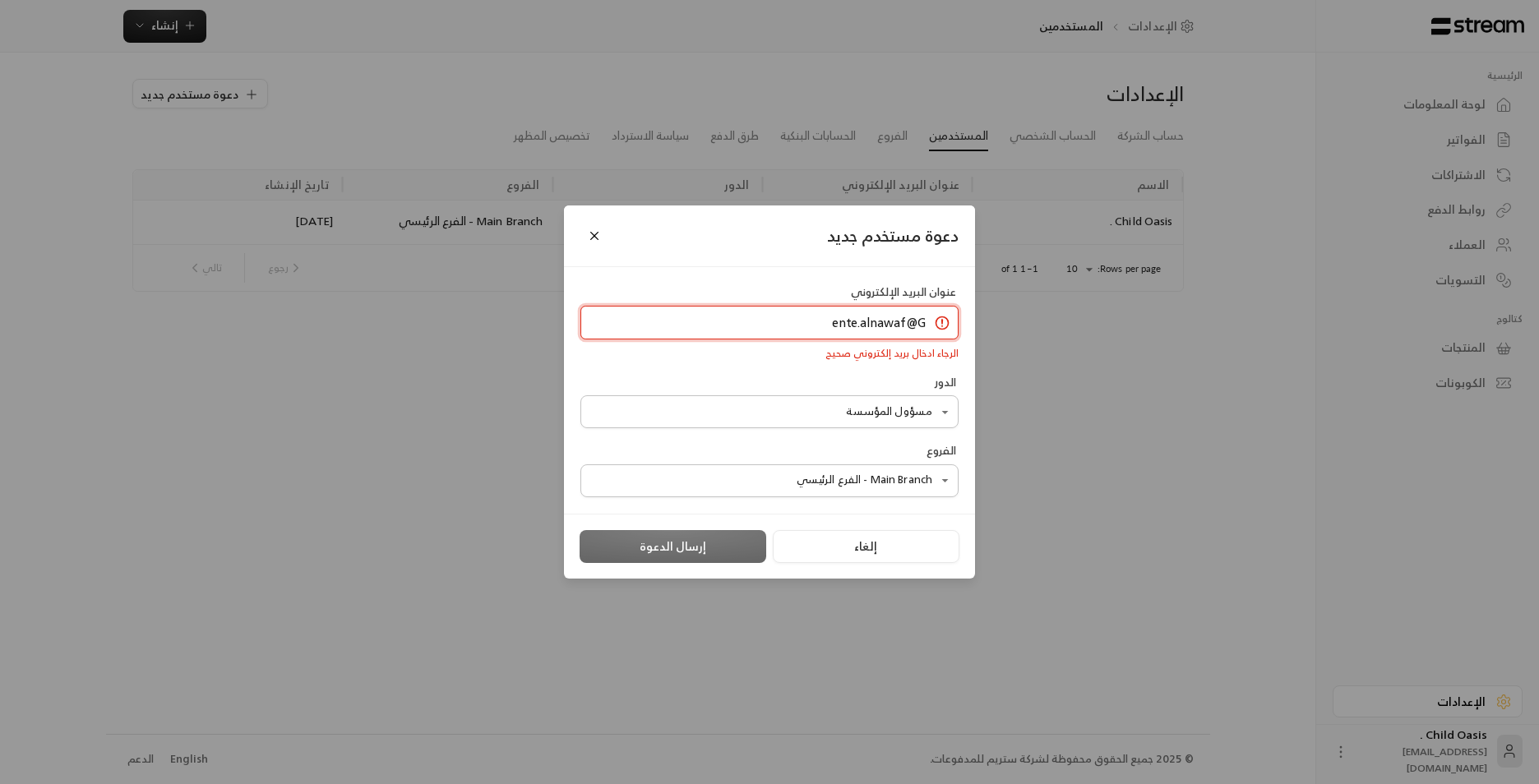
drag, startPoint x: 928, startPoint y: 321, endPoint x: 915, endPoint y: 320, distance: 13.0
click at [915, 320] on input "ente.alnawaf@G" at bounding box center [770, 323] width 378 height 34
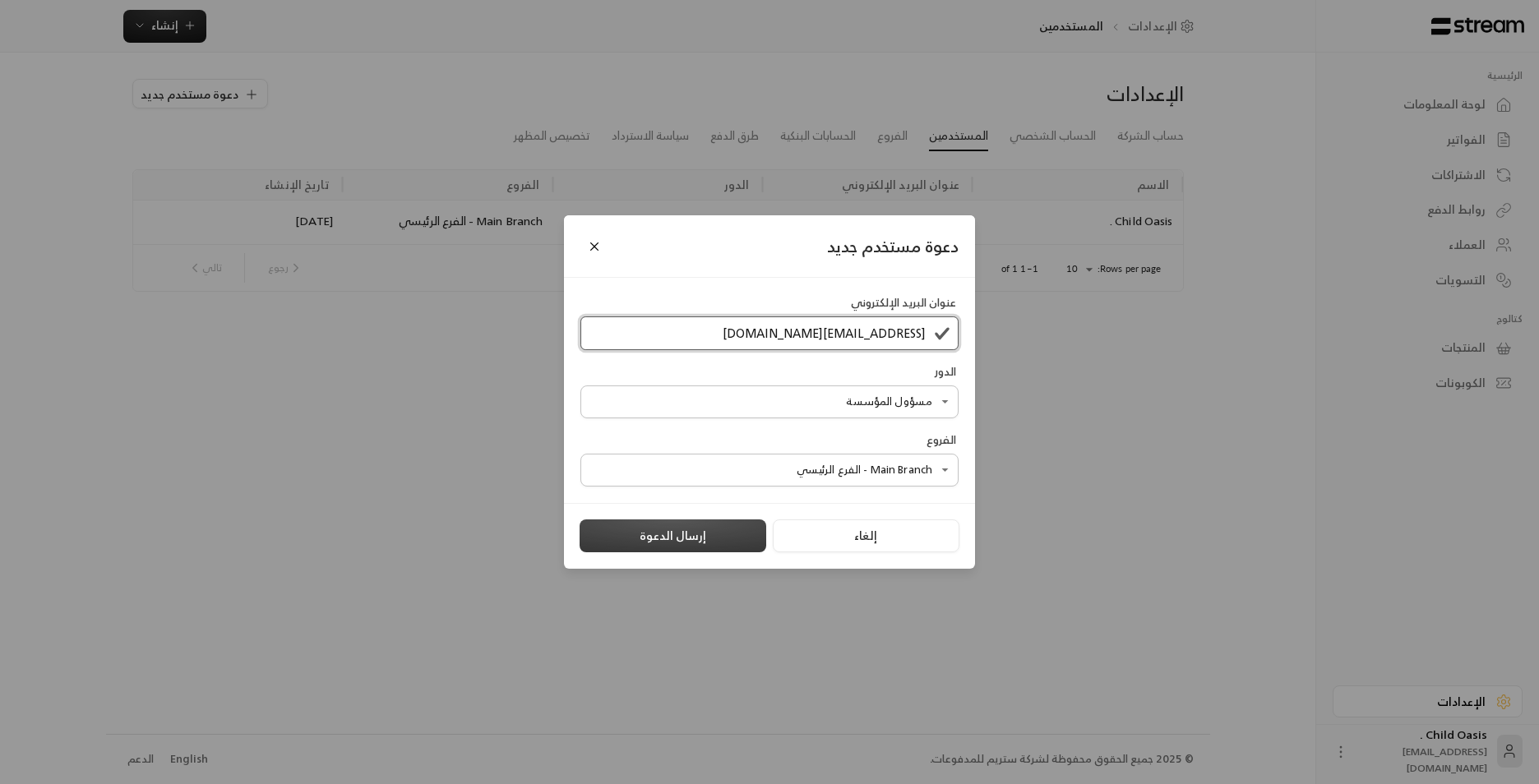
type input "ente.alnawaf@gmil.com"
click at [647, 540] on button "إرسال الدعوة" at bounding box center [674, 536] width 187 height 33
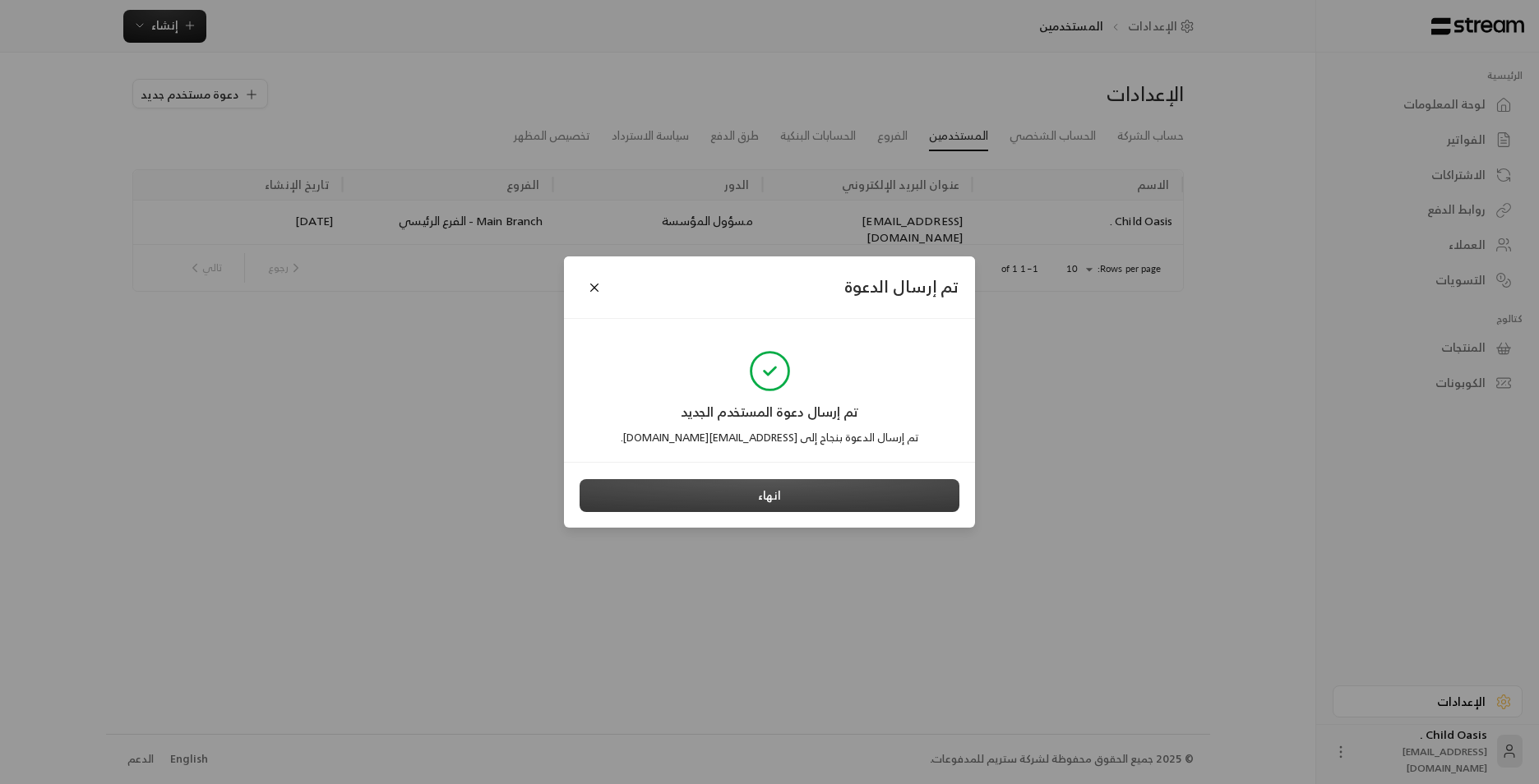
click at [722, 503] on button "انهاء" at bounding box center [770, 495] width 380 height 33
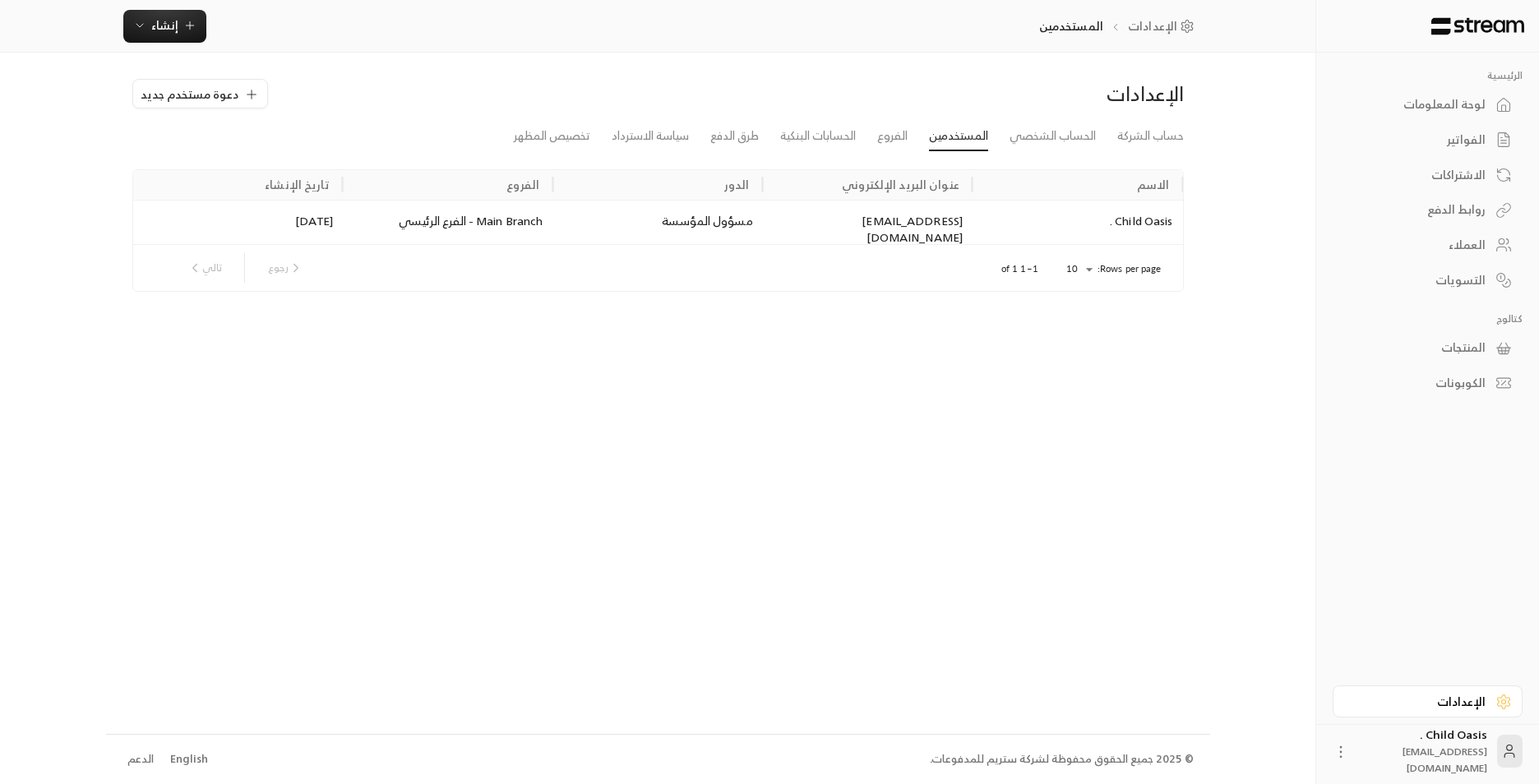
click at [1482, 110] on div "لوحة المعلومات" at bounding box center [1420, 104] width 132 height 16
